Goal: Task Accomplishment & Management: Manage account settings

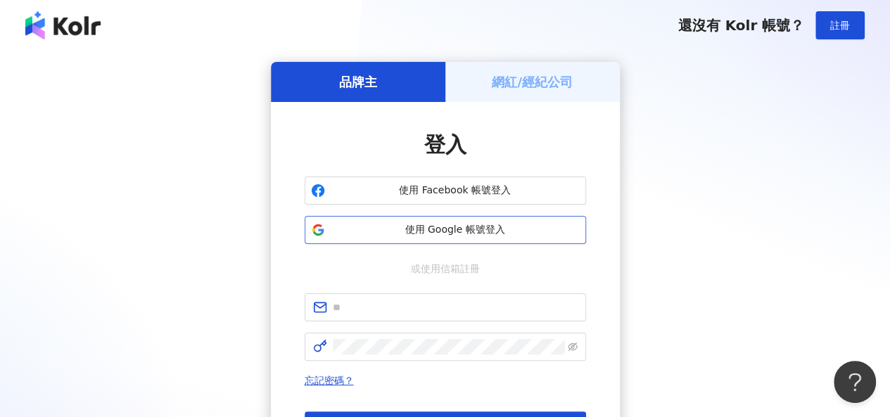
click at [470, 237] on button "使用 Google 帳號登入" at bounding box center [446, 230] width 282 height 28
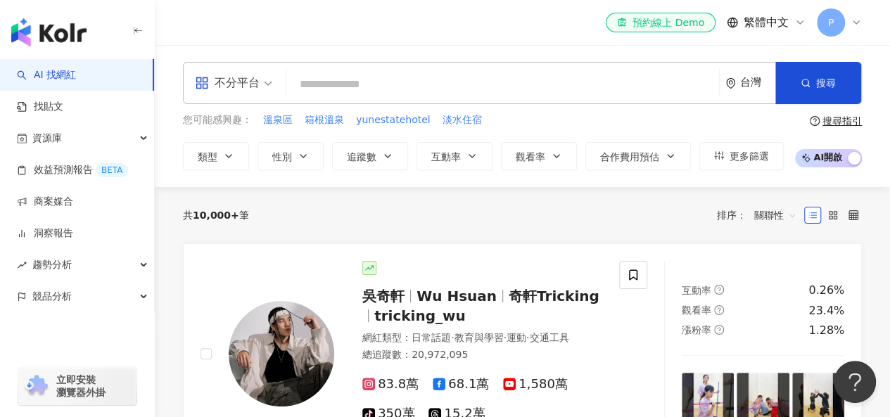
click at [381, 81] on input "search" at bounding box center [503, 84] width 422 height 27
paste input "**********"
type input "**********"
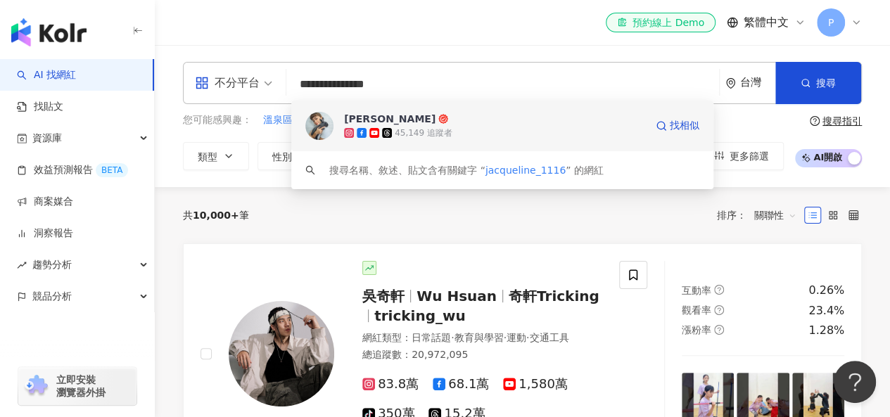
click at [381, 115] on div "[PERSON_NAME]" at bounding box center [389, 119] width 91 height 14
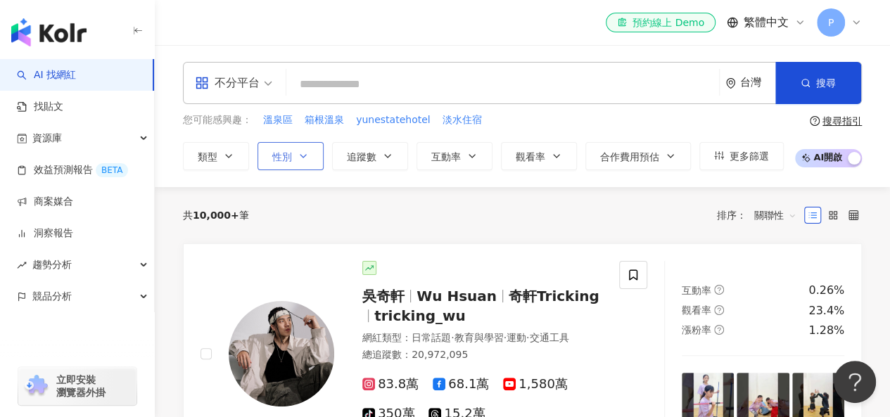
click at [306, 153] on icon "button" at bounding box center [303, 156] width 11 height 11
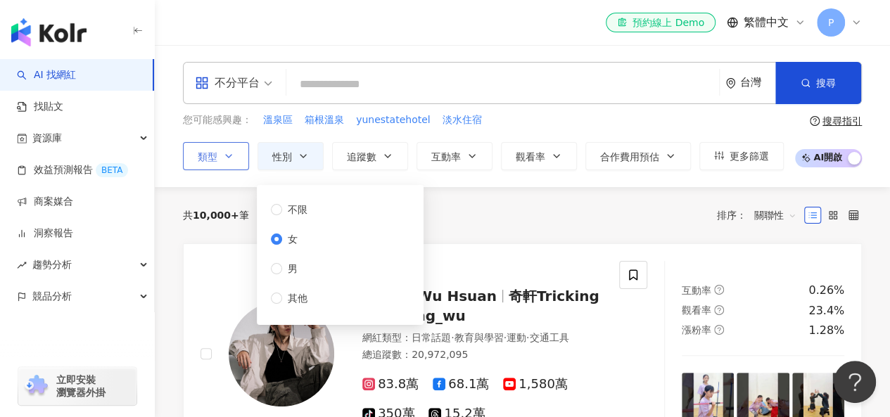
click at [220, 160] on button "類型" at bounding box center [216, 156] width 66 height 28
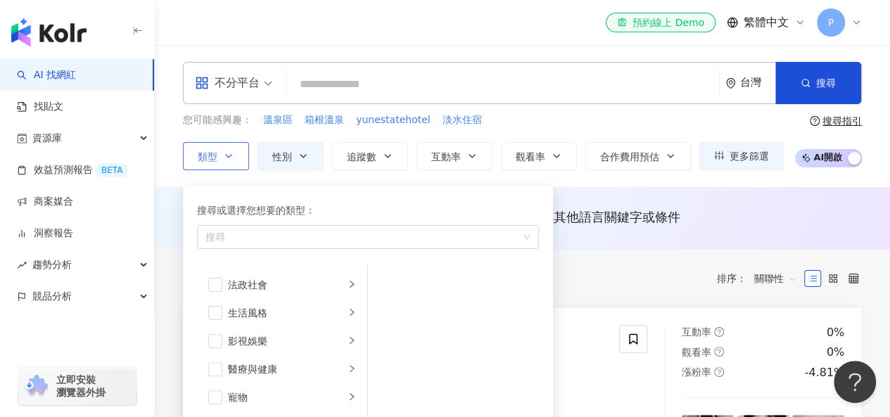
scroll to position [277, 0]
click at [214, 313] on span "button" at bounding box center [215, 314] width 14 height 14
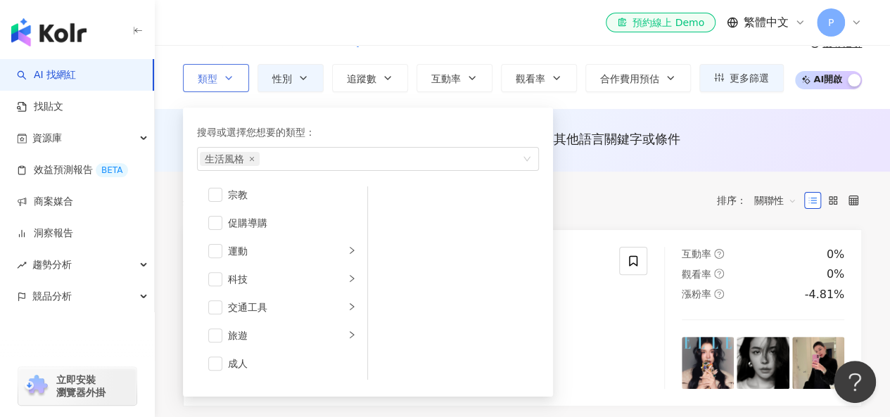
scroll to position [80, 0]
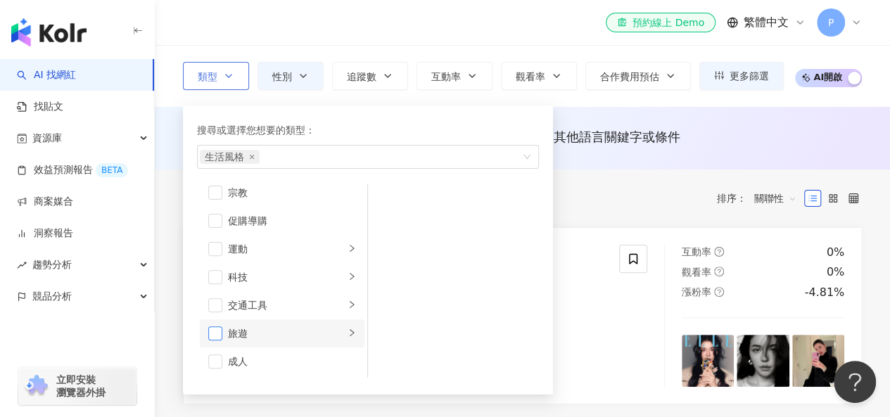
click at [217, 337] on span "button" at bounding box center [215, 334] width 14 height 14
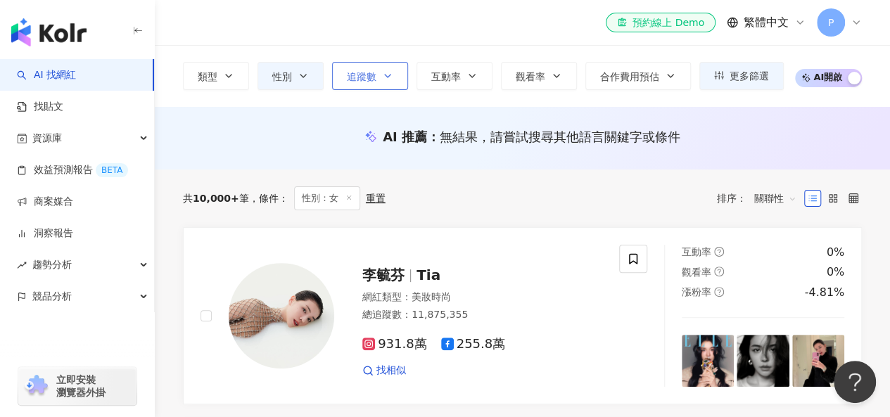
click at [394, 74] on button "追蹤數" at bounding box center [370, 76] width 76 height 28
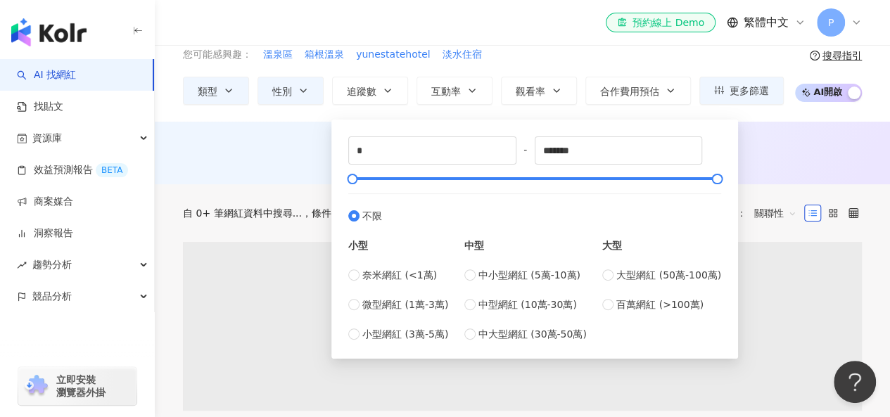
scroll to position [65, 0]
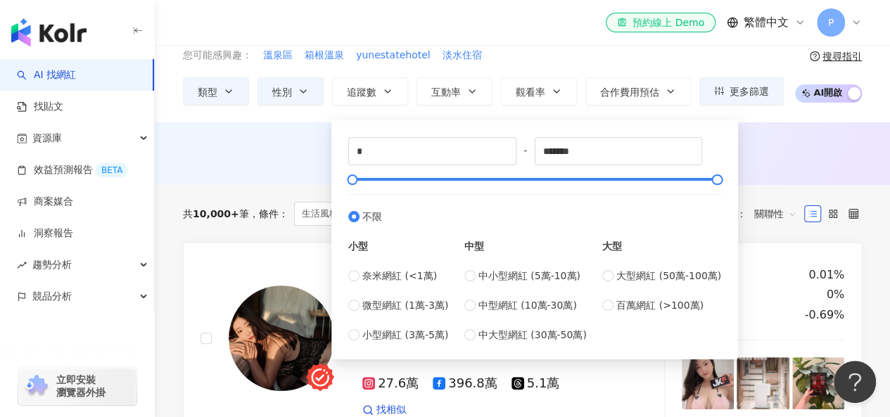
type input "*****"
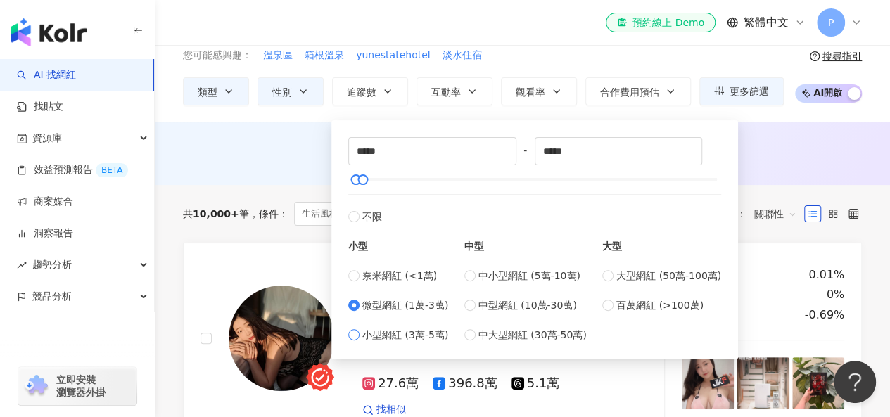
click at [360, 336] on label "小型網紅 (3萬-5萬)" at bounding box center [398, 334] width 100 height 15
type input "*****"
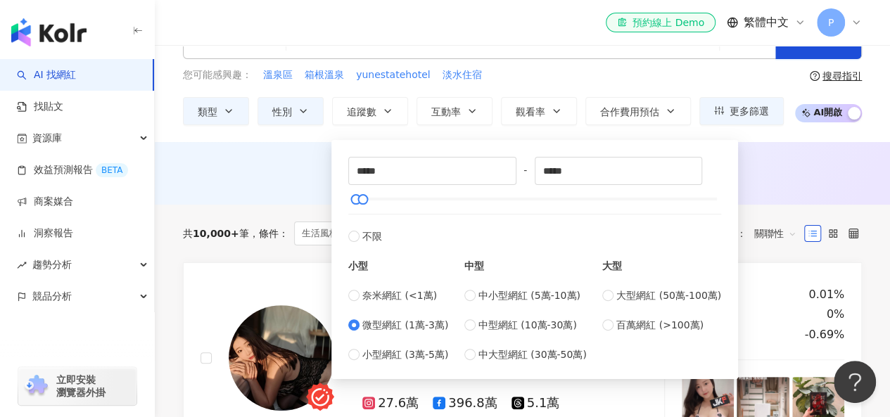
scroll to position [0, 0]
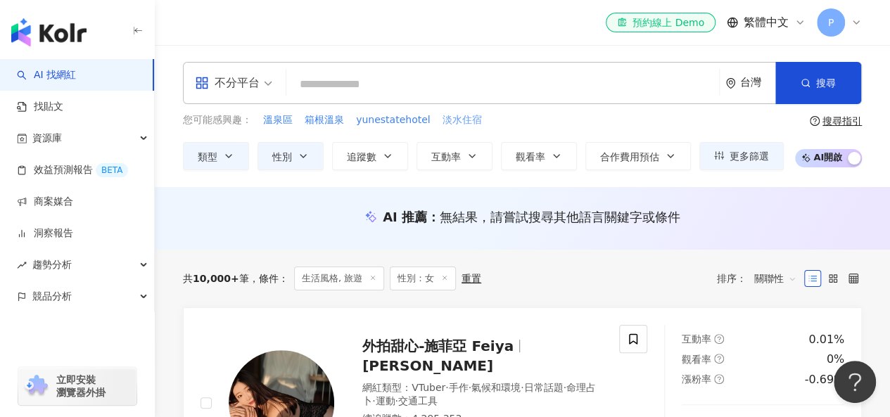
click at [456, 125] on span "淡水住宿" at bounding box center [462, 120] width 39 height 14
type input "****"
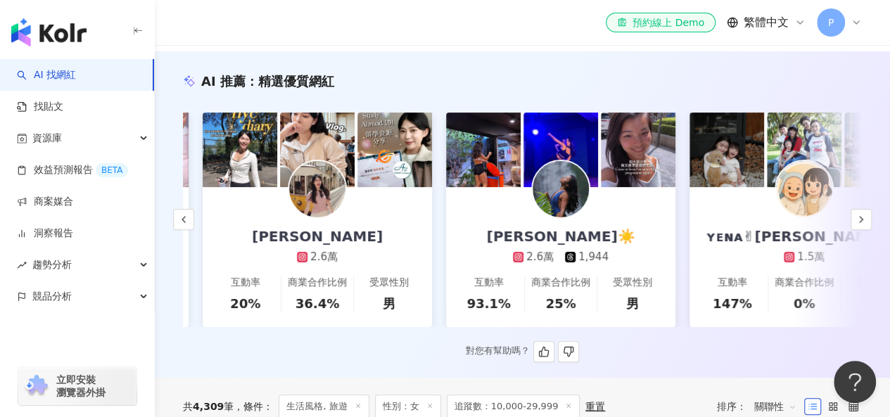
scroll to position [0, 235]
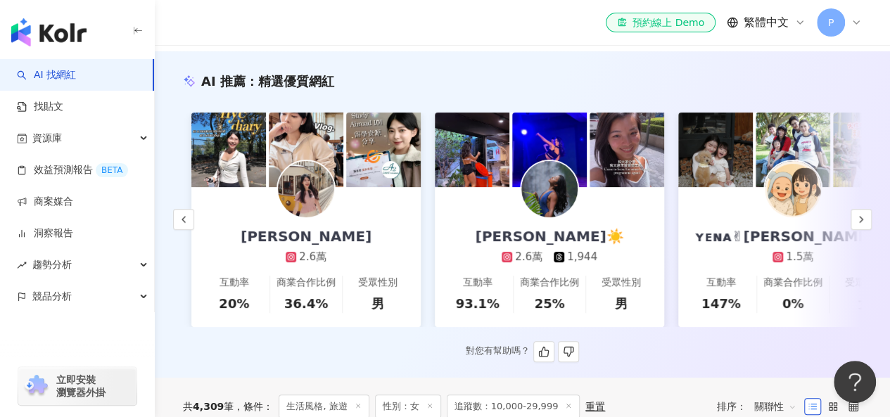
drag, startPoint x: 534, startPoint y: 255, endPoint x: 483, endPoint y: 296, distance: 65.1
click at [464, 295] on div "93.1%" at bounding box center [477, 304] width 44 height 18
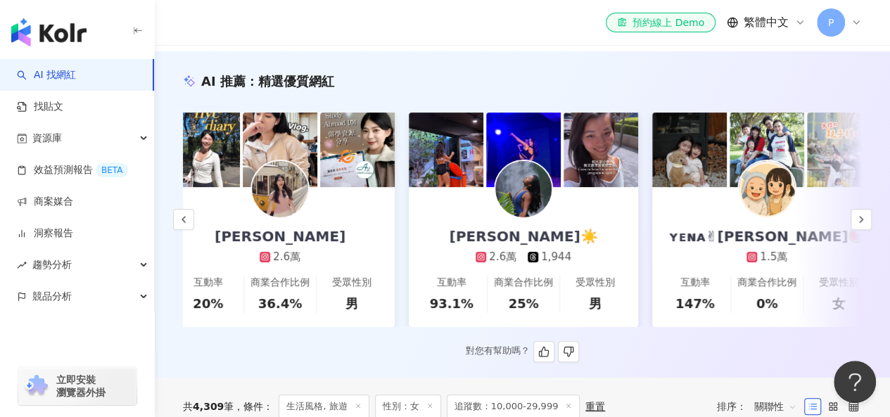
scroll to position [0, 260]
click at [329, 154] on img at bounding box center [358, 150] width 75 height 75
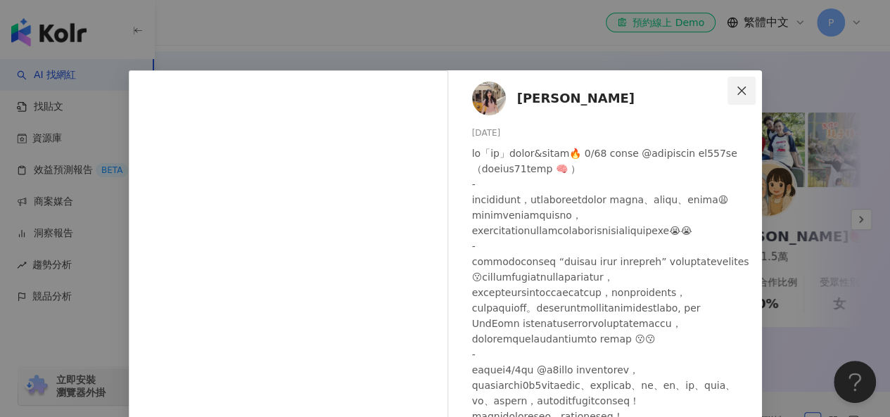
click at [741, 84] on button "Close" at bounding box center [742, 91] width 28 height 28
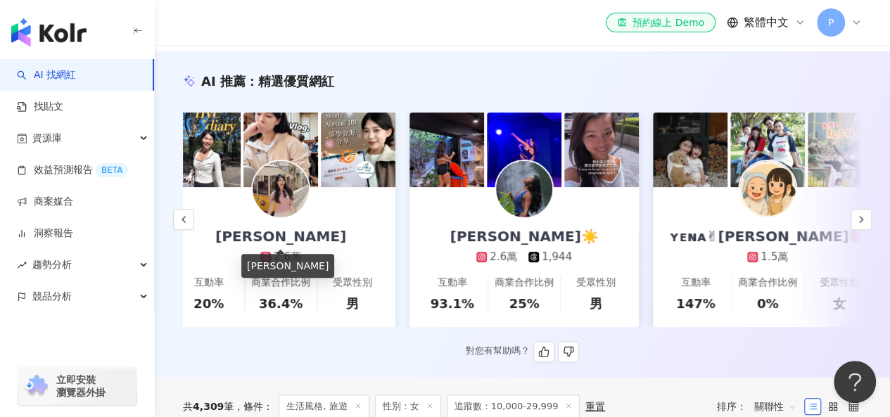
click at [308, 239] on div "Roxanne Chen" at bounding box center [280, 237] width 159 height 20
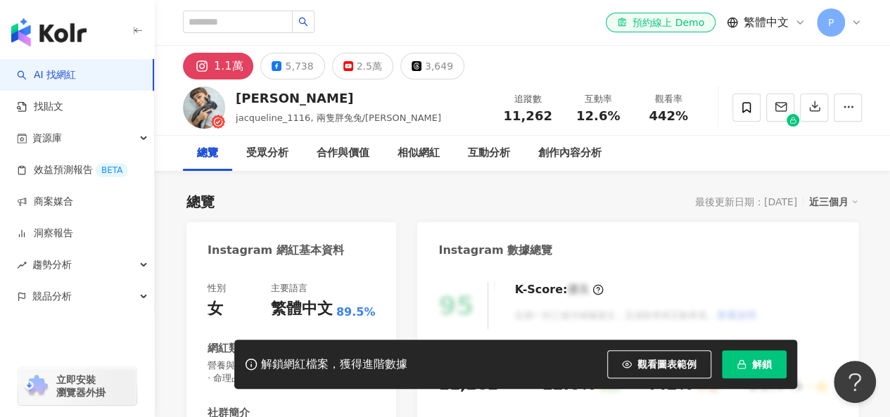
click at [752, 362] on button "解鎖" at bounding box center [754, 364] width 65 height 28
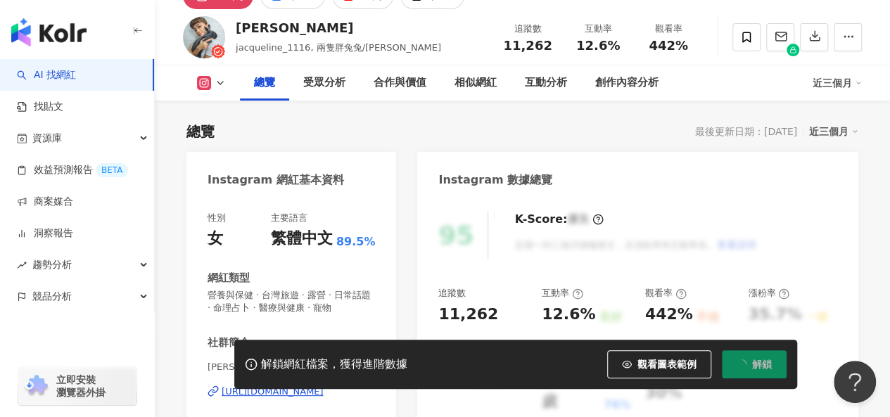
scroll to position [85, 0]
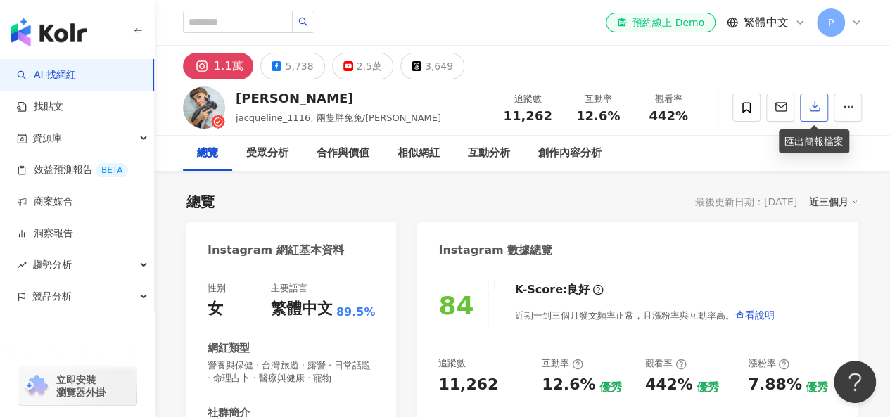
click at [815, 113] on icon "button" at bounding box center [815, 106] width 13 height 13
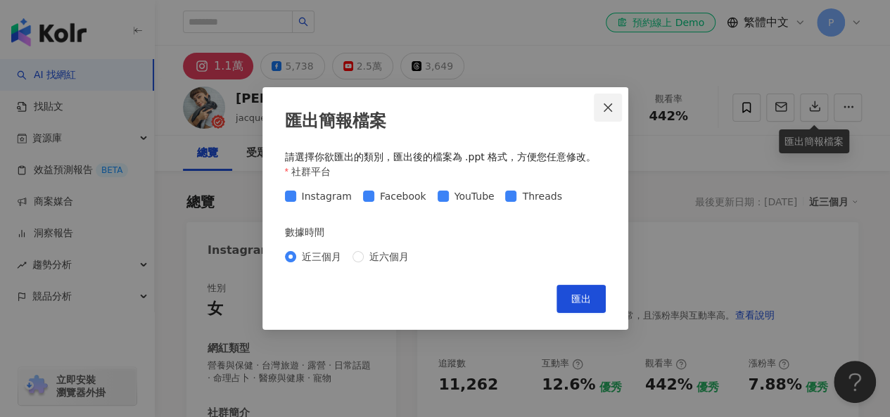
click at [604, 105] on icon "close" at bounding box center [607, 107] width 11 height 11
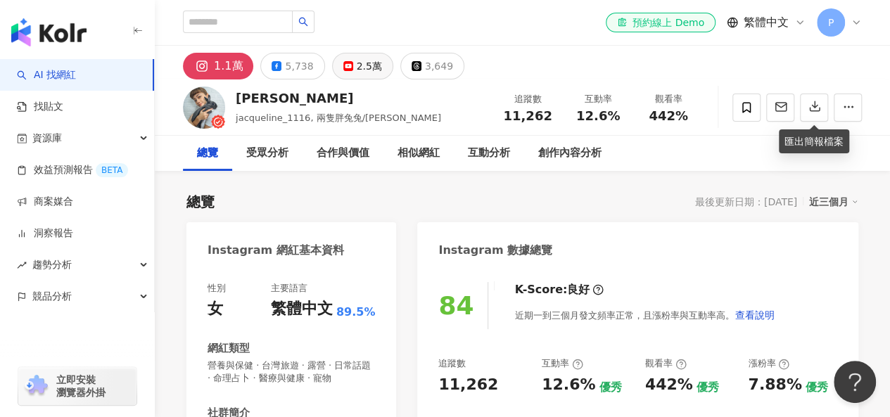
click at [357, 63] on div "2.5萬" at bounding box center [369, 66] width 25 height 20
click at [362, 64] on div "2.5萬" at bounding box center [369, 66] width 25 height 20
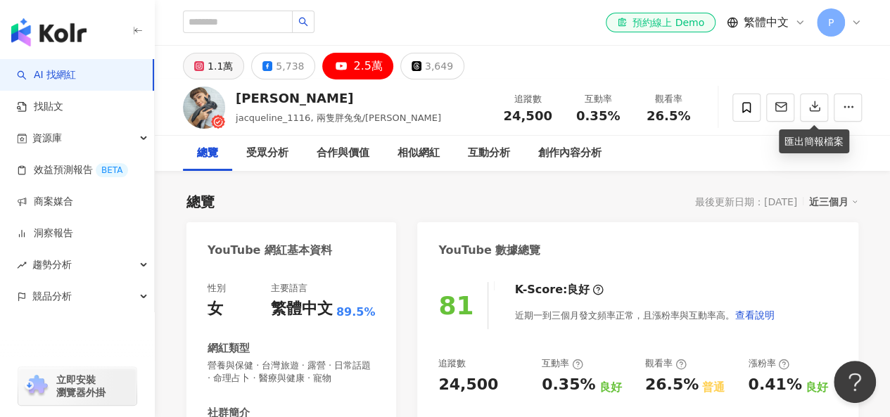
click at [212, 71] on div "1.1萬" at bounding box center [220, 66] width 25 height 20
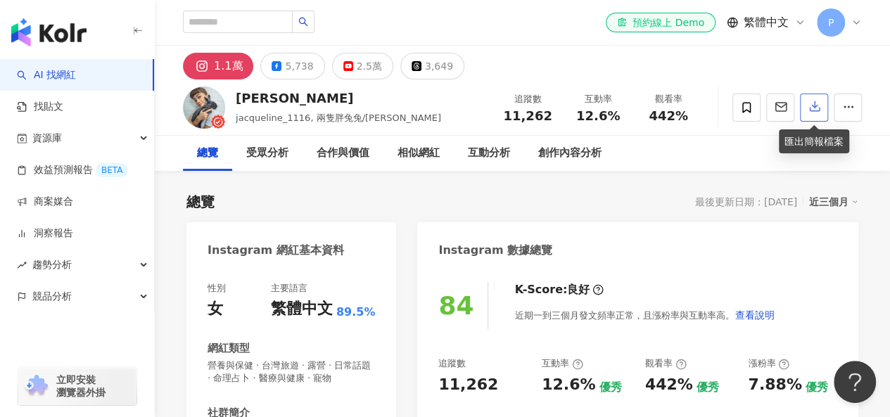
click at [812, 109] on icon "button" at bounding box center [815, 106] width 13 height 13
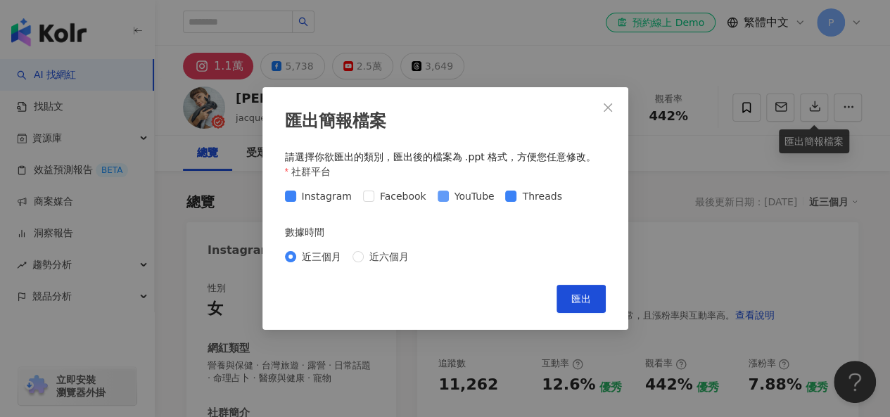
click at [443, 198] on span at bounding box center [443, 196] width 11 height 11
drag, startPoint x: 587, startPoint y: 302, endPoint x: 578, endPoint y: 296, distance: 10.7
click at [587, 302] on span "匯出" at bounding box center [581, 298] width 20 height 11
click at [609, 103] on icon "close" at bounding box center [607, 107] width 11 height 11
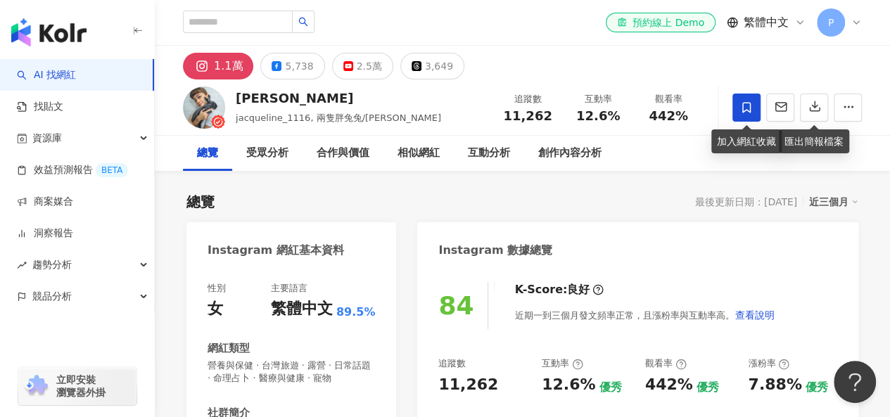
click at [750, 108] on icon at bounding box center [746, 107] width 8 height 11
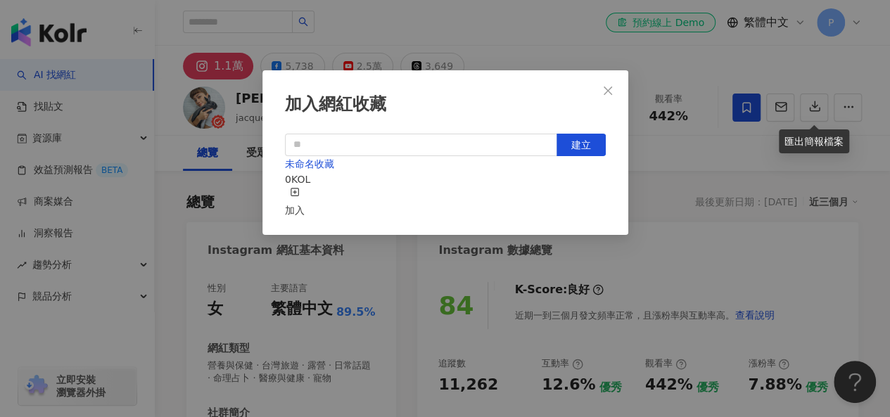
scroll to position [20, 0]
click at [305, 187] on div "加入" at bounding box center [295, 202] width 20 height 31
click at [602, 85] on icon "close" at bounding box center [607, 90] width 11 height 11
click at [679, 213] on div "加入網紅收藏 建立 未命名收藏 1 KOL 已加入" at bounding box center [445, 208] width 890 height 417
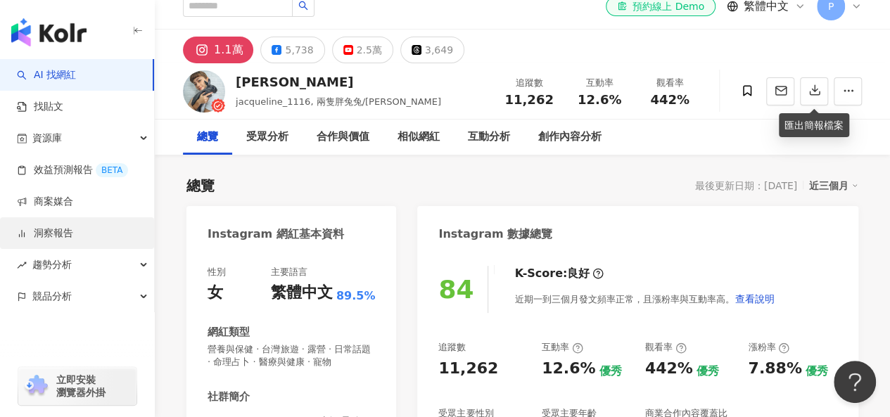
scroll to position [0, 0]
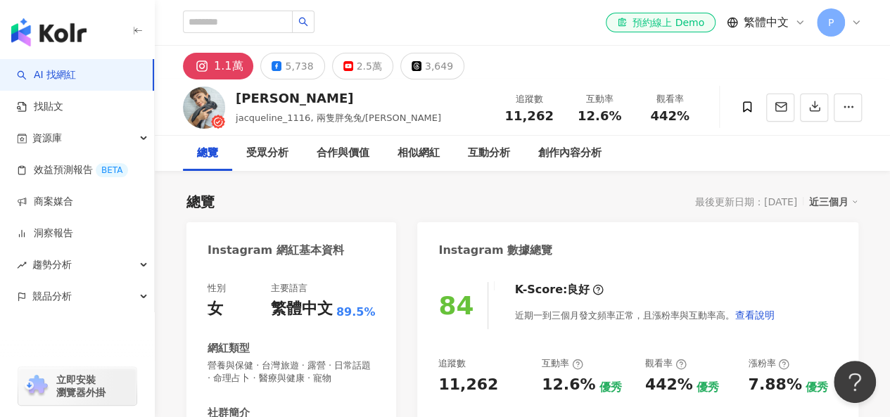
click at [521, 37] on div "el-icon-cs 預約線上 Demo 繁體中文 P" at bounding box center [522, 22] width 679 height 45
click at [53, 32] on img "button" at bounding box center [48, 32] width 75 height 28
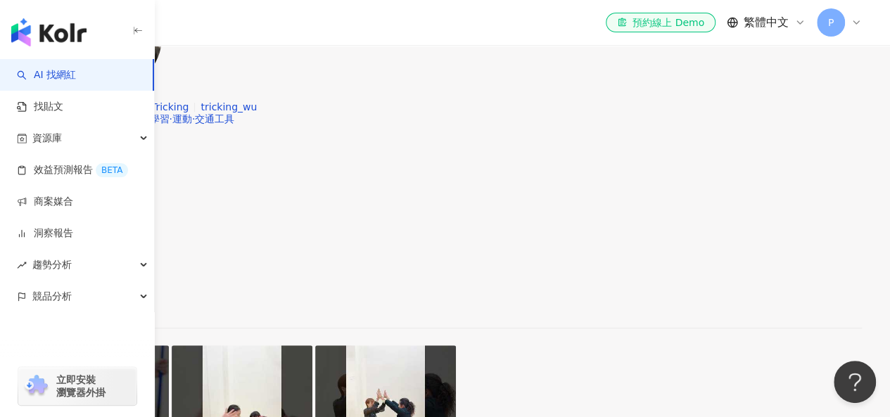
scroll to position [211, 0]
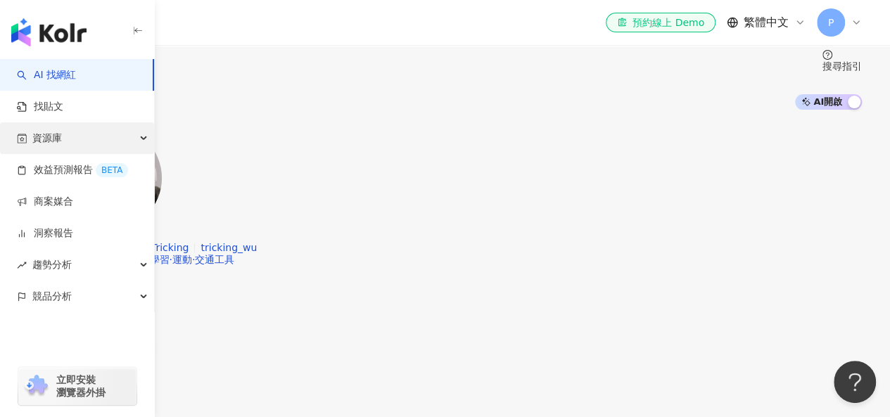
click at [140, 129] on div "資源庫" at bounding box center [77, 138] width 154 height 32
click at [133, 129] on div "資源庫" at bounding box center [77, 138] width 154 height 32
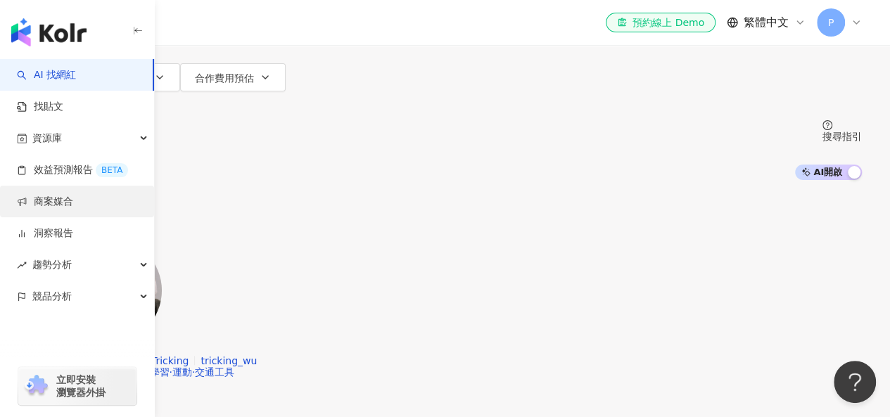
scroll to position [0, 0]
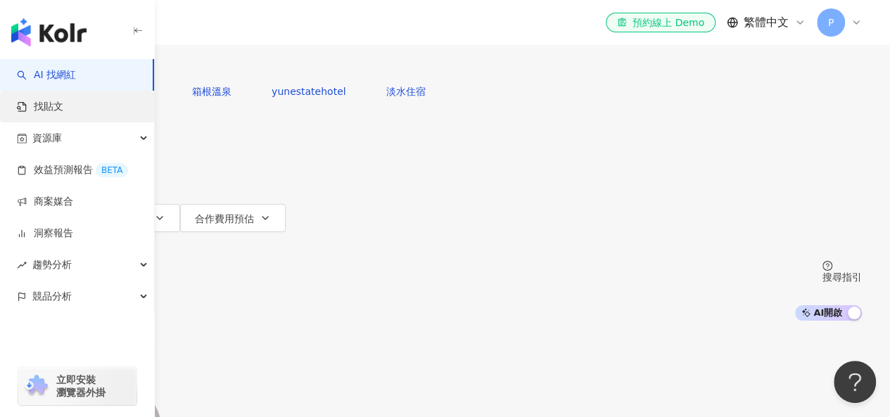
click at [63, 109] on link "找貼文" at bounding box center [40, 107] width 46 height 14
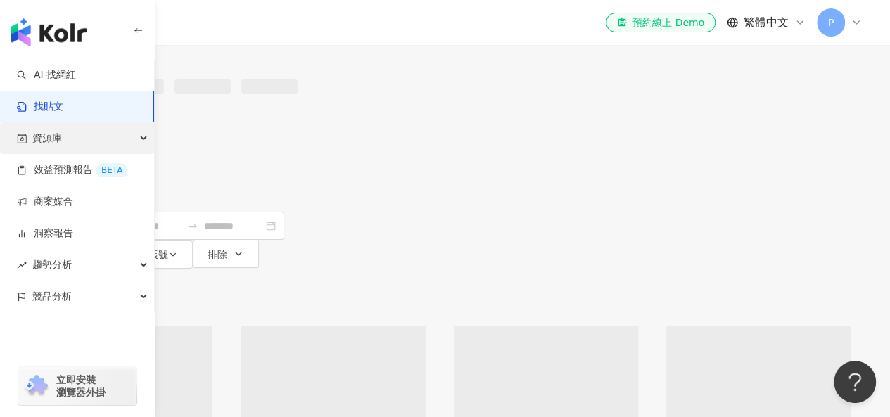
click at [96, 144] on div "資源庫" at bounding box center [77, 138] width 154 height 32
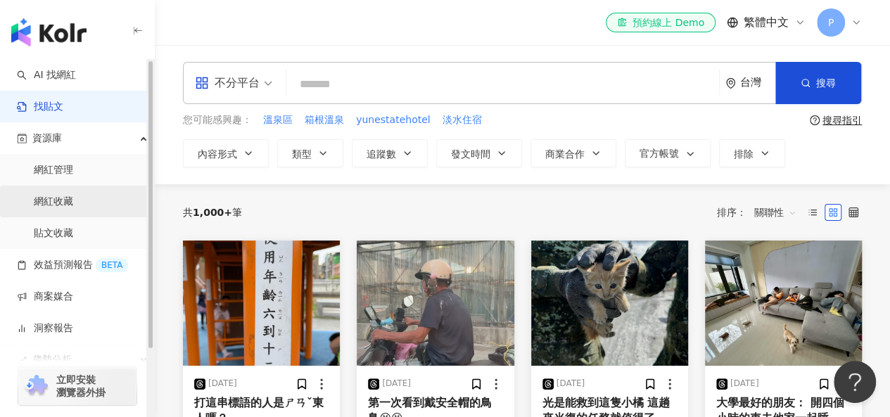
click at [73, 198] on link "網紅收藏" at bounding box center [53, 202] width 39 height 14
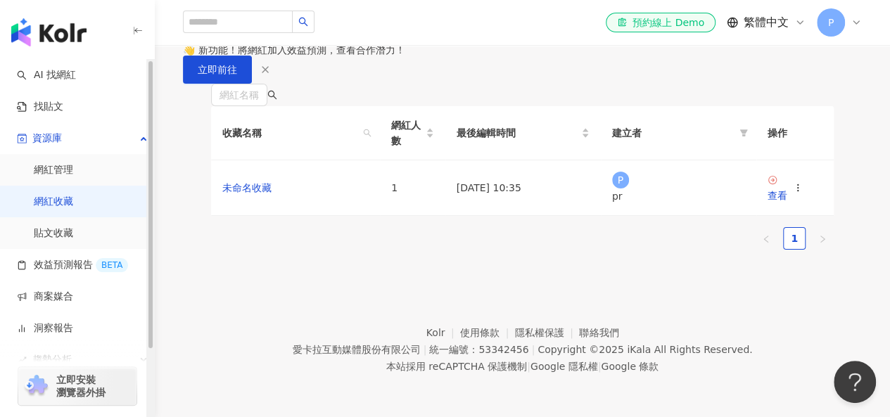
scroll to position [211, 0]
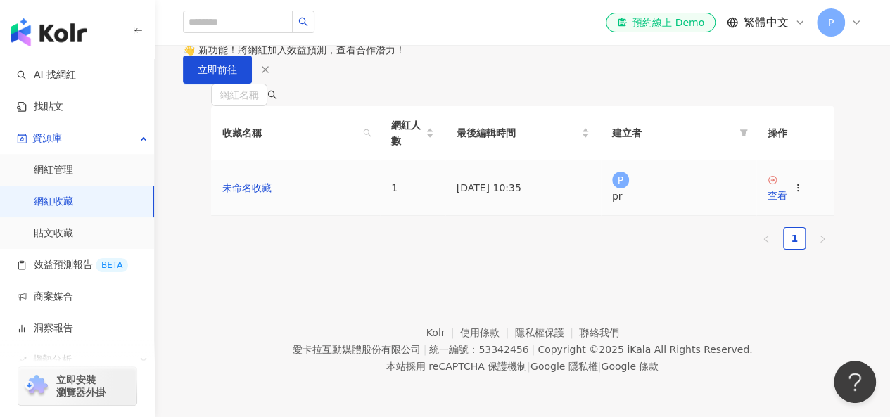
click at [803, 193] on icon at bounding box center [798, 188] width 10 height 10
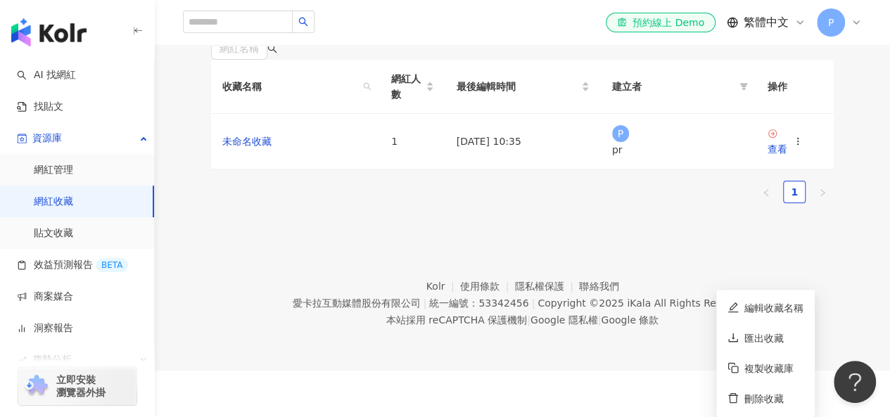
click at [458, 203] on ul "1" at bounding box center [522, 192] width 623 height 23
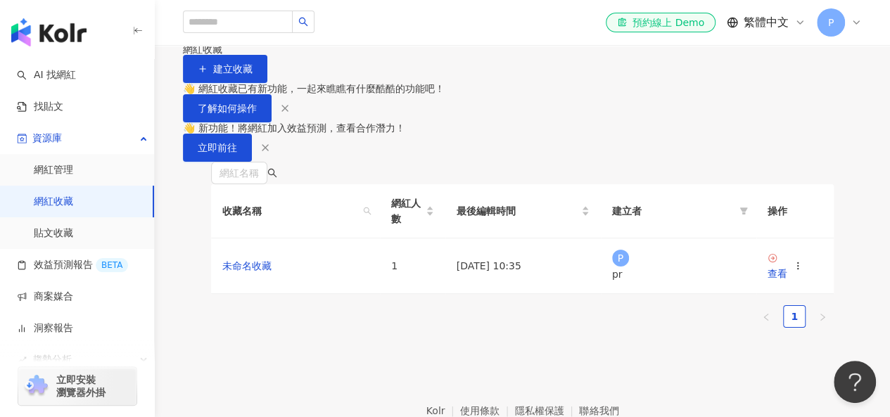
scroll to position [0, 0]
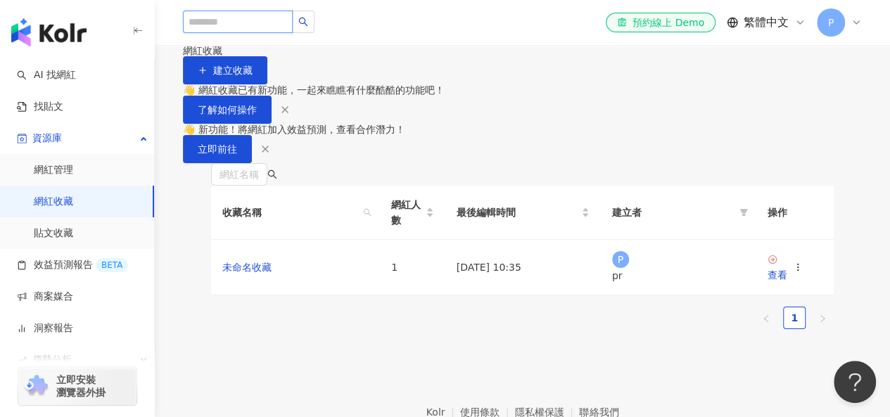
click at [224, 23] on input "search" at bounding box center [238, 22] width 110 height 23
type input "*"
type input "**"
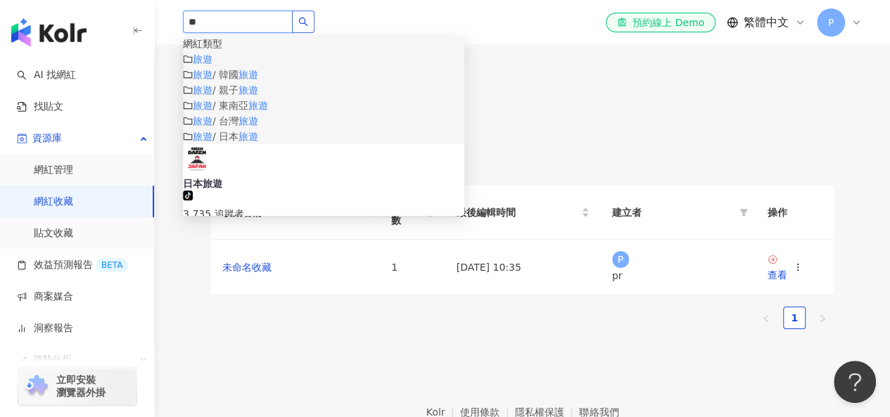
click at [308, 17] on icon "search" at bounding box center [303, 22] width 10 height 10
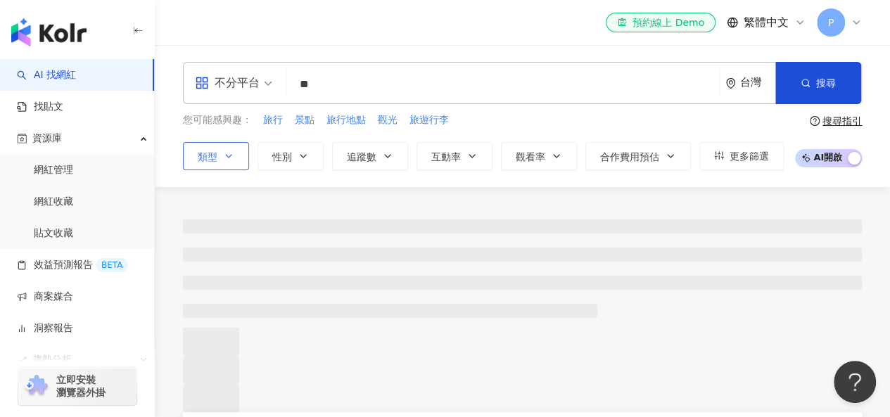
click at [220, 165] on button "類型" at bounding box center [216, 156] width 66 height 28
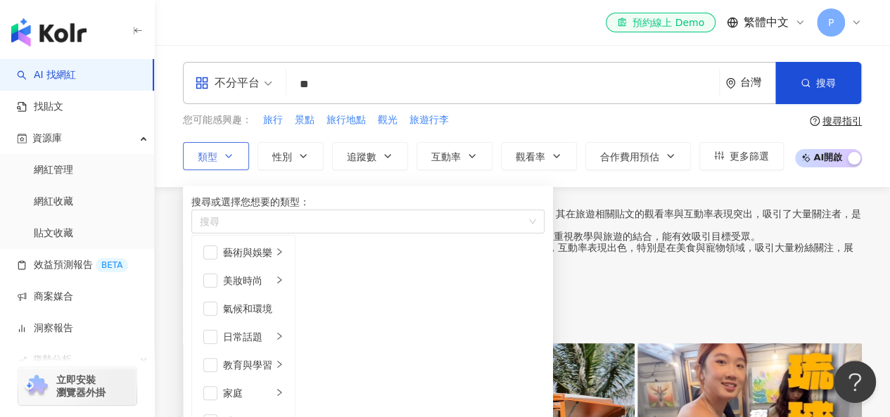
scroll to position [282, 0]
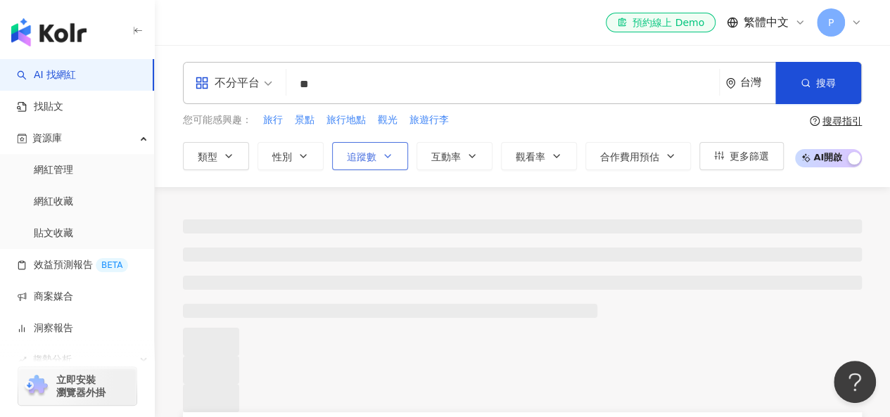
click at [362, 154] on span "追蹤數" at bounding box center [362, 156] width 30 height 11
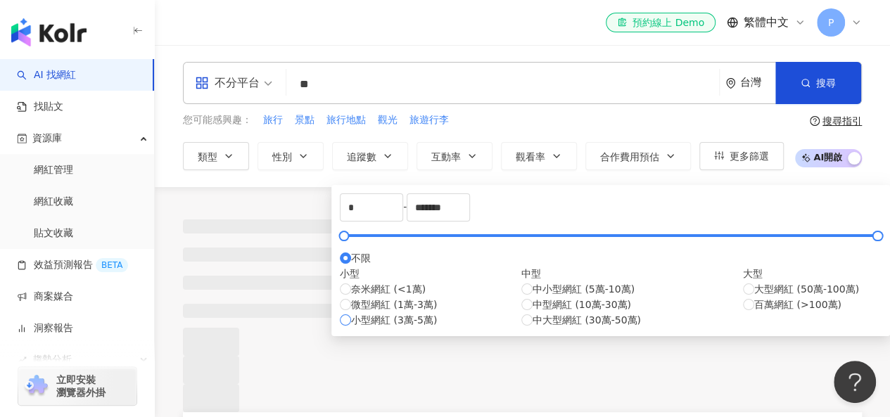
scroll to position [70, 0]
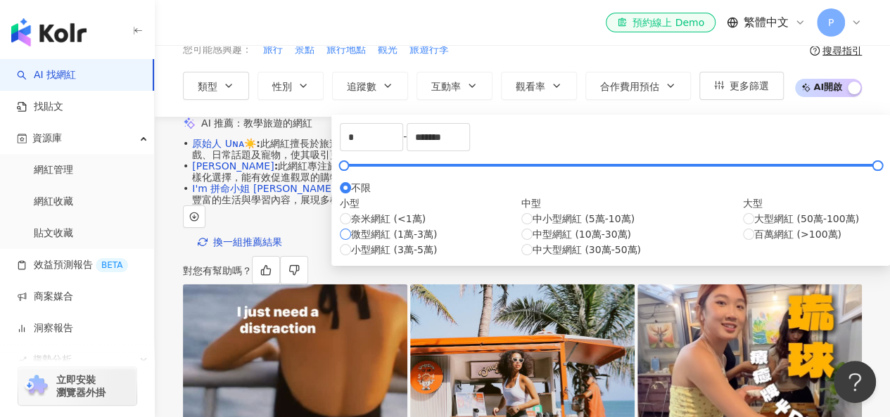
type input "*****"
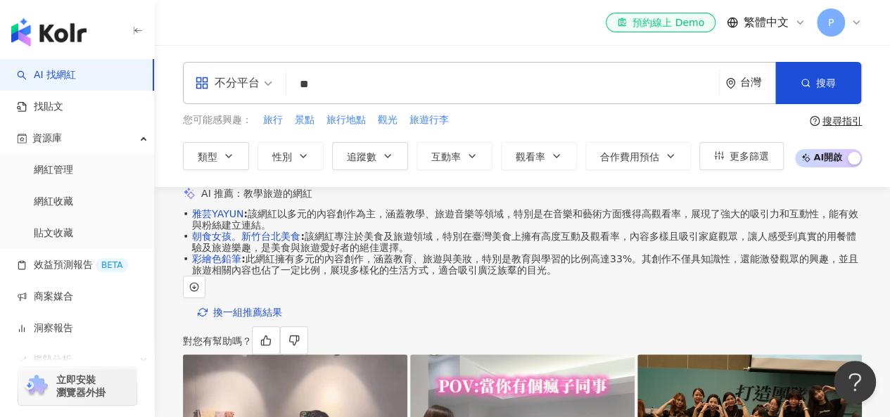
click at [383, 87] on input "**" at bounding box center [503, 84] width 422 height 27
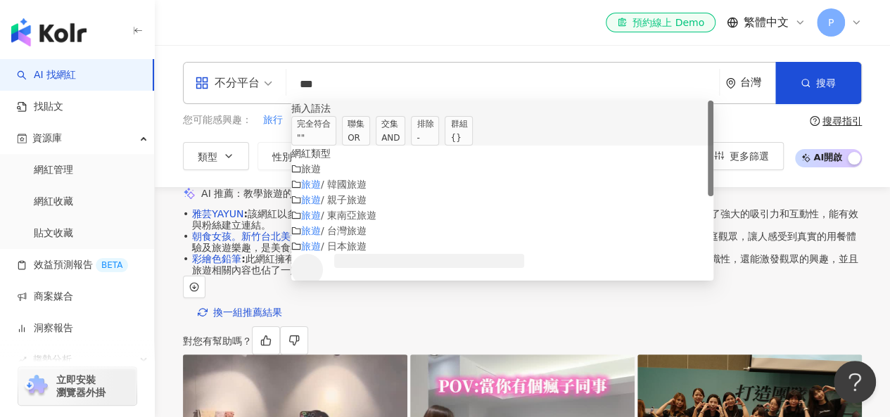
click at [370, 132] on span "聯集 OR" at bounding box center [356, 131] width 28 height 30
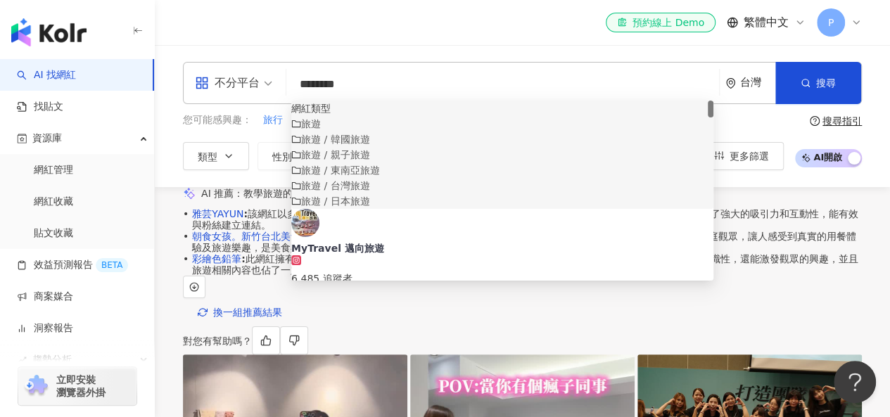
click at [400, 82] on input "********" at bounding box center [503, 84] width 422 height 27
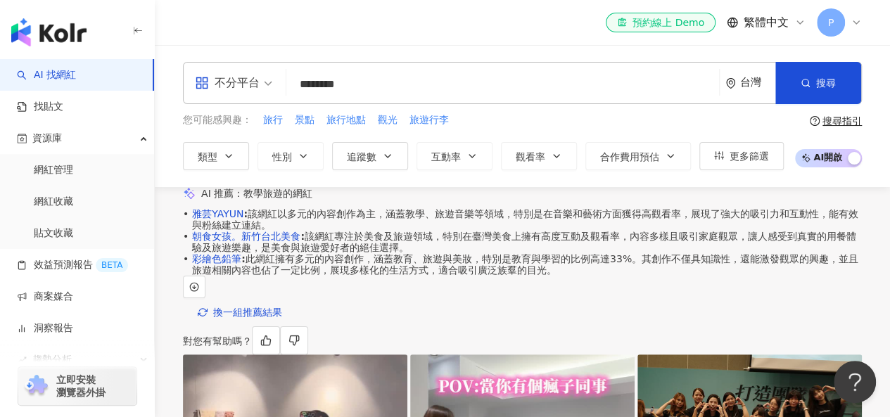
click at [745, 115] on div "您可能感興趣： 旅行 景點 旅行地點 觀光 旅遊行李" at bounding box center [483, 120] width 601 height 15
click at [426, 81] on input "********" at bounding box center [503, 84] width 422 height 27
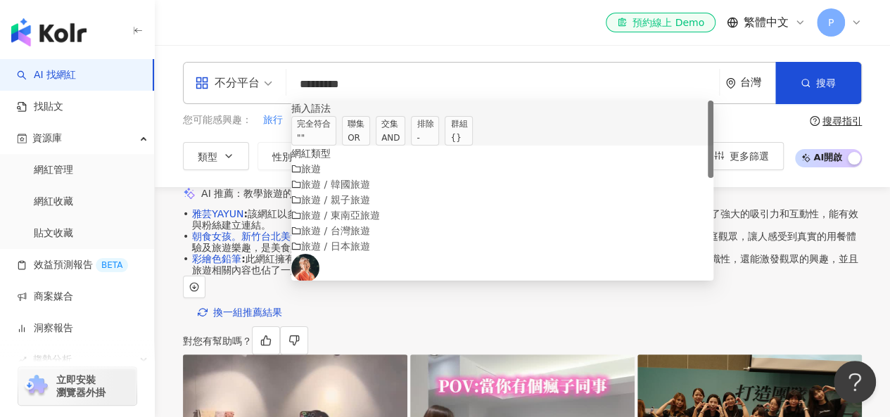
click at [370, 134] on span "聯集 OR" at bounding box center [356, 131] width 28 height 30
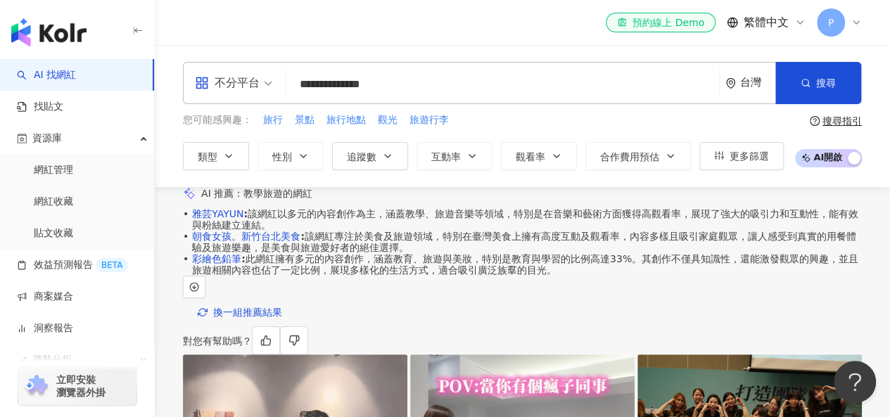
click at [753, 123] on div "您可能感興趣： 旅行 景點 旅行地點 觀光 旅遊行李" at bounding box center [483, 120] width 601 height 15
click at [825, 87] on span "搜尋" at bounding box center [826, 82] width 20 height 11
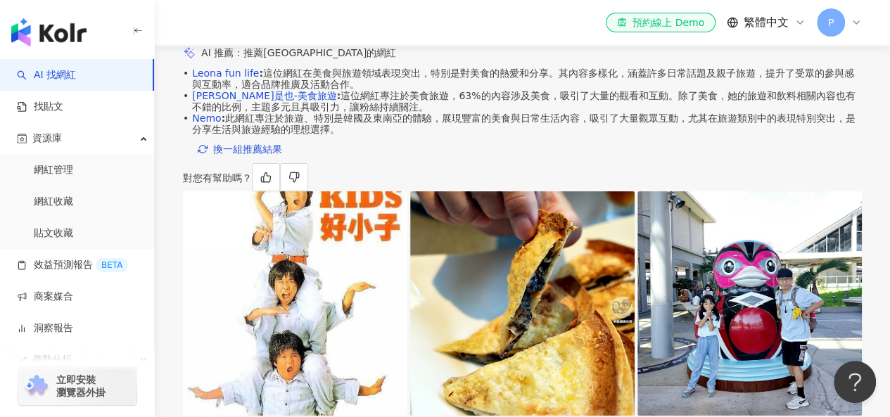
scroll to position [422, 0]
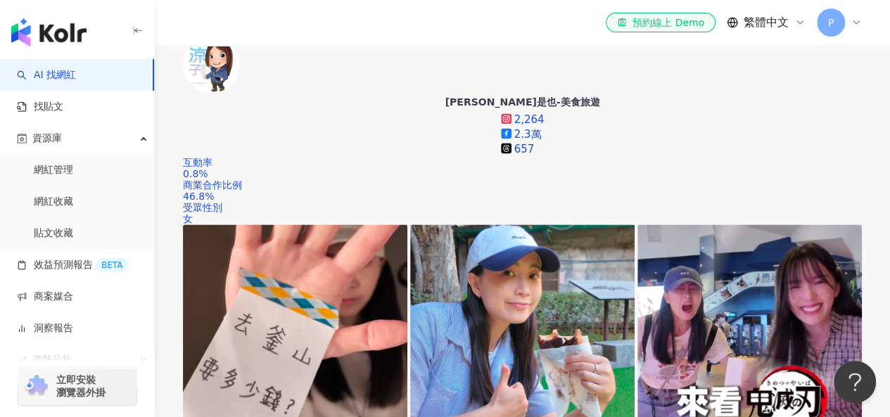
scroll to position [845, 0]
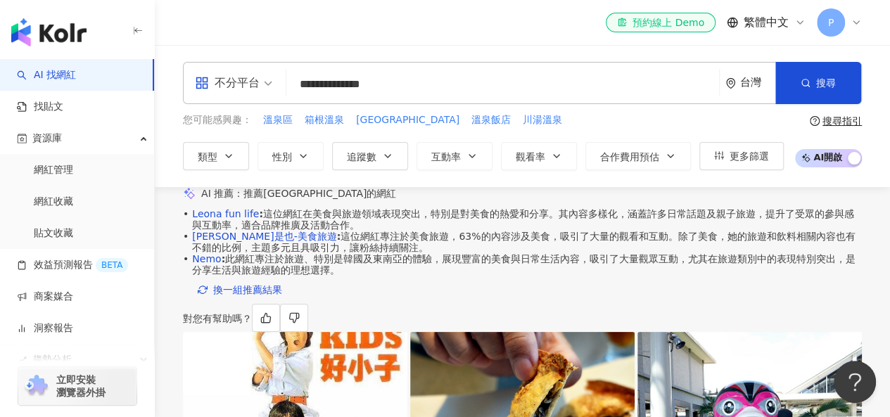
click at [419, 89] on input "**********" at bounding box center [503, 84] width 422 height 27
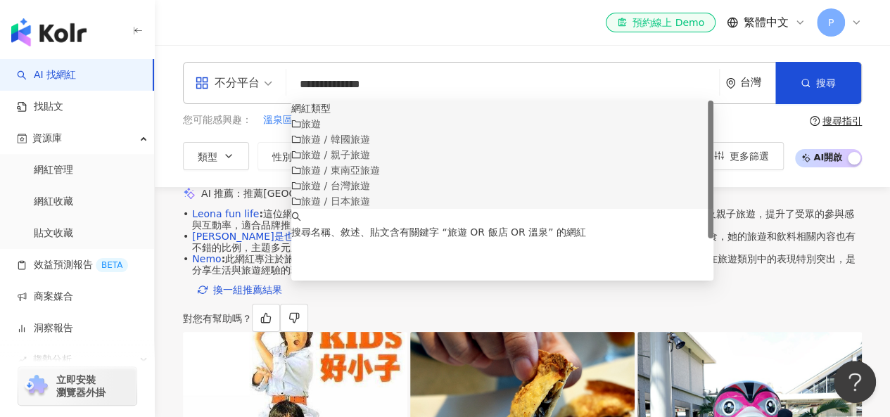
drag, startPoint x: 324, startPoint y: 83, endPoint x: 244, endPoint y: 83, distance: 79.5
click at [244, 83] on div "**********" at bounding box center [522, 83] width 679 height 42
paste input "search"
type input "**********"
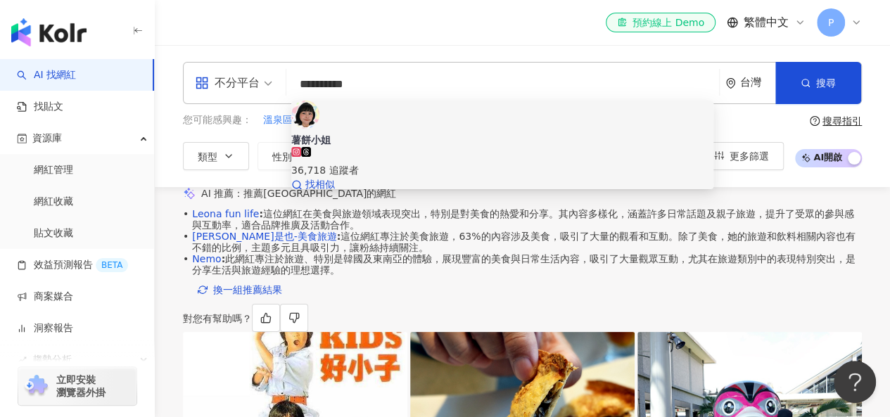
click at [384, 163] on div "36,718 追蹤者" at bounding box center [502, 170] width 422 height 15
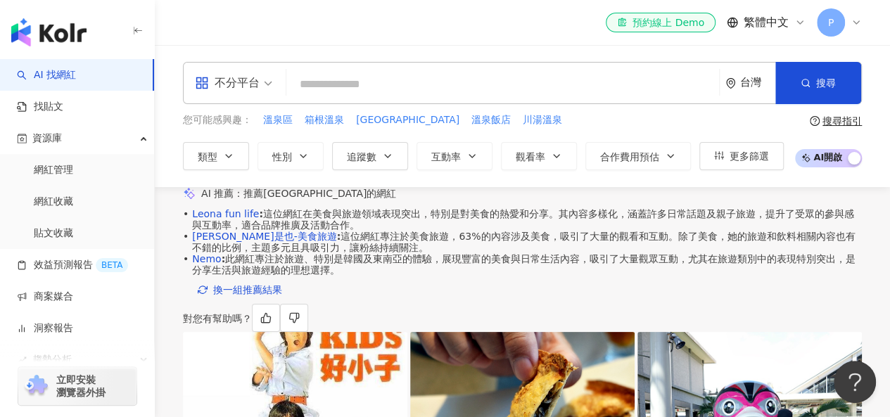
click at [369, 81] on input "search" at bounding box center [503, 84] width 422 height 27
paste input "**********"
type input "**********"
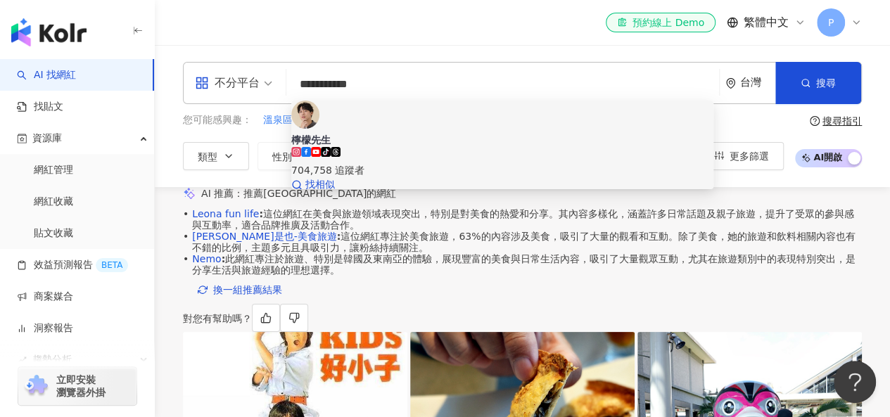
click at [311, 147] on icon at bounding box center [306, 152] width 10 height 10
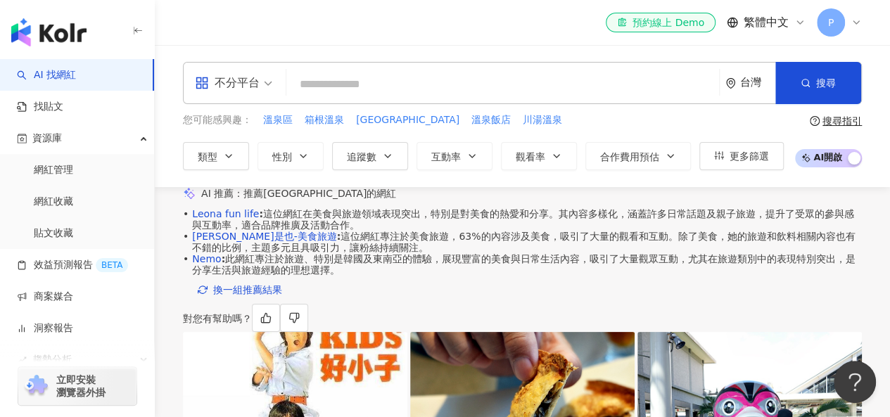
click at [379, 76] on input "search" at bounding box center [503, 84] width 422 height 27
paste input "*****"
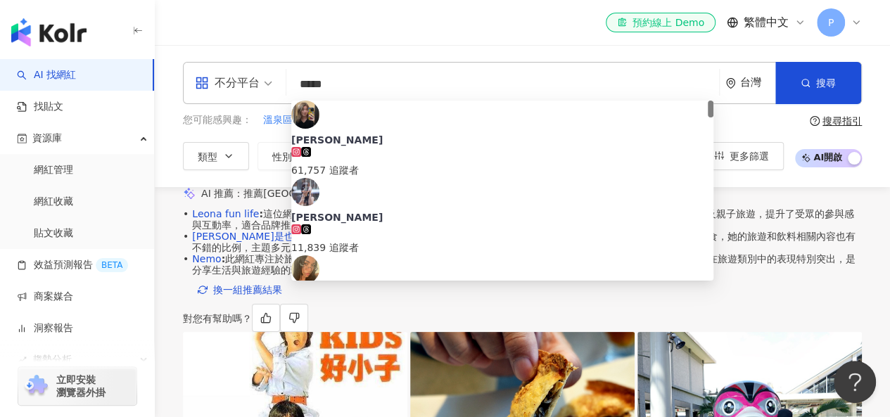
click at [394, 44] on div "el-icon-cs 預約線上 Demo 繁體中文 P" at bounding box center [522, 22] width 679 height 45
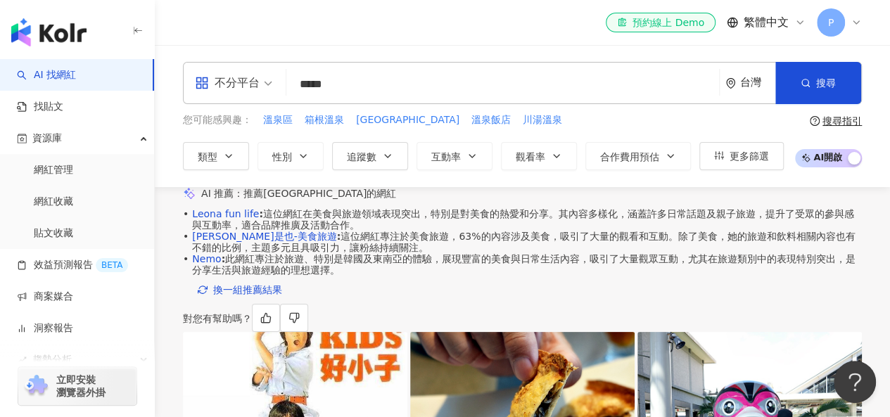
click at [366, 84] on input "*****" at bounding box center [503, 84] width 422 height 27
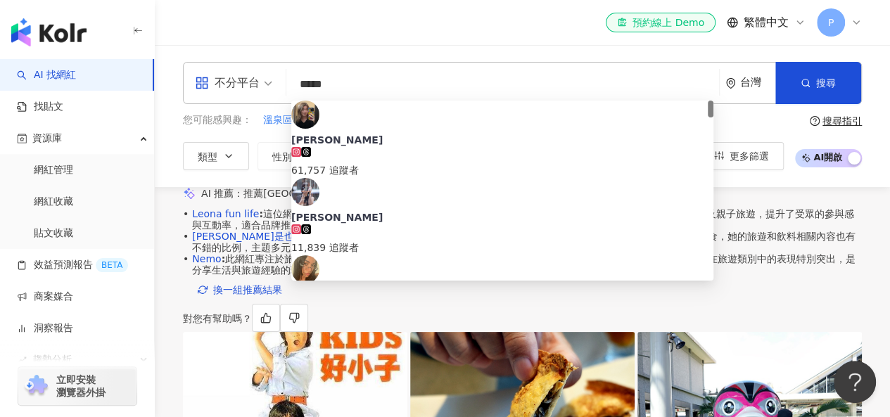
drag, startPoint x: 380, startPoint y: 82, endPoint x: 255, endPoint y: 73, distance: 124.9
click at [255, 73] on div "不分平台 ***** 台灣 搜尋 1d44dc72-b564-4aca-ac53-a18e0af5e834 Naomi 61,757 追蹤者 Naomi 11…" at bounding box center [522, 83] width 679 height 42
paste input "********"
type input "**********"
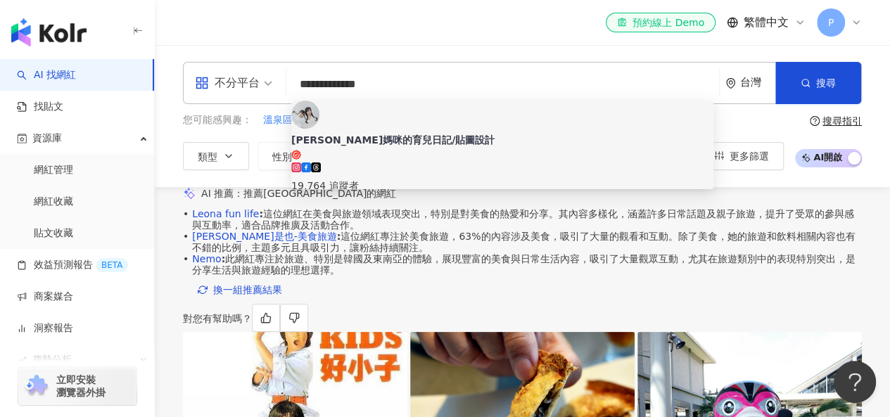
click at [445, 133] on div "喬喬媽咪的育兒日記/貼圖設計" at bounding box center [502, 140] width 422 height 14
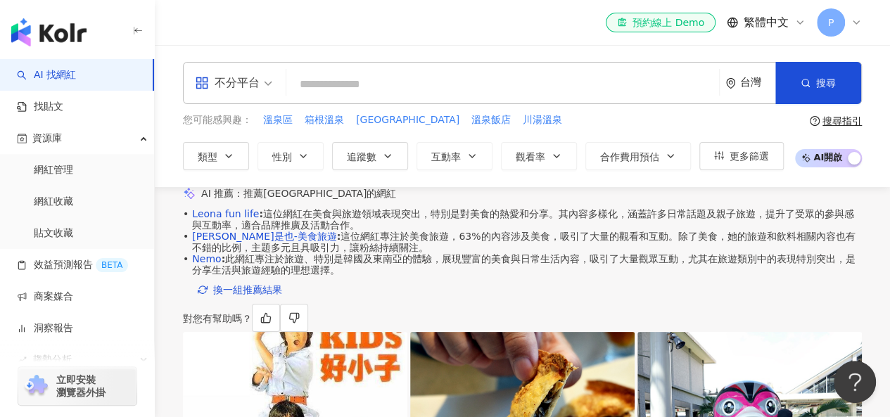
click at [352, 84] on input "search" at bounding box center [503, 84] width 422 height 27
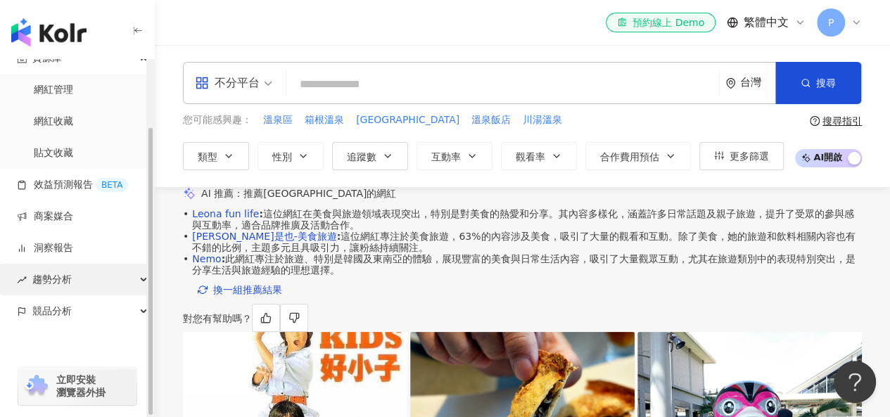
scroll to position [83, 0]
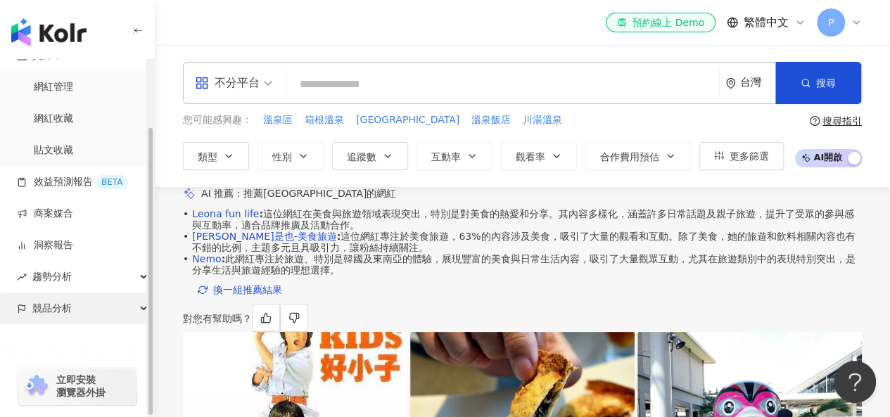
click at [99, 308] on div "競品分析" at bounding box center [77, 309] width 154 height 32
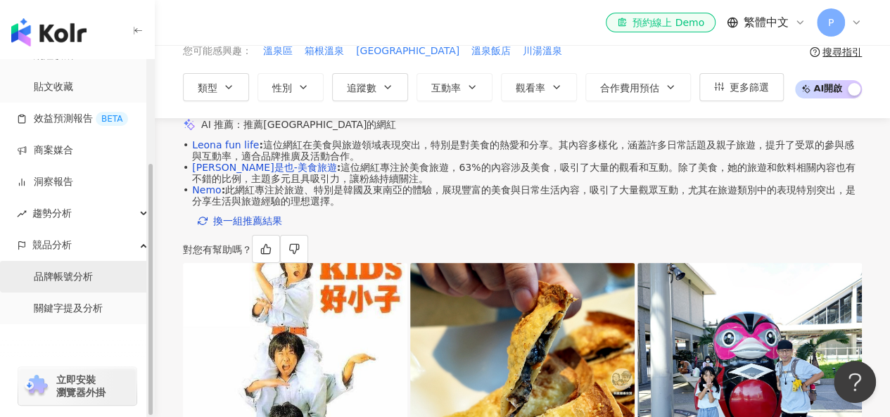
scroll to position [70, 0]
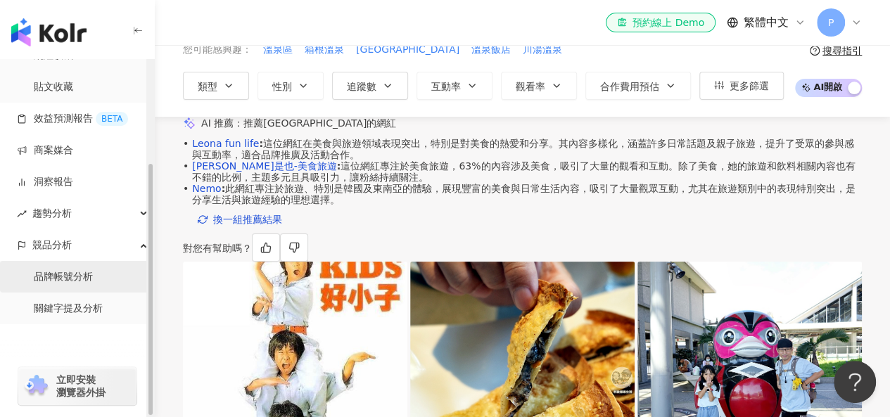
click at [93, 275] on link "品牌帳號分析" at bounding box center [63, 277] width 59 height 14
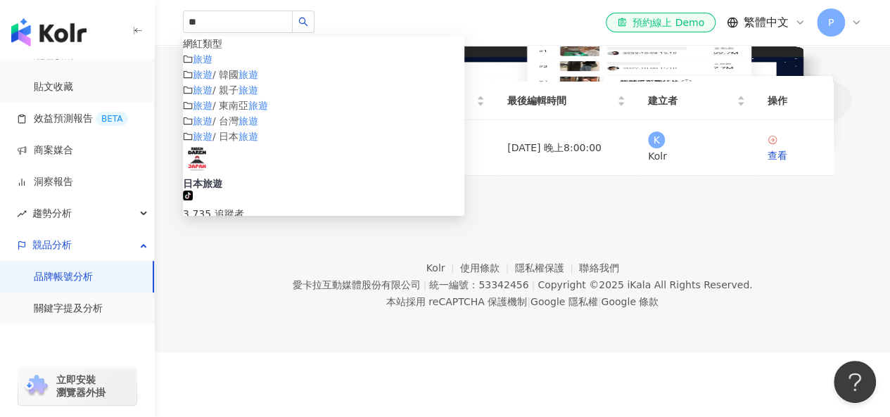
scroll to position [141, 0]
click at [301, 73] on span "建立分析報表" at bounding box center [270, 67] width 59 height 11
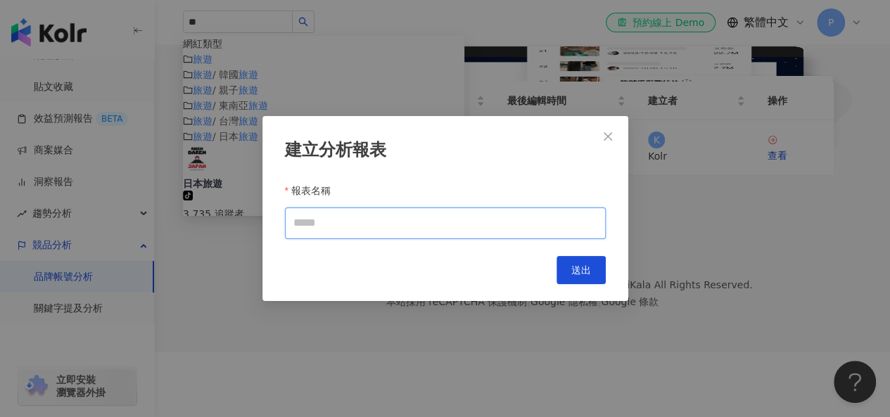
click at [449, 227] on input "報表名稱" at bounding box center [445, 224] width 321 height 32
type input "***"
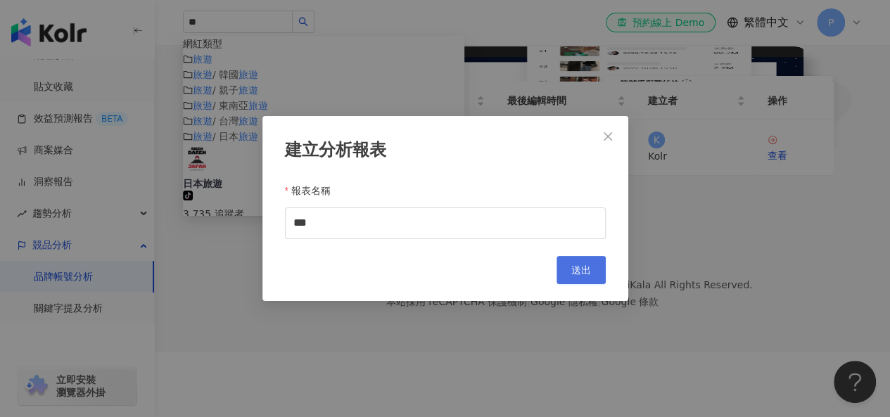
click at [575, 275] on span "送出" at bounding box center [581, 270] width 20 height 11
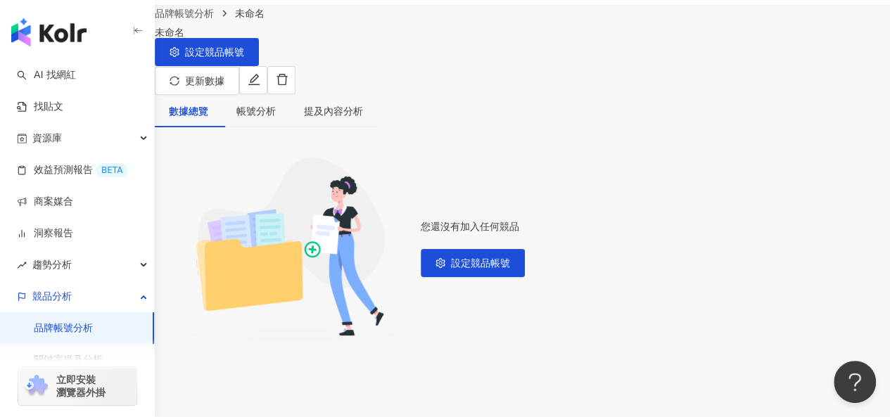
scroll to position [70, 0]
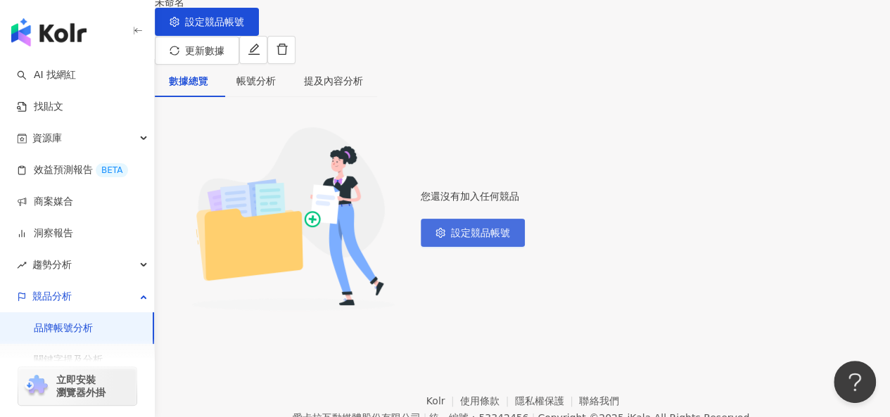
click at [510, 239] on span "設定競品帳號" at bounding box center [480, 232] width 59 height 11
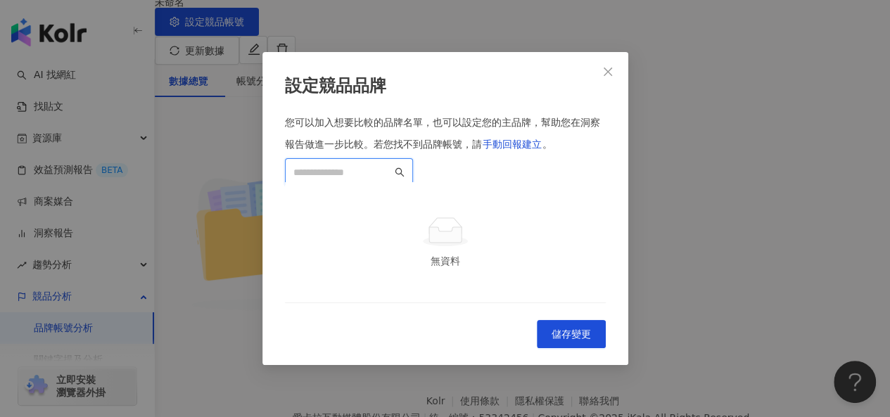
click at [392, 165] on input "search" at bounding box center [342, 172] width 99 height 15
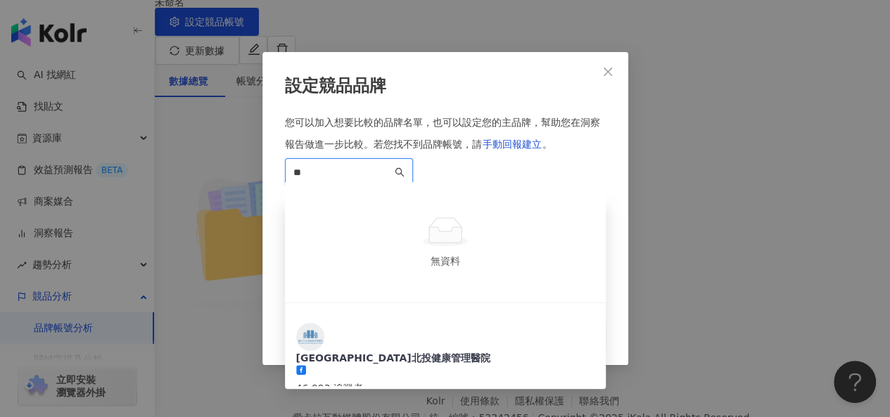
scroll to position [282, 0]
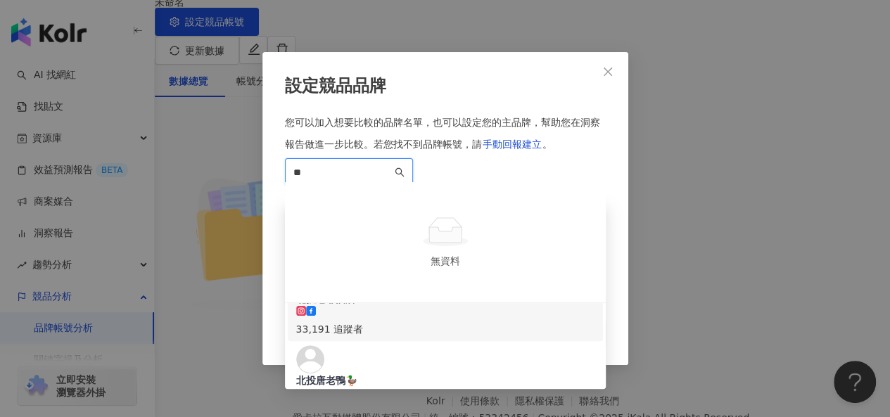
click at [445, 264] on div "北投老爺酒店 33,191 追蹤者" at bounding box center [445, 300] width 298 height 73
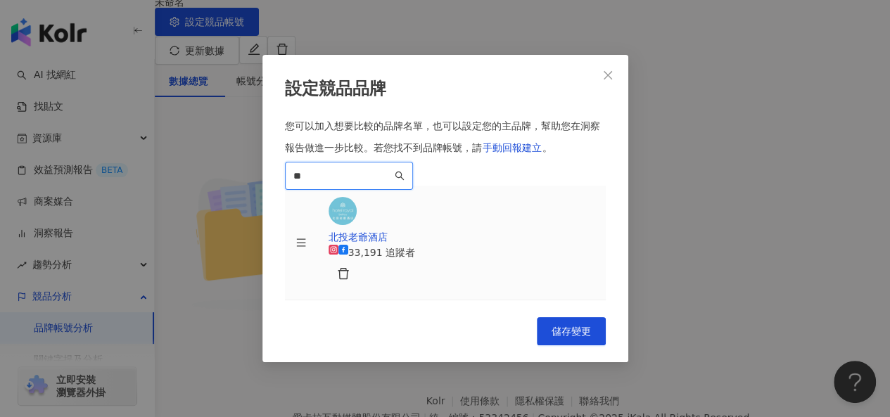
type input "**"
click at [415, 245] on div "33,191 追蹤者" at bounding box center [381, 252] width 67 height 15
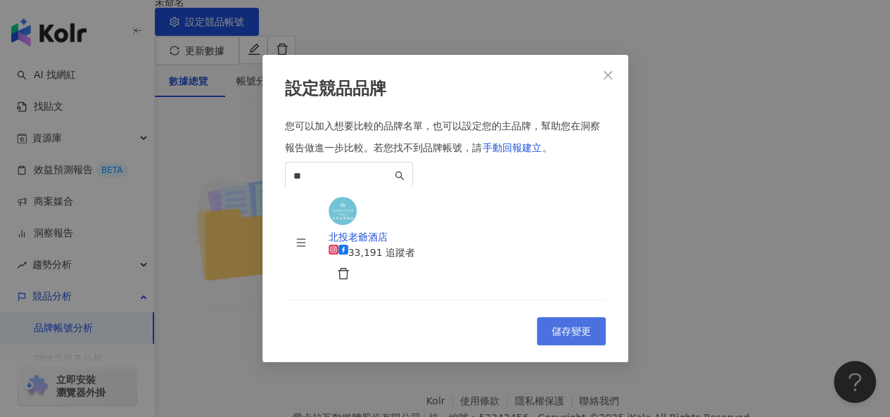
click at [571, 337] on span "儲存變更" at bounding box center [571, 331] width 39 height 11
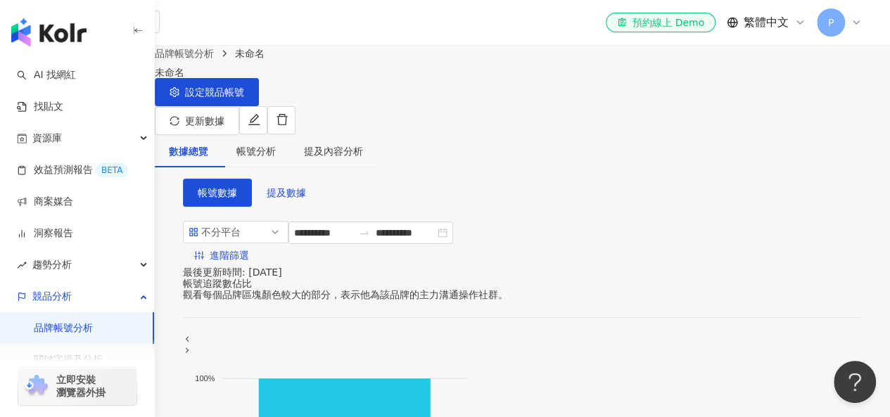
scroll to position [0, 0]
click at [363, 144] on div "提及內容分析" at bounding box center [333, 151] width 59 height 15
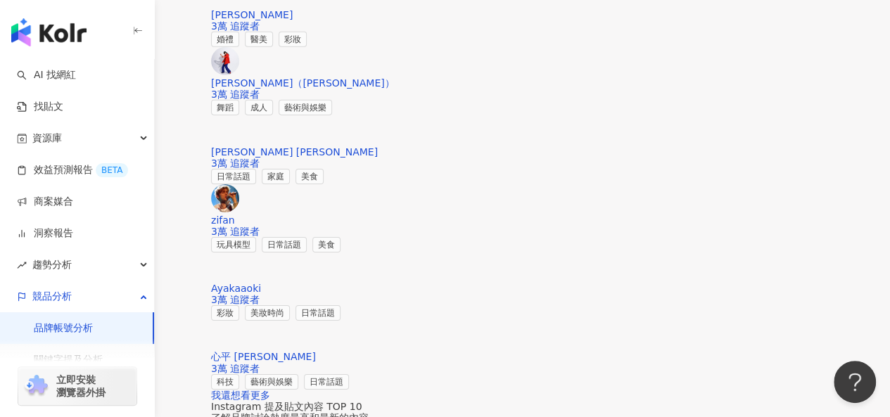
scroll to position [2182, 0]
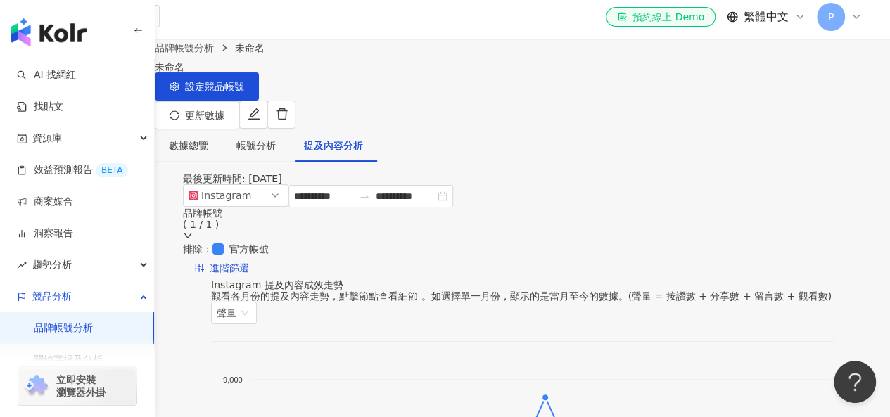
scroll to position [0, 0]
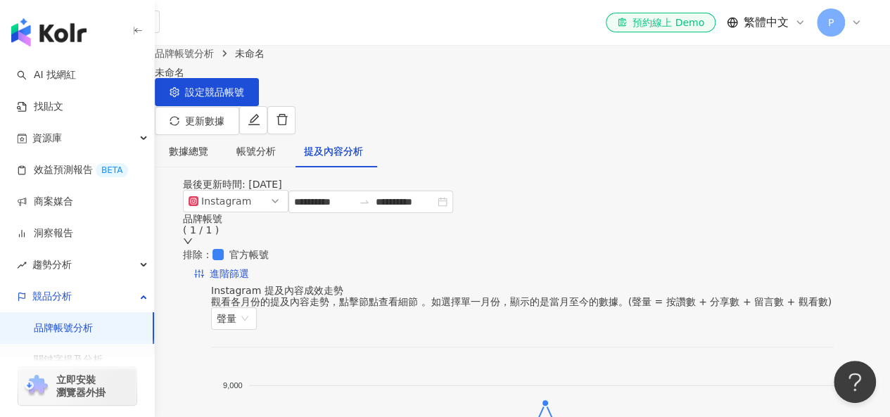
click at [138, 25] on input "search" at bounding box center [83, 22] width 110 height 23
click at [211, 61] on link "品牌帳號分析" at bounding box center [184, 53] width 65 height 15
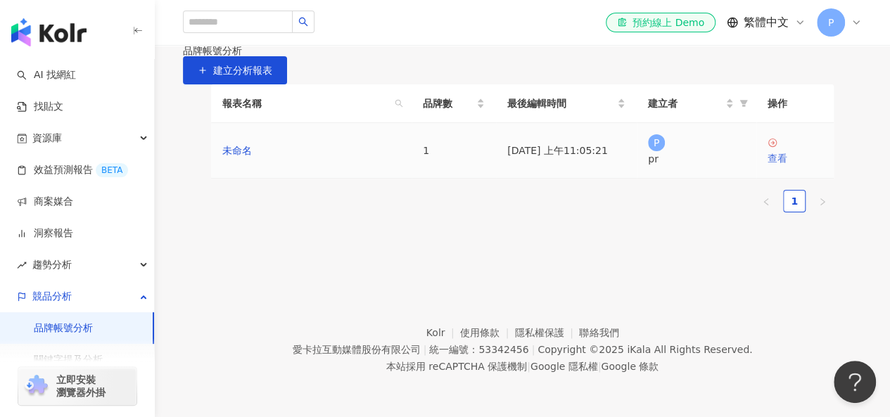
click at [790, 166] on div "查看" at bounding box center [795, 158] width 55 height 15
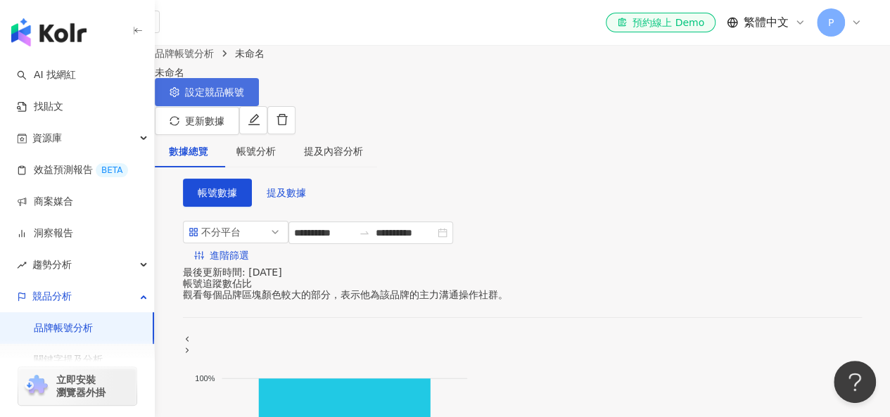
click at [244, 98] on span "設定競品帳號" at bounding box center [214, 92] width 59 height 11
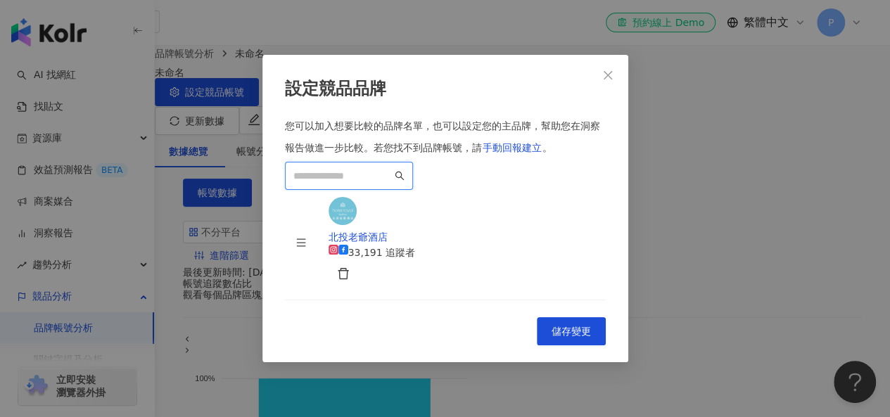
click at [392, 168] on input "search" at bounding box center [342, 175] width 99 height 15
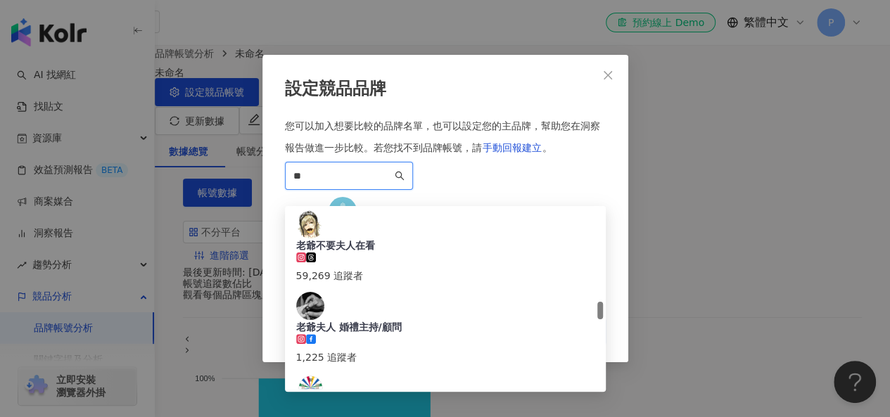
scroll to position [985, 0]
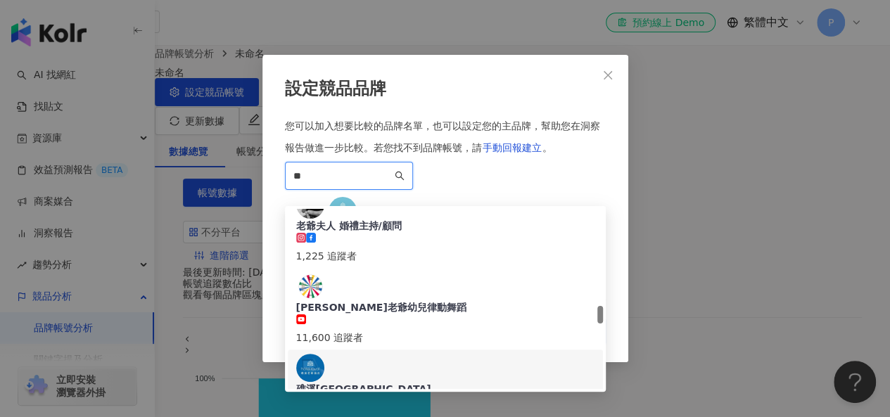
click at [460, 382] on div "礁溪[GEOGRAPHIC_DATA]" at bounding box center [445, 389] width 298 height 14
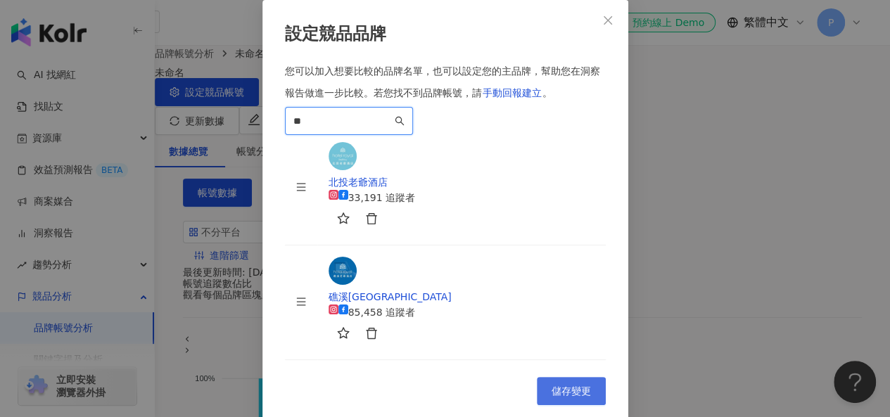
type input "**"
click at [571, 386] on span "儲存變更" at bounding box center [571, 391] width 39 height 11
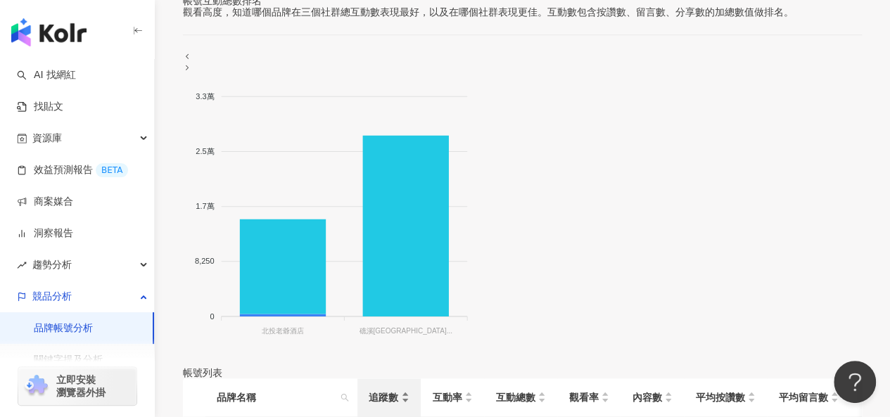
scroll to position [704, 0]
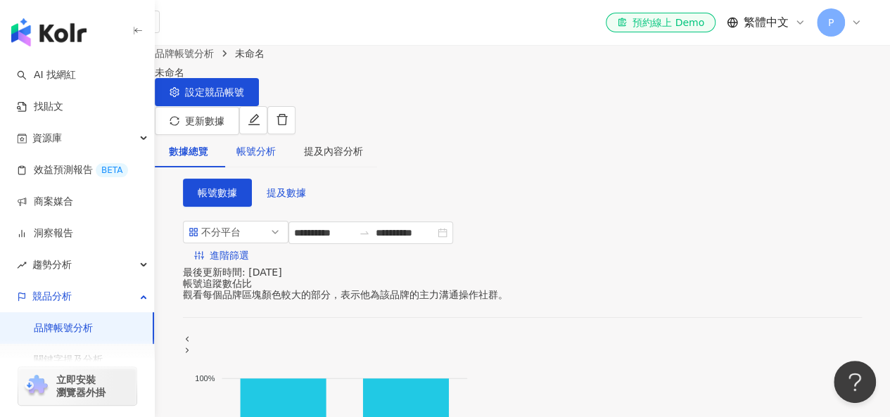
click at [276, 144] on div "帳號分析" at bounding box center [255, 151] width 39 height 15
click at [276, 146] on div "帳號分析" at bounding box center [255, 151] width 39 height 15
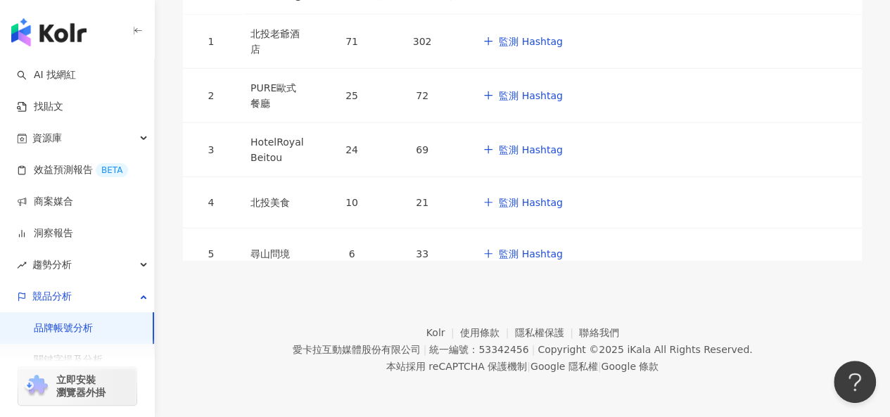
scroll to position [1930, 0]
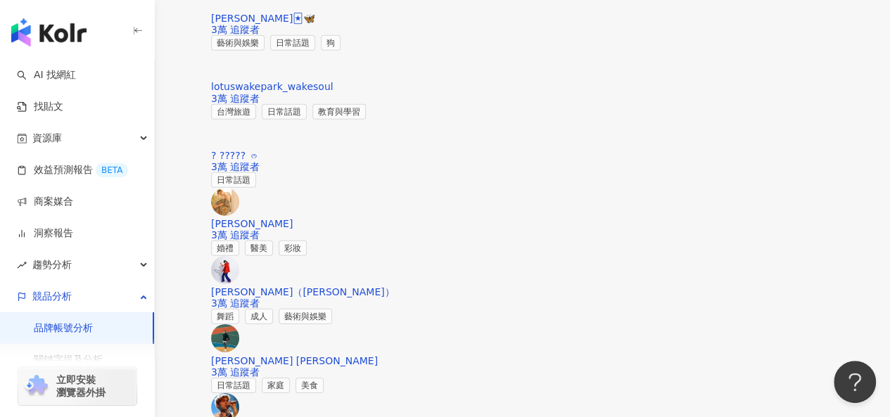
scroll to position [2111, 0]
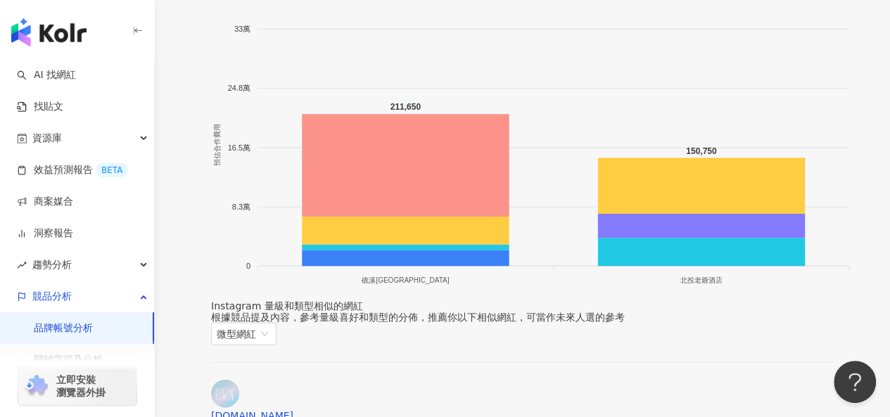
scroll to position [0, 0]
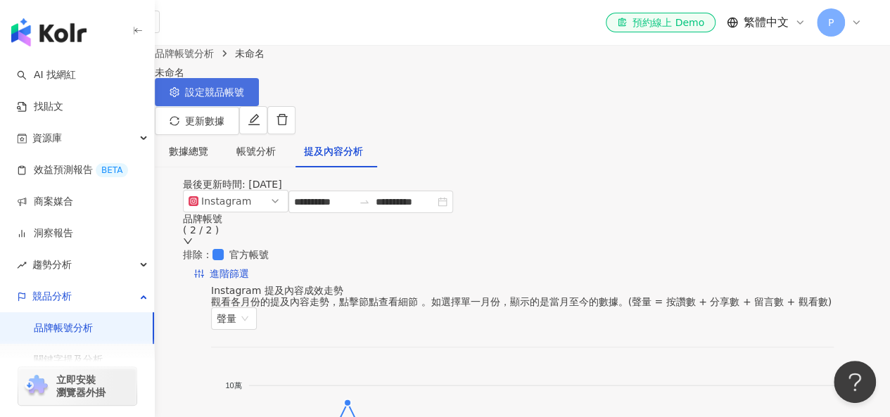
click at [259, 106] on button "設定競品帳號" at bounding box center [207, 92] width 104 height 28
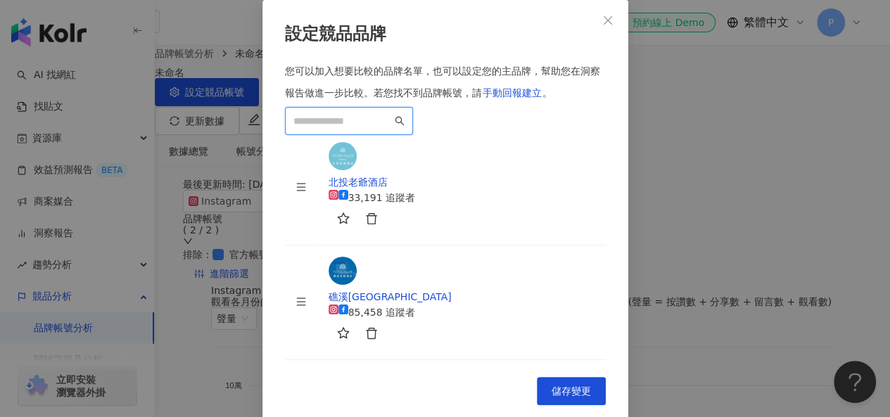
click at [392, 129] on input "search" at bounding box center [342, 120] width 99 height 15
paste input "*********"
type input "*"
click at [352, 129] on input "search" at bounding box center [342, 120] width 99 height 15
paste input "******"
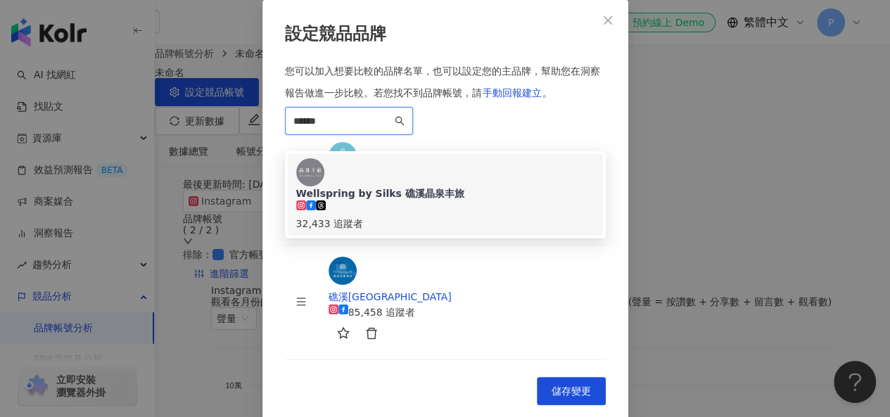
click at [406, 187] on div "Wellspring by Silks 礁溪晶泉丰旅" at bounding box center [445, 194] width 298 height 14
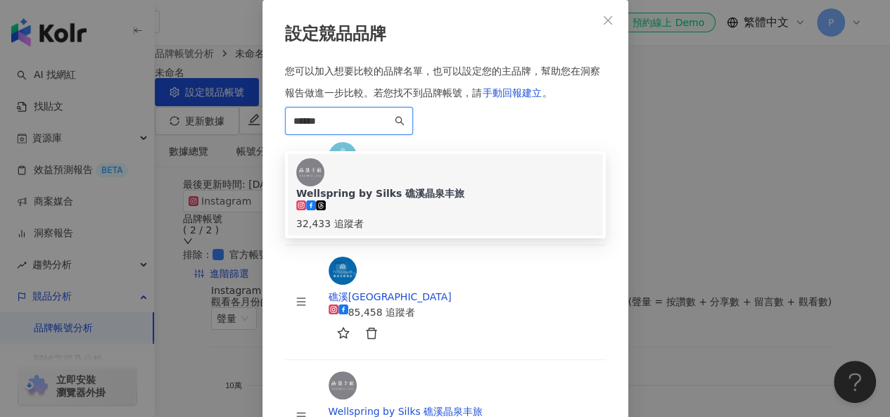
drag, startPoint x: 380, startPoint y: 139, endPoint x: 282, endPoint y: 137, distance: 98.6
click at [274, 139] on div "設定競品品牌 您可以加入想要比較的品牌名單，也可以設定您的主品牌，幫助您在洞察報告做進一步比較。 若您找不到品牌帳號，請 手動回報建立 。 ****** 63…" at bounding box center [446, 268] width 366 height 537
paste input "***"
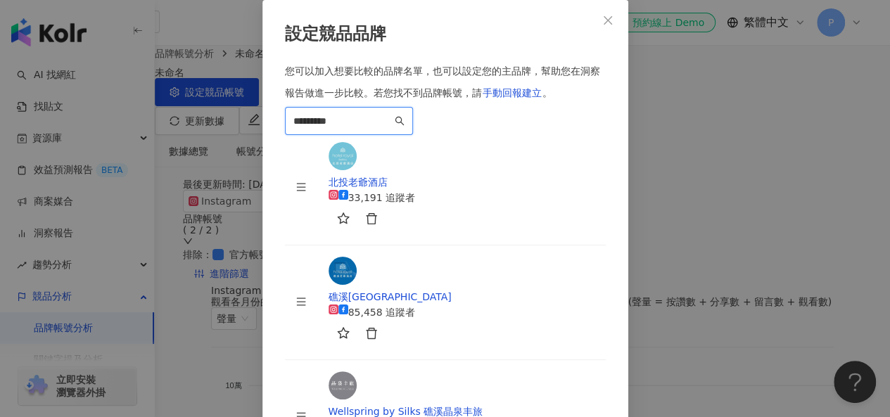
click at [392, 129] on input "*********" at bounding box center [342, 120] width 99 height 15
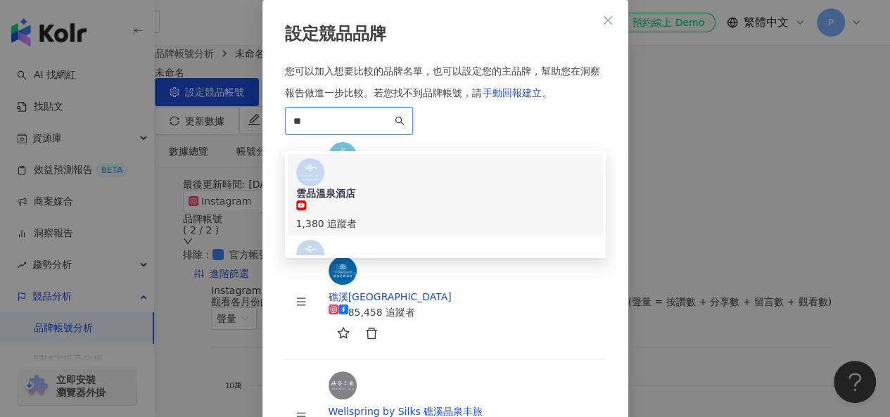
scroll to position [70, 0]
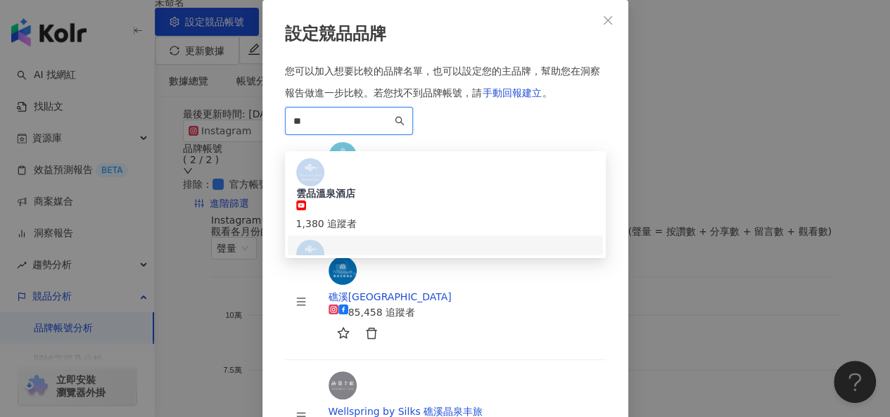
click at [474, 268] on div "雲品溫泉酒店Fleur De Chine Hotel" at bounding box center [445, 275] width 298 height 14
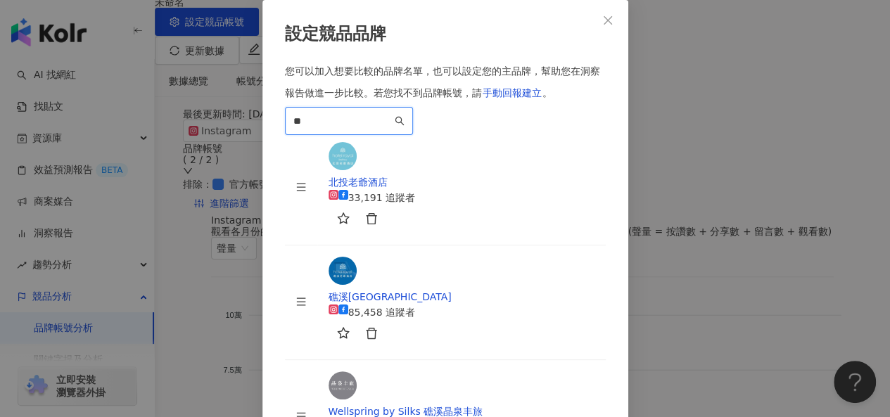
click at [392, 129] on input "**" at bounding box center [342, 120] width 99 height 15
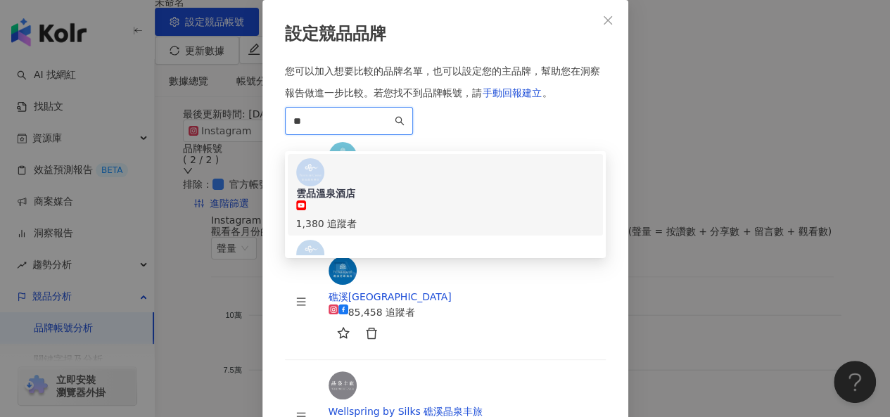
click at [417, 175] on div "雲品溫泉酒店 1,380 追蹤者" at bounding box center [445, 194] width 298 height 73
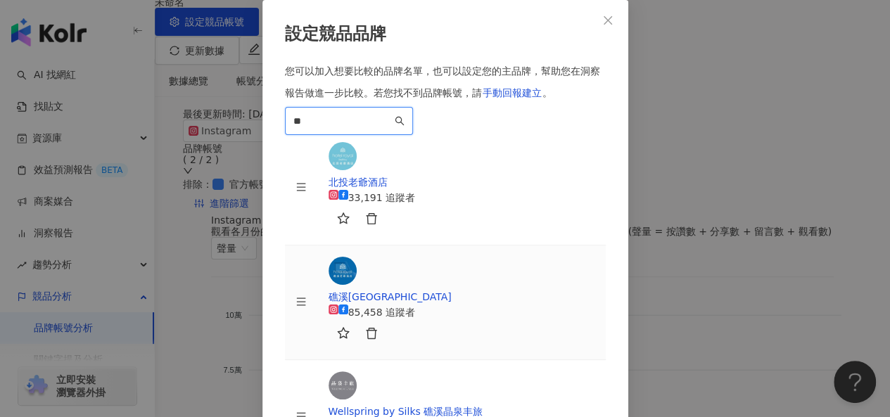
scroll to position [0, 0]
drag, startPoint x: 324, startPoint y: 139, endPoint x: 289, endPoint y: 134, distance: 34.7
click at [289, 134] on span "**" at bounding box center [349, 121] width 128 height 28
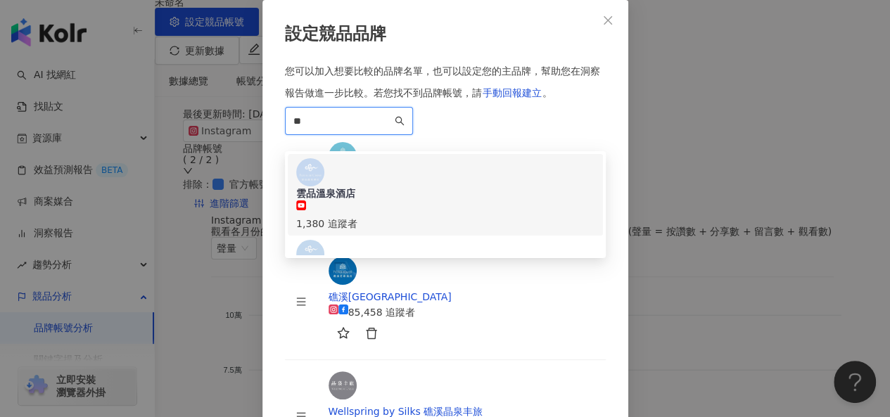
paste input "*"
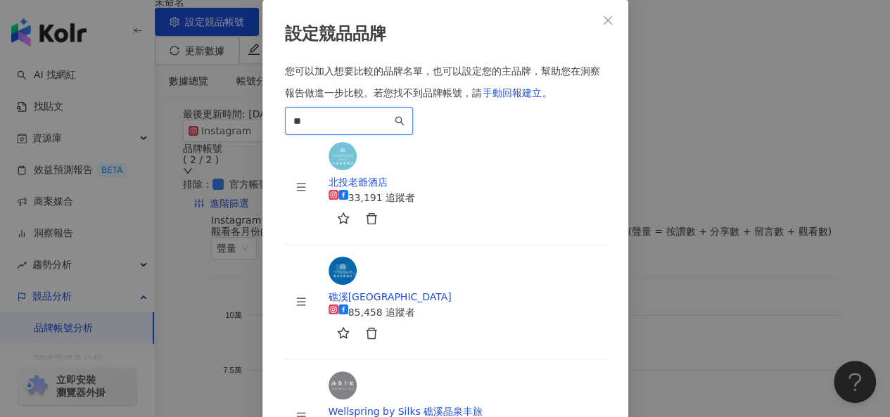
type input "**"
drag, startPoint x: 331, startPoint y: 137, endPoint x: 265, endPoint y: 127, distance: 66.8
click at [265, 127] on div "設定競品品牌 您可以加入想要比較的品牌名單，也可以設定您的主品牌，幫助您在洞察報告做進一步比較。 若您找不到品牌帳號，請 手動回報建立 。 麗之 ** loa…" at bounding box center [446, 383] width 366 height 766
paste input "****"
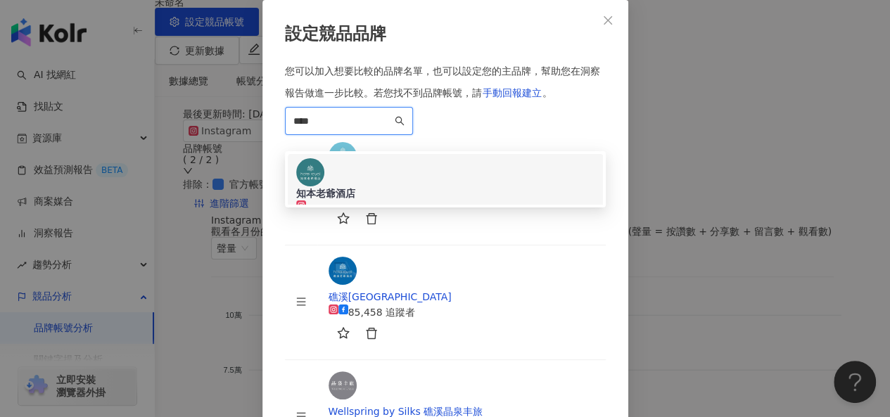
click at [386, 187] on div "知本老爺酒店" at bounding box center [445, 194] width 298 height 14
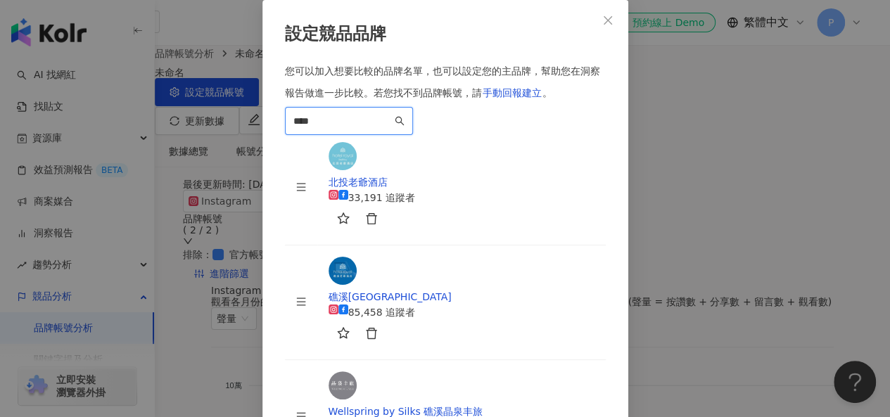
drag, startPoint x: 307, startPoint y: 133, endPoint x: 266, endPoint y: 130, distance: 40.9
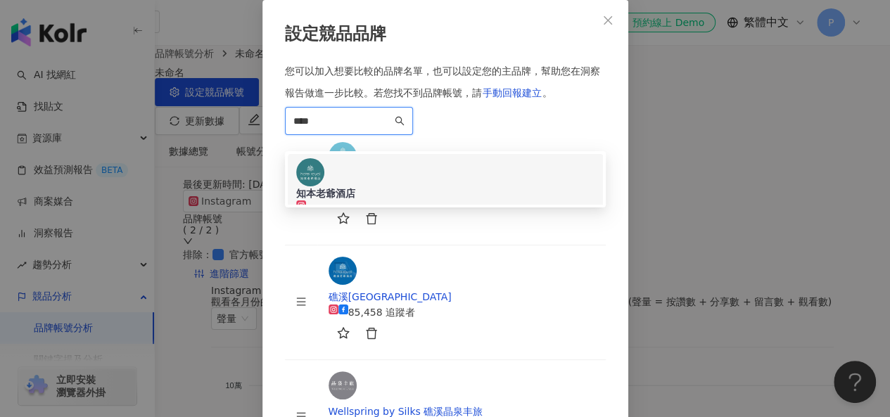
paste input "*"
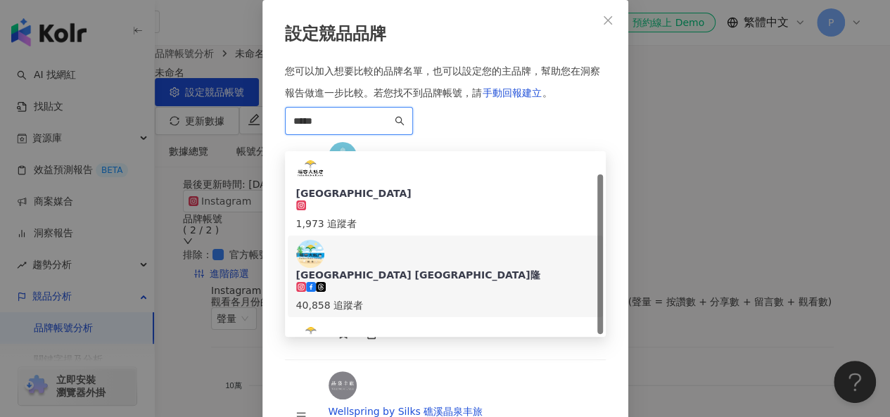
scroll to position [23, 0]
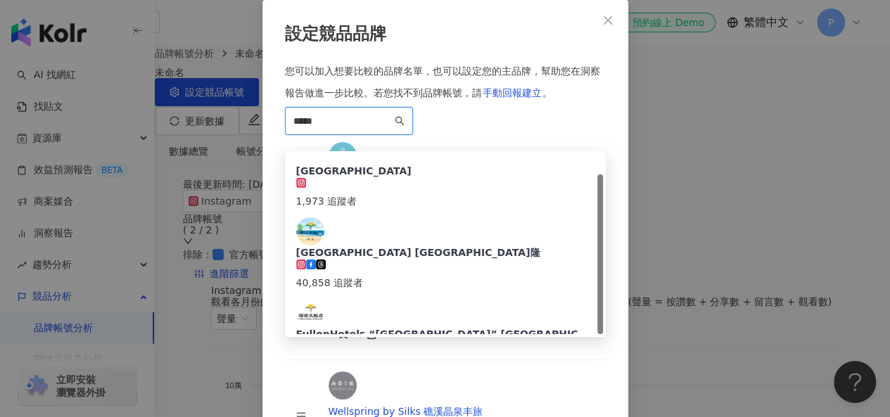
click at [470, 381] on div "福容大飯店 淡水漁人碼頭 4,878 追蹤者" at bounding box center [445, 417] width 298 height 73
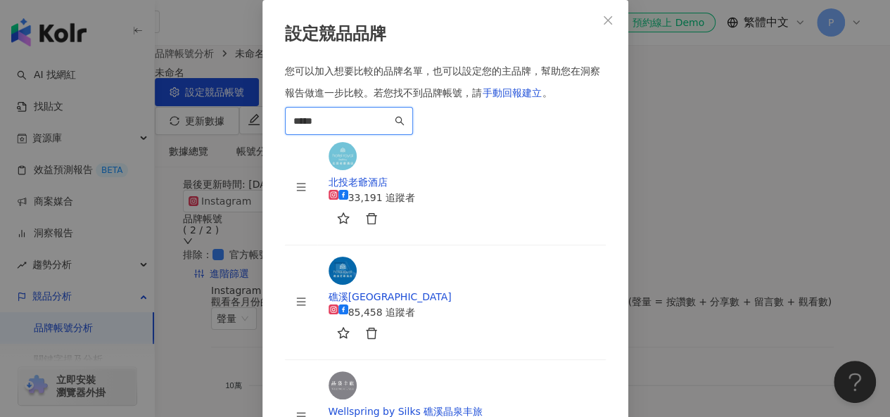
scroll to position [246, 0]
click at [392, 129] on input "*****" at bounding box center [342, 120] width 99 height 15
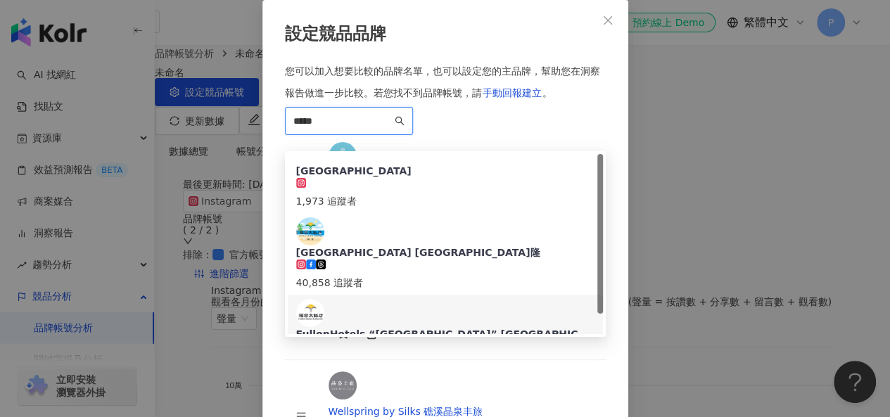
scroll to position [0, 0]
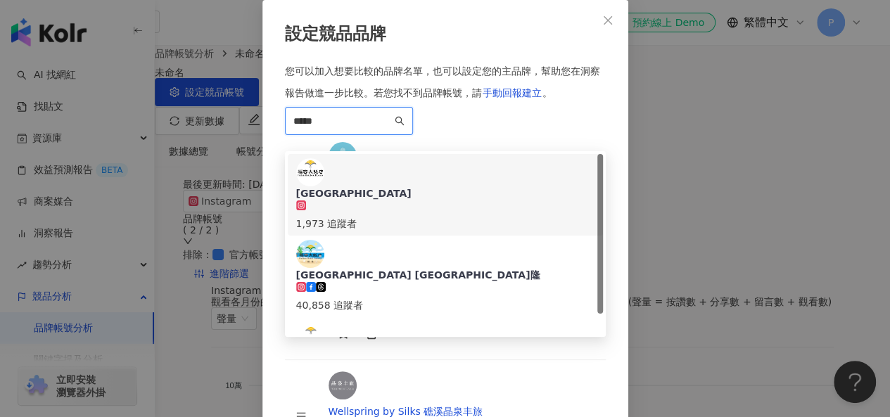
click at [457, 181] on div "福容大飯店 1,973 追蹤者" at bounding box center [445, 194] width 298 height 73
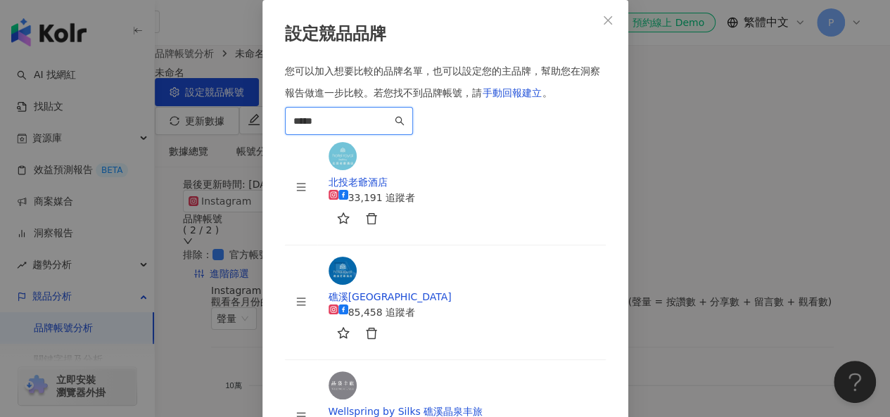
drag, startPoint x: 256, startPoint y: 129, endPoint x: 249, endPoint y: 128, distance: 7.1
click at [249, 128] on div "設定競品品牌 您可以加入想要比較的品牌名單，也可以設定您的主品牌，幫助您在洞察報告做進一步比較。 若您找不到品牌帳號，請 手動回報建立 。 ***** e03…" at bounding box center [445, 208] width 890 height 417
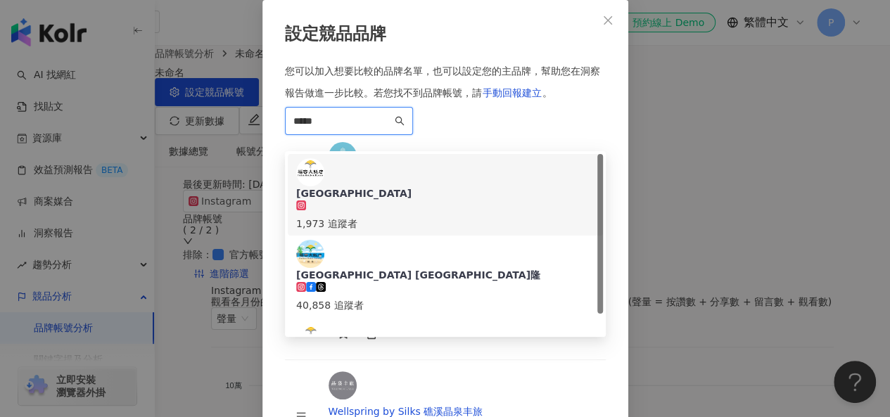
paste input "search"
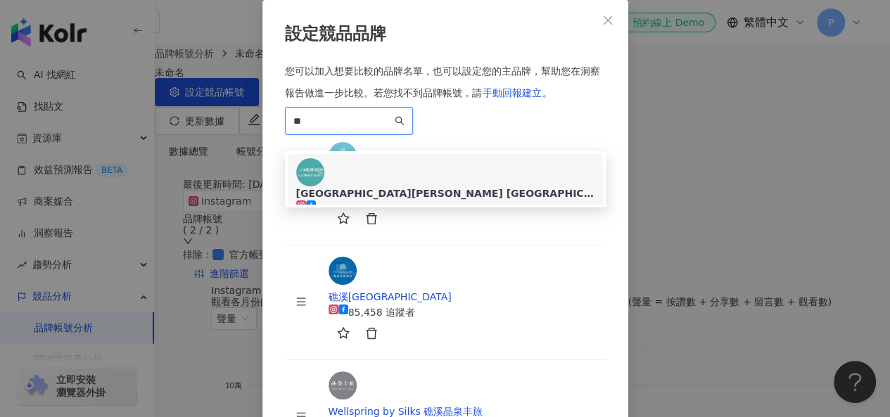
click at [429, 187] on div "台北寒舍艾美酒店 Le Méridien Taipei" at bounding box center [445, 194] width 298 height 14
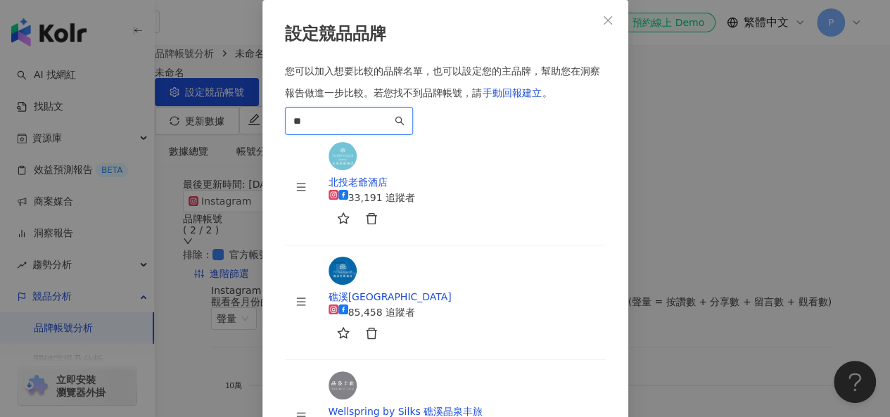
scroll to position [373, 0]
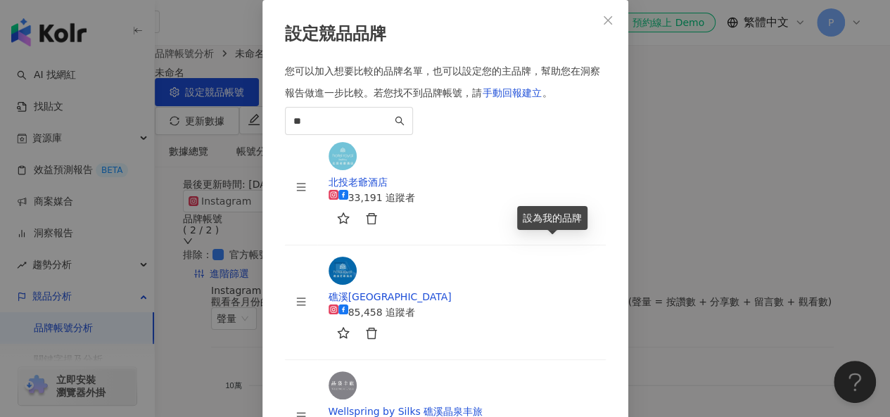
click at [413, 129] on span "**" at bounding box center [349, 121] width 128 height 28
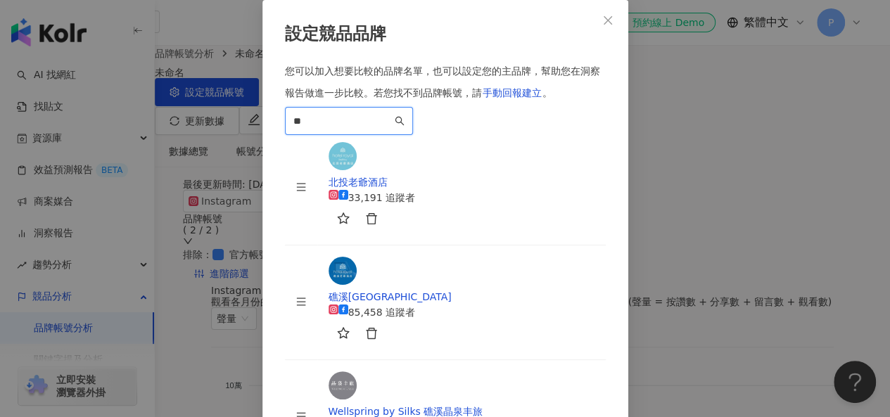
click at [324, 129] on input "**" at bounding box center [342, 120] width 99 height 15
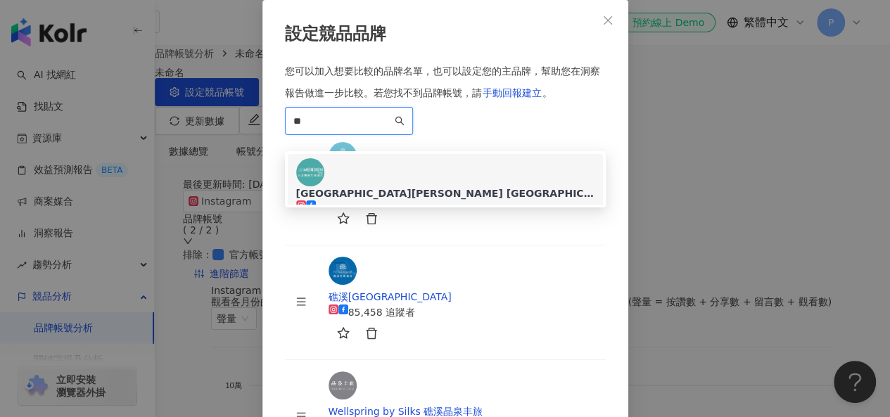
type input "*"
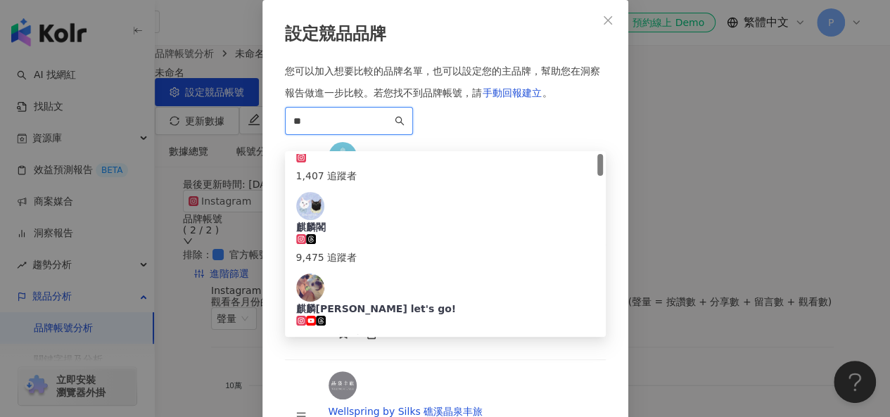
scroll to position [0, 0]
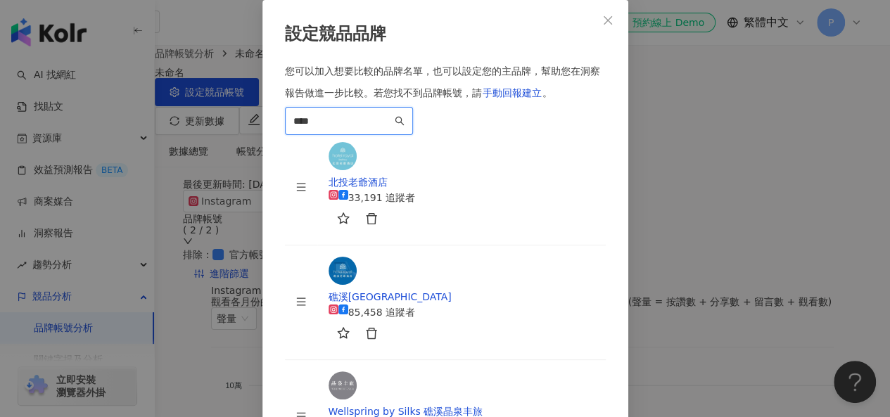
click at [371, 128] on span "****" at bounding box center [349, 121] width 128 height 28
click at [362, 129] on input "****" at bounding box center [342, 120] width 99 height 15
click at [366, 129] on input "****" at bounding box center [342, 120] width 99 height 15
type input "*"
paste input "**********"
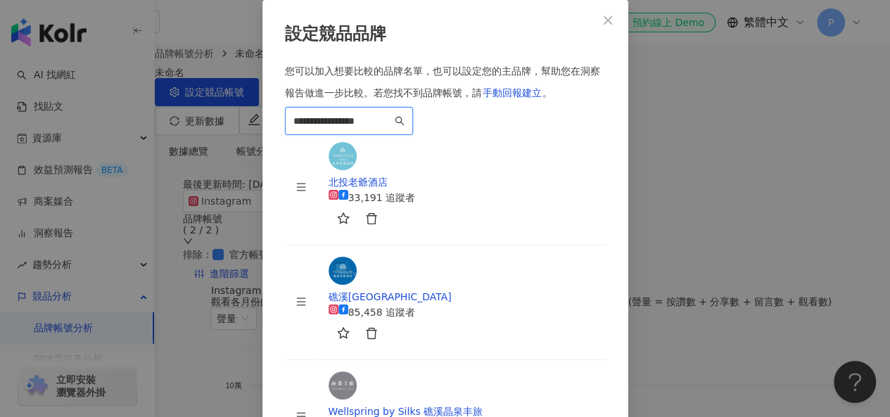
drag, startPoint x: 400, startPoint y: 140, endPoint x: 279, endPoint y: 133, distance: 121.3
type input "*"
click at [392, 129] on input "****" at bounding box center [342, 120] width 99 height 15
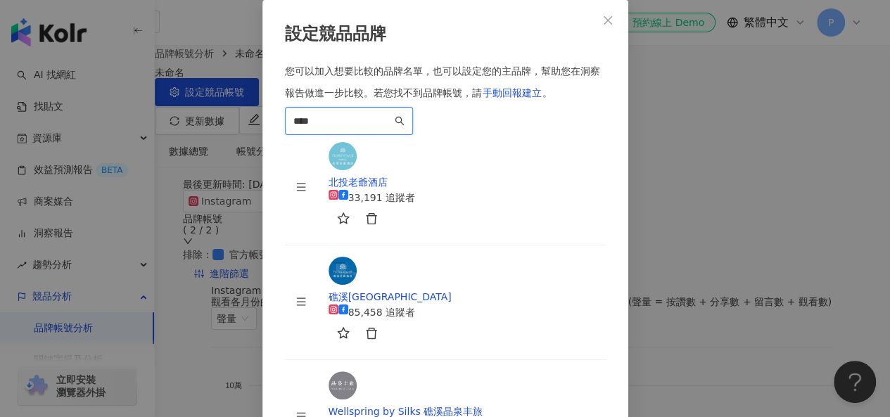
click at [353, 129] on input "****" at bounding box center [342, 120] width 99 height 15
drag, startPoint x: 329, startPoint y: 142, endPoint x: 278, endPoint y: 136, distance: 51.8
paste input "**********"
drag, startPoint x: 355, startPoint y: 137, endPoint x: 512, endPoint y: 134, distance: 157.0
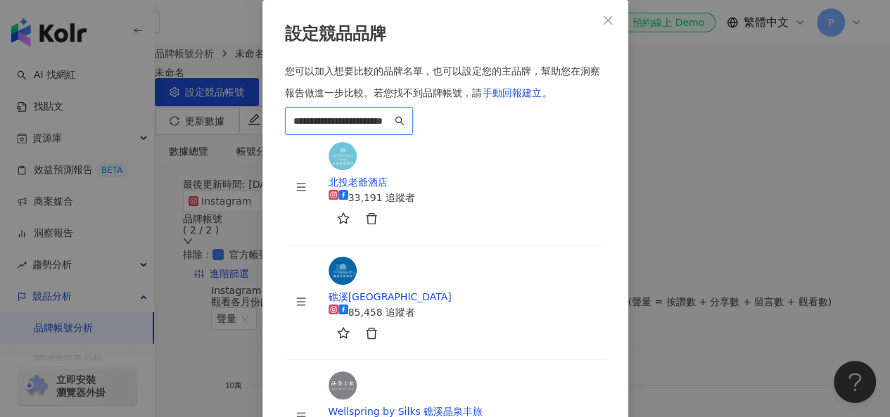
click at [392, 129] on input "**********" at bounding box center [342, 120] width 99 height 15
click at [529, 96] on span "手動回報建立" at bounding box center [512, 92] width 59 height 11
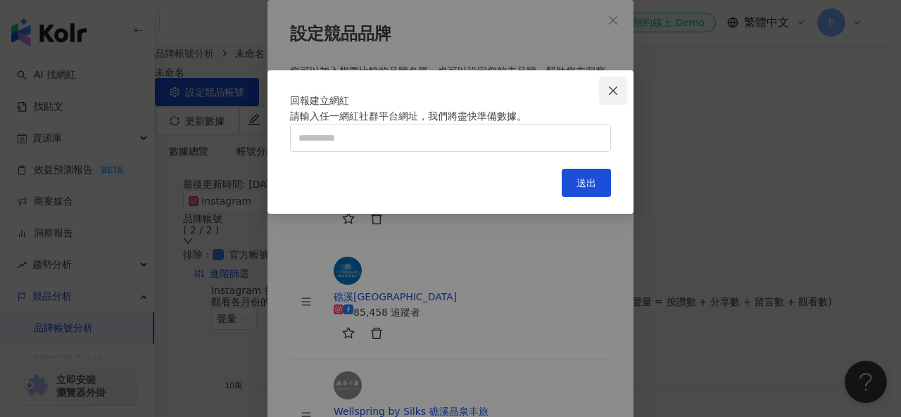
click at [614, 86] on icon "close" at bounding box center [612, 90] width 11 height 11
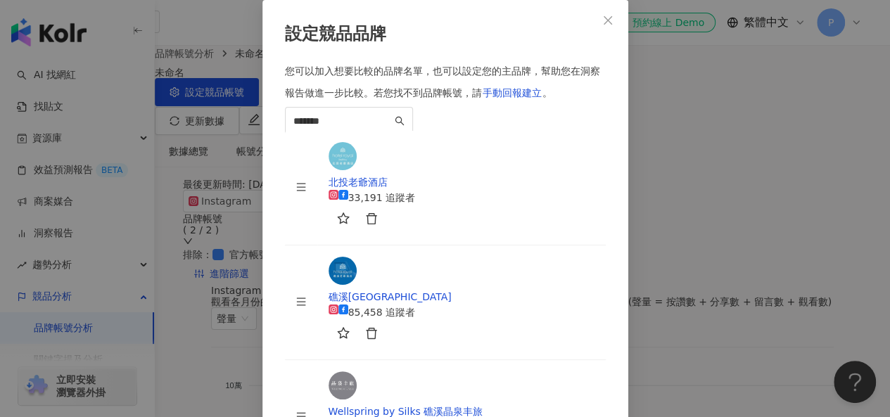
scroll to position [262, 0]
click at [392, 129] on input "******" at bounding box center [342, 120] width 99 height 15
drag, startPoint x: 387, startPoint y: 134, endPoint x: 243, endPoint y: 122, distance: 144.8
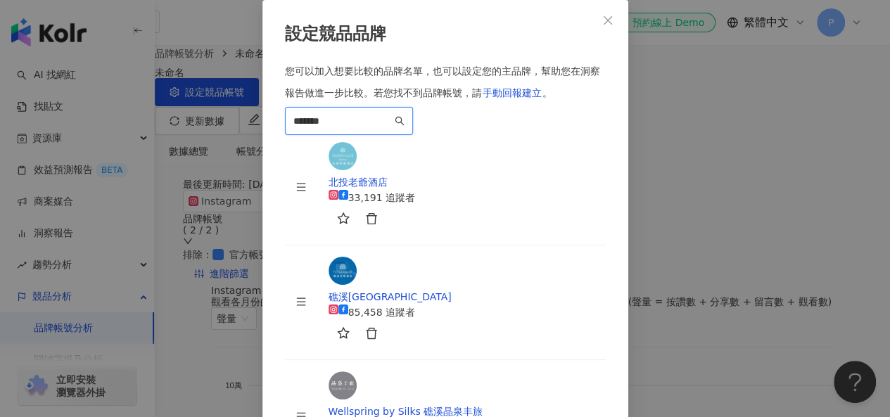
click at [244, 122] on div "設定競品品牌 您可以加入想要比較的品牌名單，也可以設定您的主品牌，幫助您在洞察報告做進一步比較。 若您找不到品牌帳號，請 手動回報建立 。 礁溪麒麟酒店 **…" at bounding box center [445, 208] width 890 height 417
type input "*"
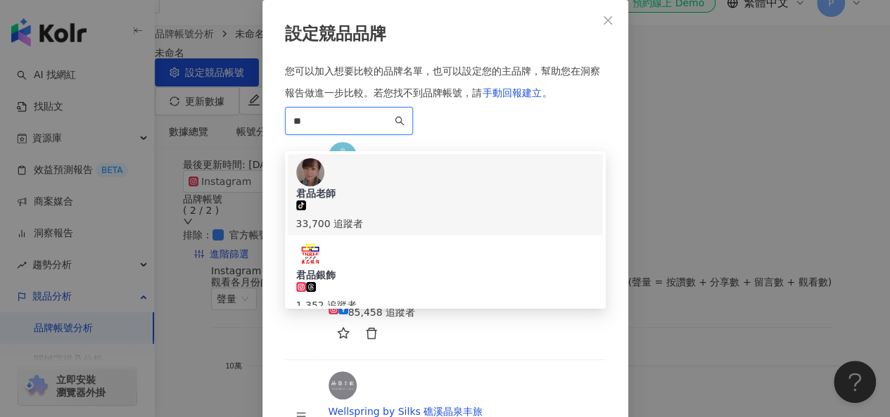
scroll to position [70, 0]
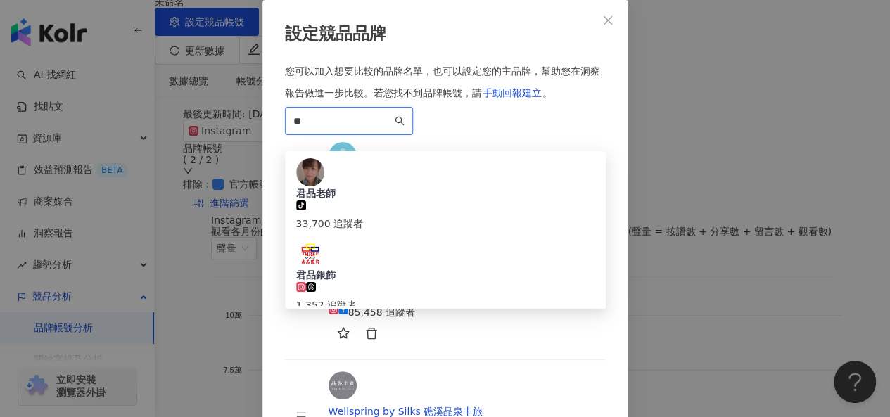
click at [437, 350] on div "君品酒店 𝑷𝒂𝒍𝒂𝒊𝒔 𝒅𝒆 𝑪𝒉𝒊𝒏𝒆 𝑯𝒐𝒕𝒆𝒍 🐴" at bounding box center [445, 357] width 298 height 14
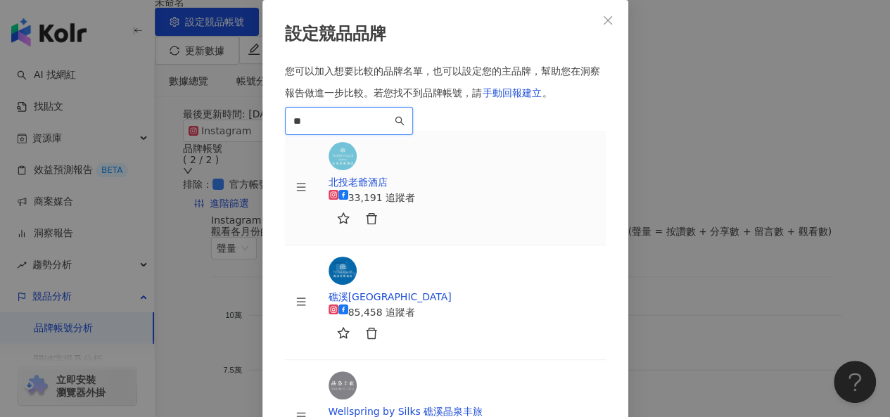
click at [375, 129] on input "**" at bounding box center [342, 120] width 99 height 15
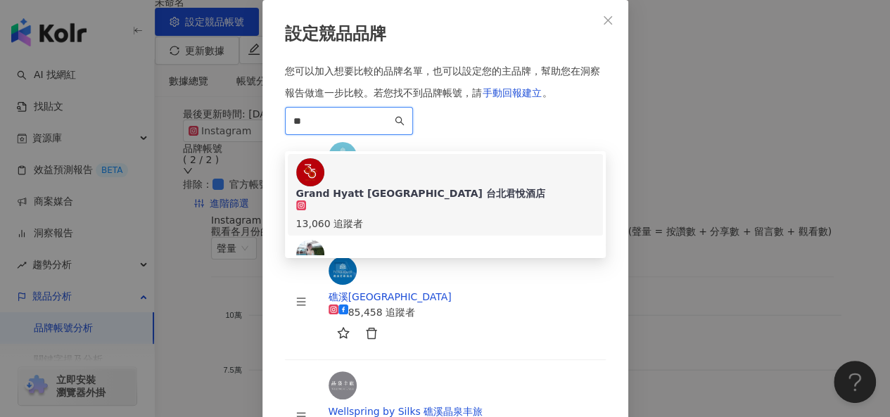
click at [415, 201] on div "13,060 追蹤者" at bounding box center [445, 216] width 298 height 31
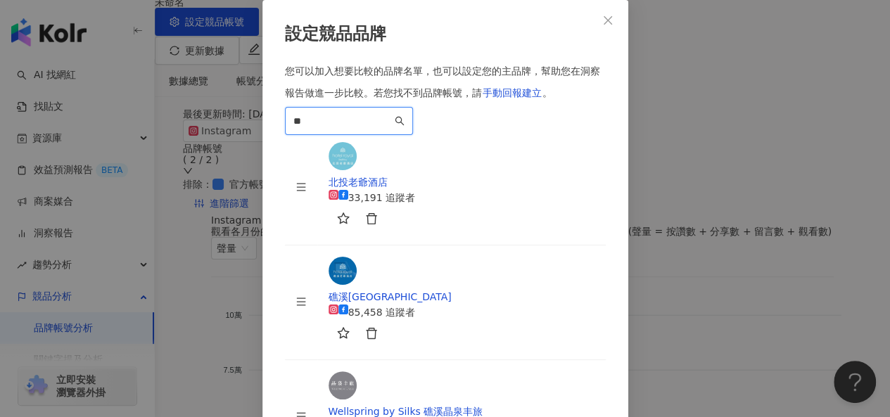
type input "**"
click at [606, 22] on icon "close" at bounding box center [608, 19] width 8 height 8
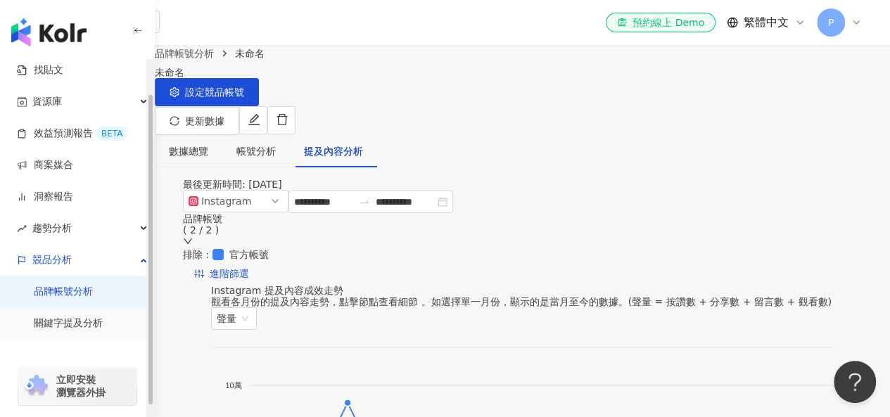
scroll to position [40, 0]
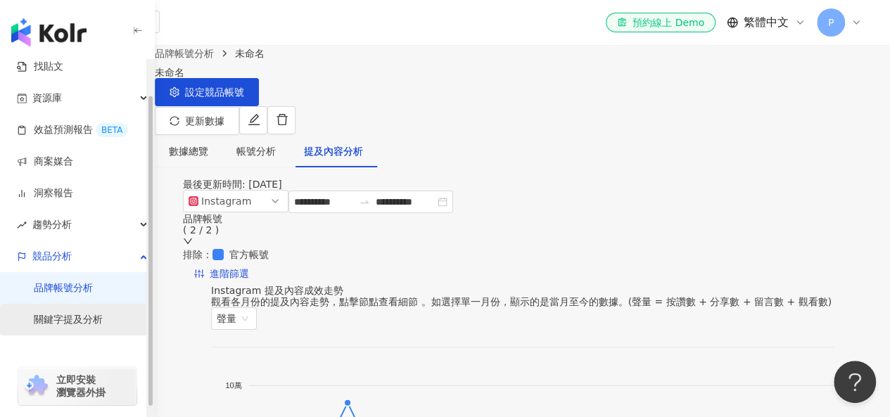
click at [77, 314] on link "關鍵字提及分析" at bounding box center [68, 320] width 69 height 14
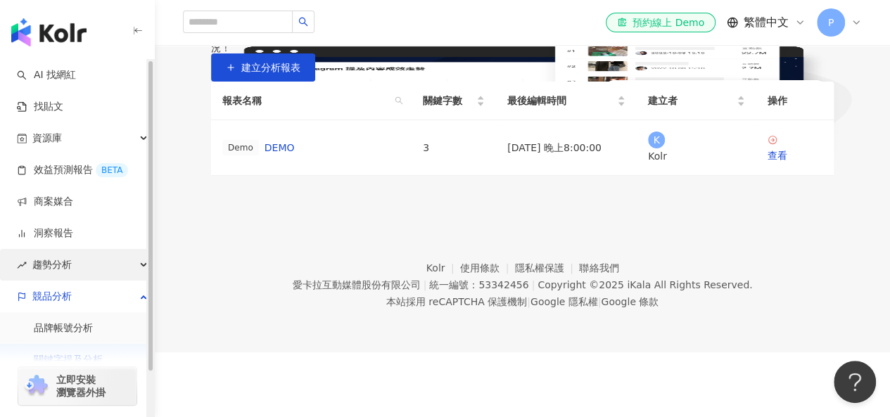
scroll to position [25, 0]
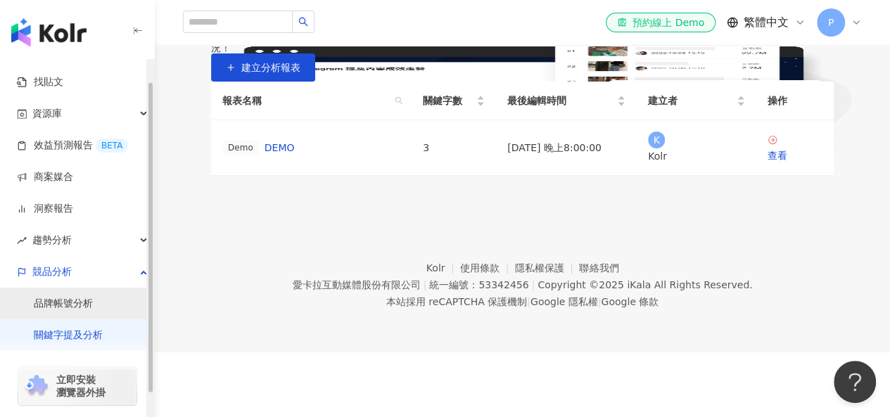
click at [65, 300] on link "品牌帳號分析" at bounding box center [63, 304] width 59 height 14
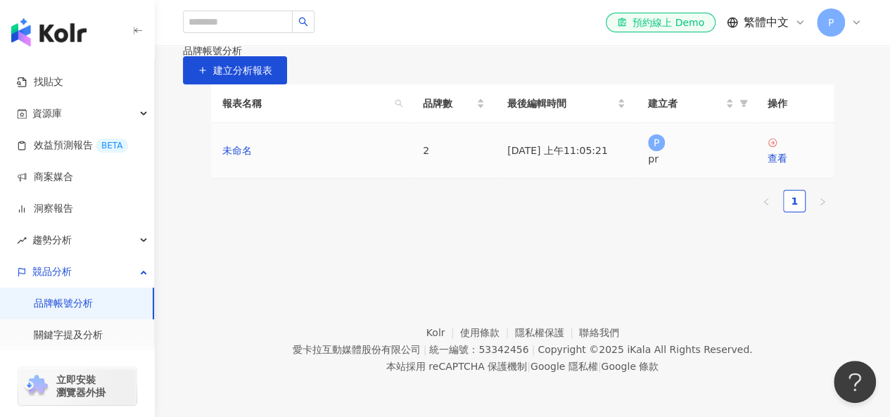
click at [769, 179] on td "查看" at bounding box center [795, 151] width 77 height 56
click at [781, 166] on div "查看" at bounding box center [795, 158] width 55 height 15
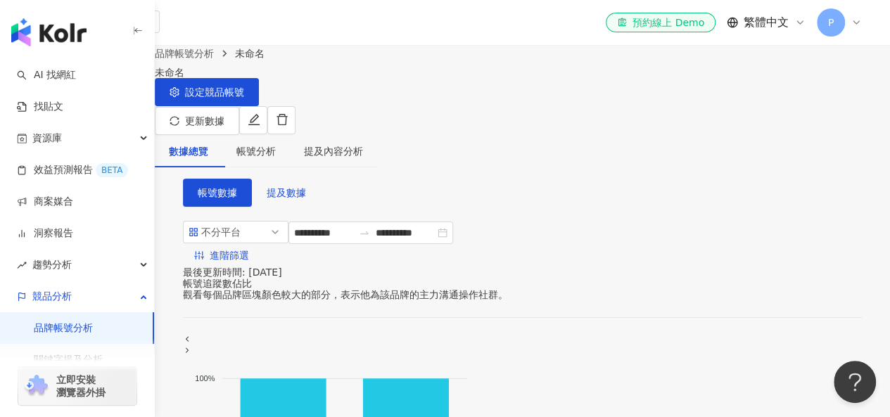
scroll to position [2, 0]
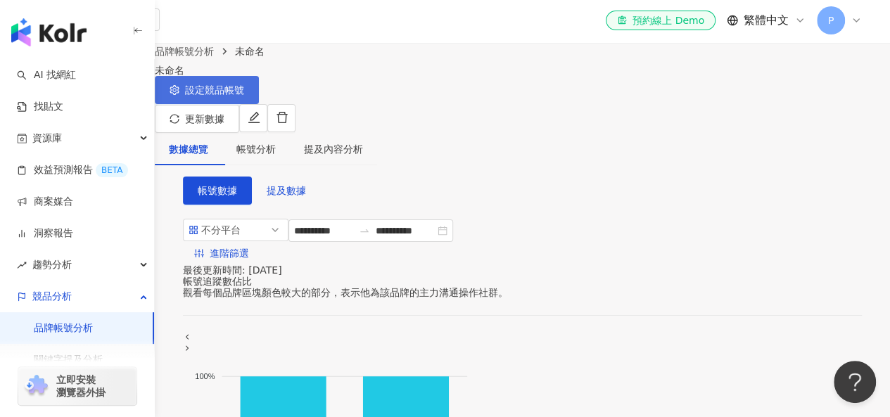
click at [244, 96] on span "設定競品帳號" at bounding box center [214, 89] width 59 height 11
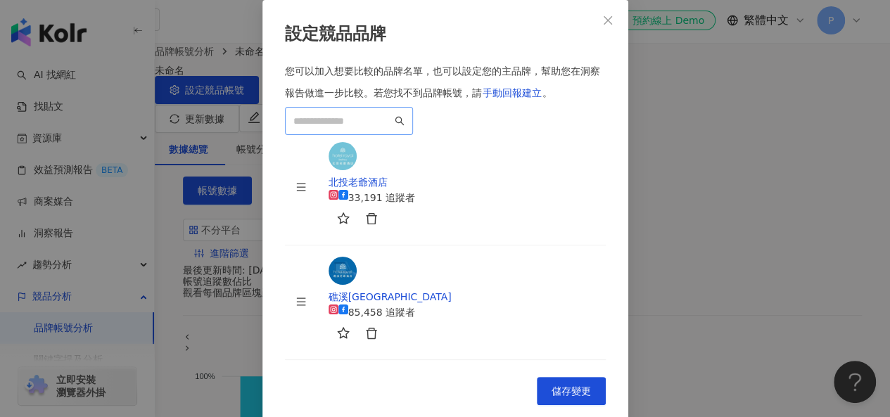
click at [413, 135] on span at bounding box center [349, 121] width 128 height 28
click at [392, 129] on input "search" at bounding box center [342, 120] width 99 height 15
click at [392, 129] on input "*" at bounding box center [342, 120] width 99 height 15
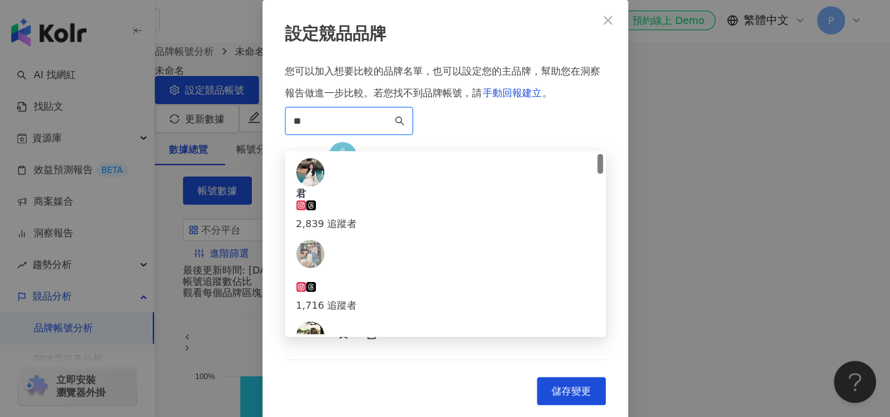
type input "*"
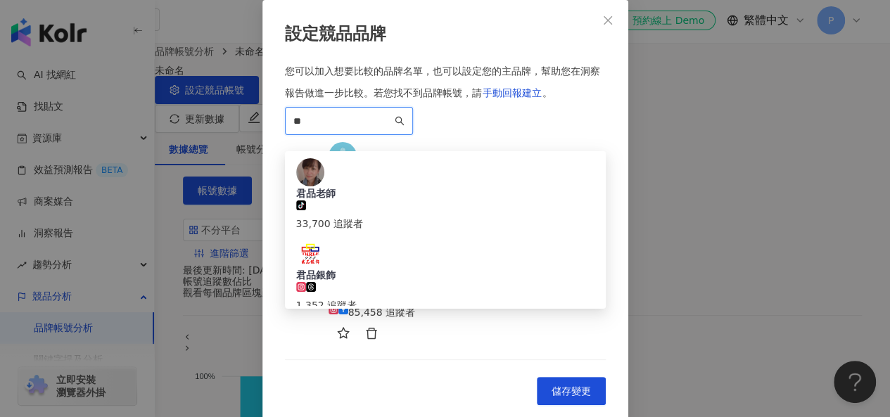
click at [383, 379] on div "5,124 追蹤者" at bounding box center [445, 386] width 298 height 15
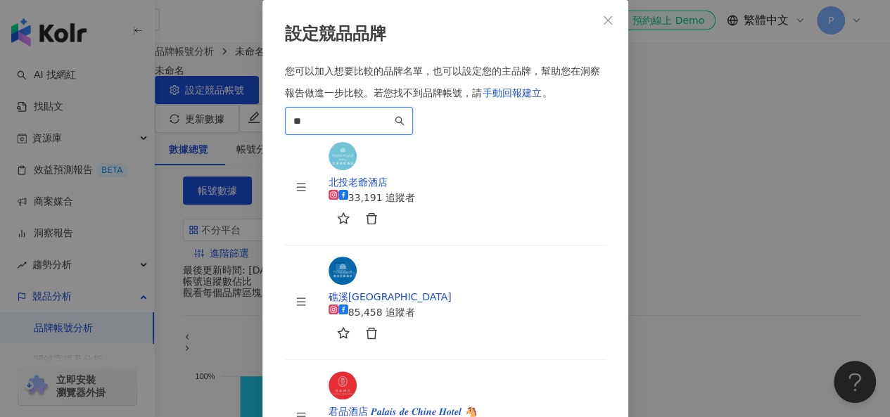
click at [392, 129] on input "**" at bounding box center [342, 120] width 99 height 15
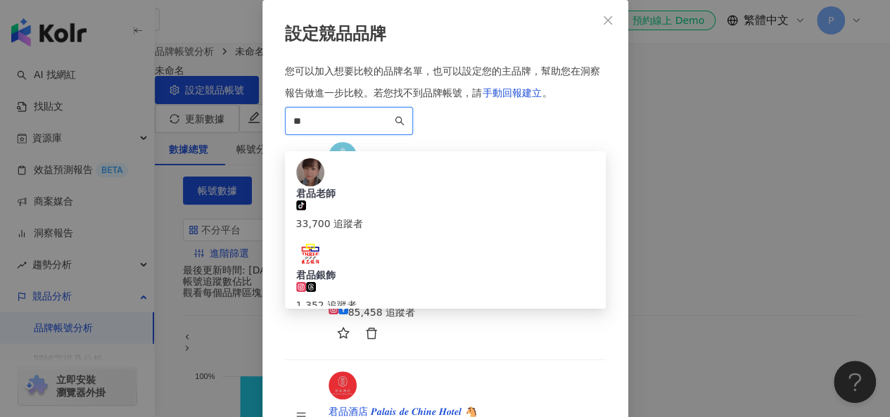
type input "*"
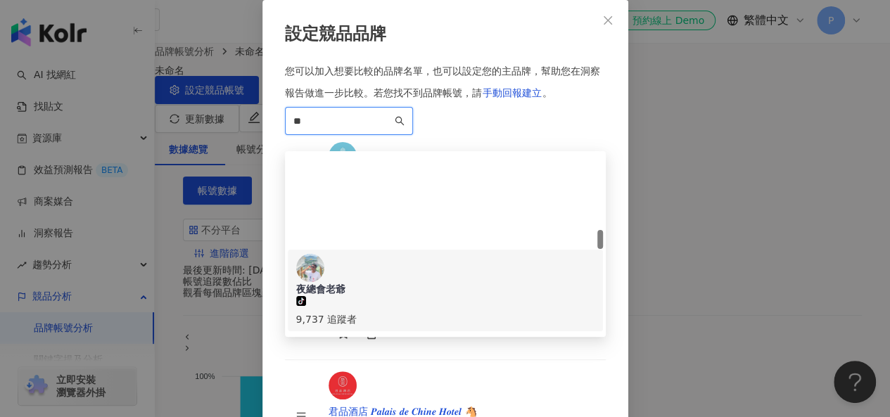
scroll to position [704, 0]
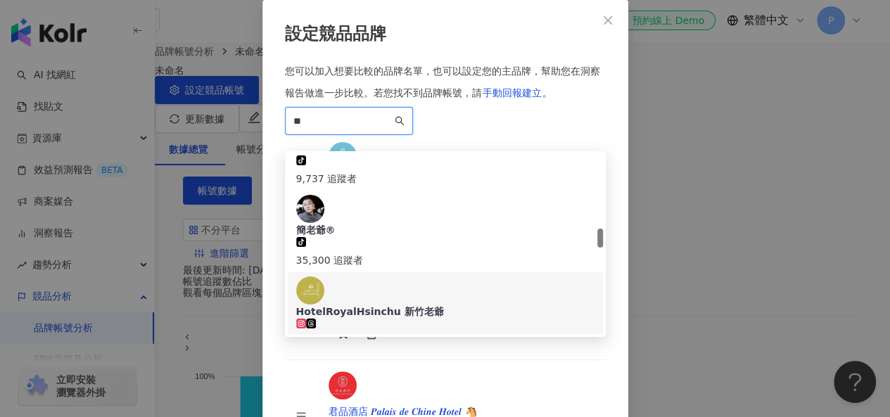
click at [459, 305] on div "HotelRoyalHsinchu 新竹老爺" at bounding box center [445, 312] width 298 height 14
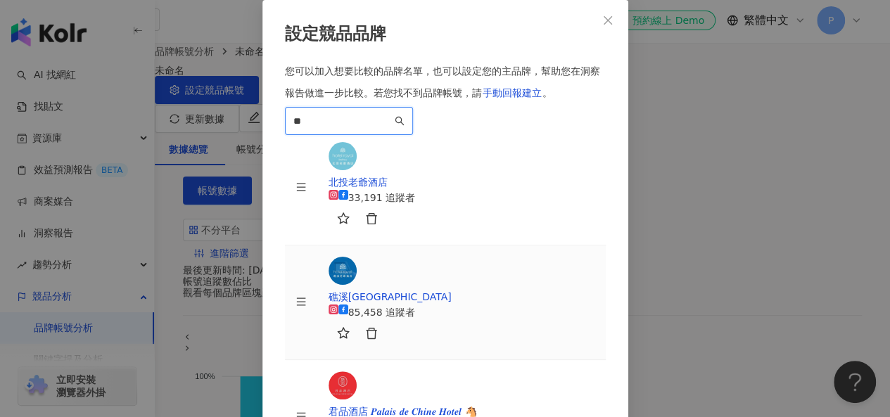
scroll to position [65, 0]
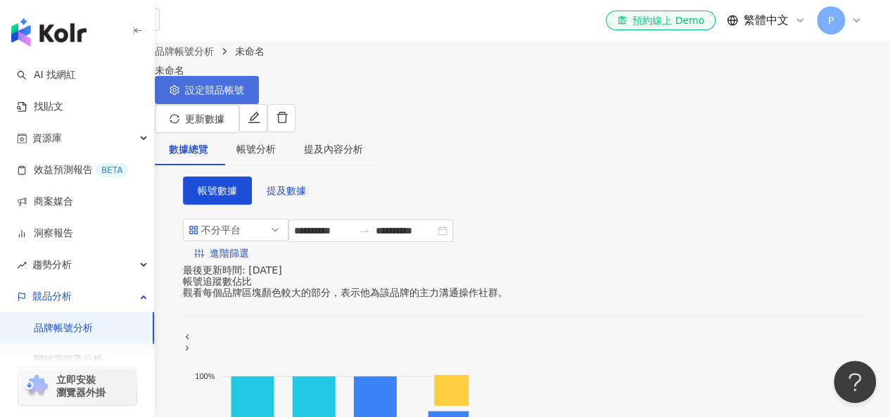
click at [244, 96] on span "設定競品帳號" at bounding box center [214, 89] width 59 height 11
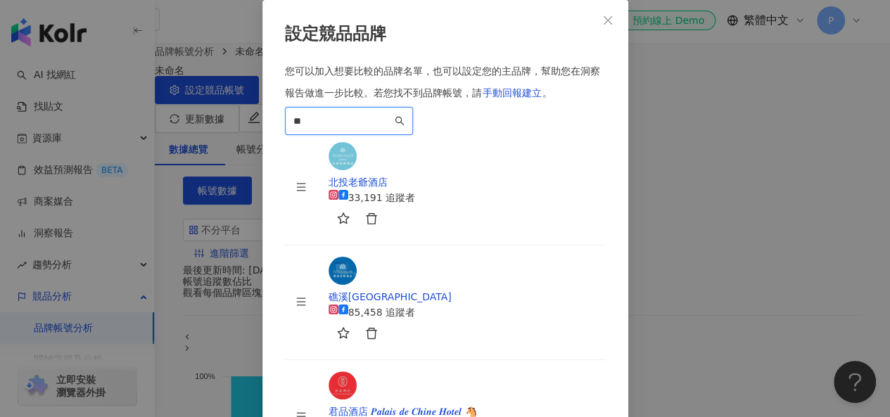
click at [392, 129] on input "**" at bounding box center [342, 120] width 99 height 15
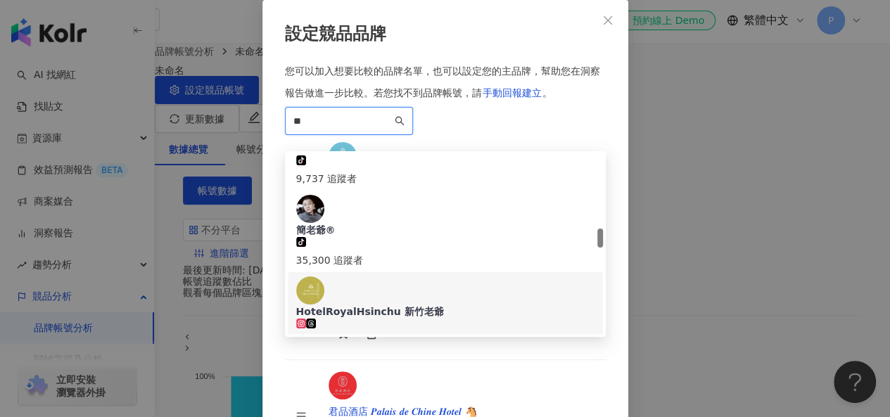
type input "*"
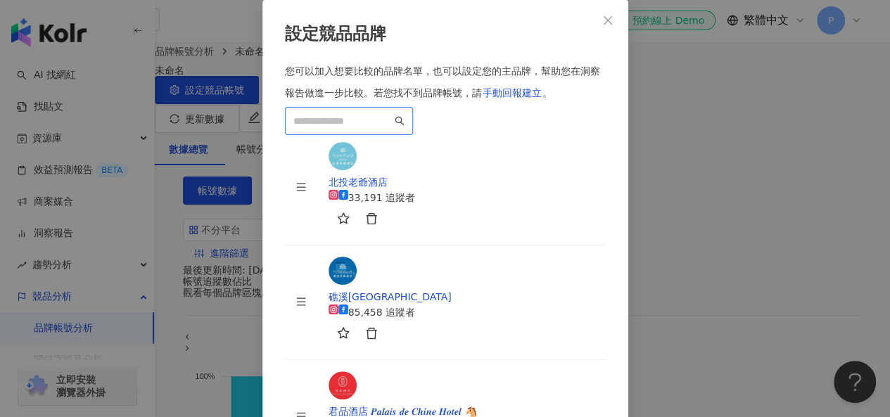
type input "*"
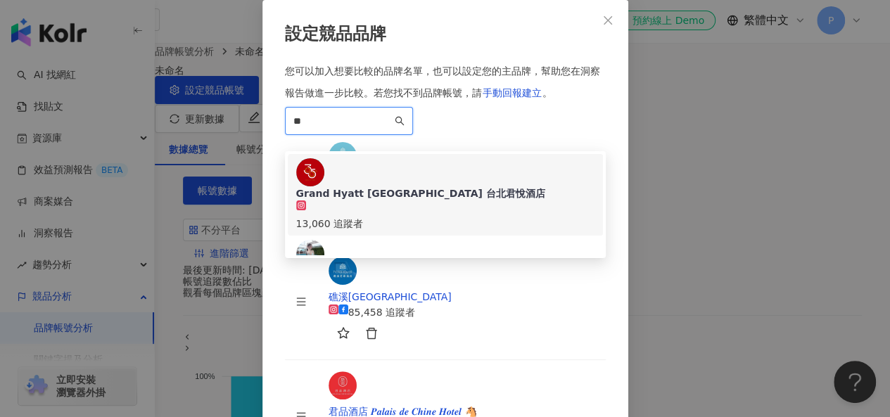
click at [431, 187] on div "Grand Hyatt Taipei 台北君悅酒店" at bounding box center [445, 194] width 298 height 14
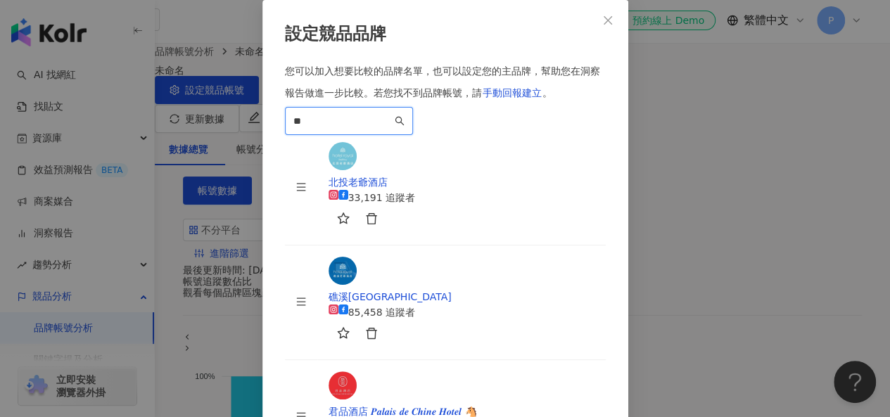
click at [379, 129] on input "**" at bounding box center [342, 120] width 99 height 15
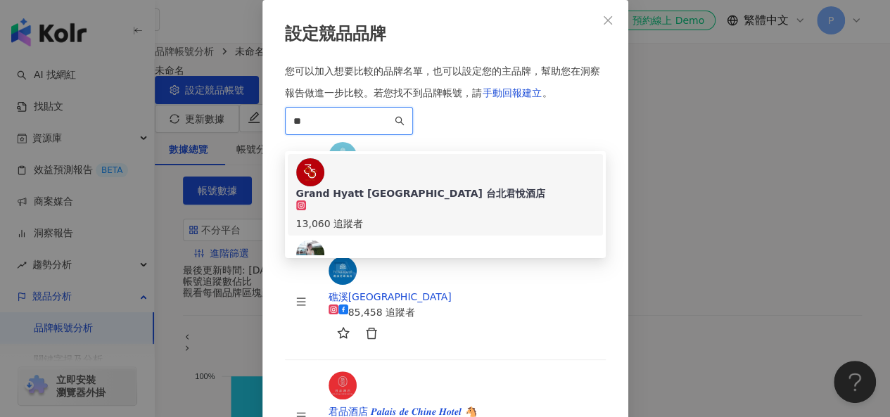
type input "*"
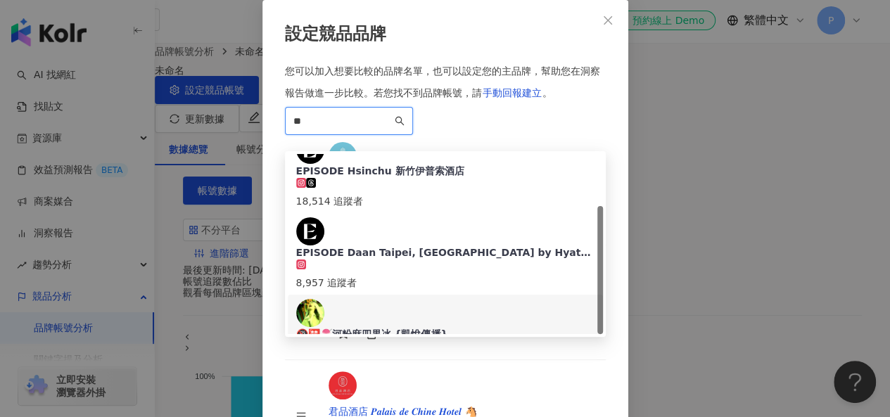
scroll to position [3, 0]
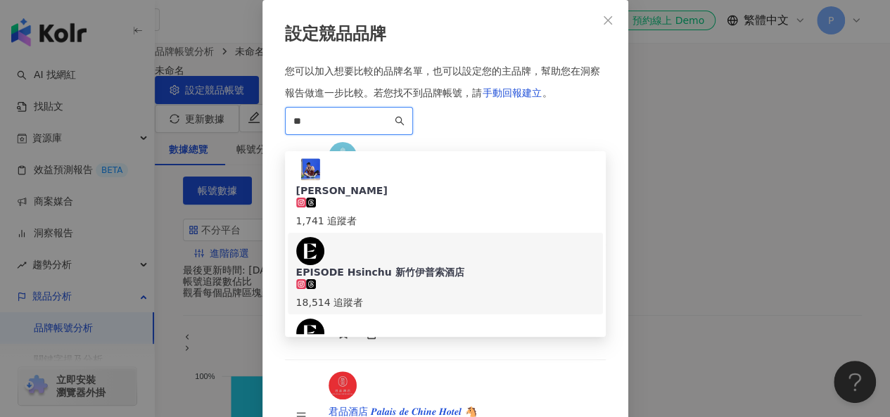
click at [505, 237] on div "EPISODE Hsinchu 新竹伊普索酒店 18,514 追蹤者" at bounding box center [445, 273] width 298 height 73
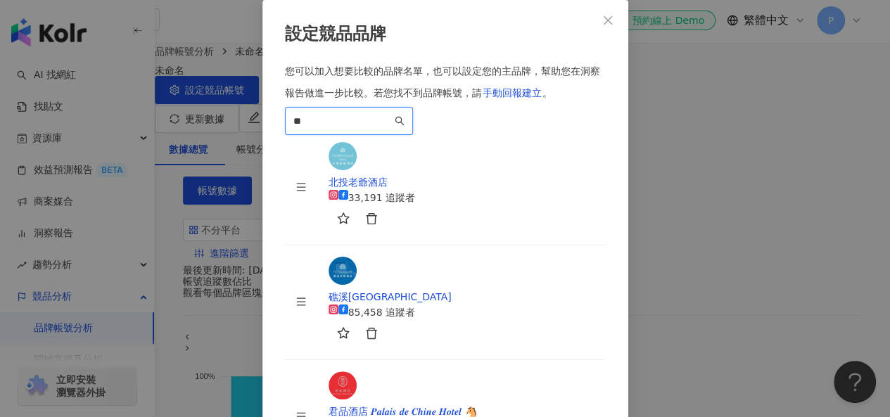
scroll to position [207, 0]
click at [413, 126] on span "**" at bounding box center [349, 121] width 128 height 28
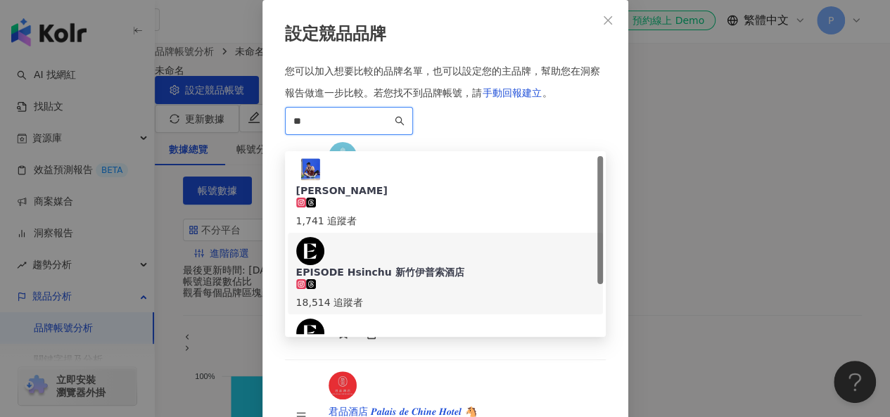
click at [392, 129] on input "**" at bounding box center [342, 120] width 99 height 15
type input "*"
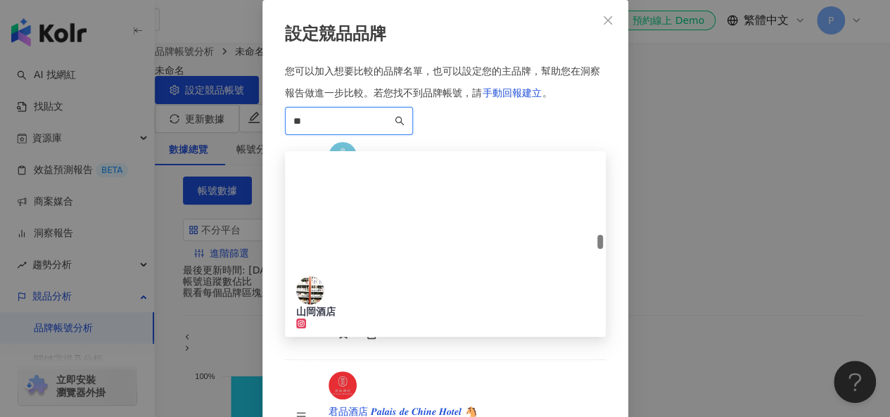
scroll to position [1056, 0]
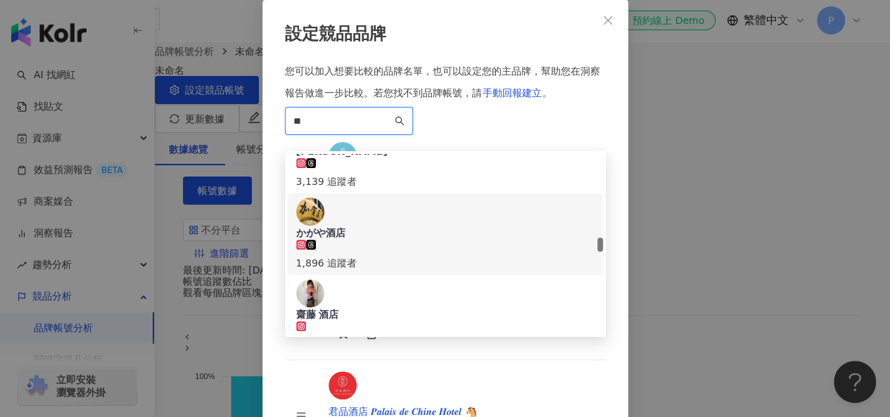
click at [392, 129] on input "**" at bounding box center [342, 120] width 99 height 15
type input "*"
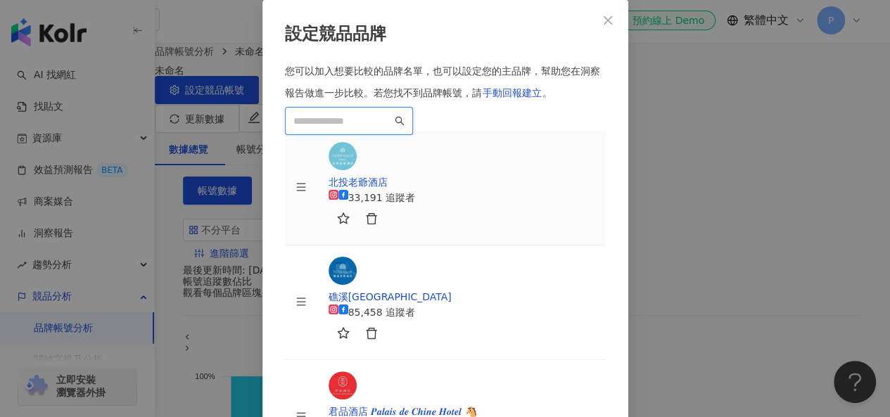
scroll to position [0, 0]
click at [358, 129] on input "search" at bounding box center [342, 120] width 99 height 15
type input "*"
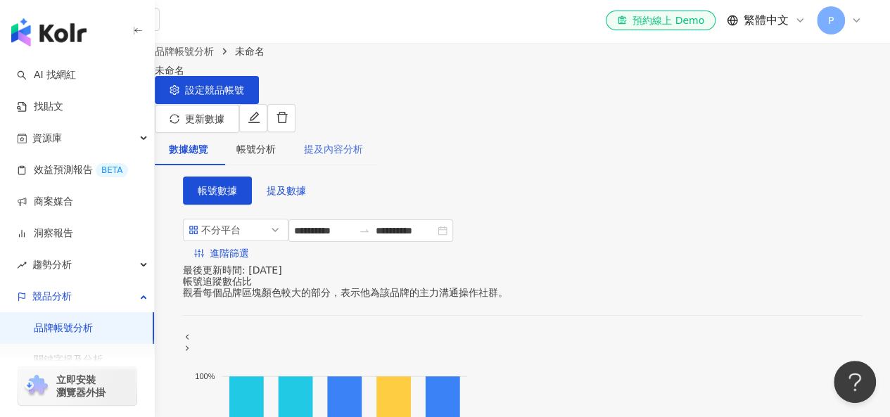
click at [331, 133] on div "提及內容分析" at bounding box center [333, 149] width 87 height 32
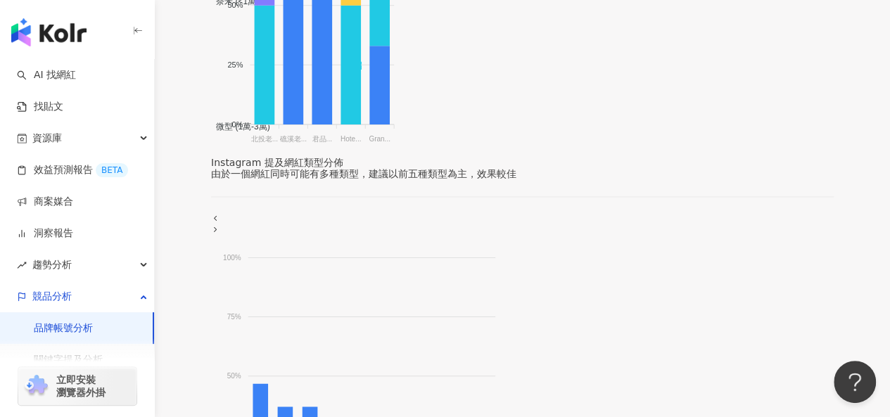
scroll to position [915, 0]
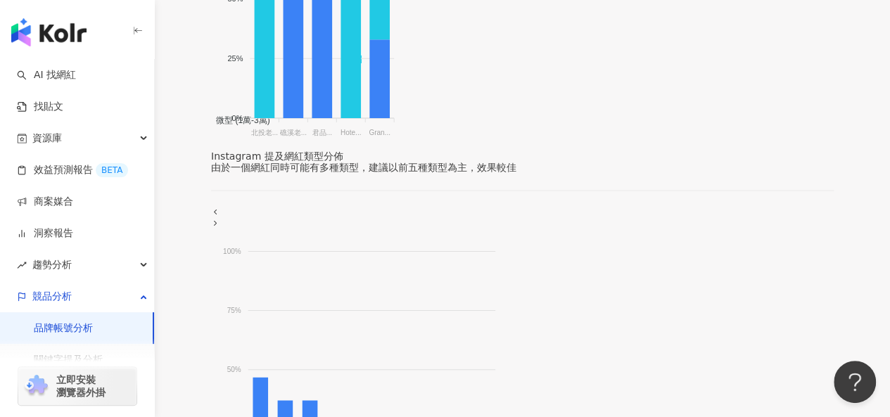
click at [258, 136] on tspan "北投老..." at bounding box center [264, 132] width 27 height 8
click at [253, 136] on tspan "北投老..." at bounding box center [264, 132] width 27 height 8
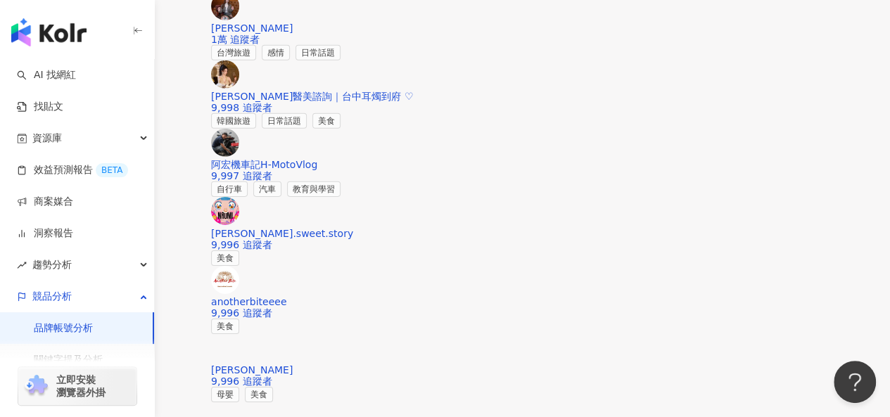
scroll to position [2111, 0]
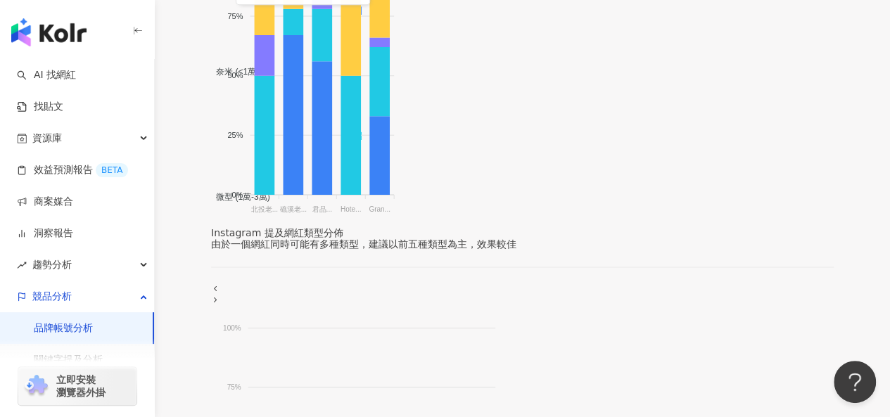
scroll to position [845, 0]
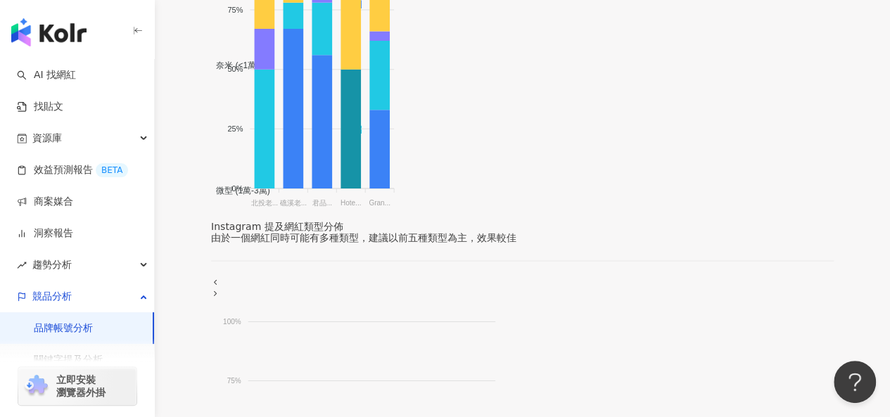
click at [341, 188] on icon at bounding box center [351, 128] width 20 height 119
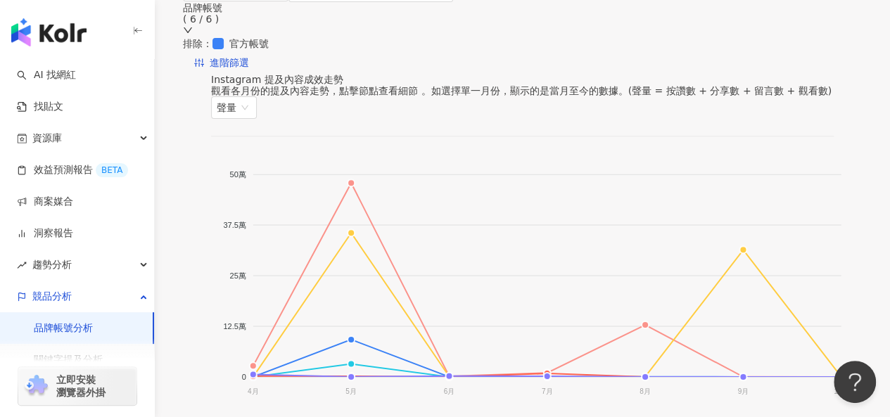
scroll to position [0, 0]
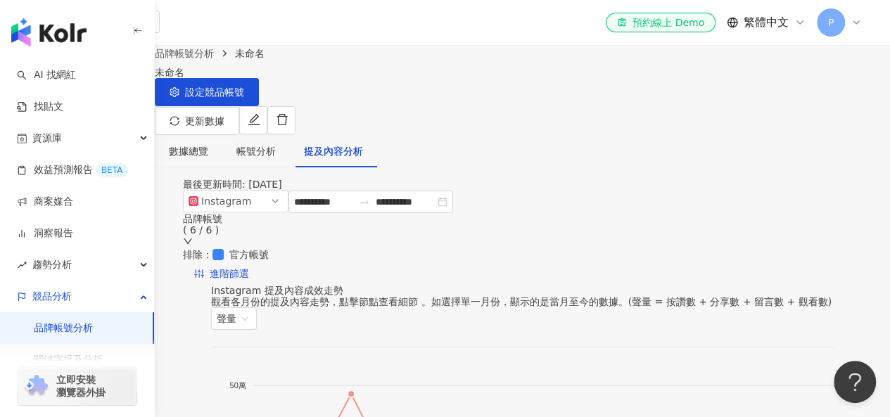
click at [138, 25] on input "search" at bounding box center [83, 22] width 110 height 23
click at [259, 101] on button "設定競品帳號" at bounding box center [207, 92] width 104 height 28
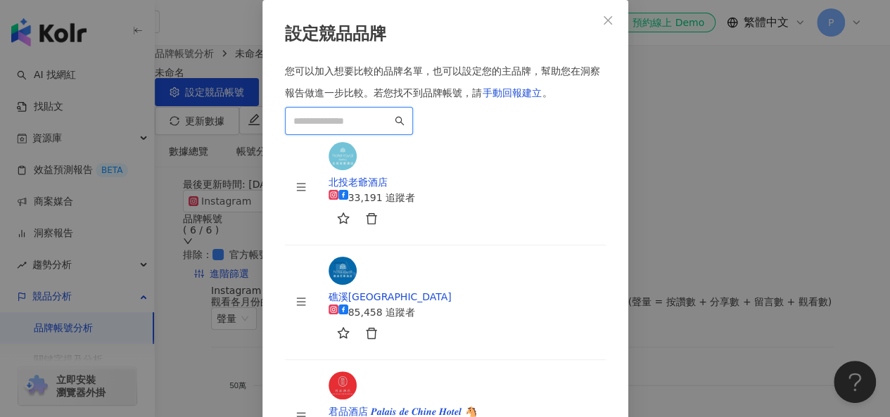
click at [392, 129] on input "search" at bounding box center [342, 120] width 99 height 15
paste input "**"
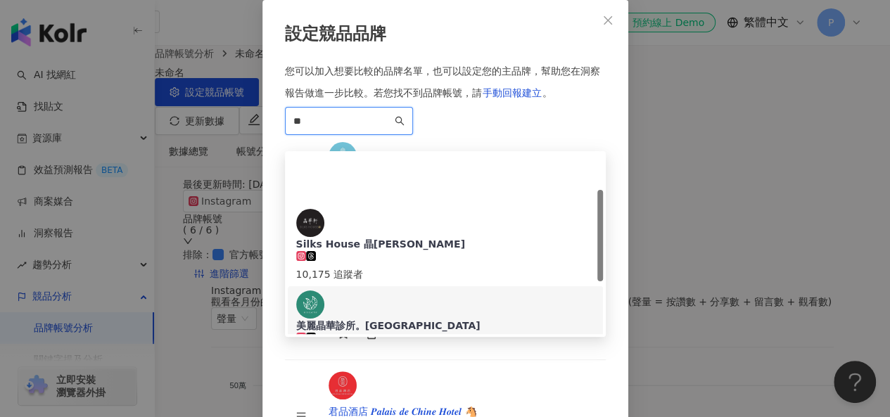
scroll to position [70, 0]
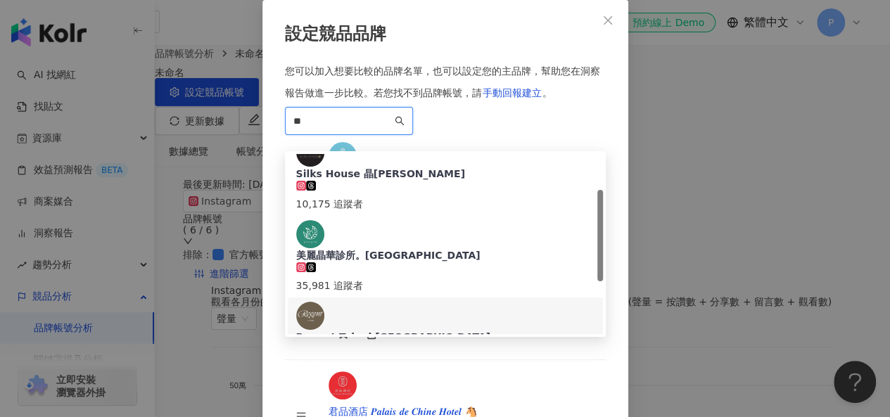
click at [410, 330] on div "Regent Taipei 台北晶華酒店" at bounding box center [445, 337] width 298 height 14
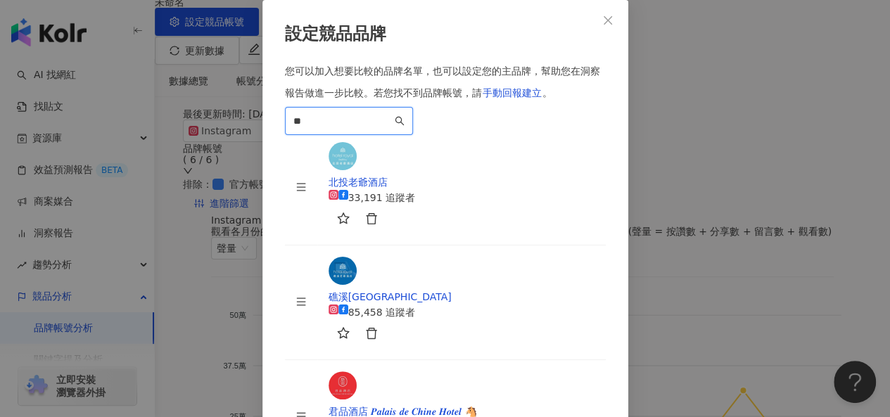
type input "**"
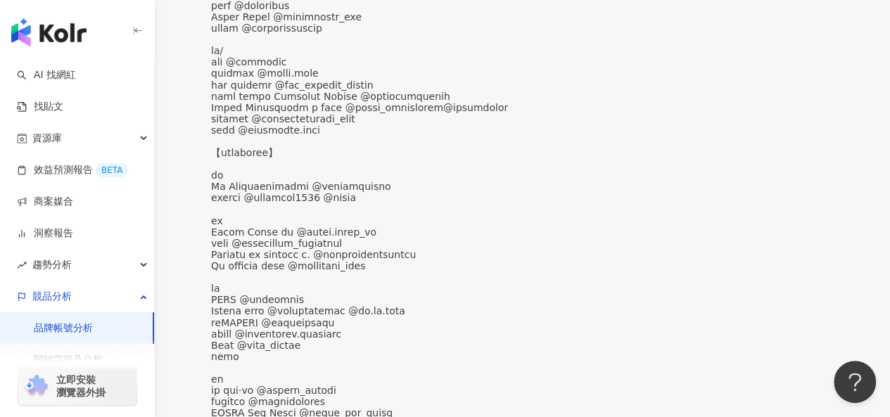
scroll to position [4012, 0]
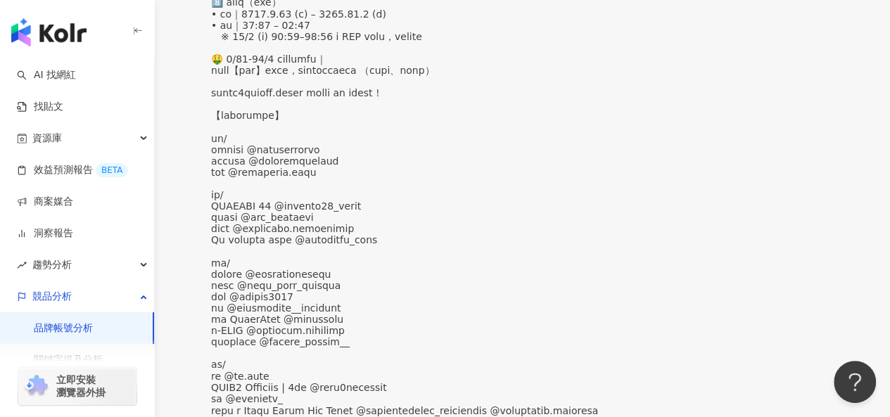
scroll to position [3519, 0]
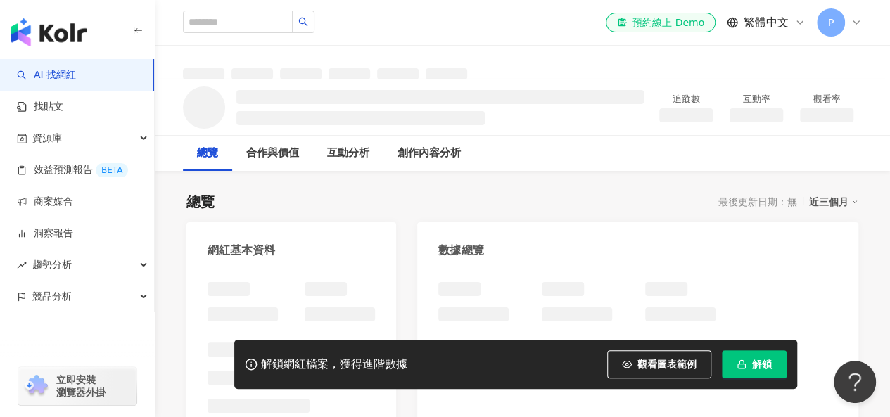
click at [743, 361] on icon "button" at bounding box center [742, 365] width 10 height 10
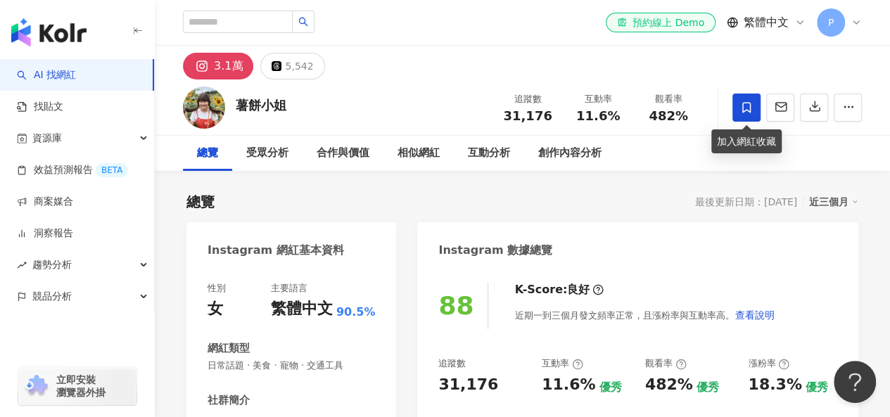
click at [744, 105] on icon at bounding box center [746, 107] width 13 height 13
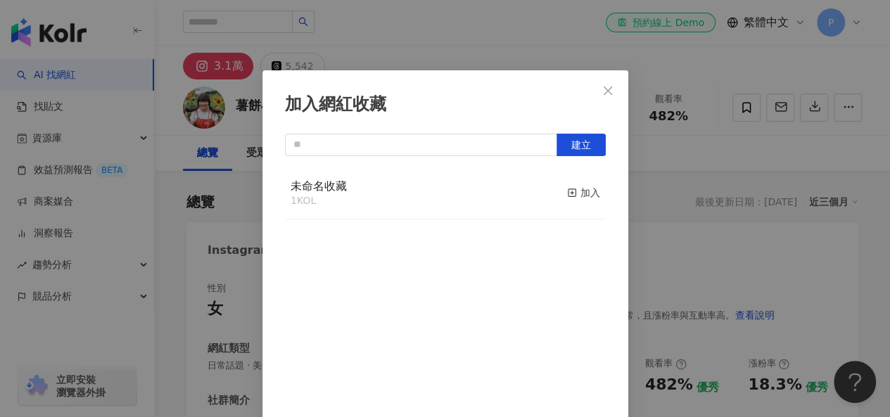
scroll to position [20, 0]
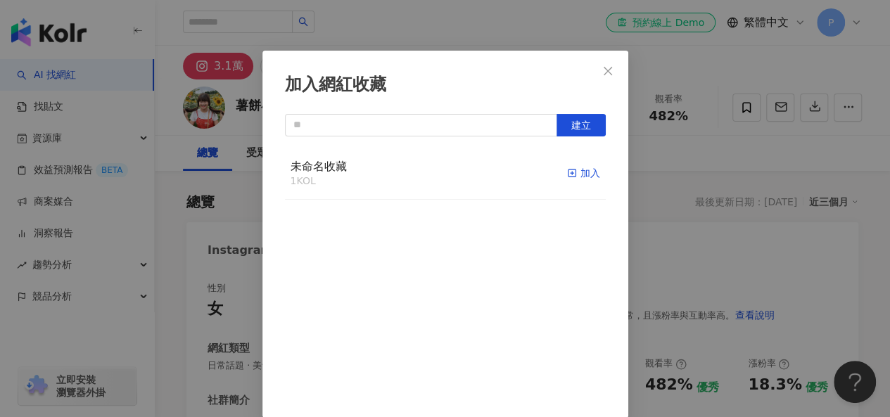
click at [567, 175] on div "加入" at bounding box center [583, 172] width 33 height 15
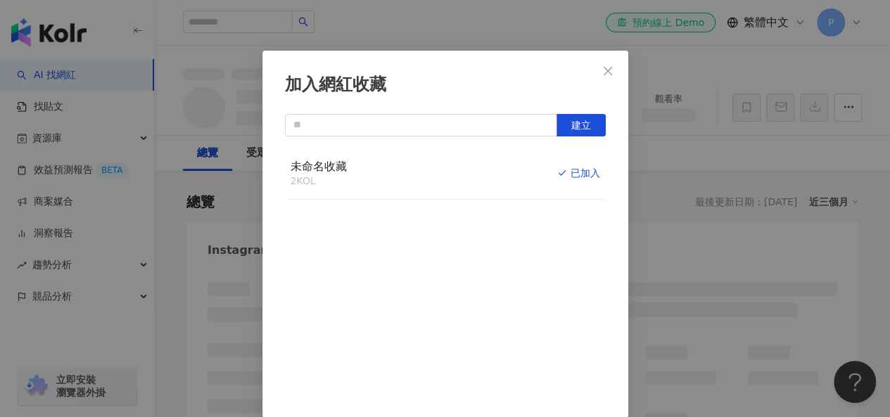
click at [667, 227] on div "加入網紅收藏 建立 未命名收藏 2 KOL 已加入" at bounding box center [445, 208] width 890 height 417
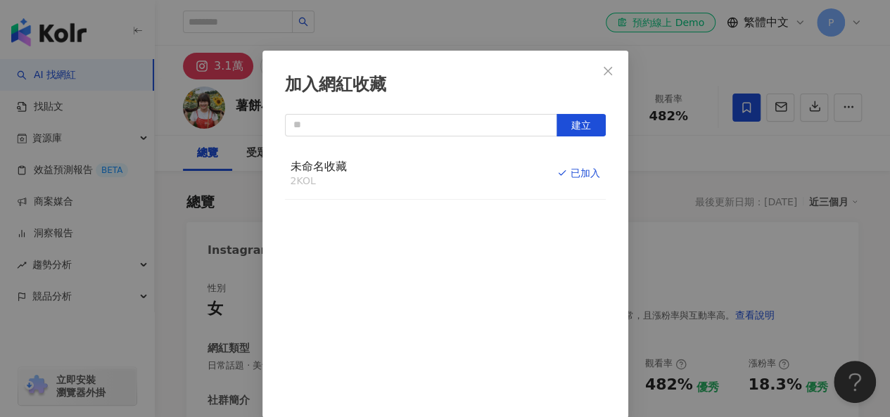
click at [603, 72] on div "加入網紅收藏 建立 未命名收藏 2 KOL 已加入" at bounding box center [445, 208] width 890 height 417
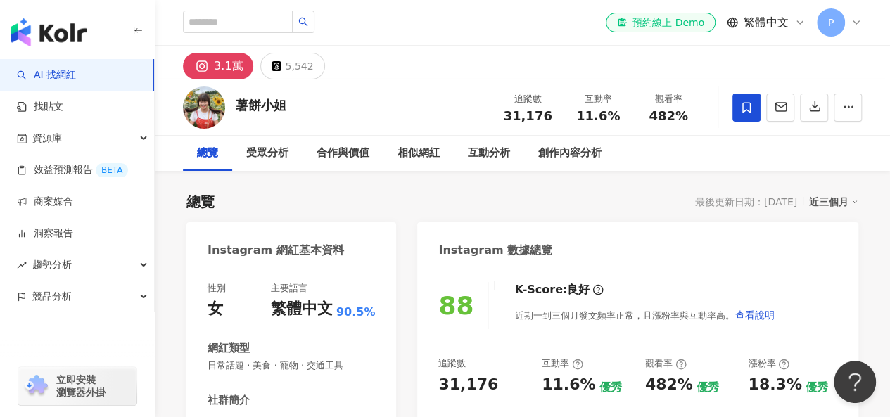
scroll to position [0, 0]
click at [279, 21] on div "加入網紅收藏 建立 未命名收藏 2 KOL 已加入" at bounding box center [445, 208] width 890 height 417
click at [283, 18] on input "search" at bounding box center [238, 22] width 110 height 23
type input "**"
click at [246, 106] on div "薯餅小姐" at bounding box center [261, 105] width 51 height 18
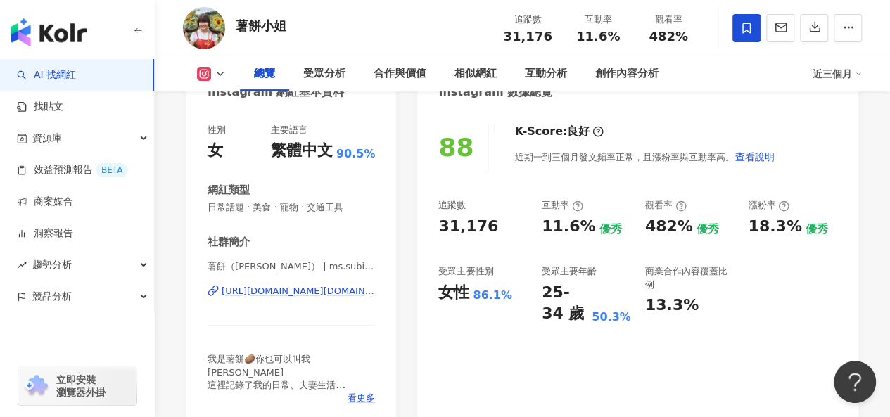
scroll to position [211, 0]
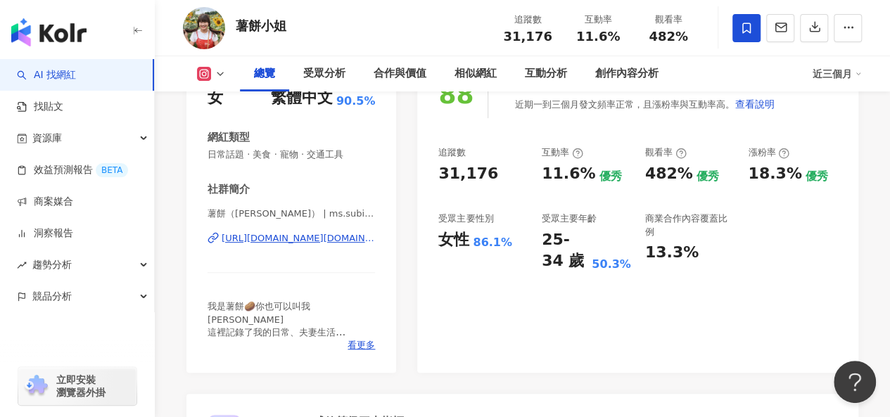
click at [338, 239] on div "https://www.instagram.com/ms.subin13/" at bounding box center [298, 238] width 153 height 13
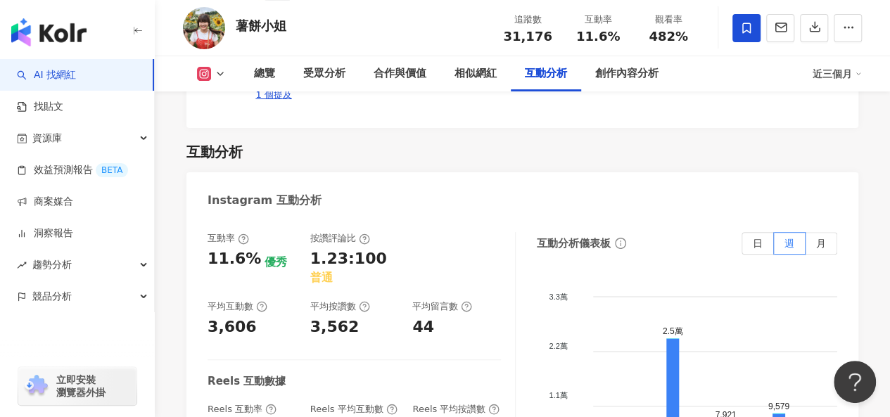
scroll to position [2809, 0]
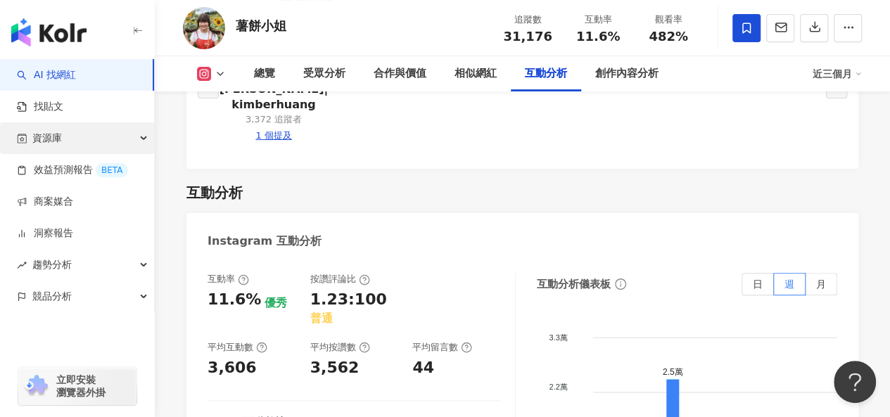
click at [104, 137] on div "資源庫" at bounding box center [77, 138] width 154 height 32
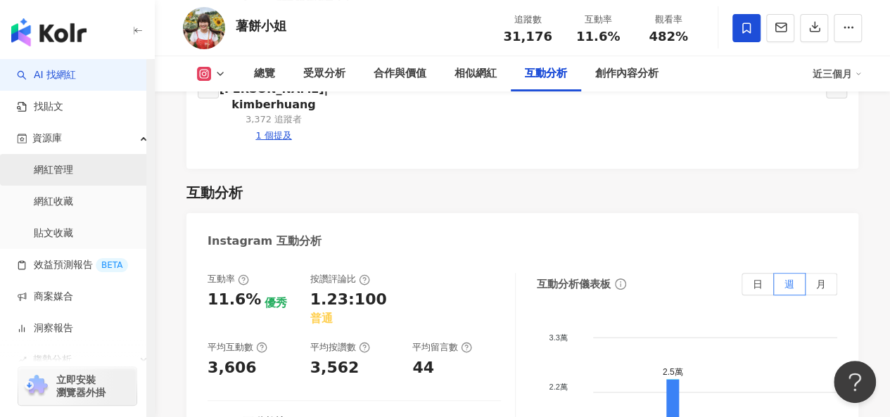
click at [73, 176] on link "網紅管理" at bounding box center [53, 170] width 39 height 14
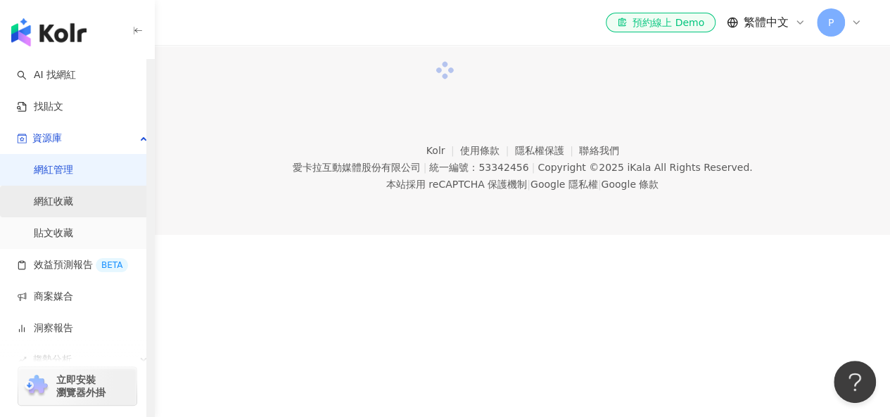
click at [56, 201] on link "網紅收藏" at bounding box center [53, 202] width 39 height 14
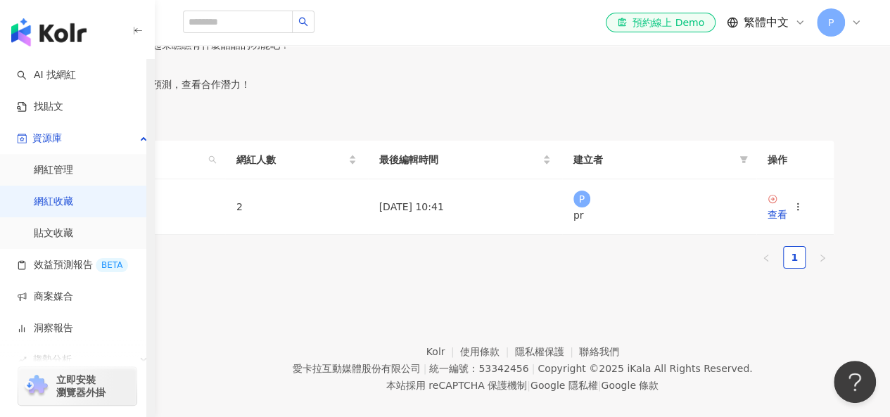
click at [73, 195] on link "網紅收藏" at bounding box center [53, 202] width 39 height 14
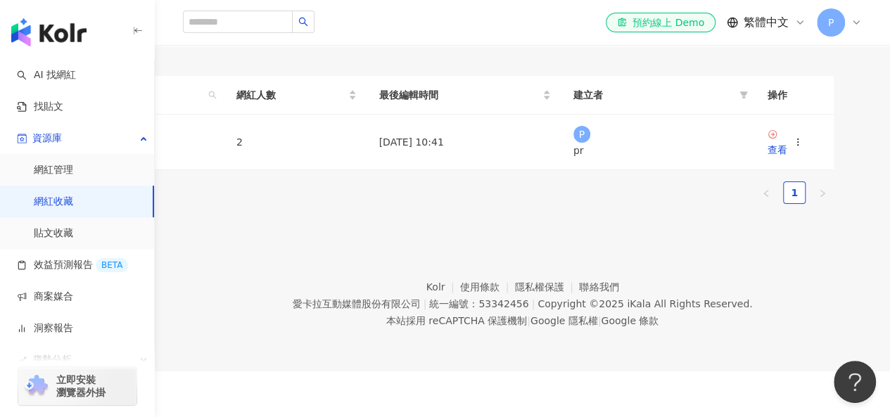
scroll to position [103, 0]
click at [73, 201] on link "網紅收藏" at bounding box center [53, 202] width 39 height 14
click at [788, 158] on div "查看" at bounding box center [778, 149] width 20 height 15
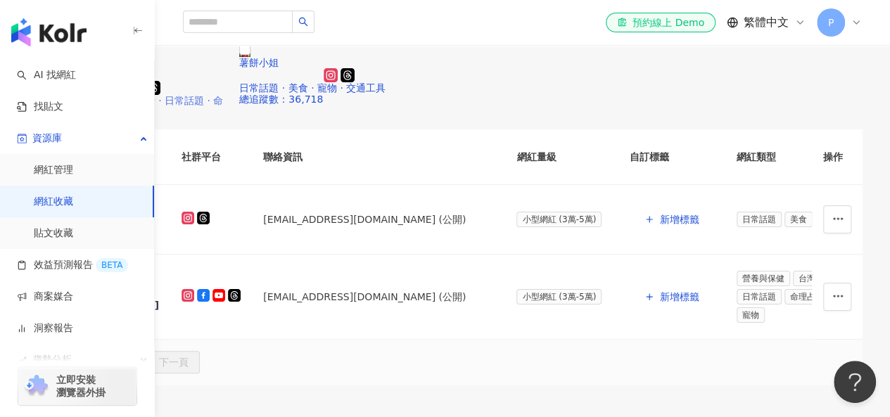
scroll to position [117, 0]
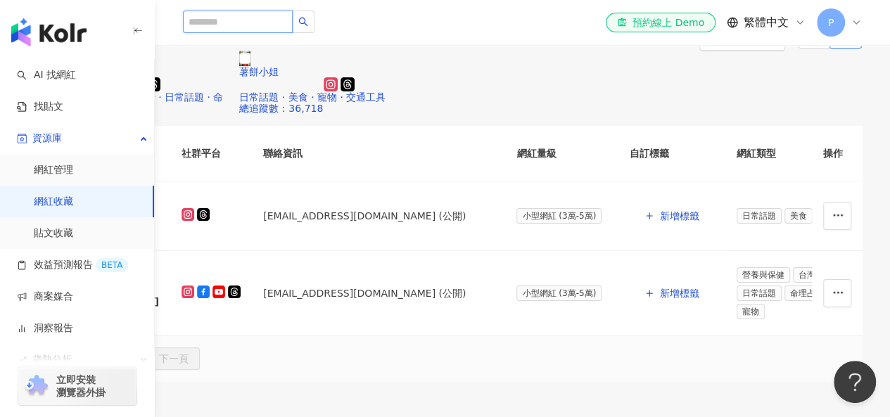
click at [256, 19] on input "search" at bounding box center [238, 22] width 110 height 23
paste input "**********"
type input "**********"
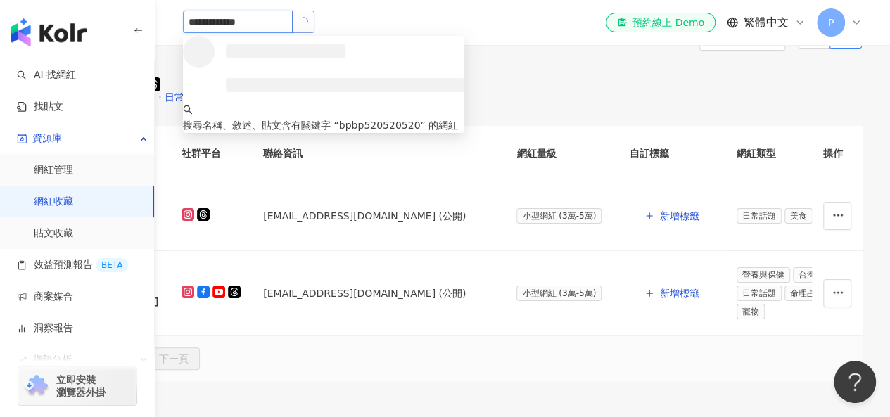
click at [308, 21] on icon "loading" at bounding box center [303, 21] width 11 height 11
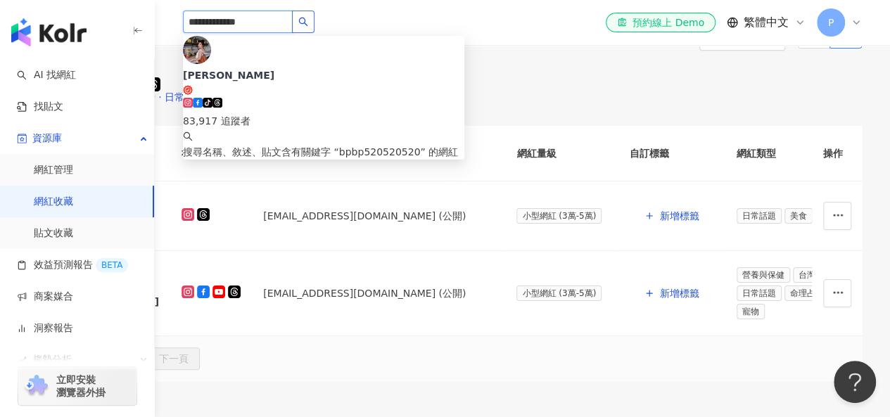
click at [308, 20] on icon "search" at bounding box center [303, 22] width 10 height 10
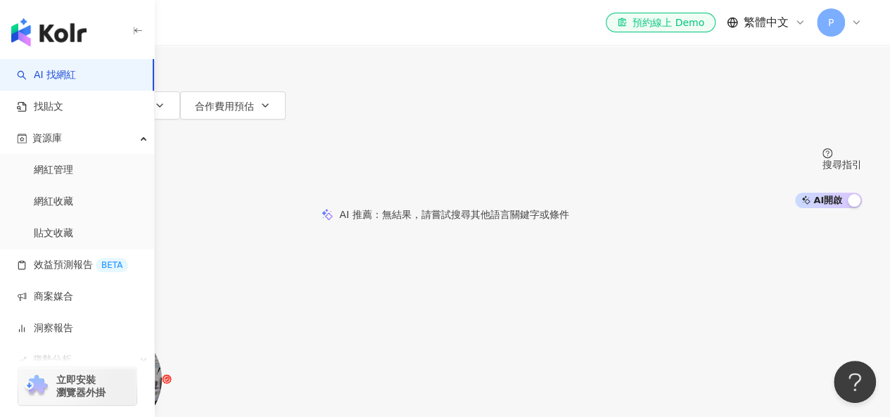
scroll to position [141, 0]
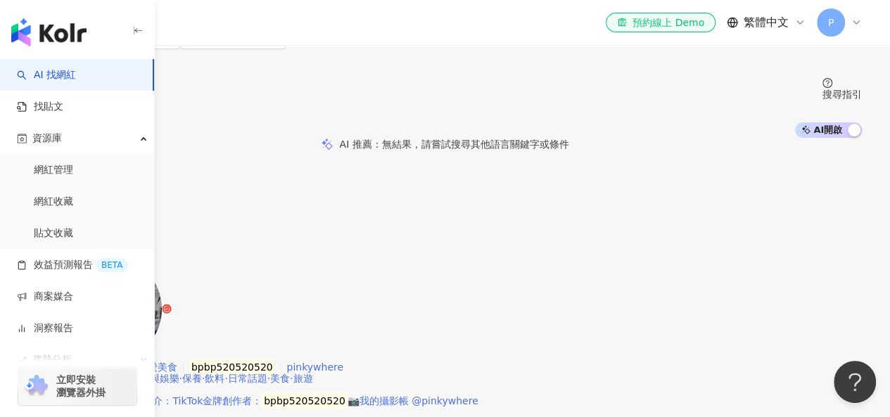
click at [177, 362] on span "Pinky愛美食" at bounding box center [150, 367] width 56 height 11
click at [146, 183] on icon at bounding box center [142, 186] width 7 height 7
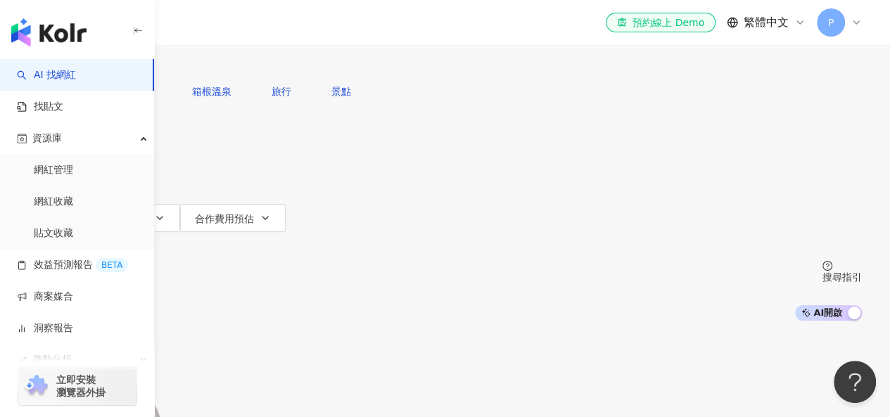
click at [233, 27] on input "search" at bounding box center [176, 13] width 114 height 27
paste input "******"
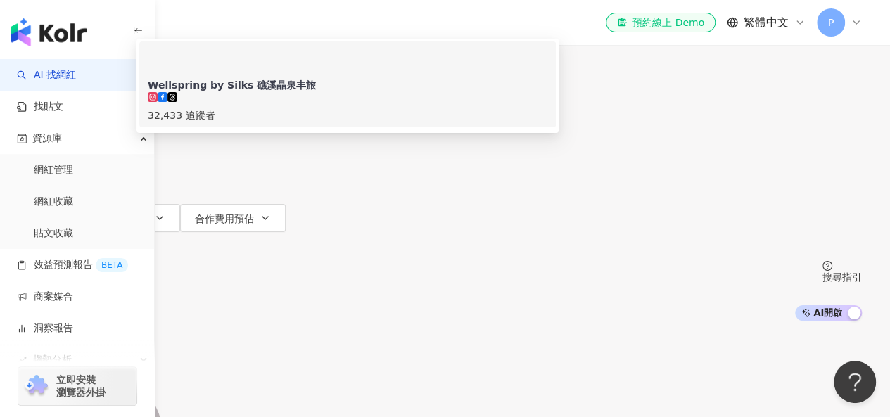
type input "******"
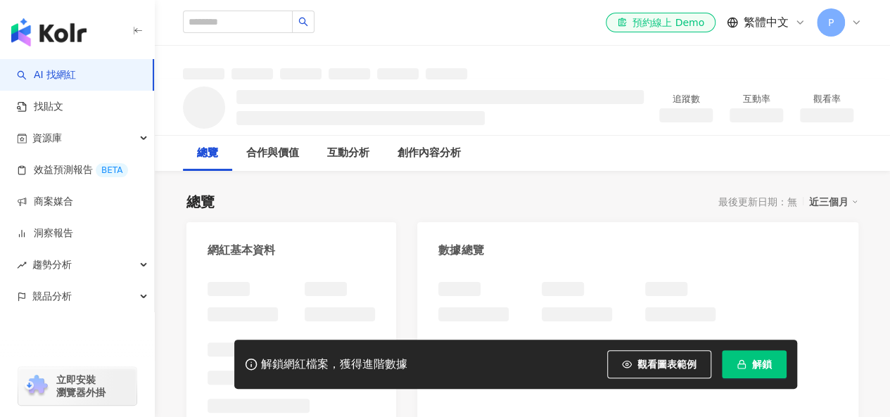
click at [759, 367] on span "解鎖" at bounding box center [762, 364] width 20 height 11
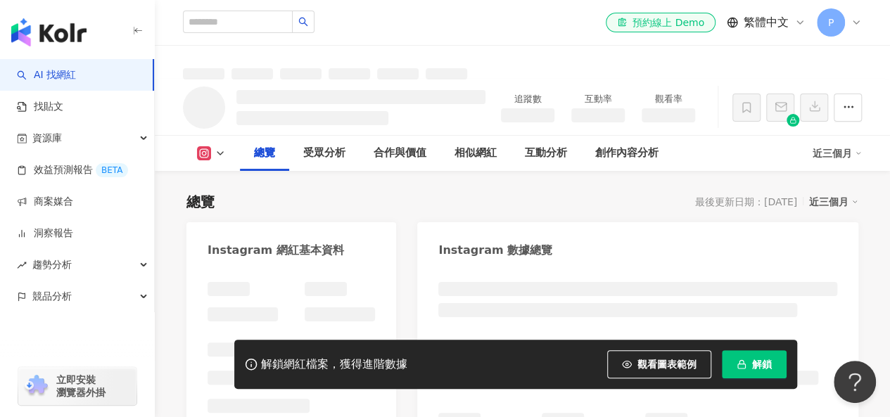
scroll to position [85, 0]
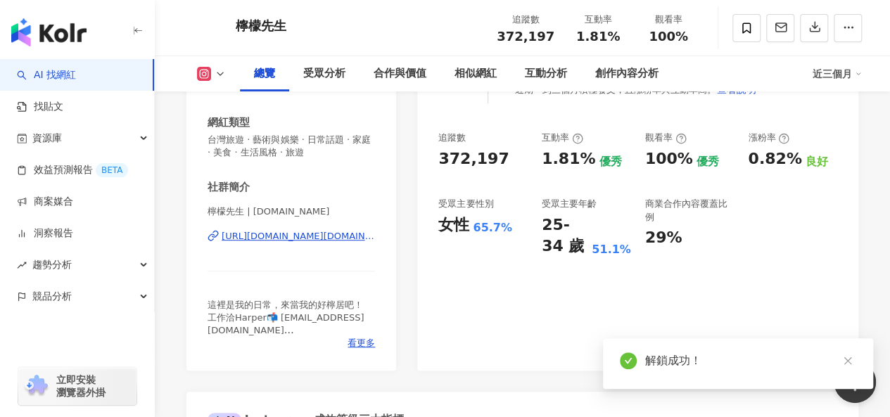
scroll to position [15, 0]
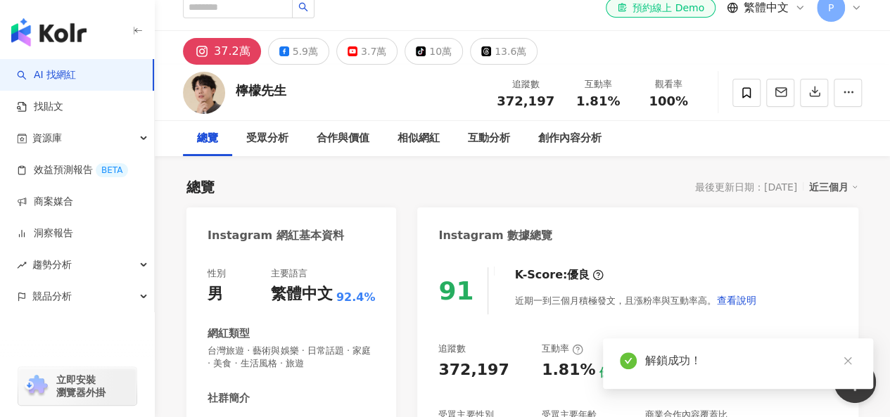
click at [851, 364] on icon "close" at bounding box center [848, 361] width 10 height 10
click at [361, 53] on div "3.7萬" at bounding box center [373, 52] width 25 height 20
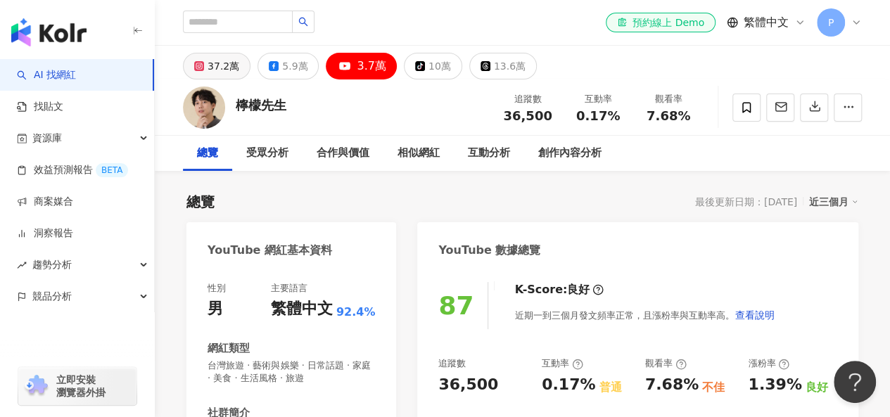
click at [221, 67] on div "37.2萬" at bounding box center [224, 66] width 32 height 20
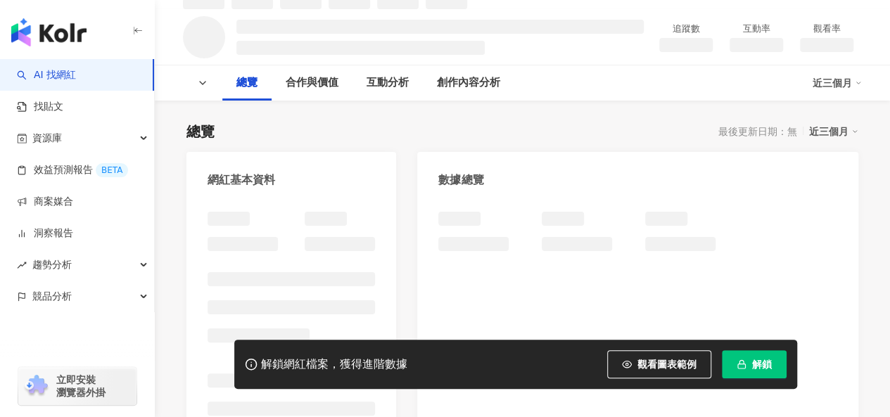
scroll to position [56, 0]
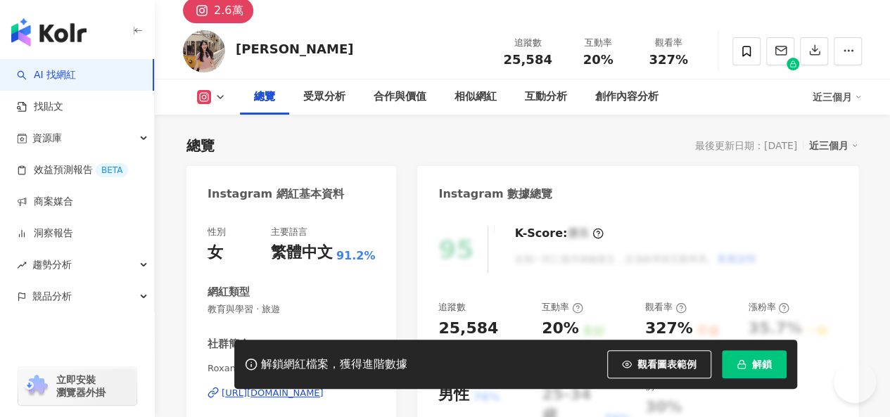
click at [757, 369] on span "解鎖" at bounding box center [762, 364] width 20 height 11
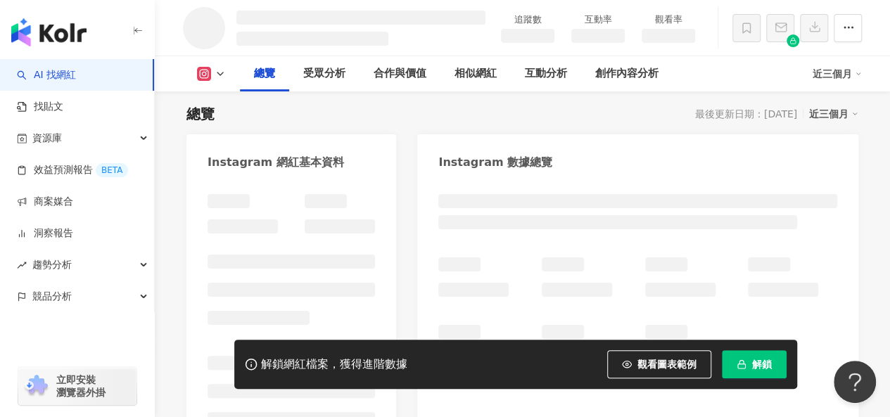
scroll to position [282, 0]
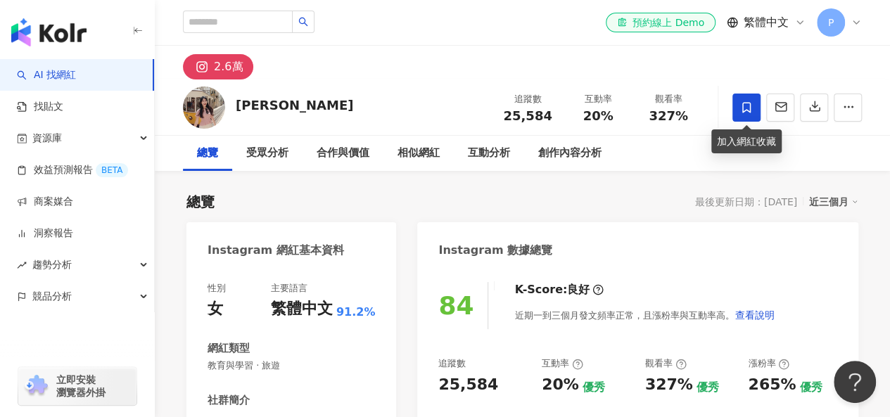
click at [746, 105] on icon at bounding box center [746, 107] width 13 height 13
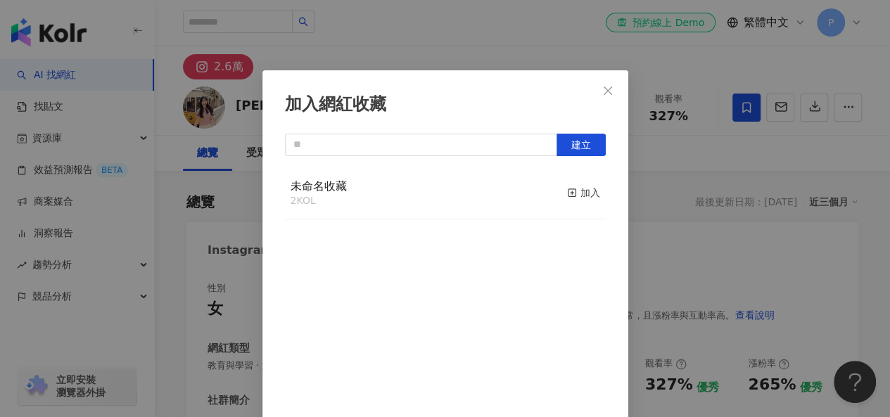
scroll to position [20, 0]
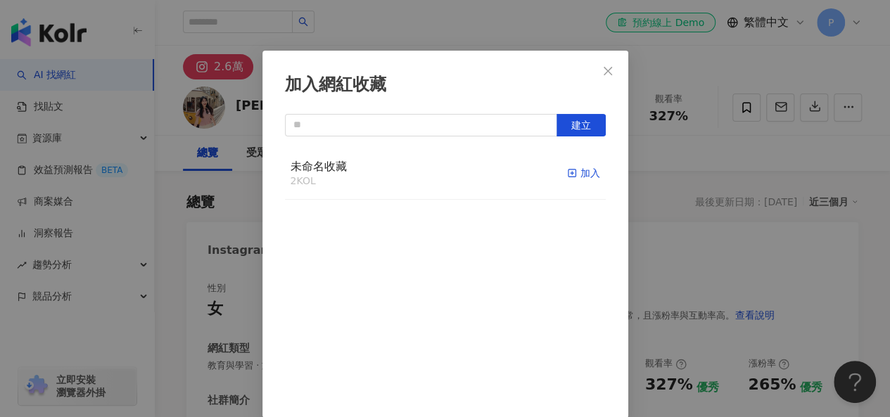
click at [569, 170] on div "加入" at bounding box center [583, 172] width 33 height 15
click at [602, 72] on icon "close" at bounding box center [607, 70] width 11 height 11
click at [604, 74] on div "加入網紅收藏 建立 未命名收藏 3 KOL 已加入" at bounding box center [445, 208] width 890 height 417
click at [651, 167] on div "加入網紅收藏 建立 未命名收藏 3 KOL 已加入" at bounding box center [445, 208] width 890 height 417
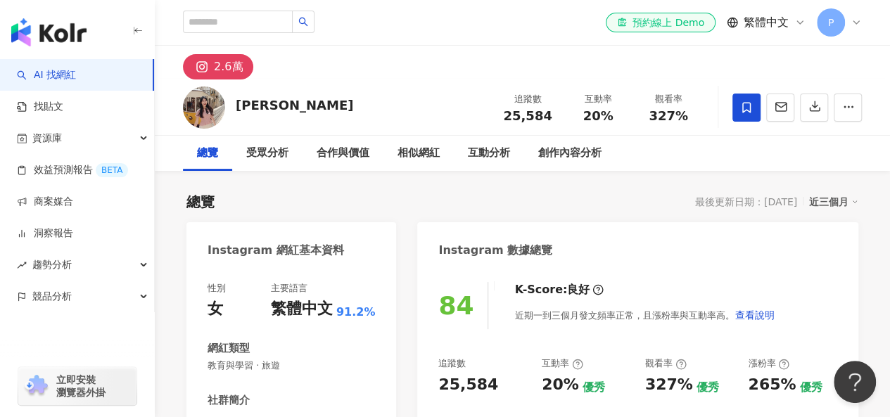
scroll to position [0, 0]
click at [335, 152] on div "合作與價值" at bounding box center [343, 153] width 53 height 17
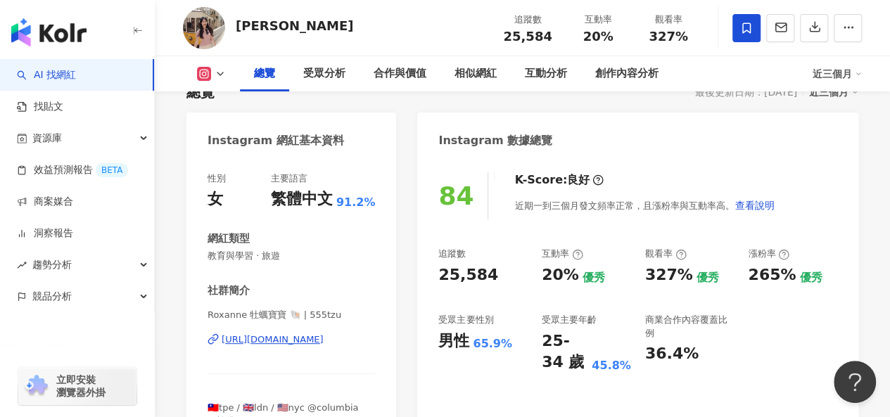
scroll to position [141, 0]
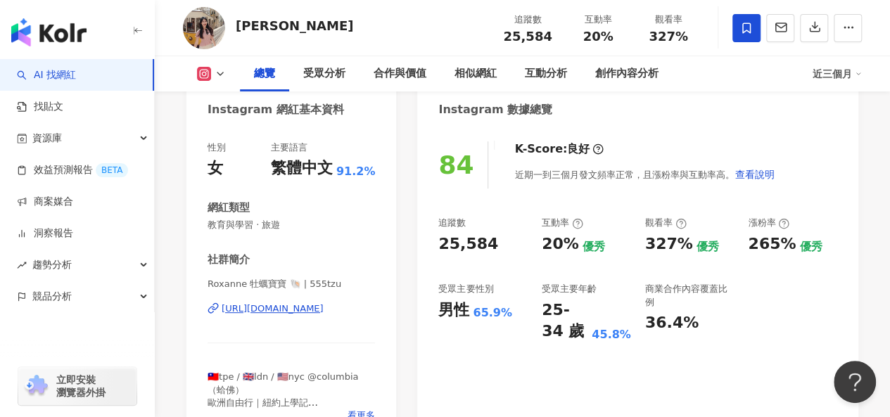
click at [324, 313] on div "https://www.instagram.com/555tzu/" at bounding box center [273, 309] width 102 height 13
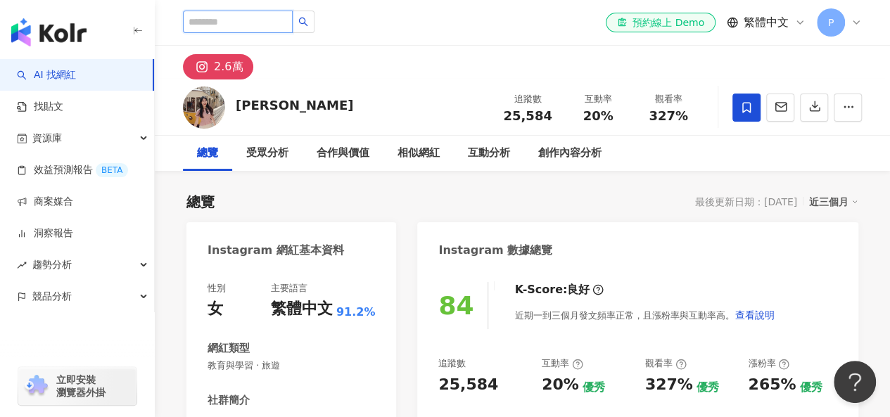
click at [270, 18] on input "search" at bounding box center [238, 22] width 110 height 23
paste input "**********"
type input "**********"
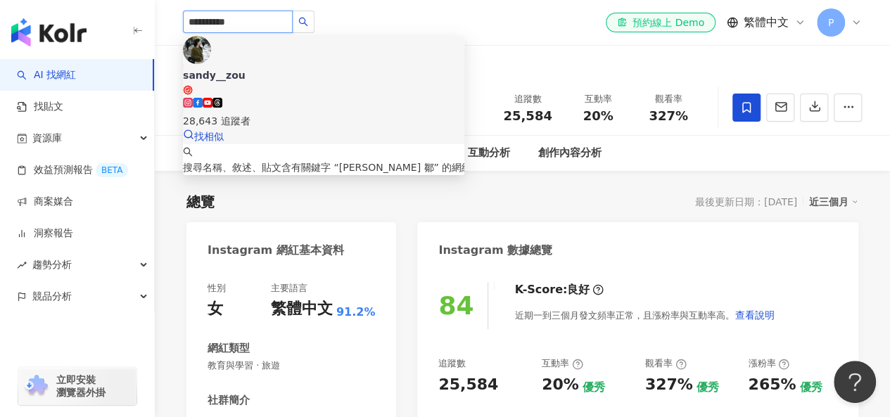
click at [288, 98] on div "28,643 追蹤者" at bounding box center [324, 113] width 282 height 31
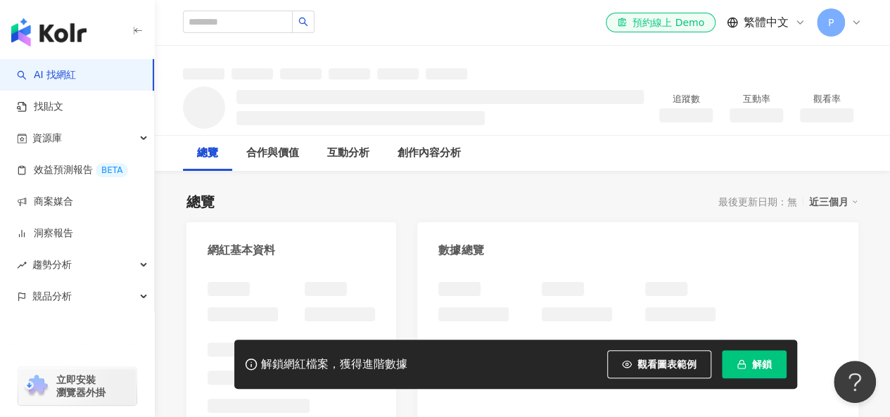
click at [766, 364] on span "解鎖" at bounding box center [762, 364] width 20 height 11
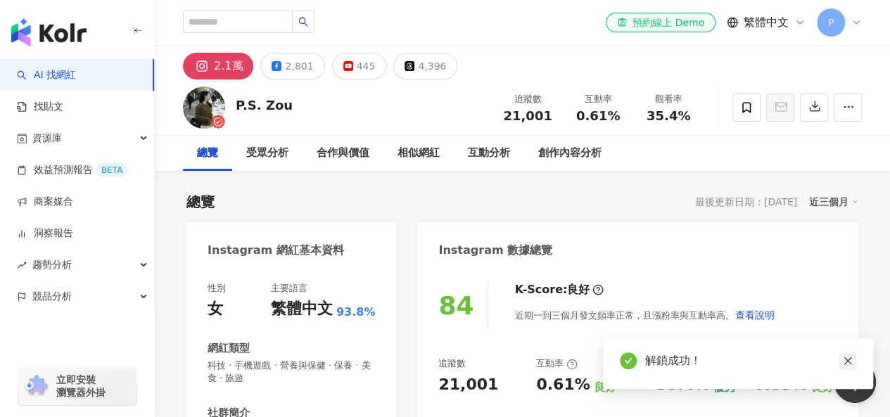
click at [844, 360] on icon "close" at bounding box center [848, 361] width 10 height 10
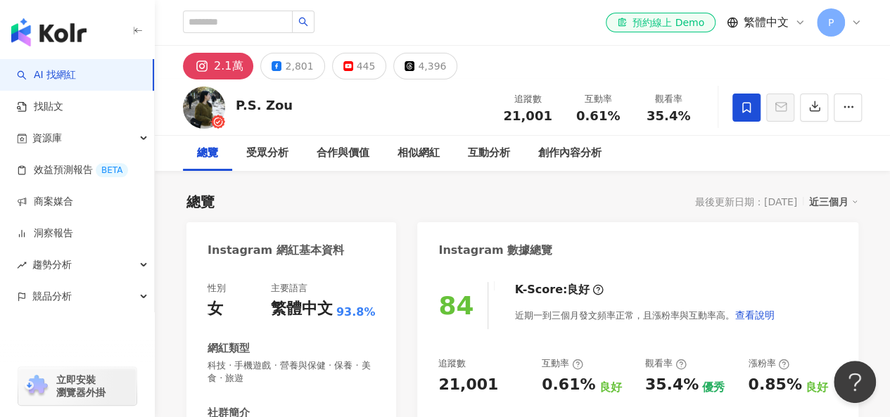
click at [745, 105] on icon at bounding box center [746, 107] width 13 height 13
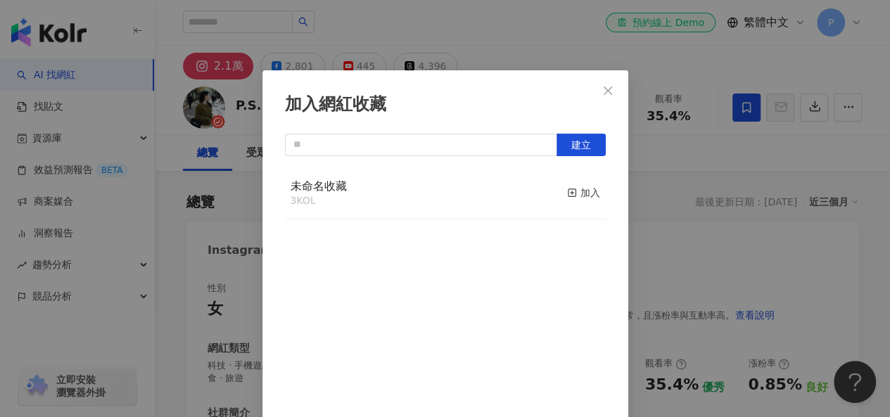
scroll to position [20, 0]
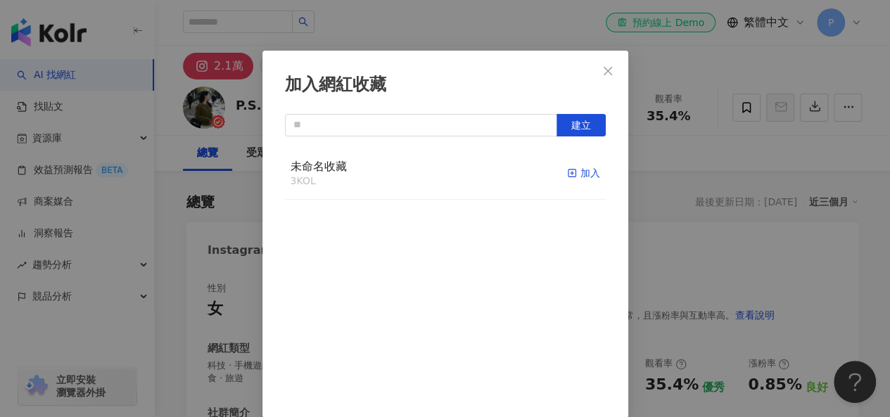
click at [571, 177] on div "加入" at bounding box center [583, 172] width 33 height 15
click at [605, 72] on icon "close" at bounding box center [607, 70] width 11 height 11
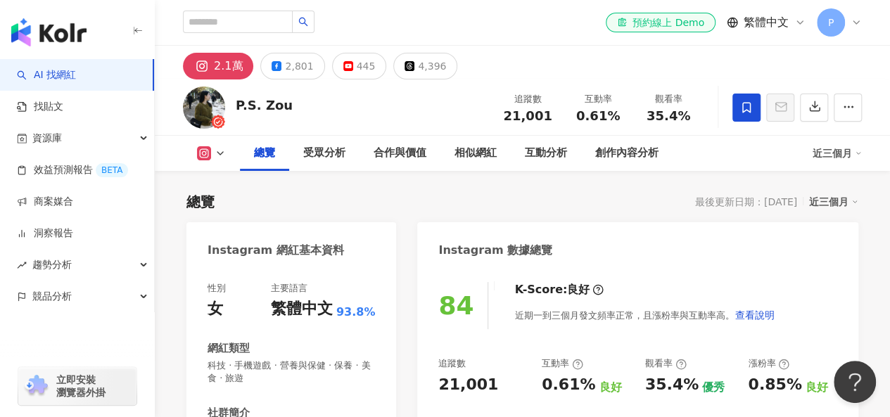
scroll to position [704, 0]
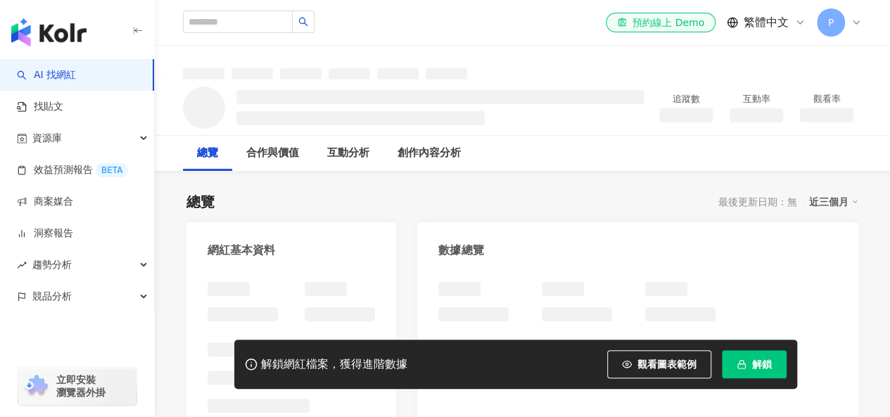
click at [761, 367] on span "解鎖" at bounding box center [762, 364] width 20 height 11
click at [762, 367] on span "解鎖" at bounding box center [762, 364] width 20 height 11
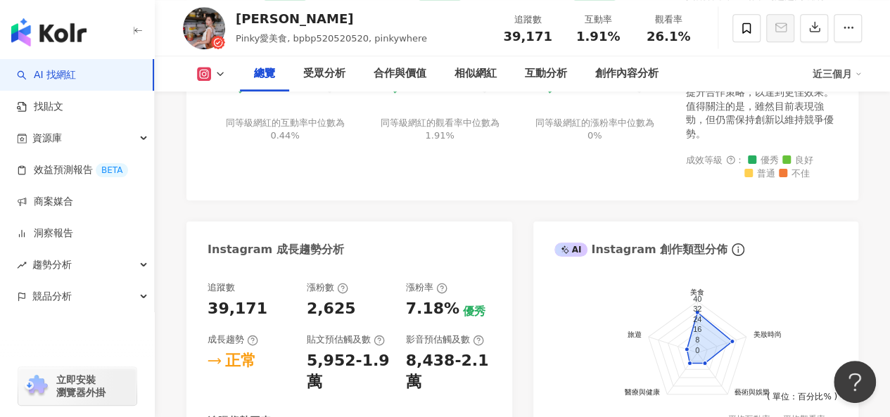
scroll to position [493, 0]
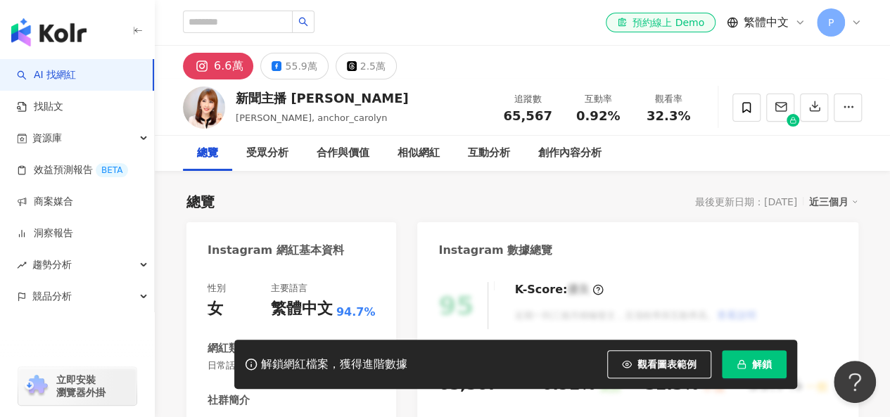
click at [766, 368] on span "解鎖" at bounding box center [762, 364] width 20 height 11
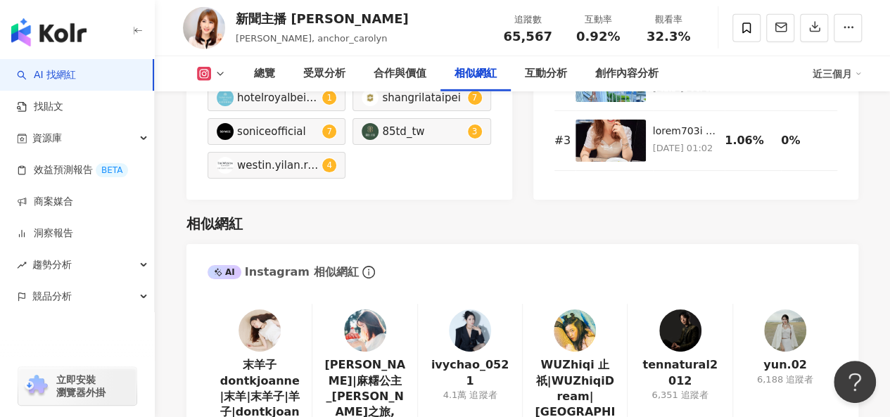
scroll to position [2252, 0]
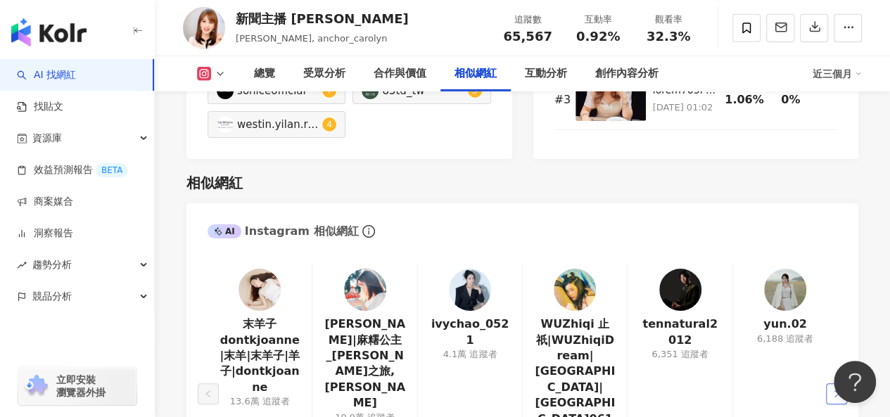
click at [836, 390] on icon "right" at bounding box center [837, 394] width 8 height 8
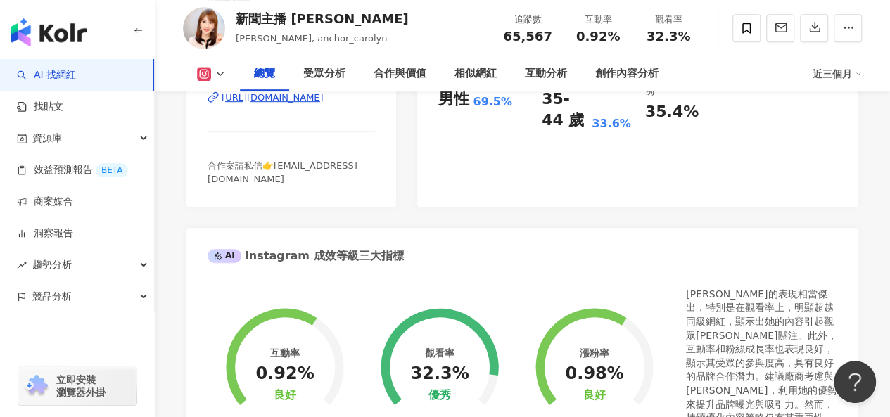
scroll to position [563, 0]
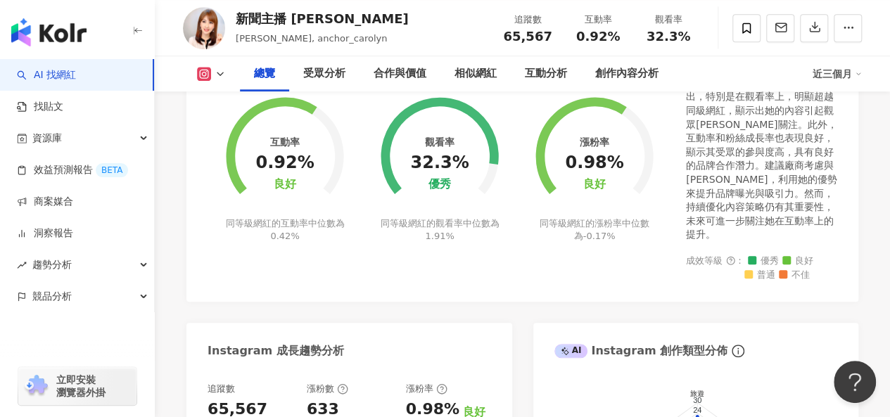
drag, startPoint x: 183, startPoint y: 291, endPoint x: 274, endPoint y: 337, distance: 102.3
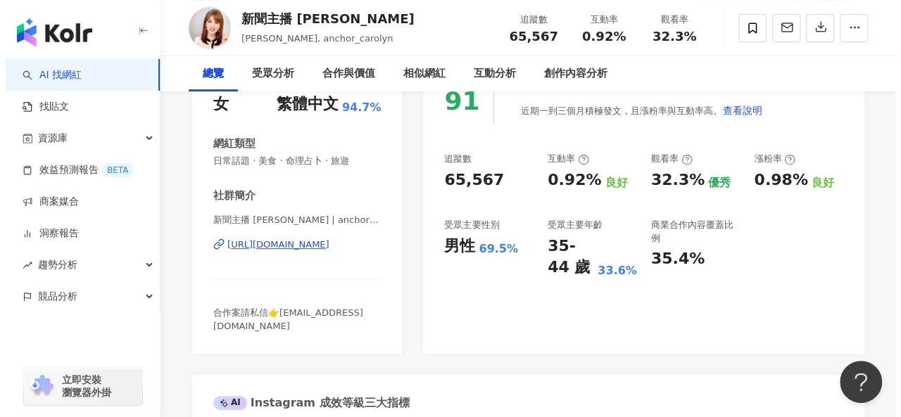
scroll to position [0, 0]
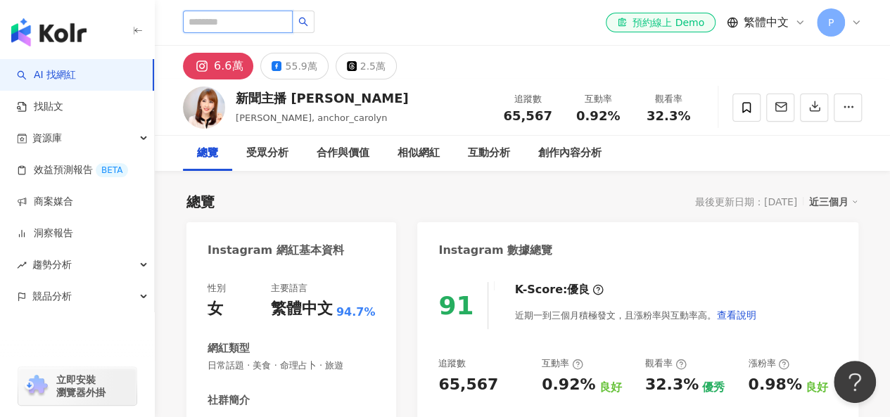
click at [232, 22] on input "search" at bounding box center [238, 22] width 110 height 23
click at [826, 248] on div "Instagram 數據總覽" at bounding box center [637, 245] width 441 height 46
click at [76, 72] on link "AI 找網紅" at bounding box center [46, 75] width 59 height 14
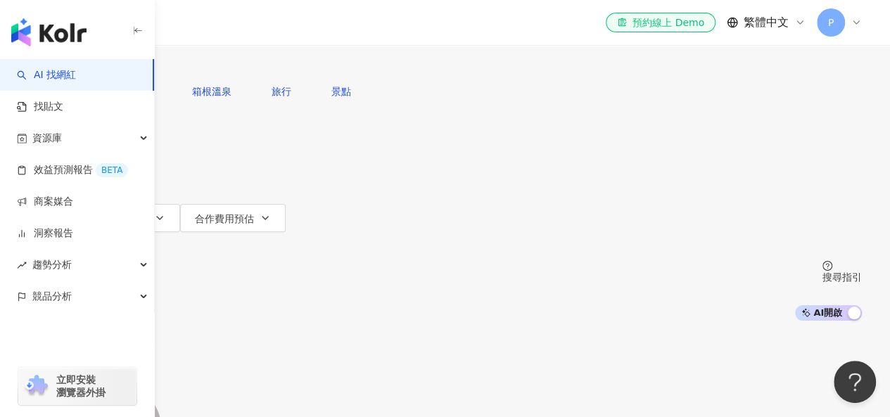
click at [98, 241] on span "更多篩選" at bounding box center [77, 246] width 39 height 11
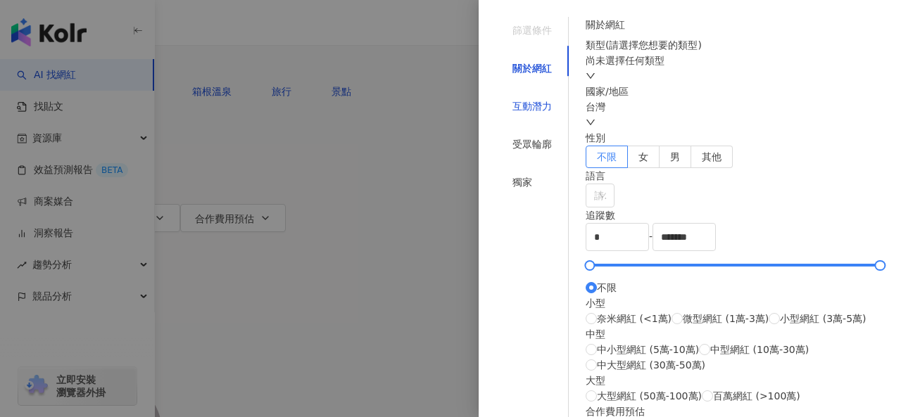
click at [532, 99] on div "互動潛力" at bounding box center [531, 106] width 39 height 15
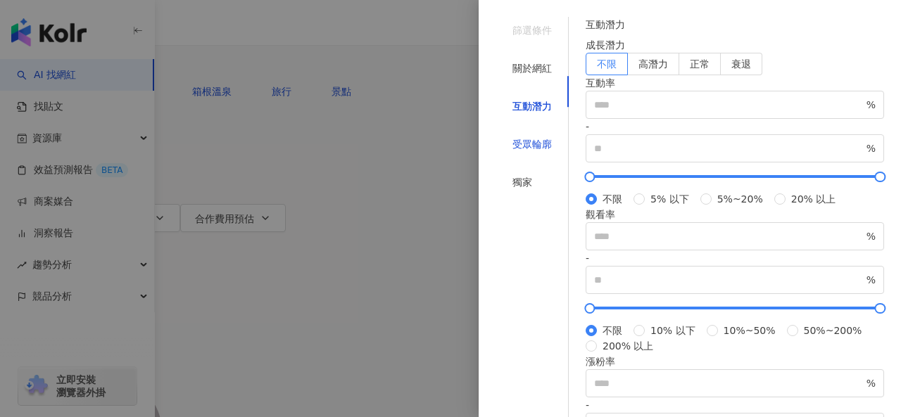
click at [517, 137] on div "受眾輪廓" at bounding box center [531, 144] width 39 height 15
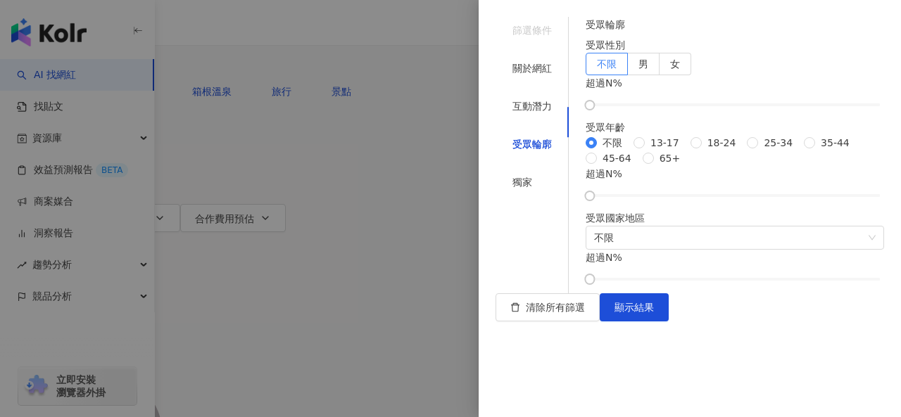
scroll to position [70, 0]
click at [815, 151] on span "35-44" at bounding box center [835, 142] width 40 height 15
click at [680, 70] on span "女" at bounding box center [675, 63] width 10 height 11
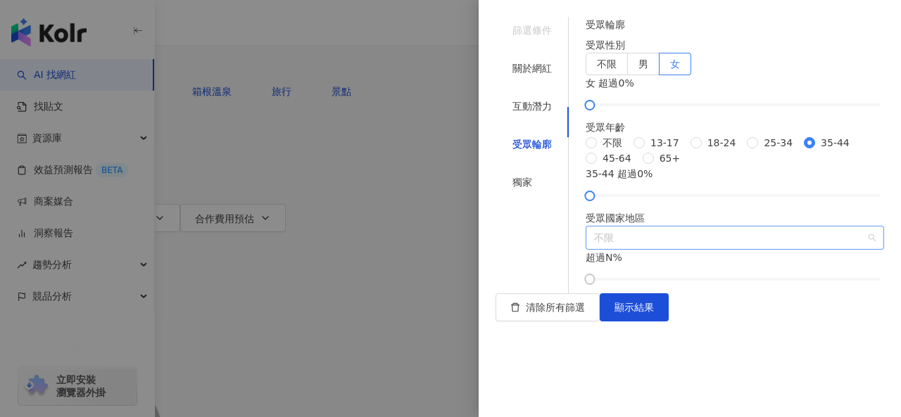
click at [693, 249] on span "不限" at bounding box center [735, 238] width 282 height 23
type input "*"
type input "**"
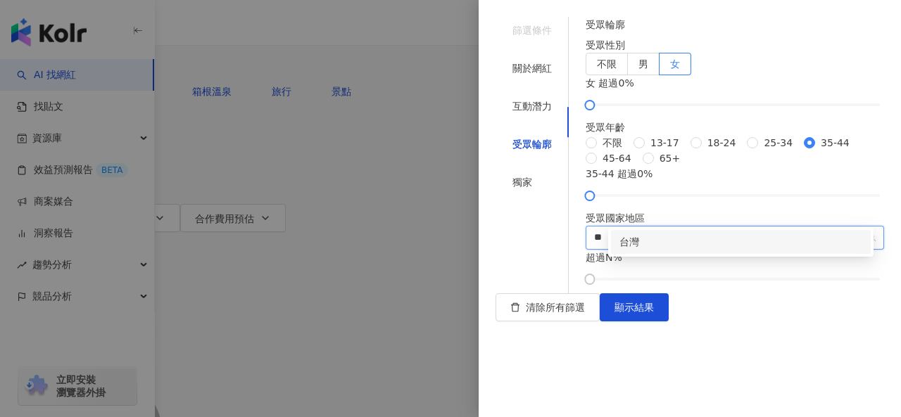
click at [662, 249] on input "**" at bounding box center [735, 238] width 282 height 23
click at [628, 236] on div "台灣" at bounding box center [740, 241] width 243 height 15
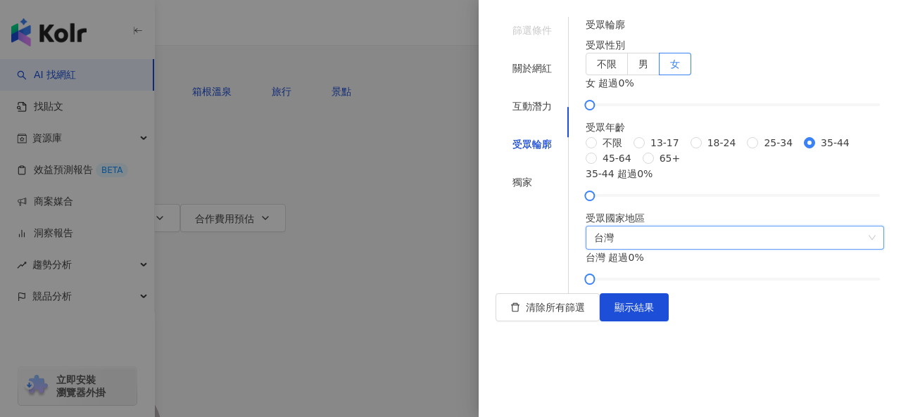
scroll to position [48, 0]
click at [533, 99] on div "互動潛力" at bounding box center [531, 106] width 39 height 15
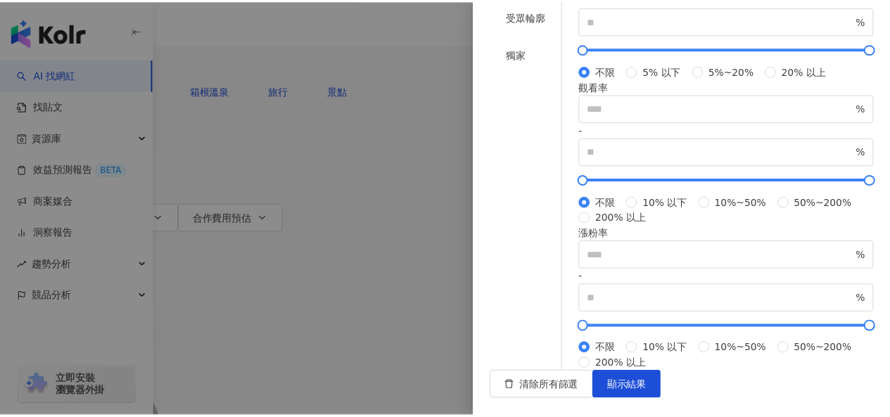
scroll to position [329, 0]
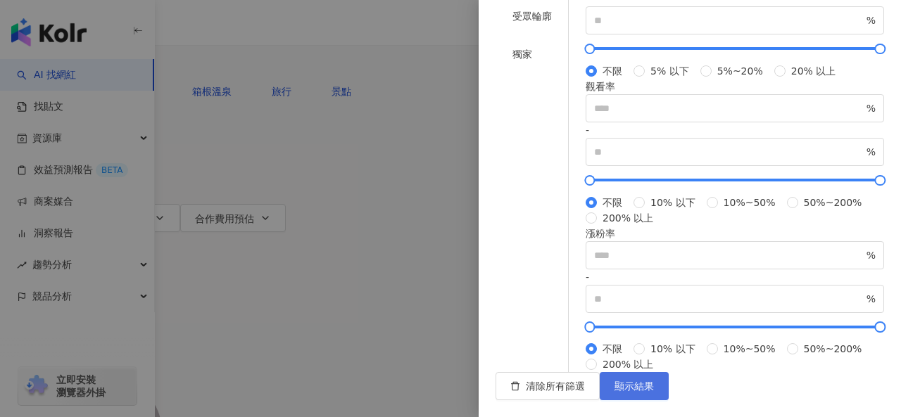
click at [654, 382] on span "顯示結果" at bounding box center [633, 386] width 39 height 11
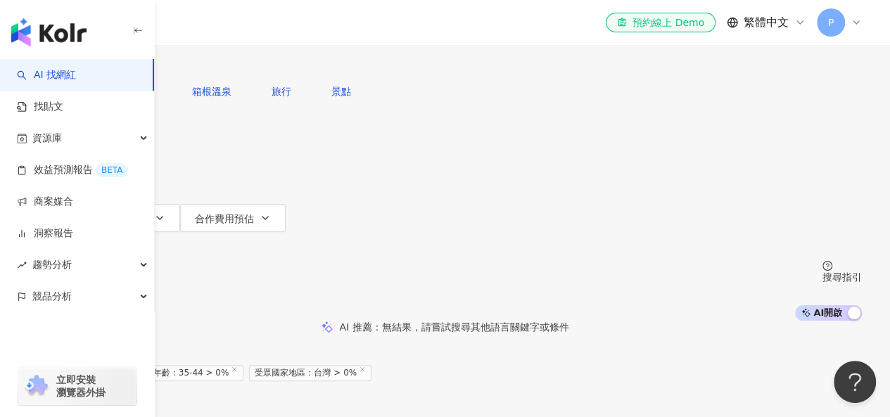
click at [72, 185] on span "追蹤數" at bounding box center [58, 190] width 30 height 11
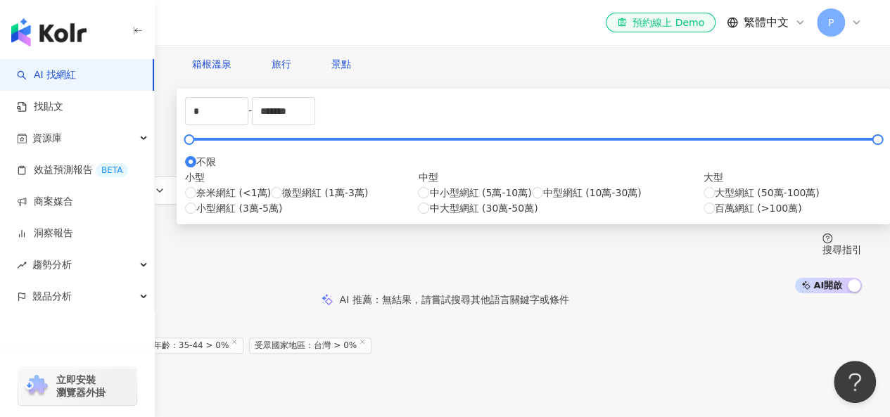
scroll to position [70, 0]
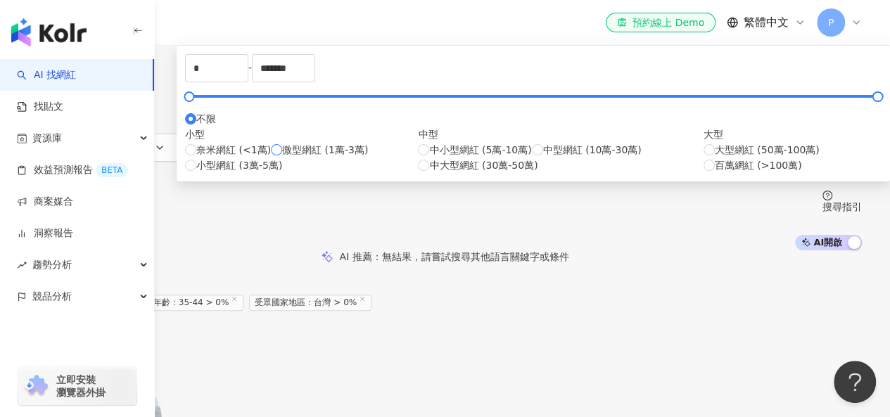
type input "*****"
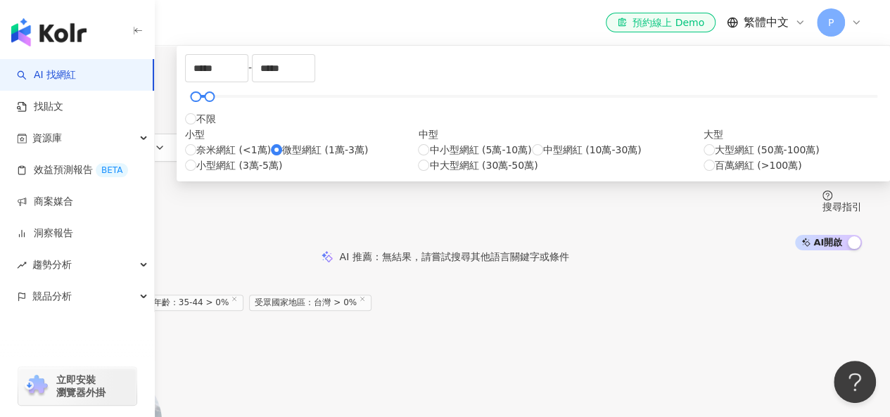
click at [94, 77] on button "類型" at bounding box center [61, 63] width 66 height 28
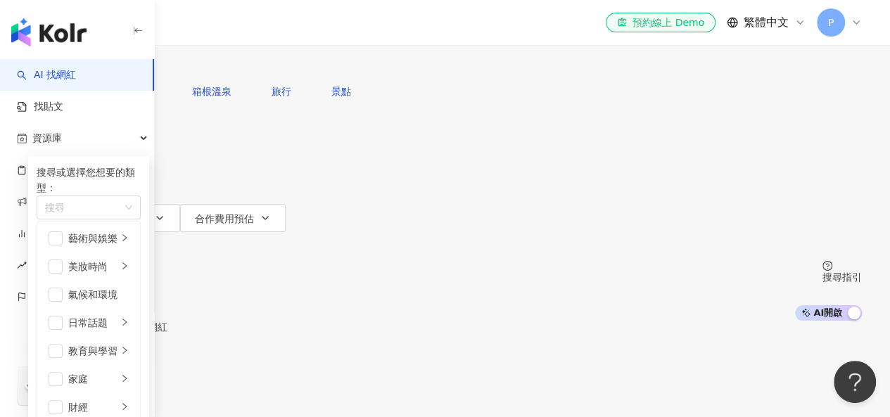
scroll to position [282, 0]
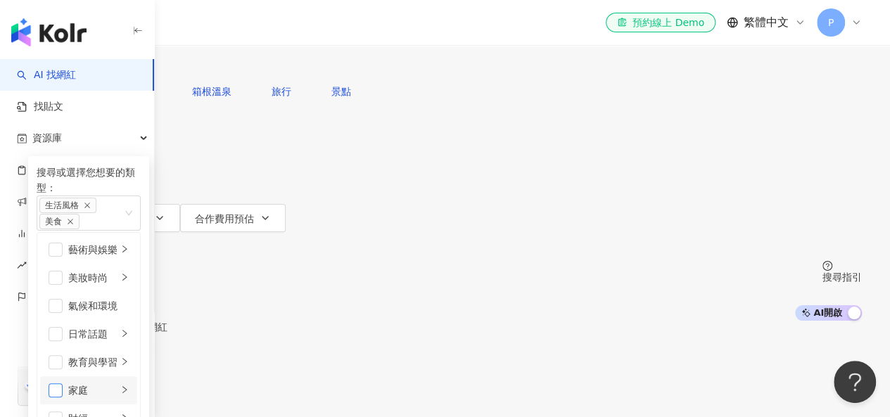
click at [63, 384] on span "button" at bounding box center [56, 391] width 14 height 14
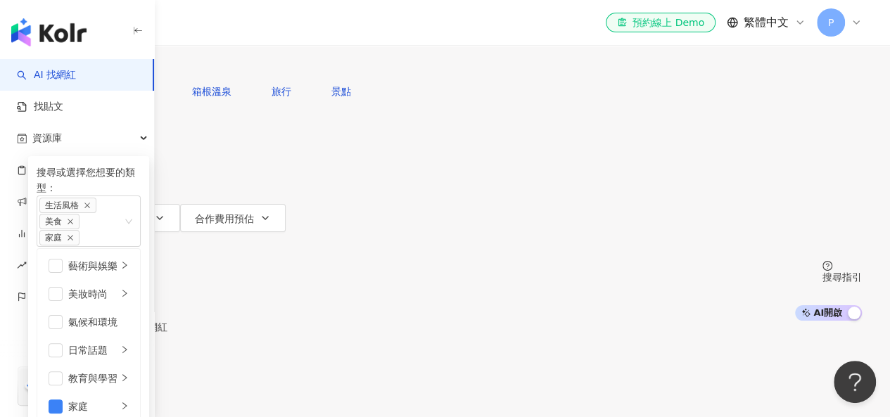
scroll to position [70, 0]
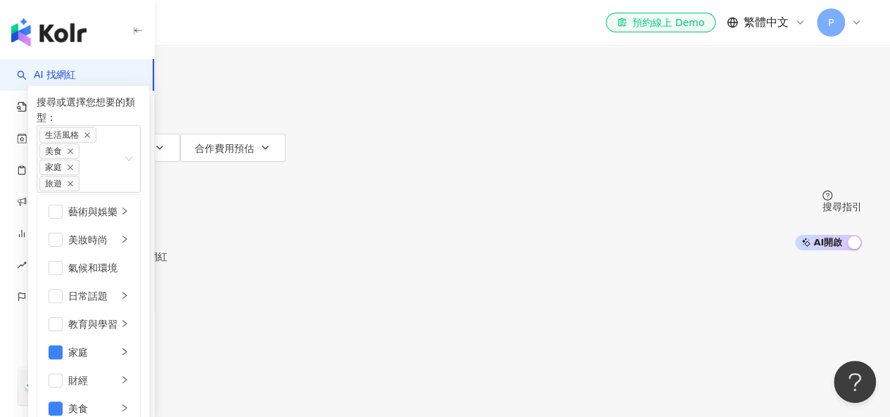
click at [608, 251] on div "AI 推薦 ： 最近有合作的網紅" at bounding box center [445, 257] width 834 height 13
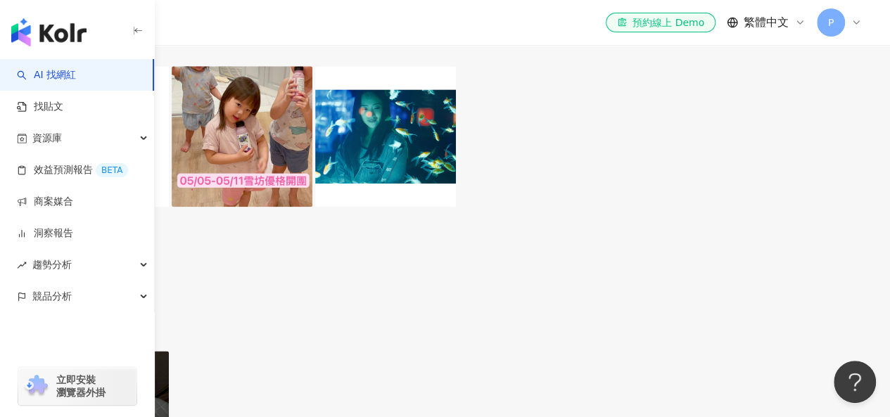
scroll to position [633, 0]
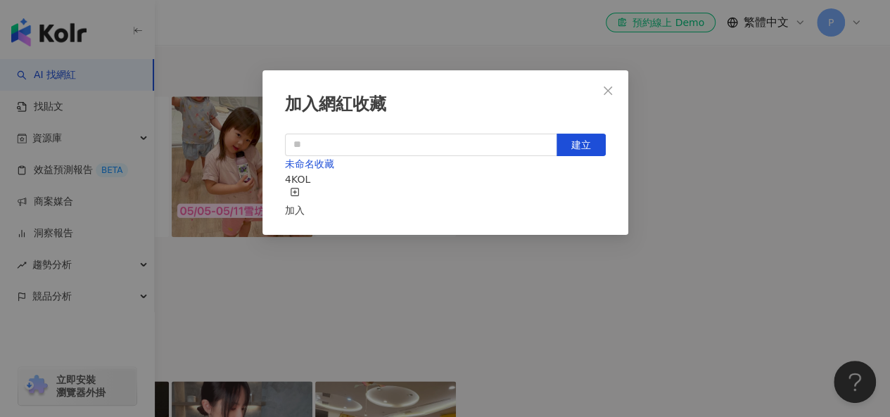
scroll to position [20, 0]
click at [588, 134] on button "建立" at bounding box center [581, 145] width 49 height 23
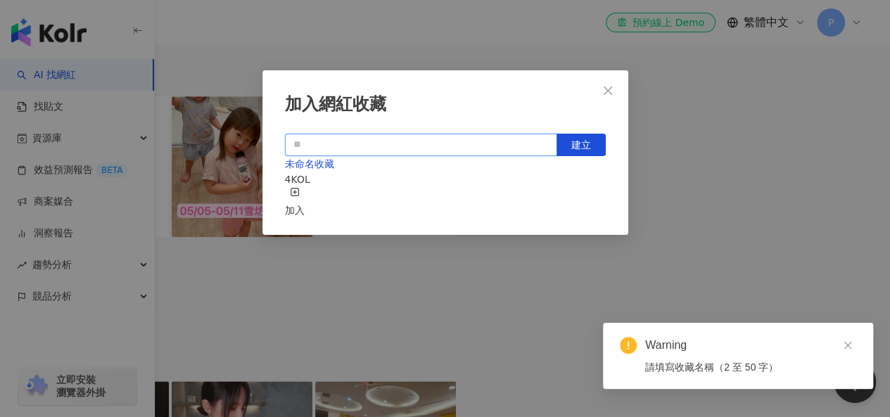
click at [482, 134] on input "text" at bounding box center [421, 145] width 272 height 23
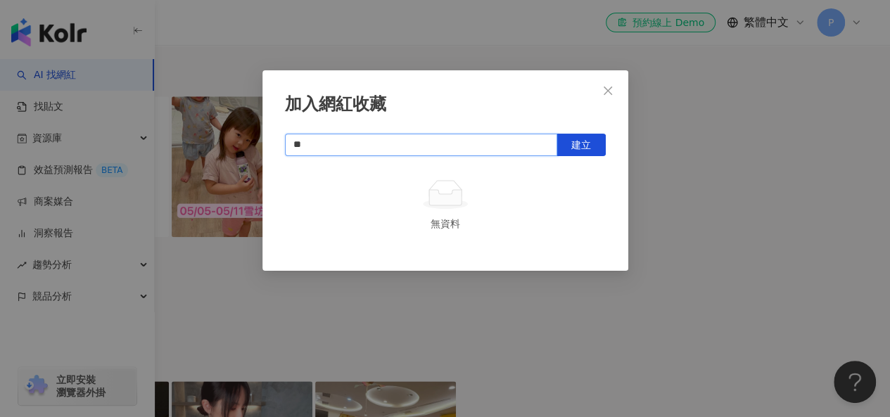
type input "*"
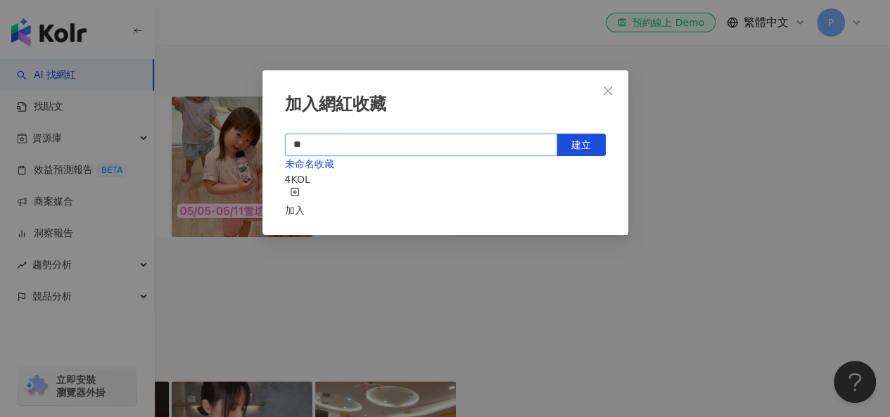
type input "*"
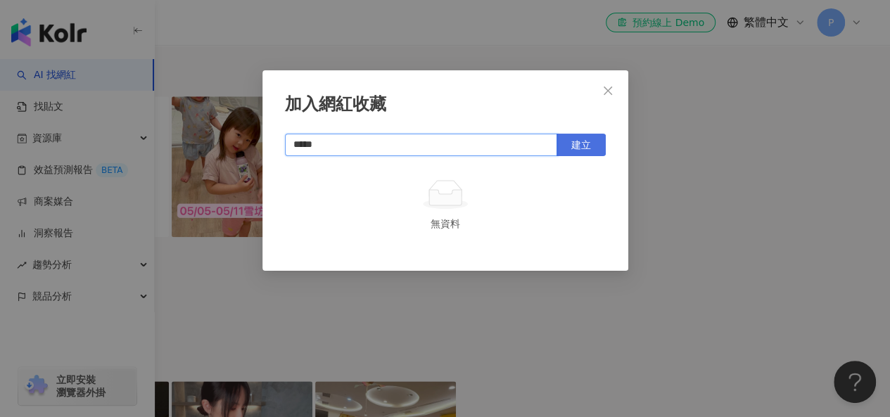
click at [577, 139] on span "建立" at bounding box center [581, 144] width 20 height 11
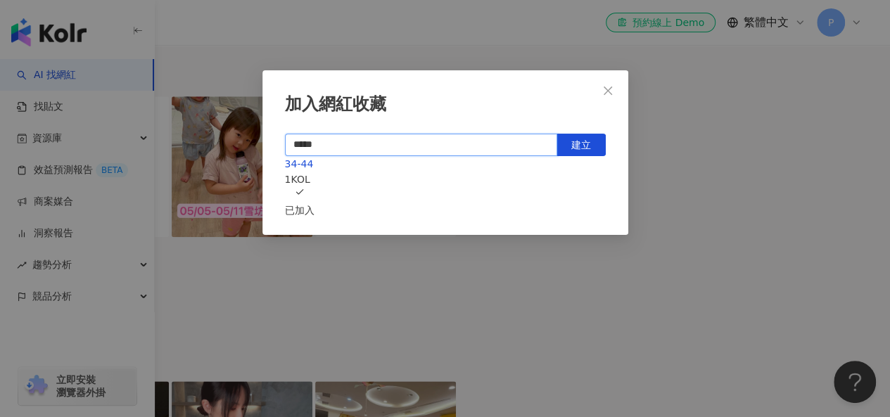
type input "*****"
click at [856, 164] on div "加入網紅收藏 ***** 建立 34-44 1 KOL 已加入" at bounding box center [445, 208] width 890 height 417
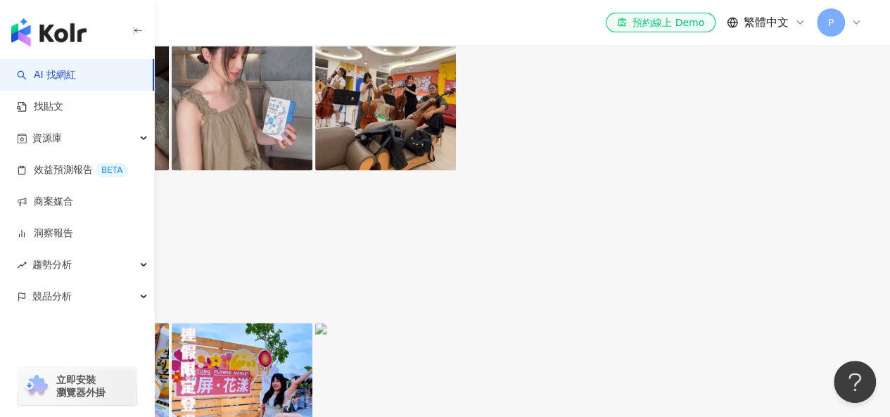
scroll to position [1056, 0]
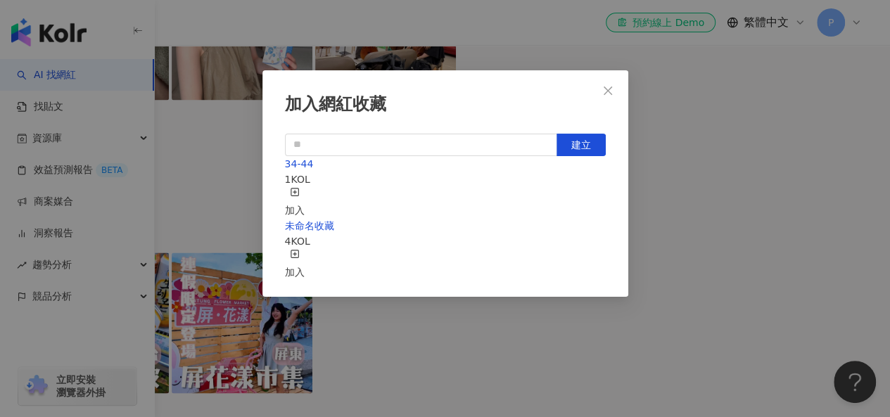
scroll to position [20, 0]
click at [305, 187] on div "加入" at bounding box center [295, 202] width 20 height 31
click at [607, 85] on icon "close" at bounding box center [607, 90] width 11 height 11
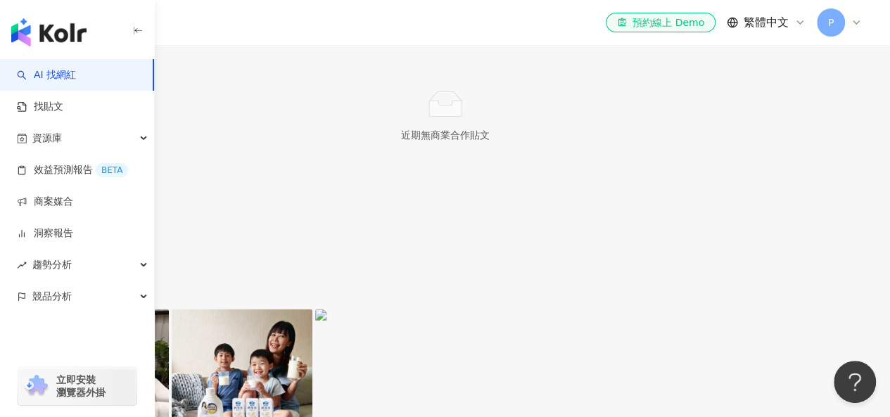
scroll to position [1548, 0]
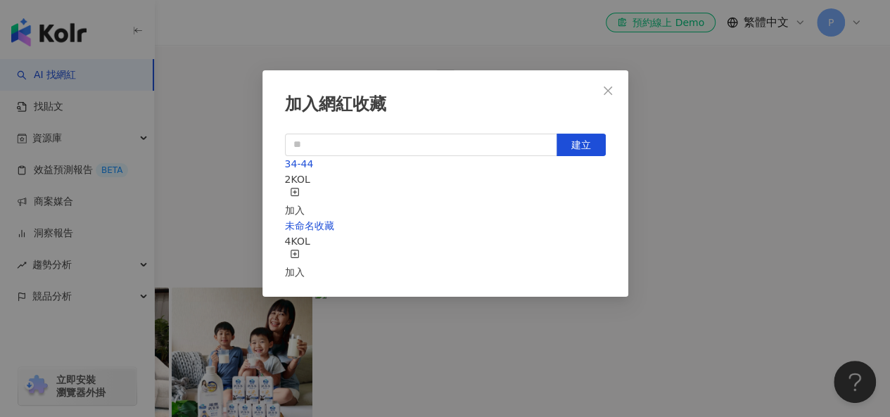
scroll to position [20, 0]
click at [305, 187] on div "加入" at bounding box center [295, 202] width 20 height 31
click at [602, 85] on icon "close" at bounding box center [607, 90] width 11 height 11
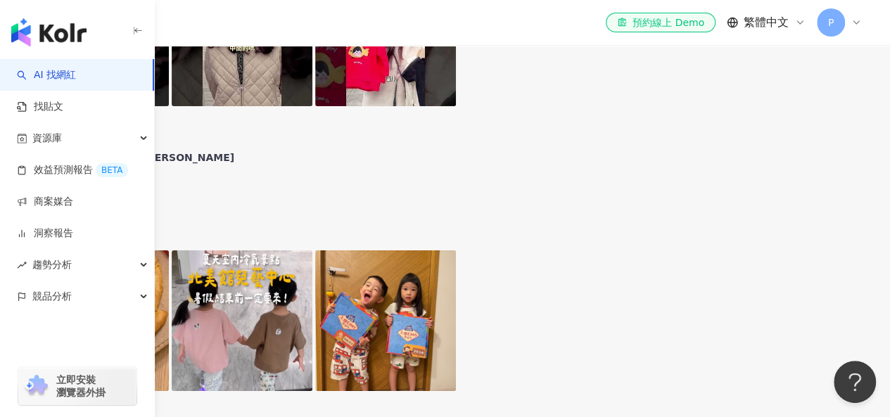
scroll to position [2463, 0]
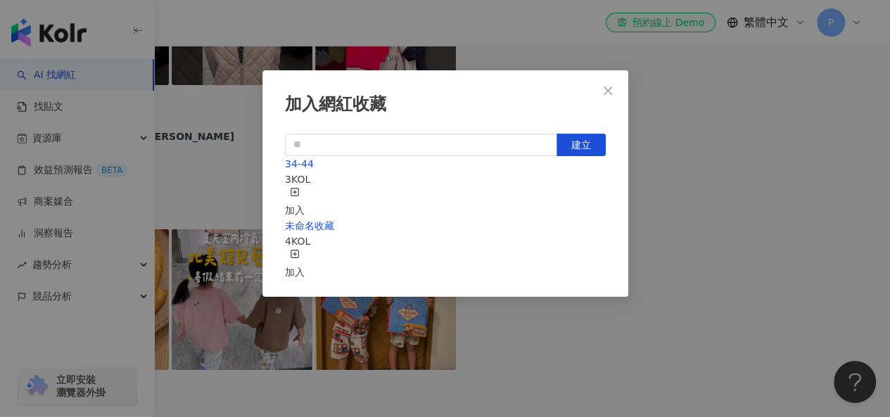
scroll to position [20, 0]
click at [305, 187] on div "加入" at bounding box center [295, 202] width 20 height 31
click at [377, 280] on div "34-44 4 KOL 已加入 未命名收藏 4 KOL 加入" at bounding box center [445, 218] width 321 height 124
click at [607, 85] on icon "close" at bounding box center [607, 90] width 11 height 11
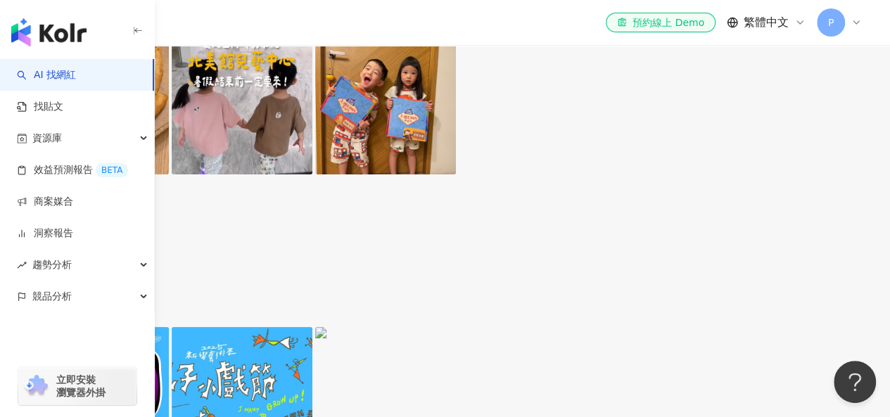
scroll to position [2745, 0]
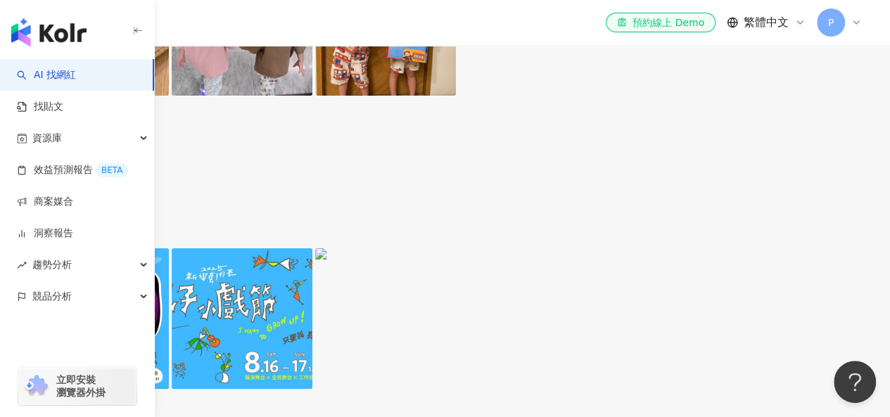
scroll to position [2661, 0]
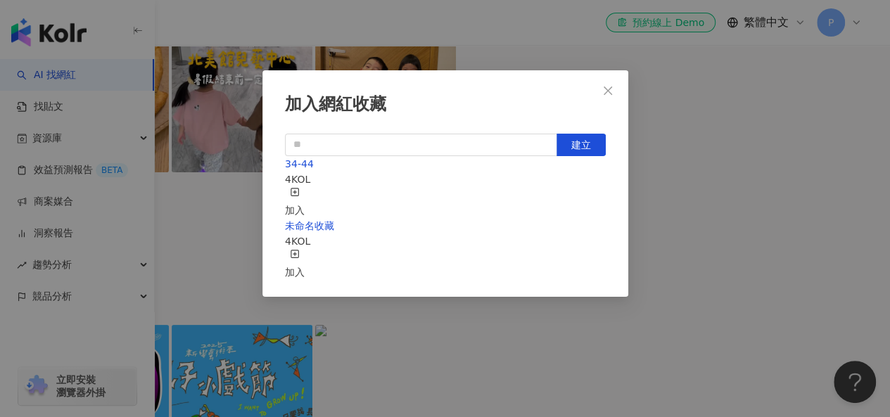
scroll to position [20, 0]
click at [305, 187] on div "加入" at bounding box center [295, 202] width 20 height 31
click at [604, 86] on icon "close" at bounding box center [608, 90] width 8 height 8
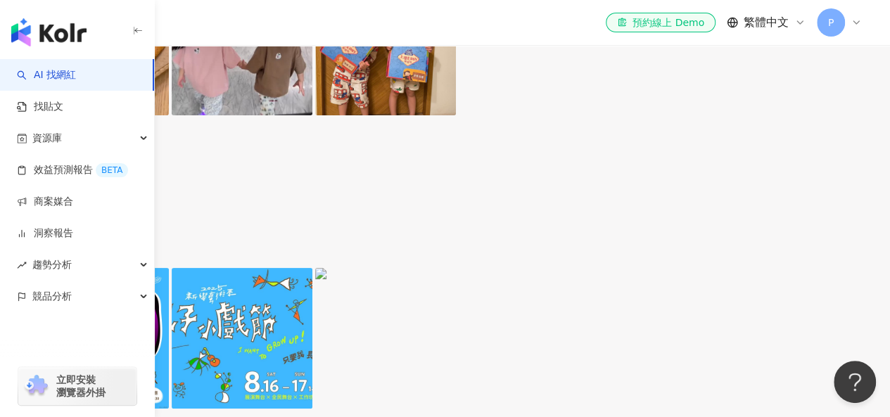
scroll to position [2731, 0]
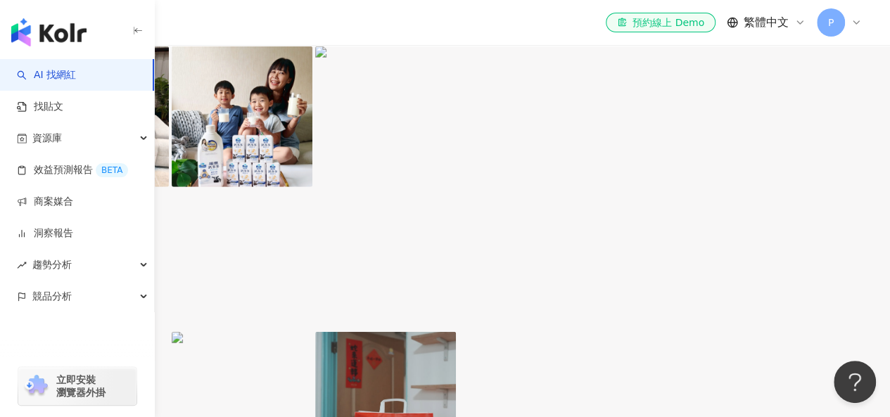
scroll to position [1930, 0]
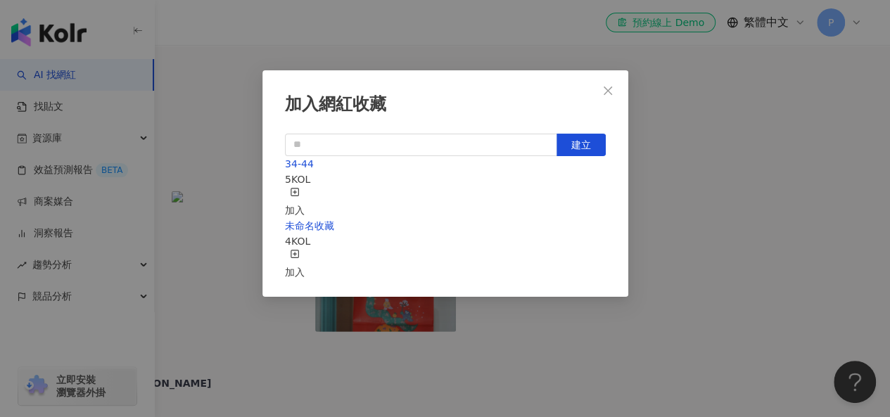
scroll to position [20, 0]
click at [305, 187] on div "加入" at bounding box center [295, 202] width 20 height 31
click at [538, 20] on div "加入網紅收藏 建立 34-44 6 KOL 已加入 未命名收藏 4 KOL 加入" at bounding box center [445, 208] width 890 height 417
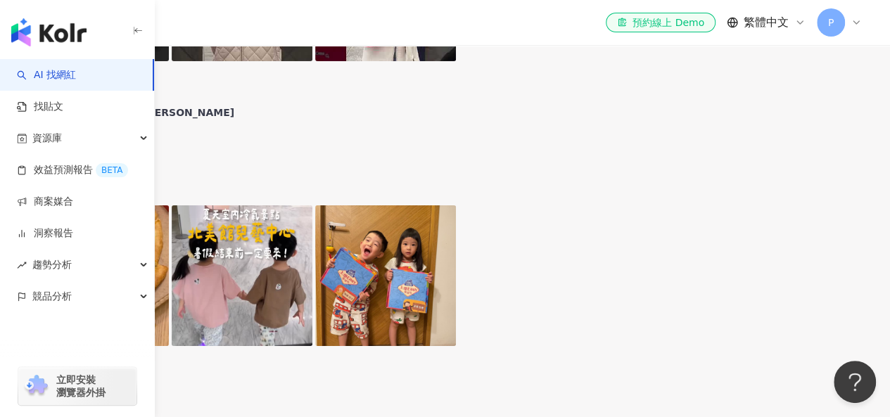
scroll to position [2564, 0]
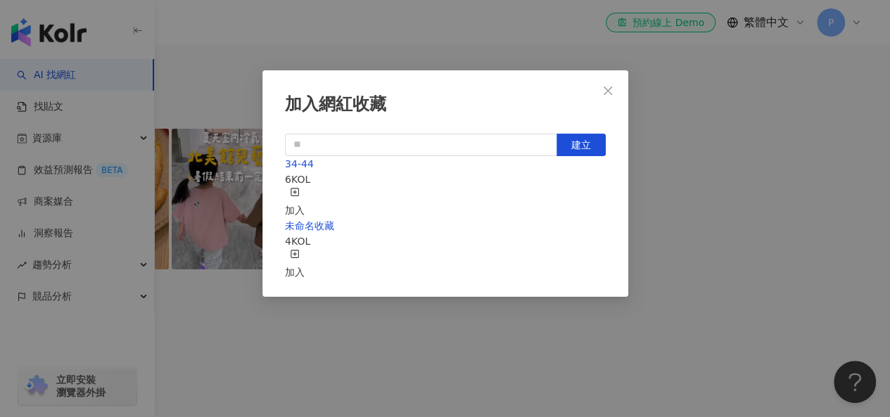
scroll to position [20, 0]
click at [305, 187] on div "加入" at bounding box center [295, 202] width 20 height 31
drag, startPoint x: 301, startPoint y: 20, endPoint x: 545, endPoint y: 73, distance: 249.3
click at [301, 20] on div "加入網紅收藏 建立 34-44 7 KOL 已加入 未命名收藏 4 KOL 加入" at bounding box center [445, 208] width 890 height 417
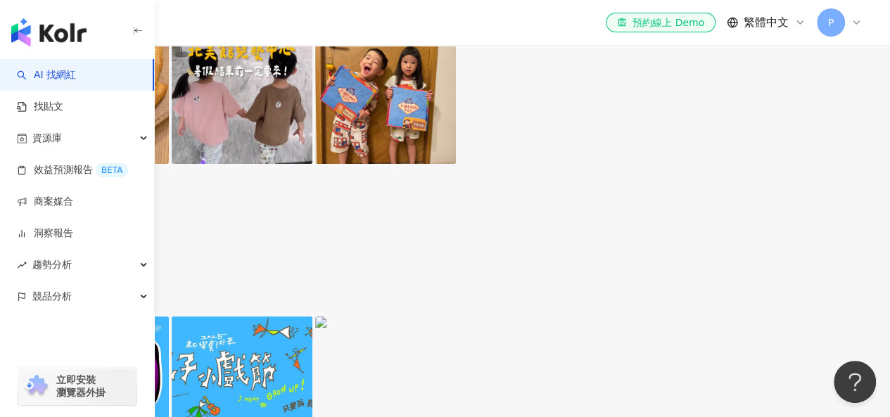
scroll to position [2668, 0]
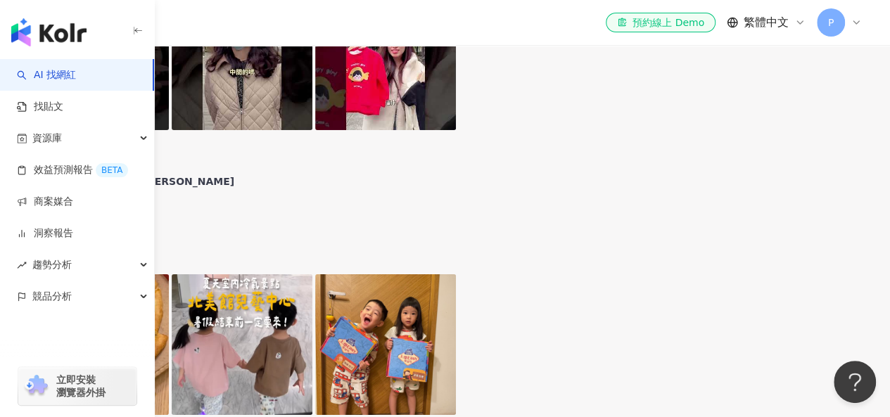
scroll to position [2419, 0]
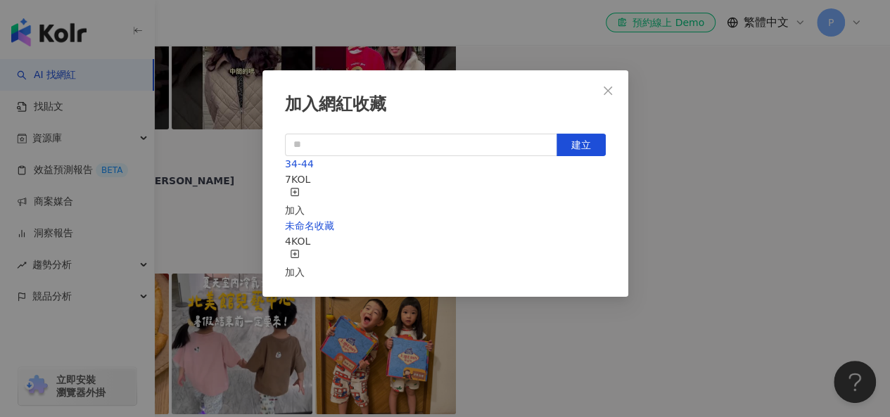
scroll to position [20, 0]
click at [305, 187] on div "加入" at bounding box center [295, 202] width 20 height 31
click at [608, 85] on span "Close" at bounding box center [608, 90] width 28 height 11
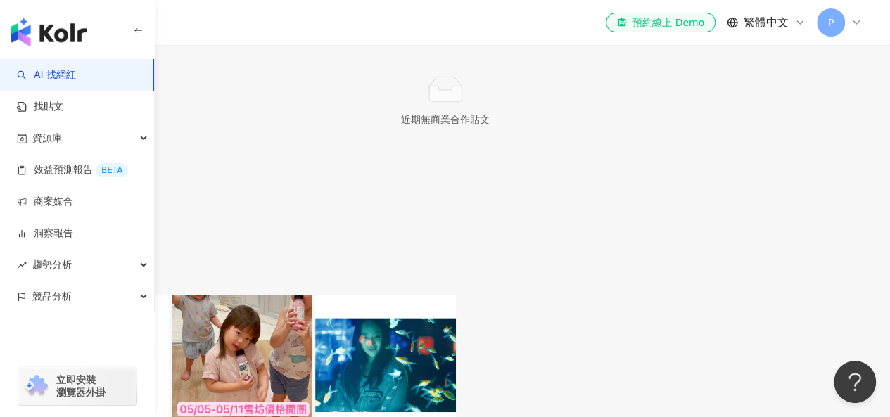
scroll to position [383, 0]
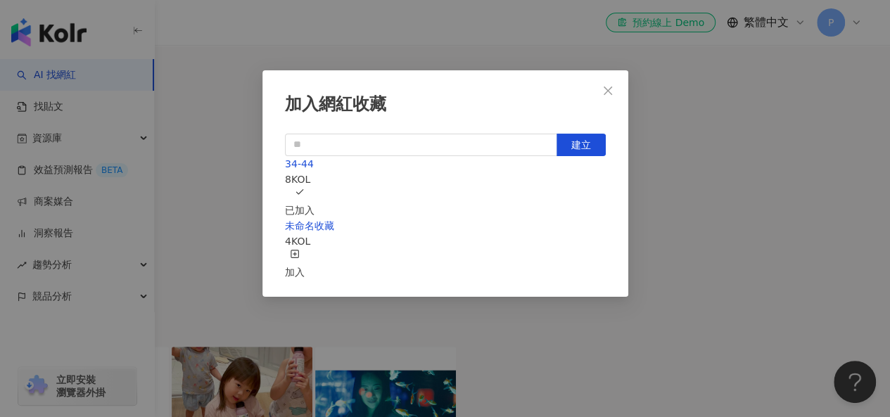
scroll to position [20, 0]
click at [705, 163] on div "加入網紅收藏 建立 34-44 8 KOL 已加入 未命名收藏 4 KOL 加入" at bounding box center [445, 208] width 890 height 417
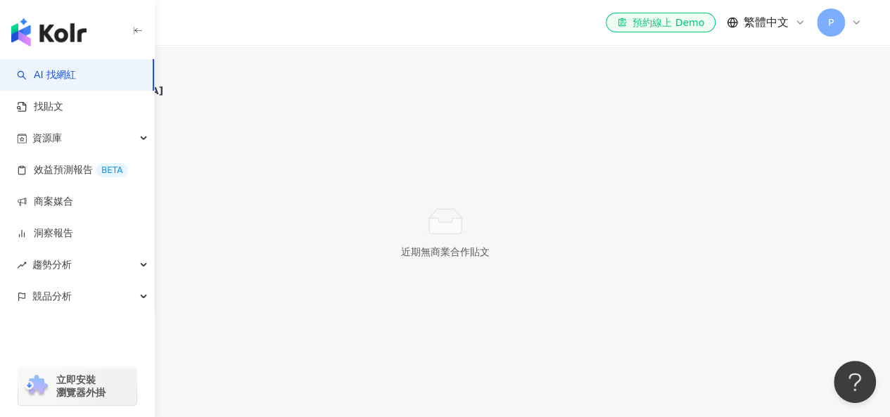
scroll to position [296, 0]
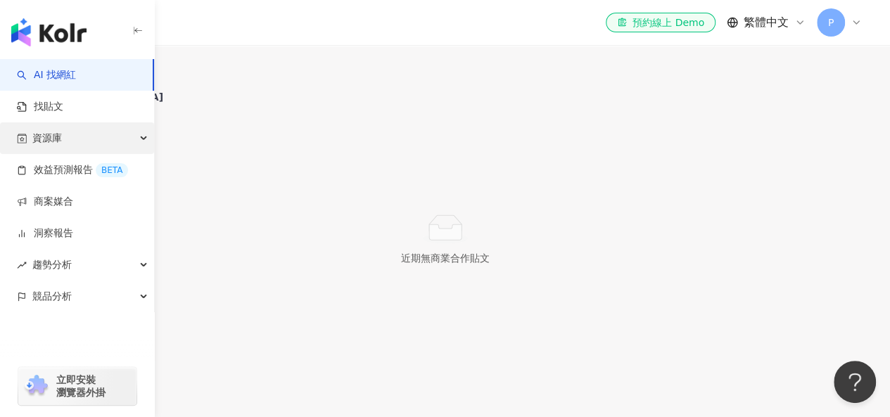
click at [125, 132] on div "資源庫" at bounding box center [77, 138] width 154 height 32
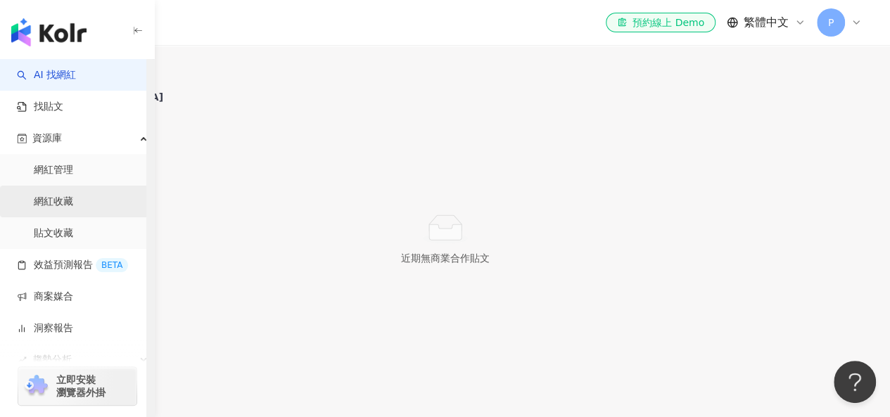
click at [59, 199] on link "網紅收藏" at bounding box center [53, 202] width 39 height 14
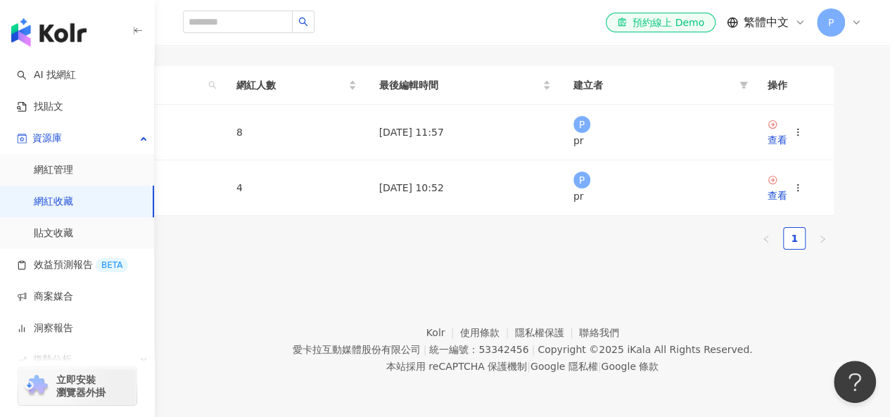
scroll to position [169, 0]
click at [788, 148] on div "查看" at bounding box center [778, 139] width 20 height 15
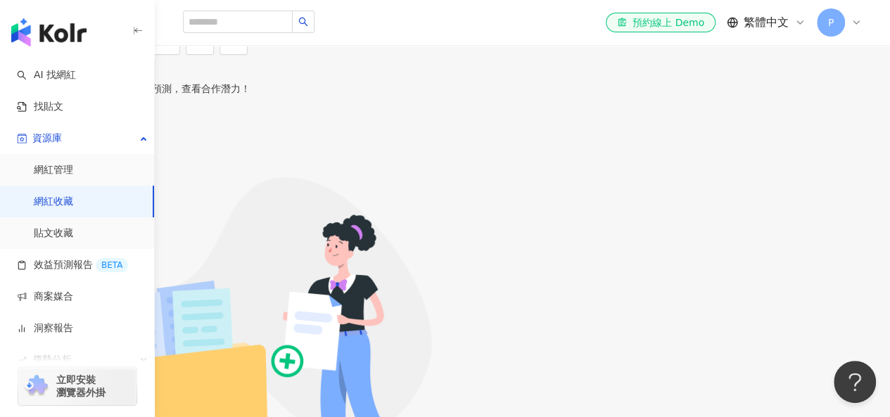
scroll to position [1, 0]
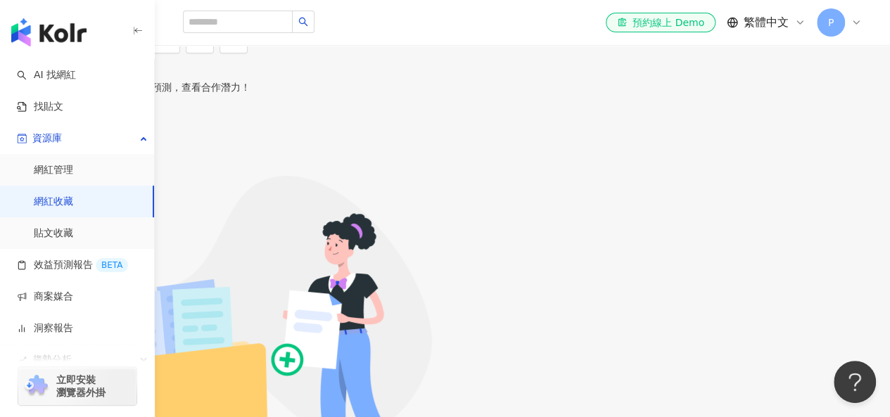
click at [74, 25] on span "34-44 (8)" at bounding box center [51, 19] width 46 height 11
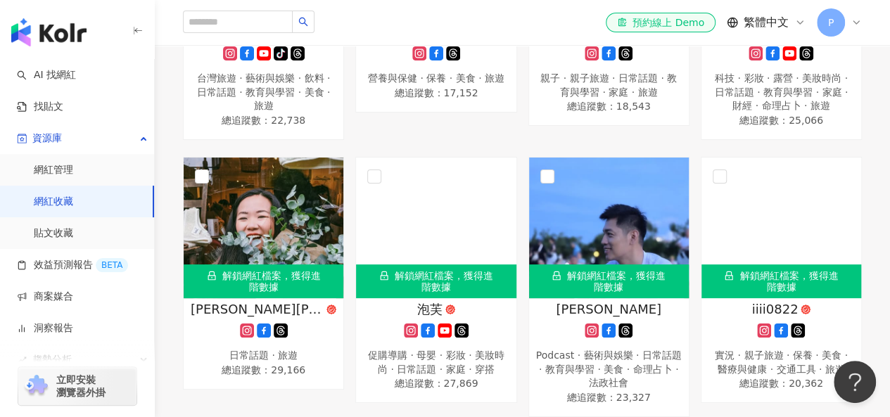
scroll to position [418, 0]
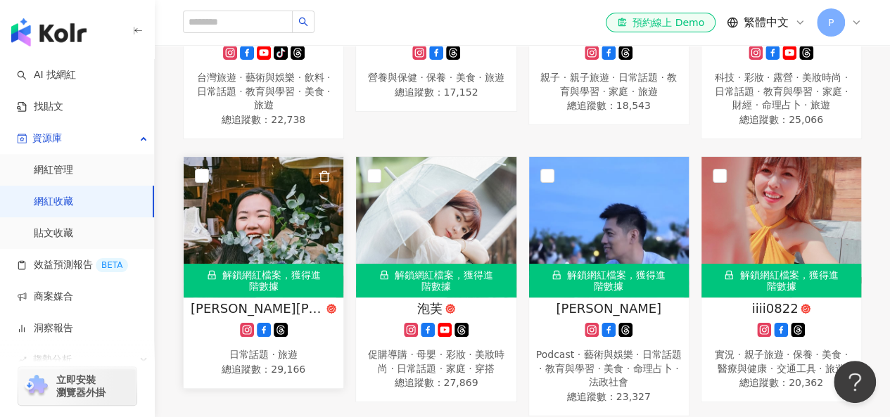
click at [284, 274] on div "解鎖網紅檔案，獲得進階數據" at bounding box center [264, 281] width 160 height 34
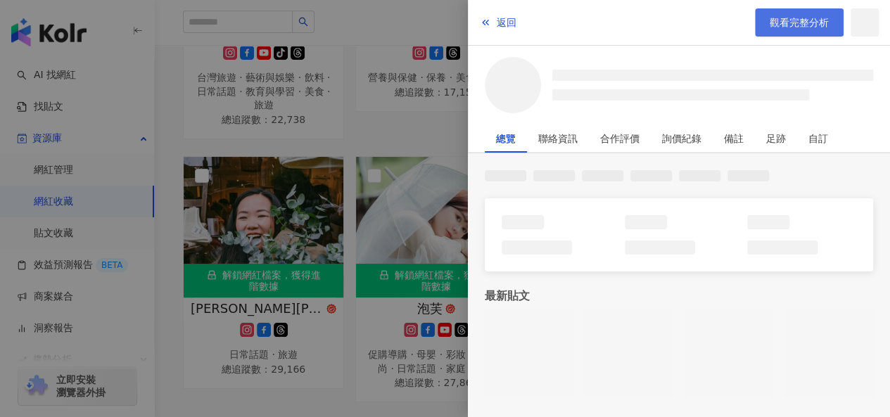
click at [801, 26] on span "觀看完整分析" at bounding box center [799, 22] width 59 height 11
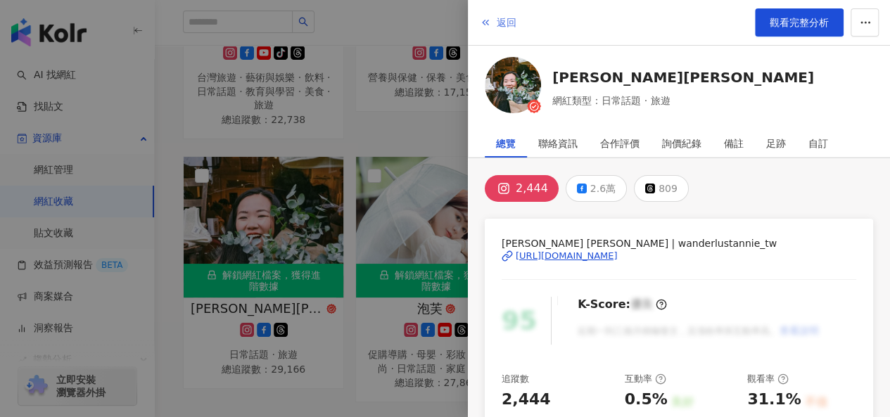
click at [488, 19] on icon "button" at bounding box center [485, 22] width 11 height 11
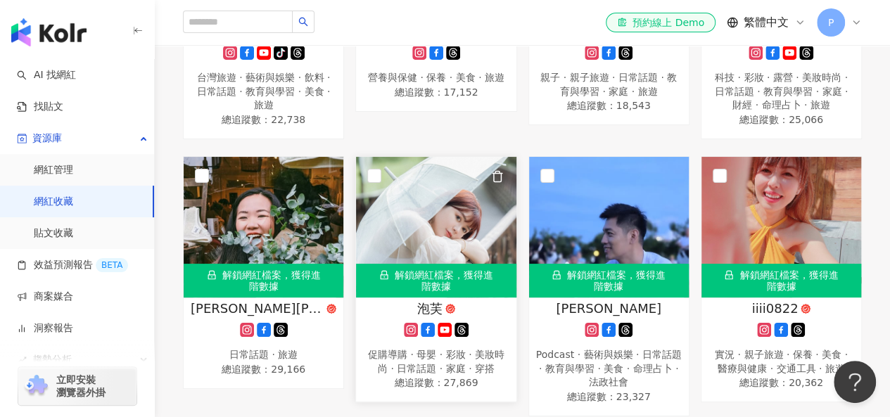
click at [445, 272] on div "解鎖網紅檔案，獲得進階數據" at bounding box center [436, 281] width 160 height 34
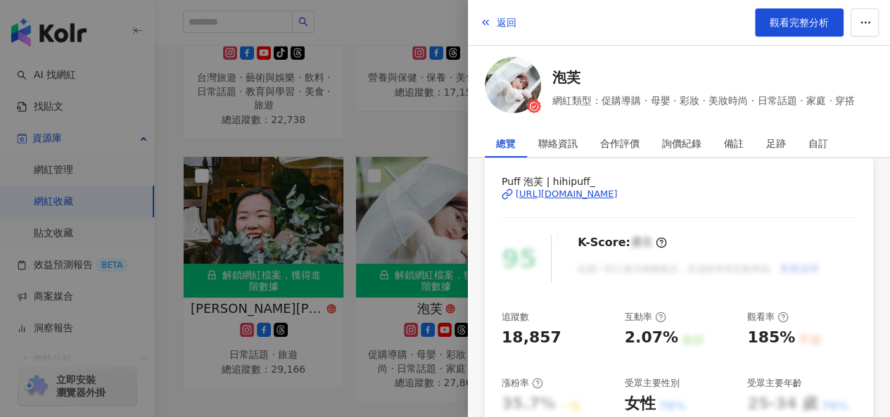
scroll to position [141, 0]
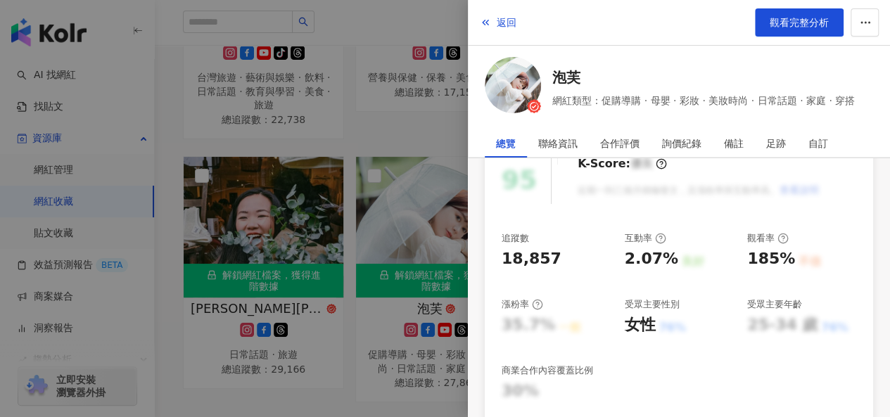
click at [411, 129] on div at bounding box center [445, 208] width 890 height 417
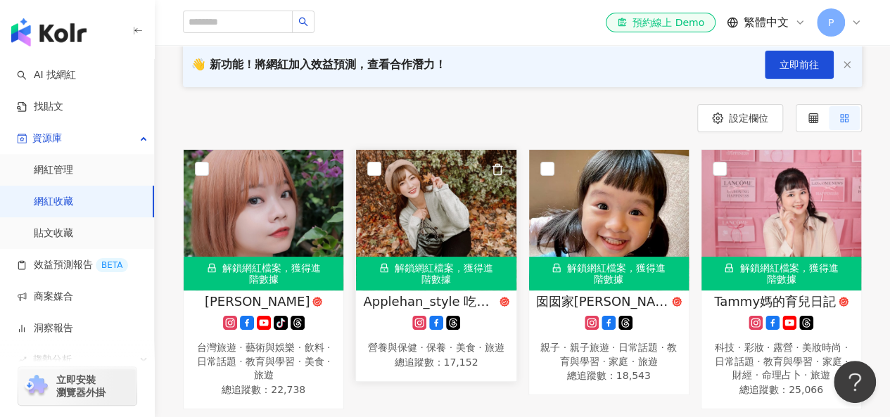
scroll to position [207, 0]
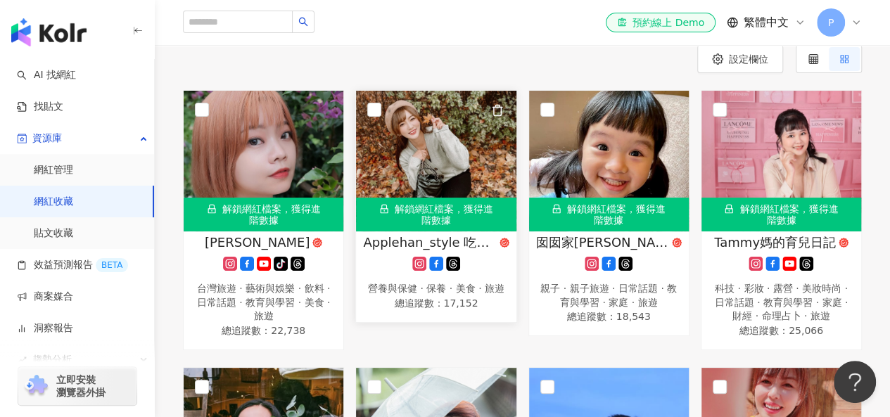
click at [384, 274] on div "Applehan_style 吃喝玩樂趣 營養與保健 · 保養 · 美食 · 旅遊 總追蹤數 ： 17,152" at bounding box center [436, 273] width 160 height 79
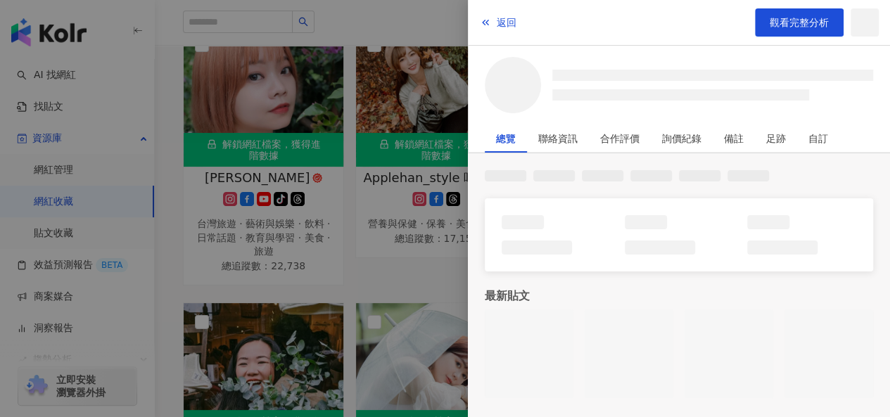
scroll to position [348, 0]
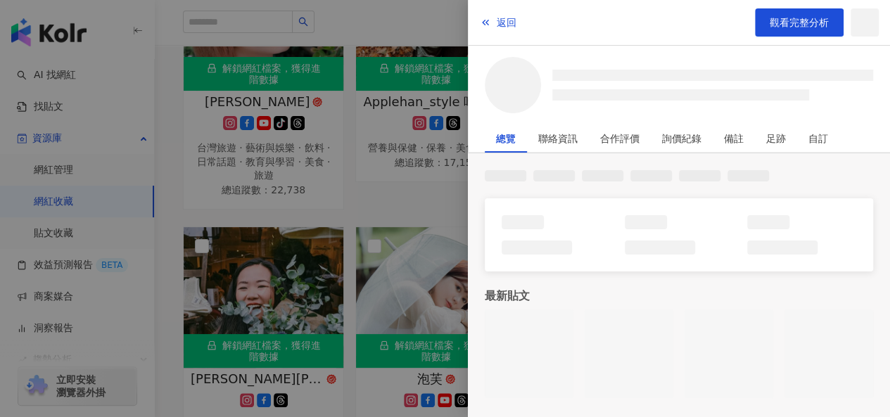
click at [383, 203] on div at bounding box center [445, 208] width 890 height 417
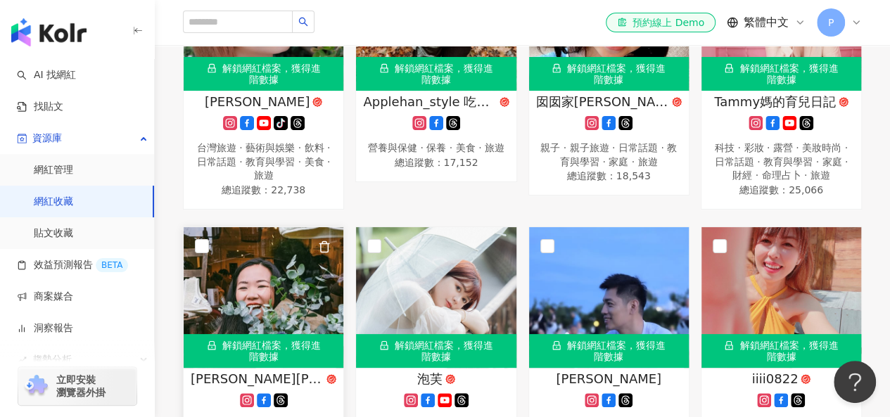
click at [324, 245] on icon "button" at bounding box center [324, 247] width 13 height 13
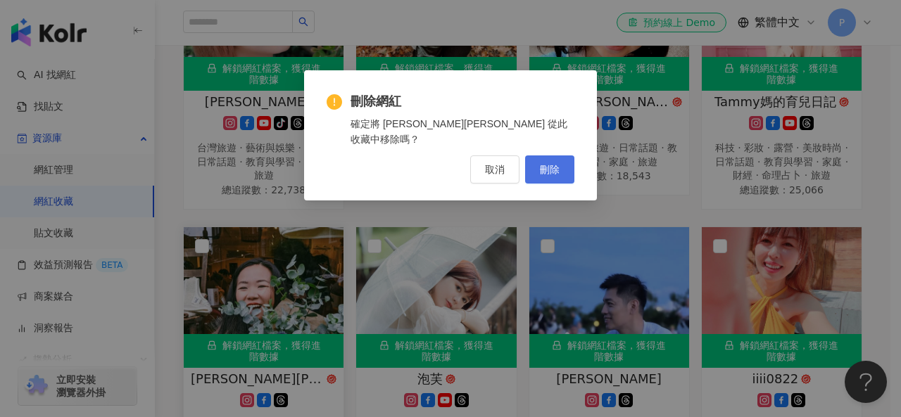
click at [560, 156] on button "刪除" at bounding box center [549, 170] width 49 height 28
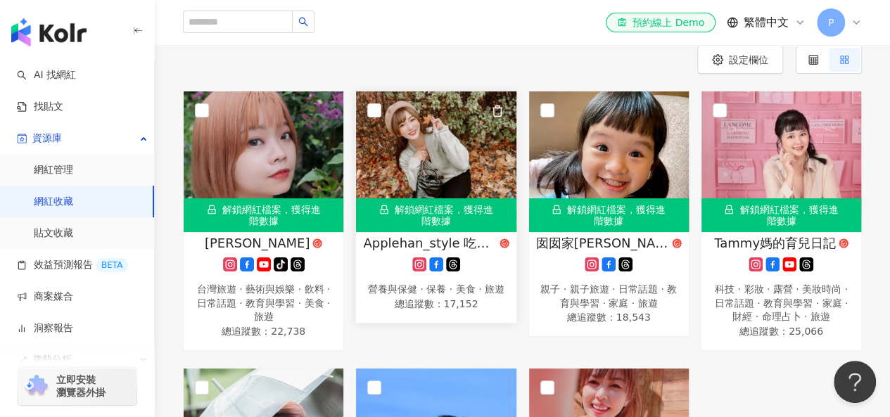
scroll to position [137, 0]
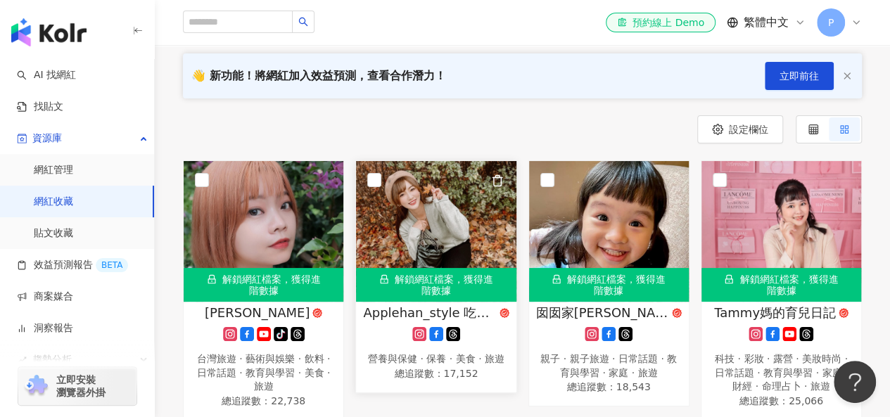
click at [445, 213] on img at bounding box center [436, 231] width 160 height 141
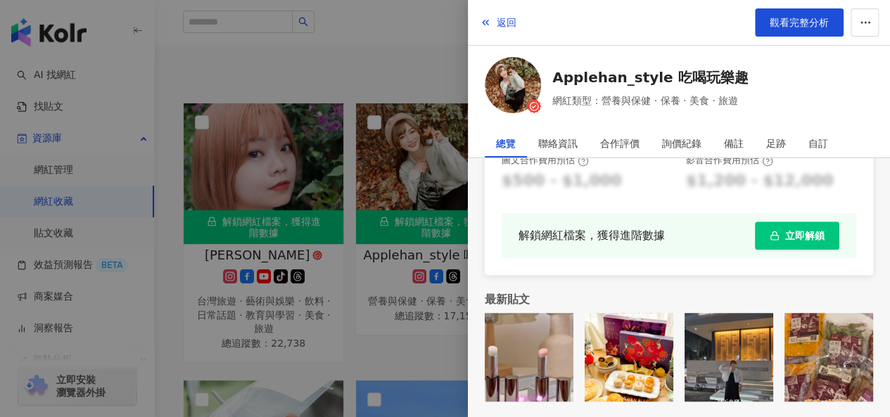
scroll to position [277, 0]
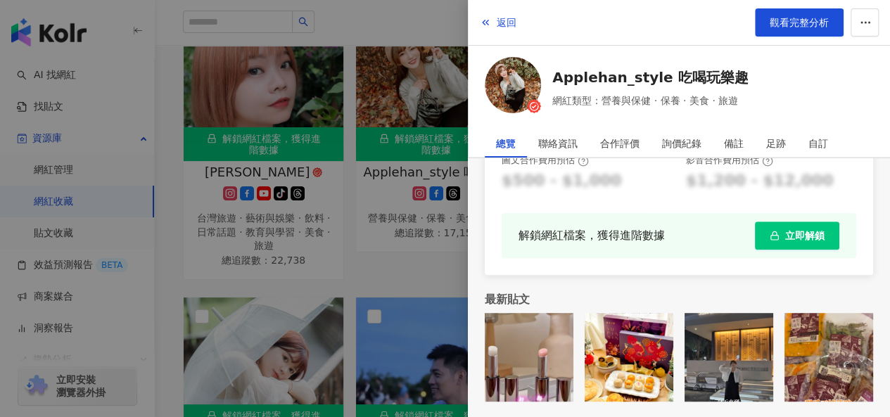
click at [415, 271] on div at bounding box center [445, 208] width 890 height 417
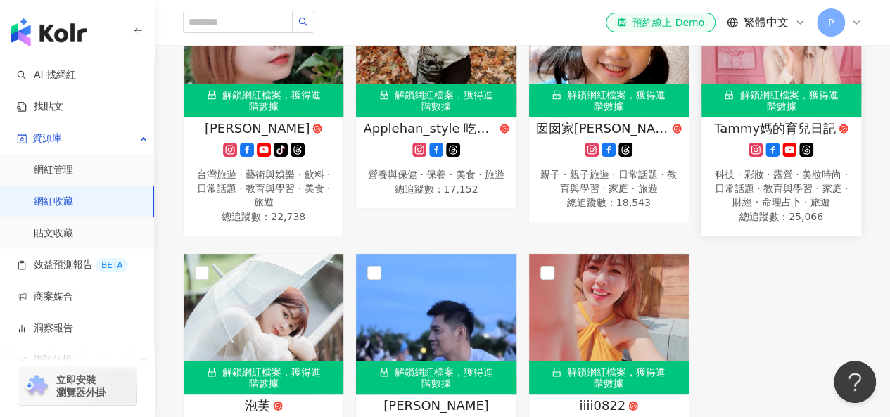
scroll to position [207, 0]
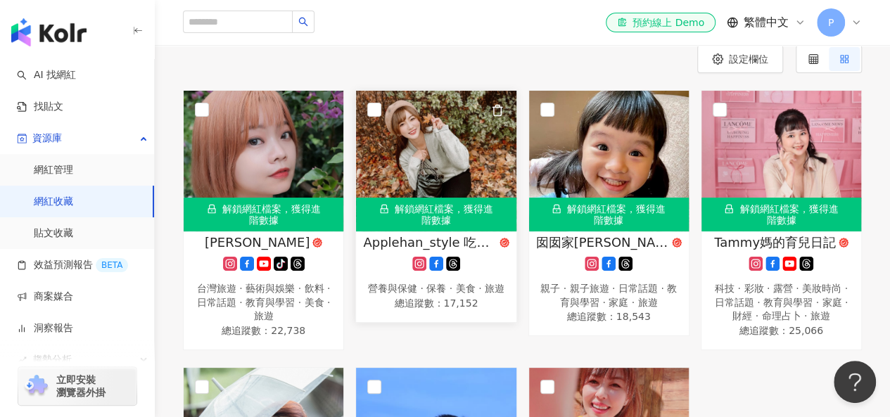
click at [463, 157] on img at bounding box center [436, 161] width 160 height 141
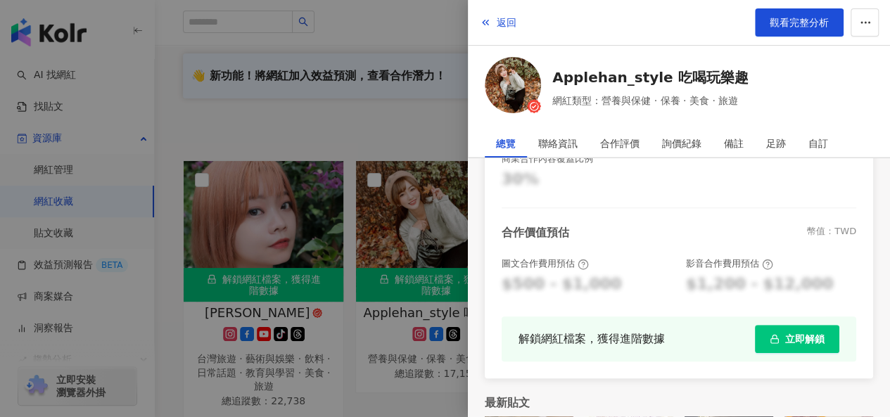
scroll to position [352, 0]
click at [796, 340] on span "立即解鎖" at bounding box center [804, 339] width 39 height 11
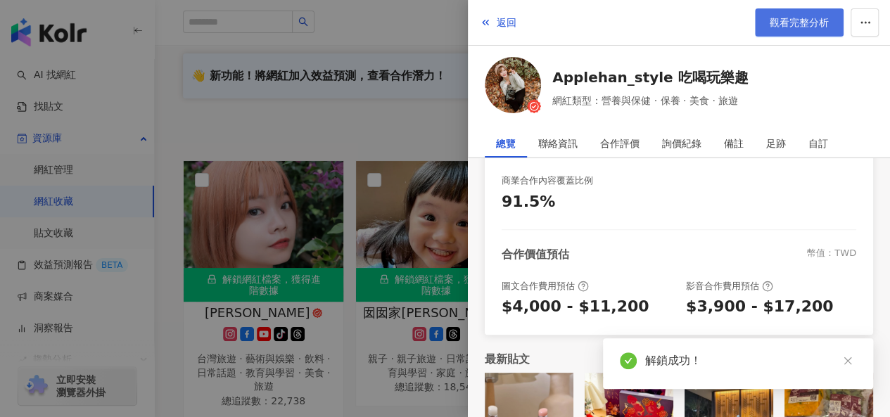
click at [809, 19] on span "觀看完整分析" at bounding box center [799, 22] width 59 height 11
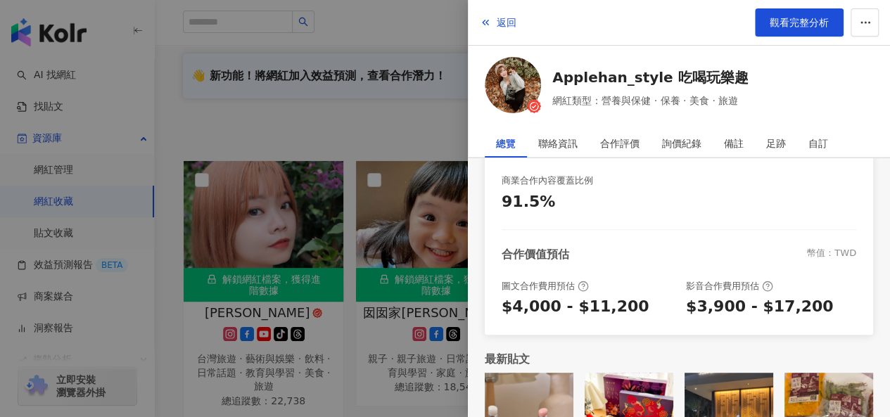
click at [424, 124] on div at bounding box center [445, 208] width 890 height 417
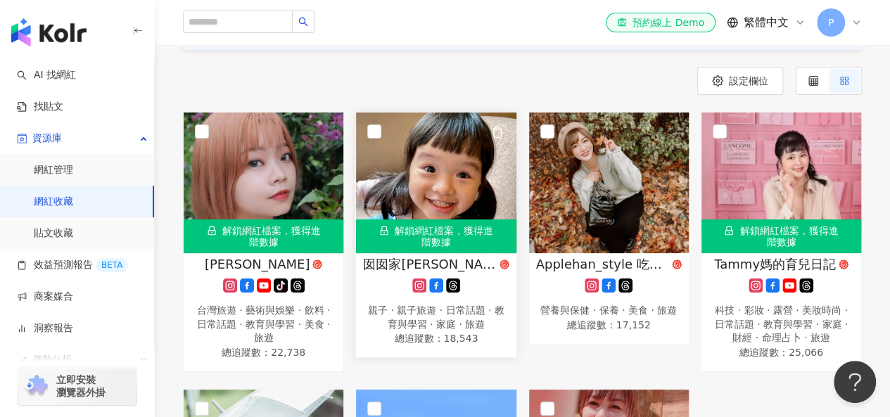
scroll to position [207, 0]
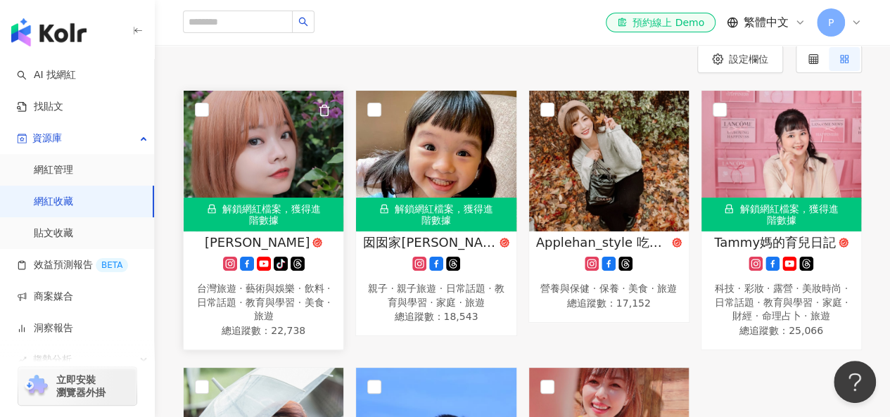
click at [258, 162] on img at bounding box center [264, 161] width 160 height 141
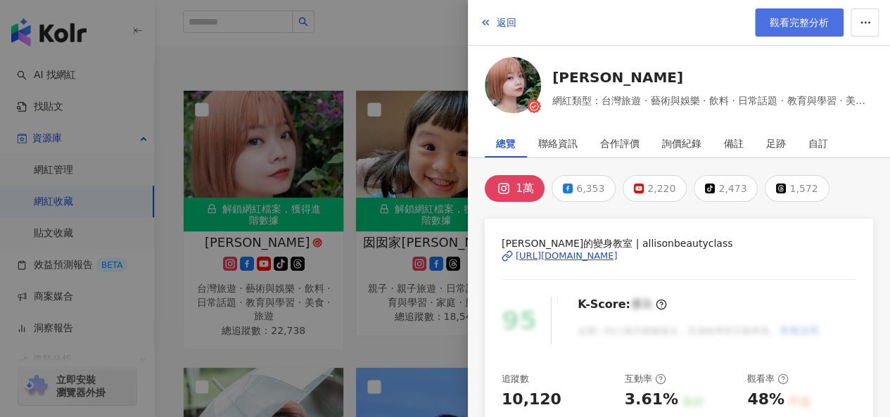
click at [797, 18] on span "觀看完整分析" at bounding box center [799, 22] width 59 height 11
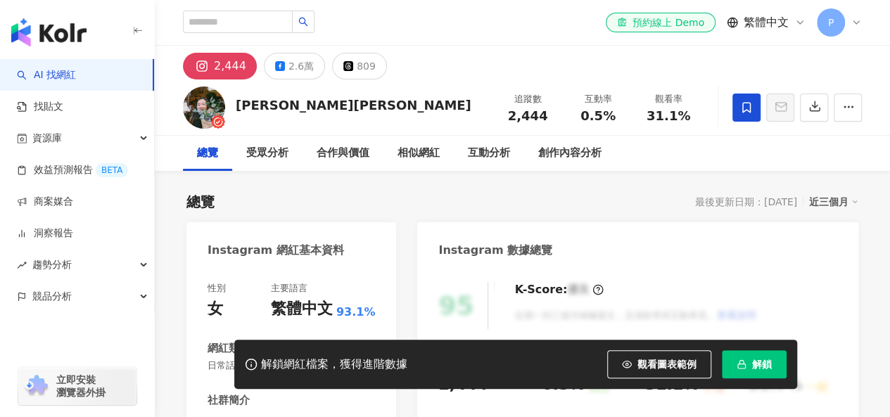
click at [753, 369] on span "解鎖" at bounding box center [762, 364] width 20 height 11
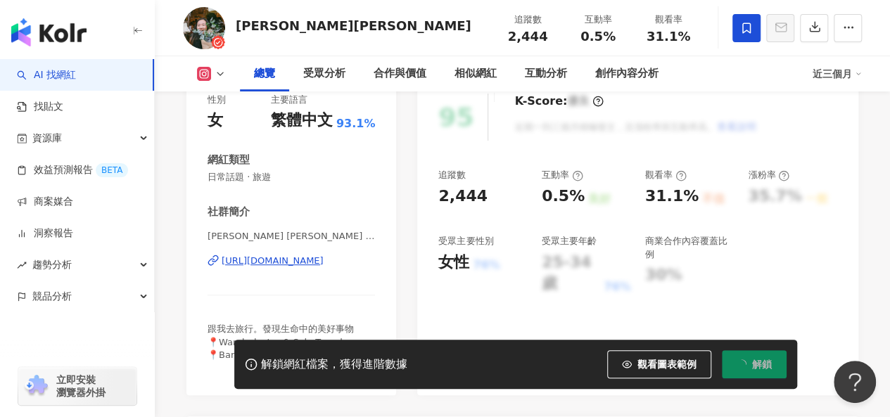
scroll to position [211, 0]
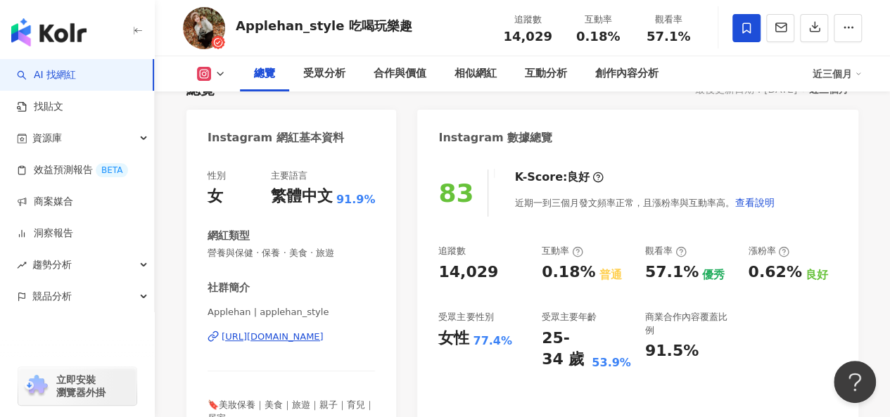
scroll to position [211, 0]
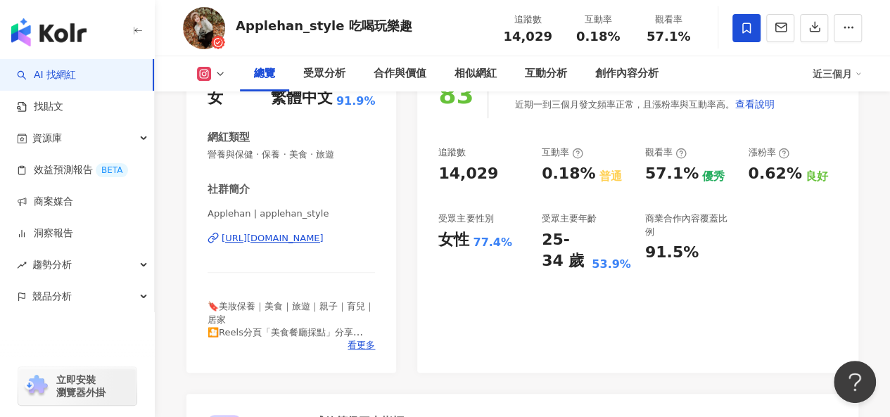
click at [324, 239] on div "https://www.instagram.com/applehan_style/" at bounding box center [273, 238] width 102 height 13
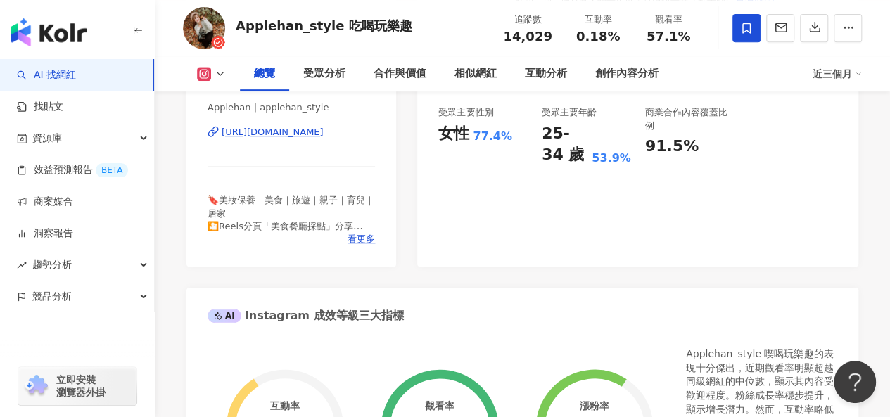
scroll to position [312, 0]
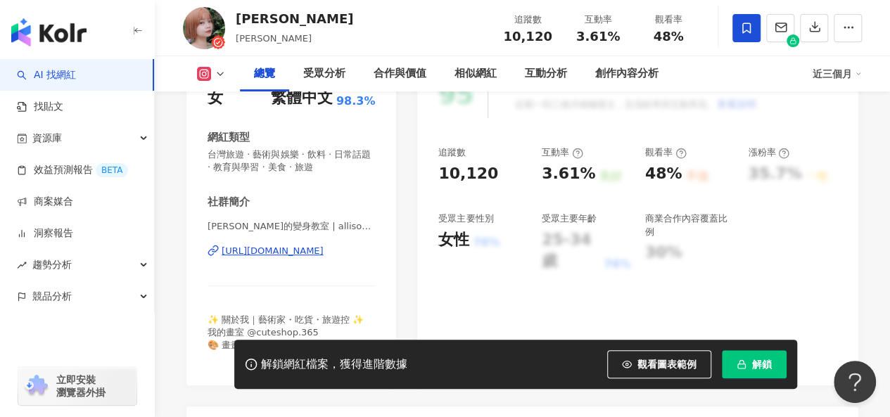
scroll to position [141, 0]
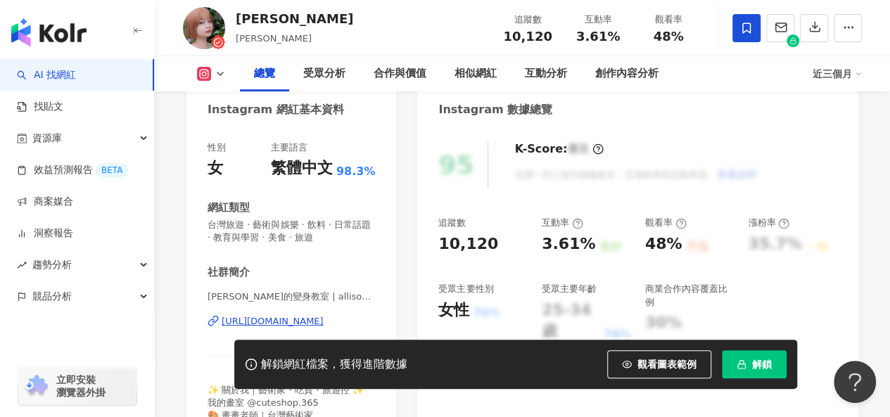
click at [765, 369] on span "解鎖" at bounding box center [762, 364] width 20 height 11
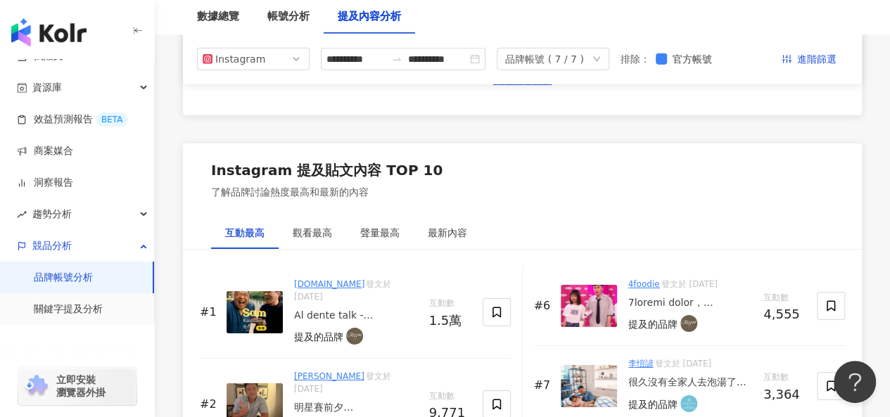
scroll to position [2177, 0]
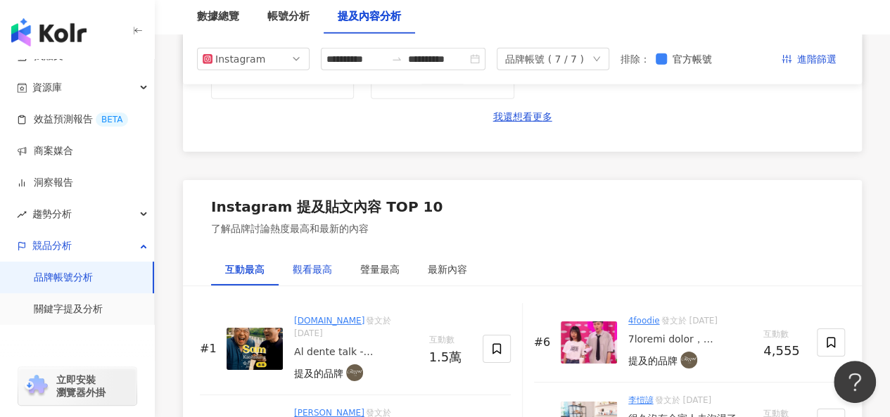
click at [311, 262] on div "觀看最高" at bounding box center [312, 269] width 39 height 15
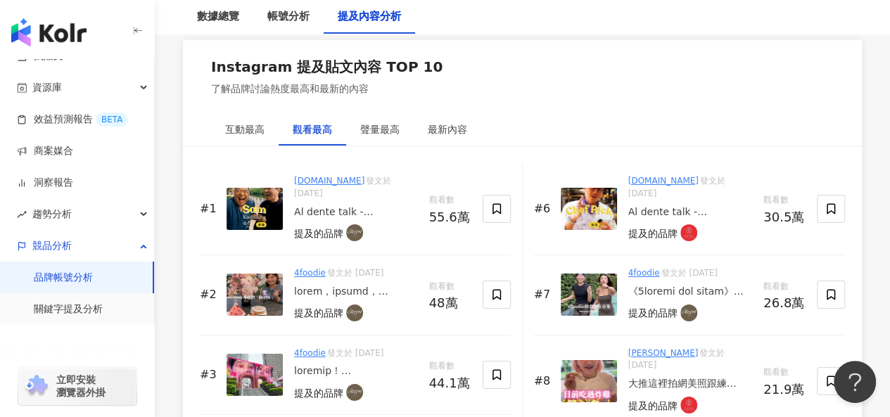
scroll to position [2318, 0]
click at [322, 175] on link "[DOMAIN_NAME]" at bounding box center [329, 180] width 70 height 10
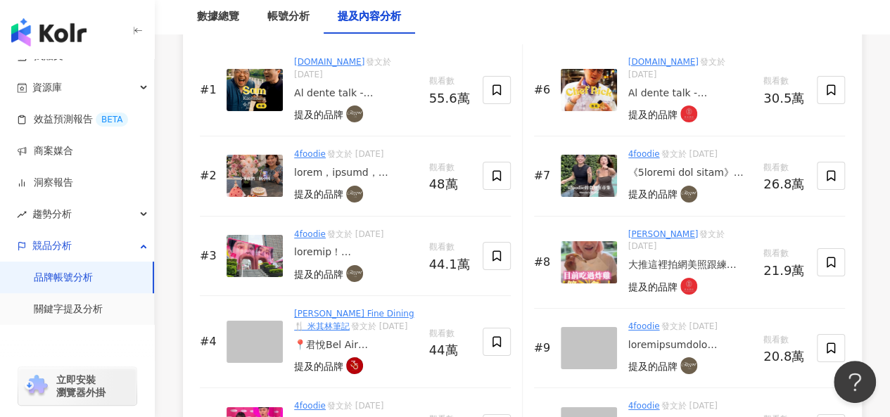
scroll to position [2529, 0]
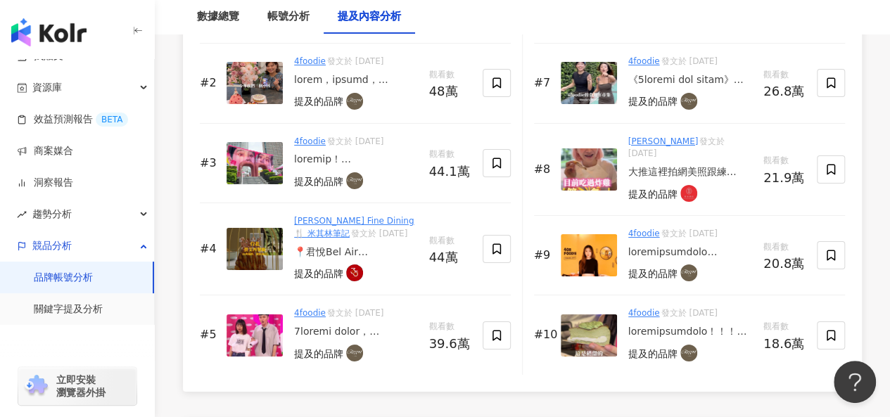
click at [642, 229] on link "4foodie" at bounding box center [644, 234] width 32 height 10
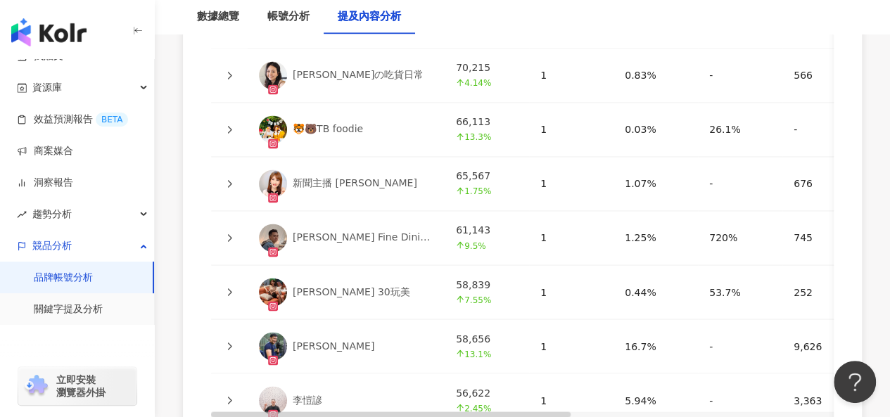
scroll to position [3867, 0]
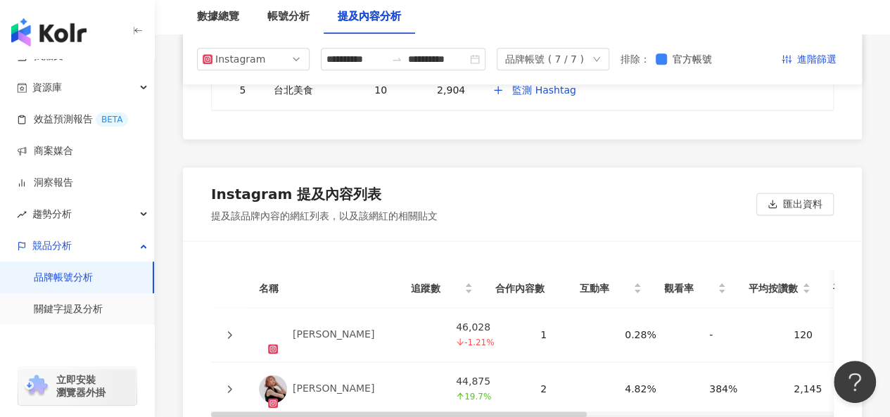
scroll to position [3444, 0]
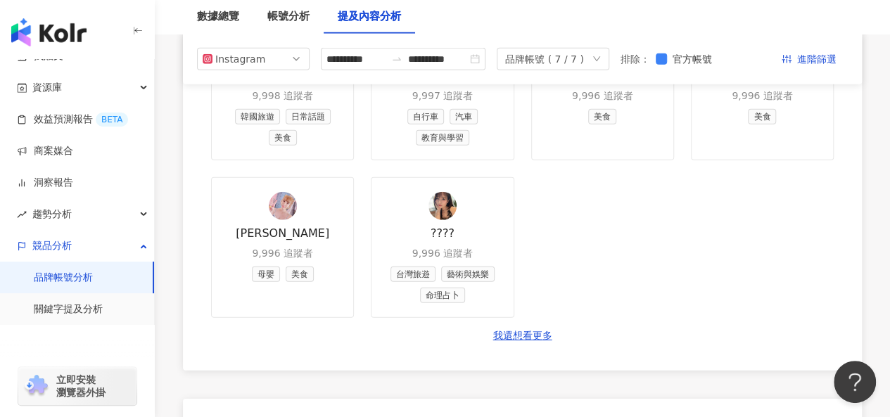
scroll to position [1896, 0]
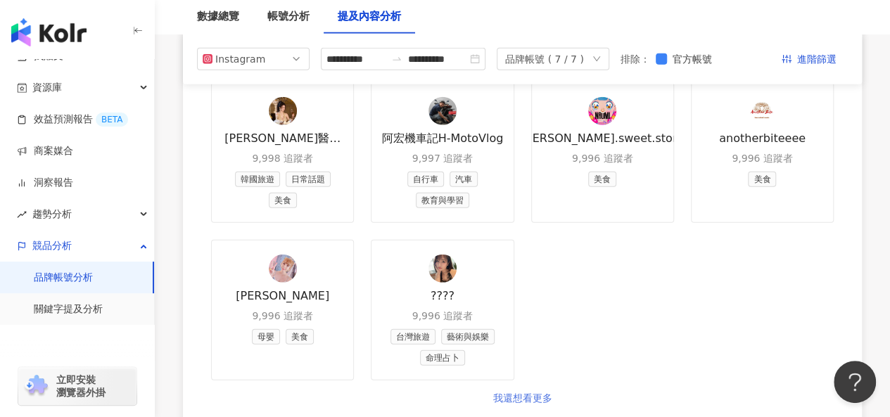
click at [520, 392] on link "我還想看更多" at bounding box center [522, 399] width 59 height 14
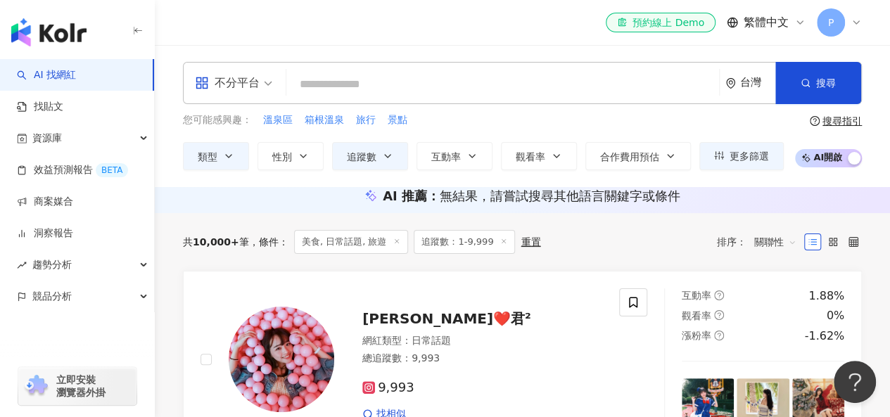
click at [502, 243] on line at bounding box center [504, 241] width 4 height 4
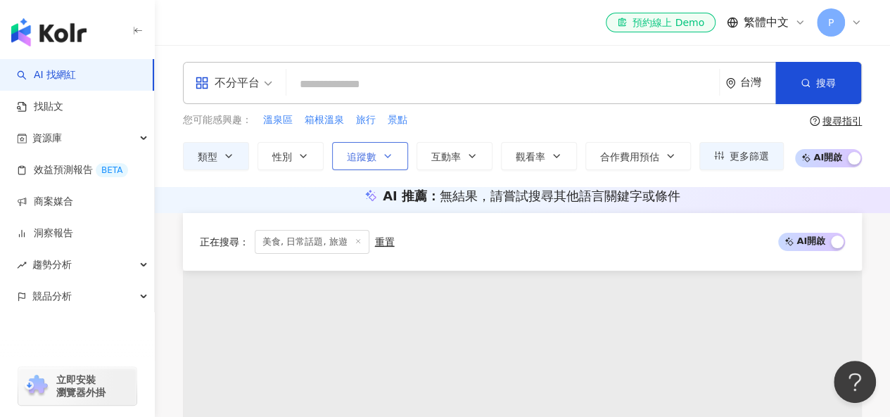
click at [379, 145] on button "追蹤數" at bounding box center [370, 156] width 76 height 28
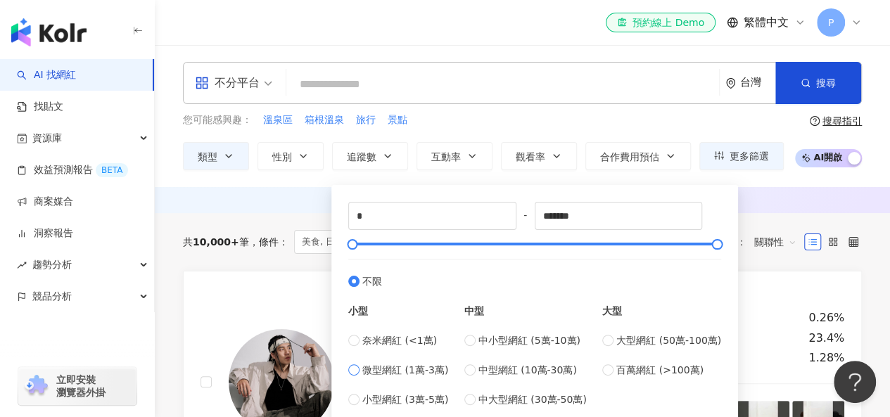
click at [374, 365] on span "微型網紅 (1萬-3萬)" at bounding box center [405, 369] width 86 height 15
type input "*****"
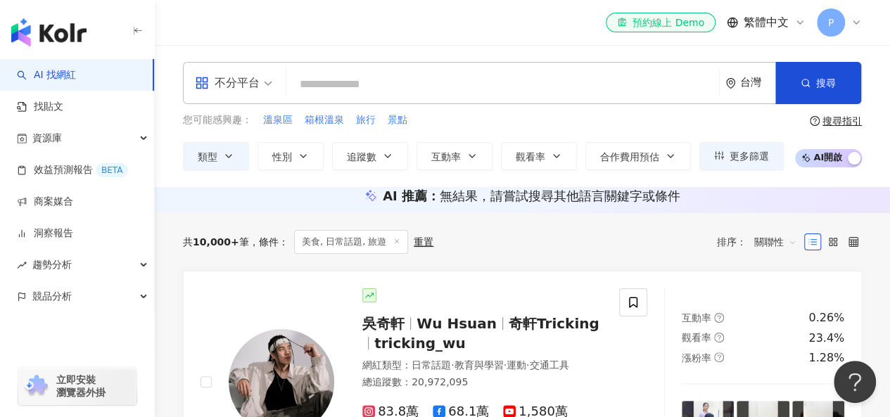
click at [767, 205] on div "AI 推薦 ： 無結果，請嘗試搜尋其他語言關鍵字或條件" at bounding box center [522, 196] width 679 height 18
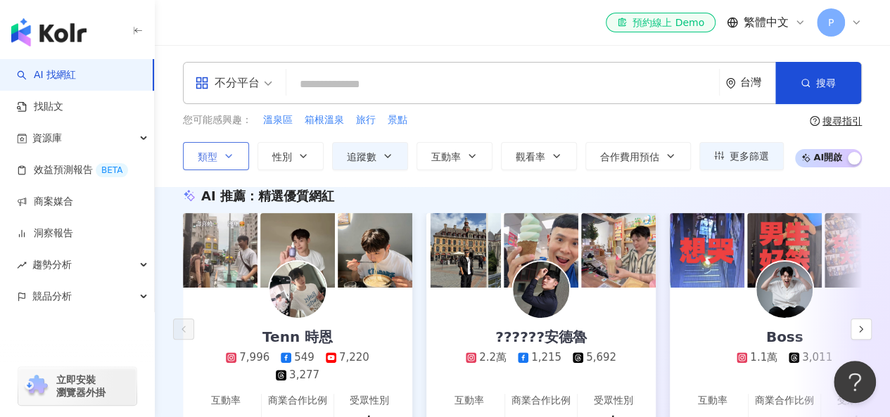
click at [228, 160] on icon "button" at bounding box center [228, 156] width 11 height 11
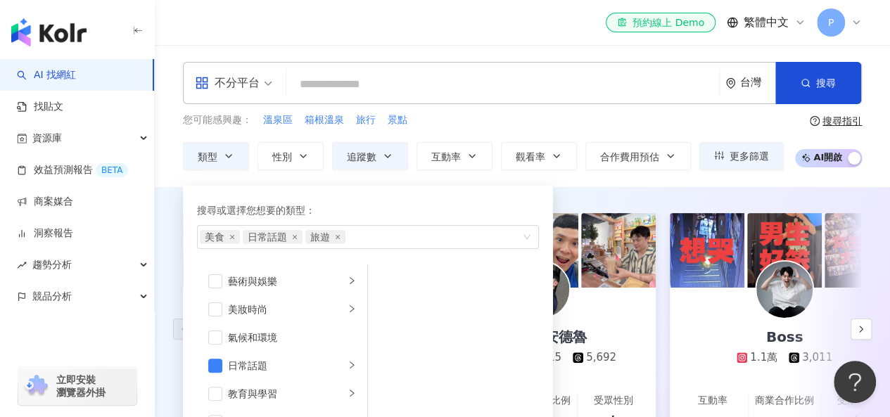
click at [501, 113] on div "您可能感興趣： 溫泉區 [GEOGRAPHIC_DATA] 旅行 景點" at bounding box center [483, 120] width 601 height 15
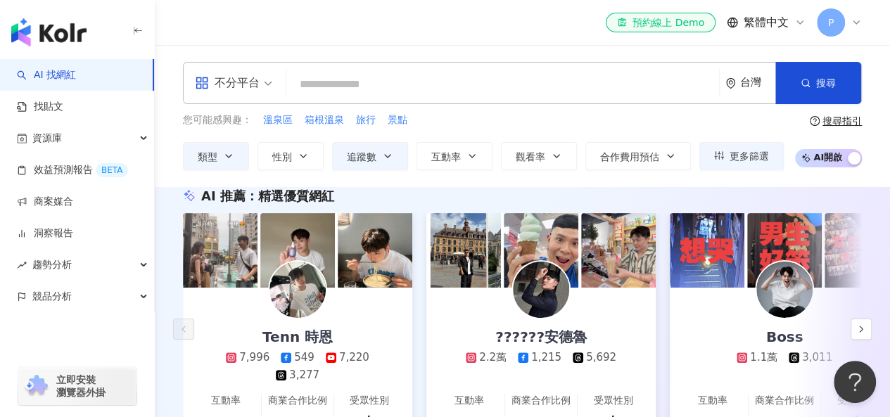
click at [809, 161] on span "AI 開啟 AI 關閉" at bounding box center [828, 158] width 67 height 18
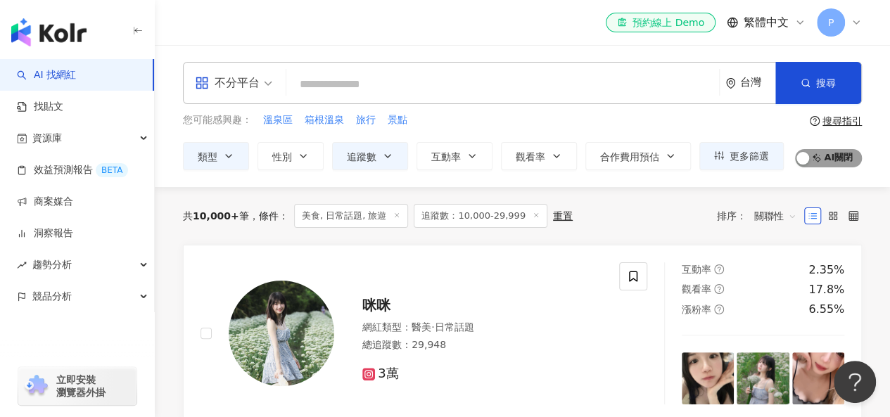
click at [833, 158] on span "AI 開啟 AI 關閉" at bounding box center [828, 158] width 67 height 18
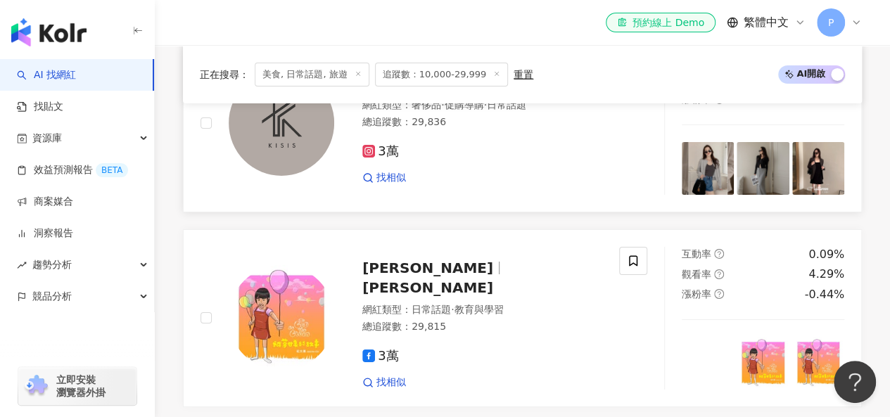
scroll to position [2511, 0]
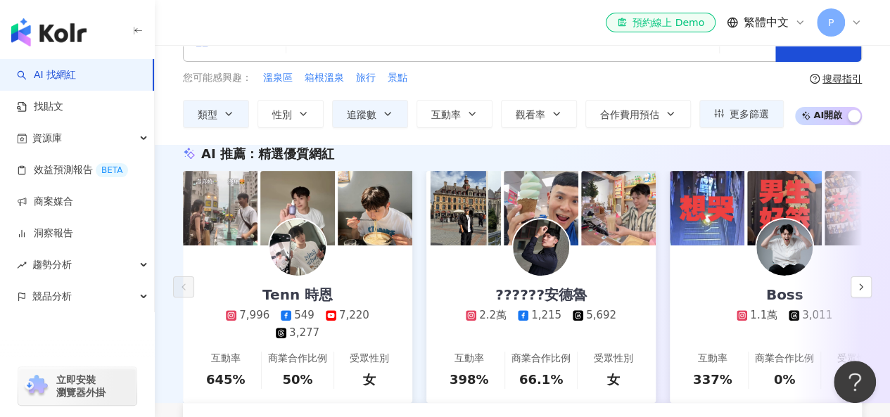
scroll to position [0, 0]
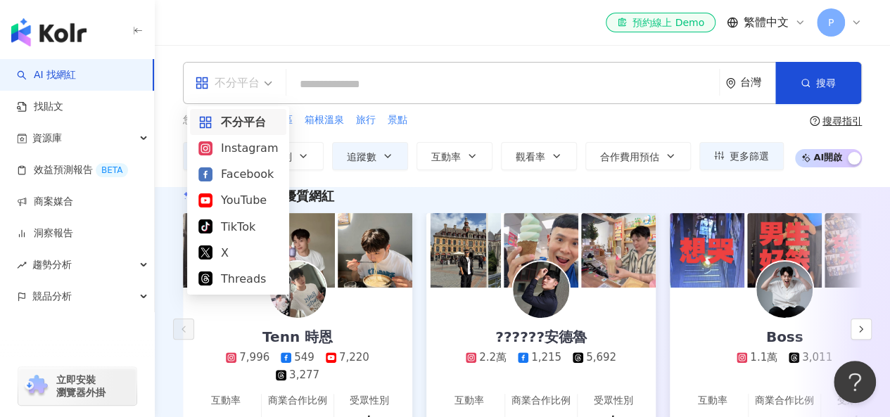
click at [264, 84] on span "不分平台" at bounding box center [233, 83] width 77 height 23
click at [245, 151] on div "Instagram" at bounding box center [238, 148] width 80 height 18
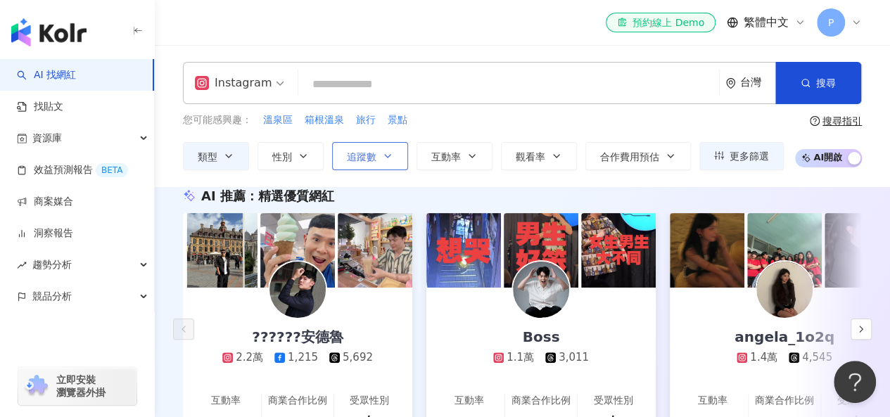
click at [310, 155] on button "性別" at bounding box center [291, 156] width 66 height 28
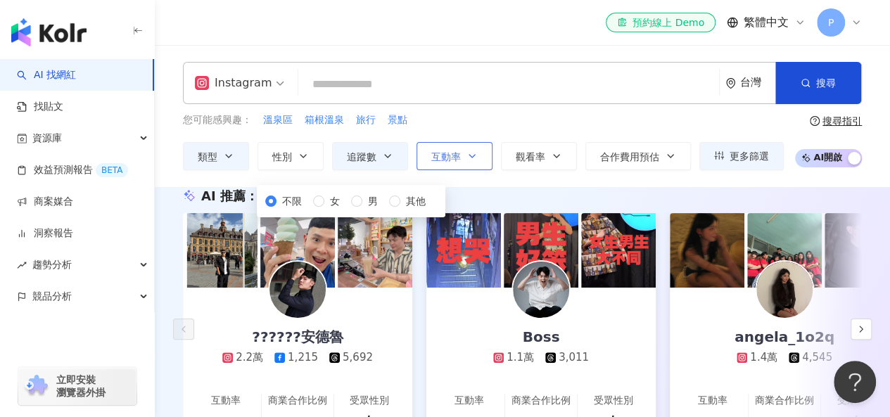
click at [467, 158] on icon "button" at bounding box center [472, 156] width 11 height 11
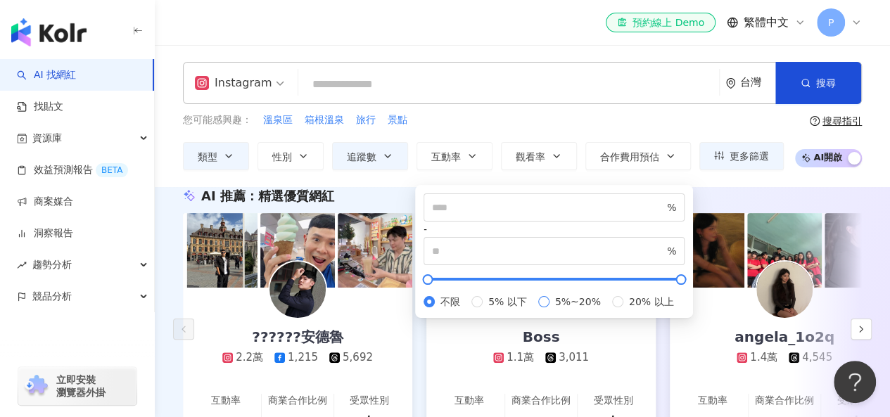
type input "*"
type input "**"
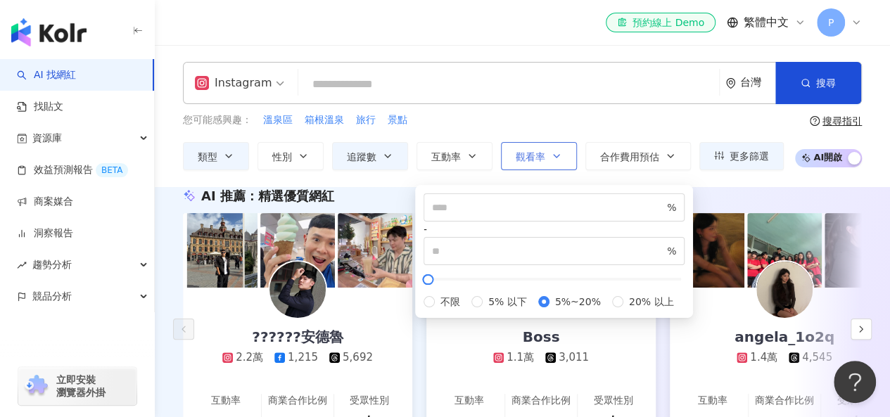
click at [551, 156] on icon "button" at bounding box center [556, 156] width 11 height 11
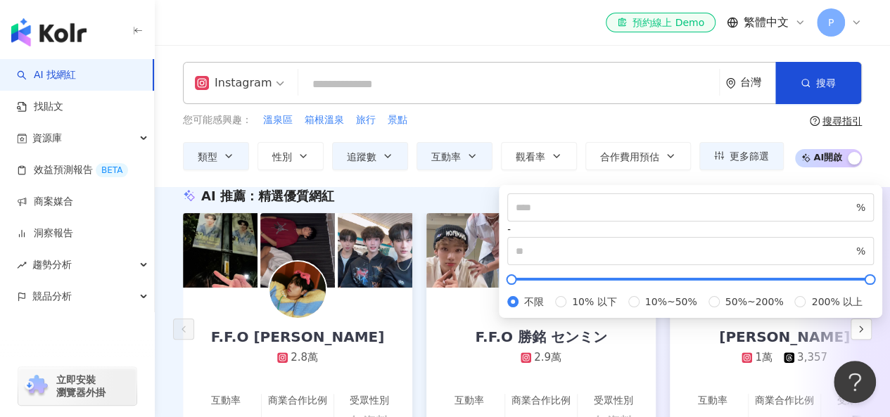
click at [445, 184] on div "Instagram 台灣 搜尋 您可能感興趣： 溫泉區 箱根溫泉 旅行 景點 類型 性別 追蹤數 互動率 觀看率 合作費用預估 更多篩選 ***** - **…" at bounding box center [522, 116] width 735 height 142
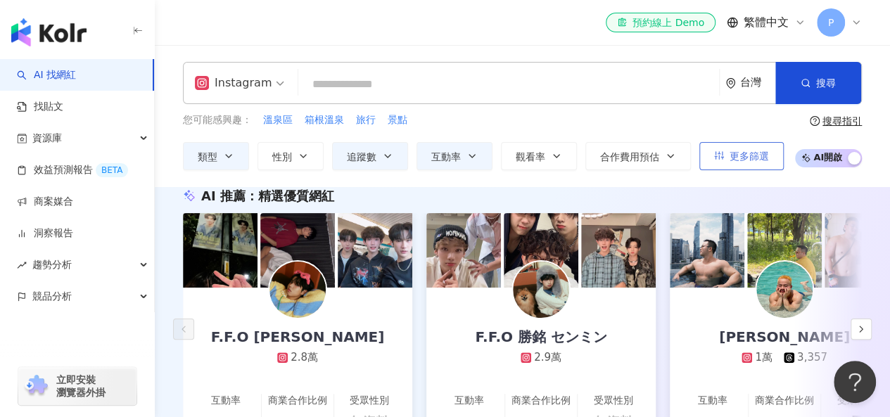
click at [735, 159] on span "更多篩選" at bounding box center [749, 156] width 39 height 11
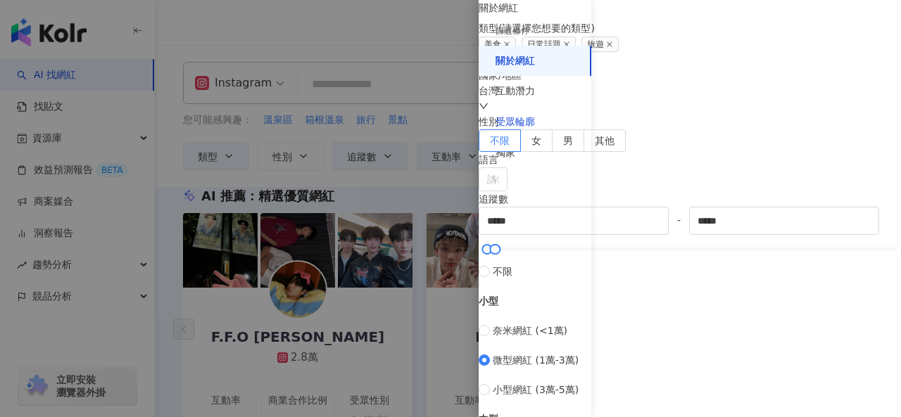
click at [524, 125] on div "受眾輪廓" at bounding box center [514, 122] width 39 height 14
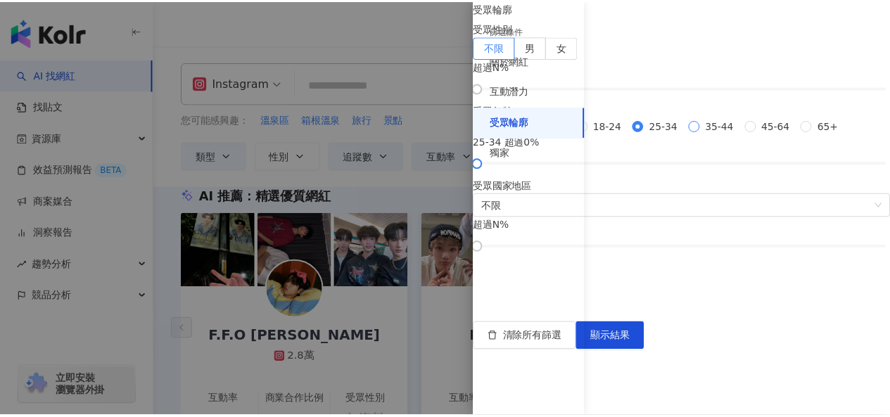
scroll to position [70, 0]
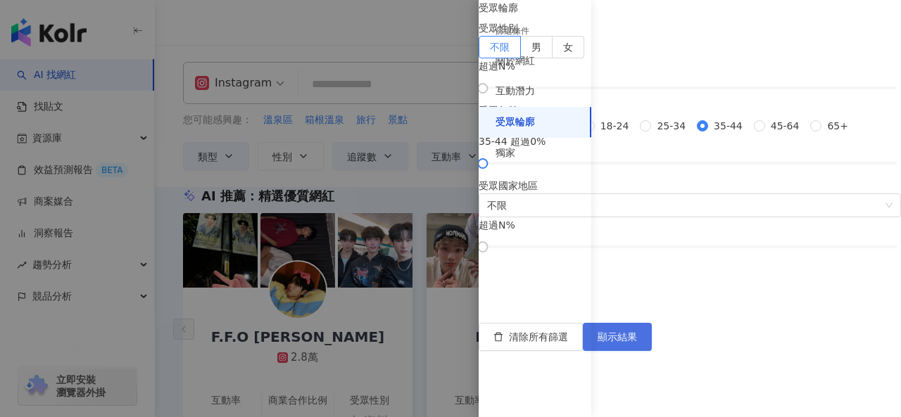
click at [652, 351] on button "顯示結果" at bounding box center [617, 337] width 69 height 28
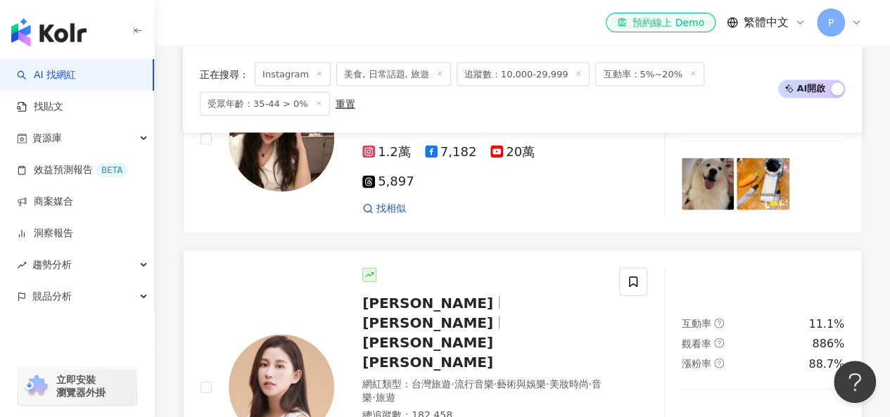
scroll to position [1478, 0]
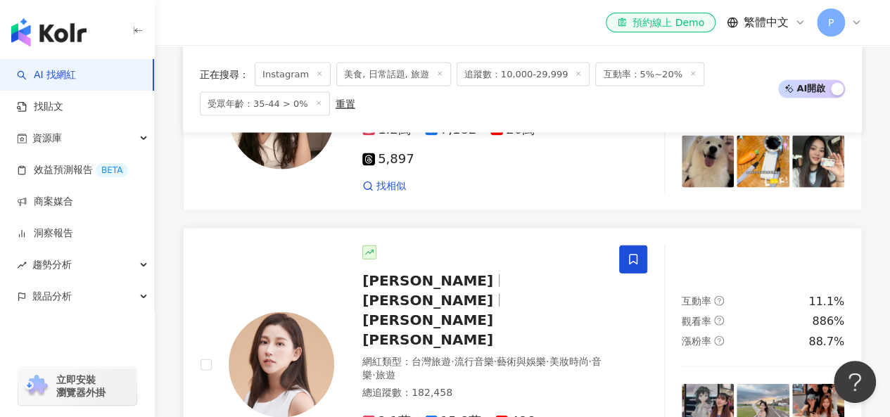
click at [631, 254] on icon at bounding box center [633, 259] width 8 height 11
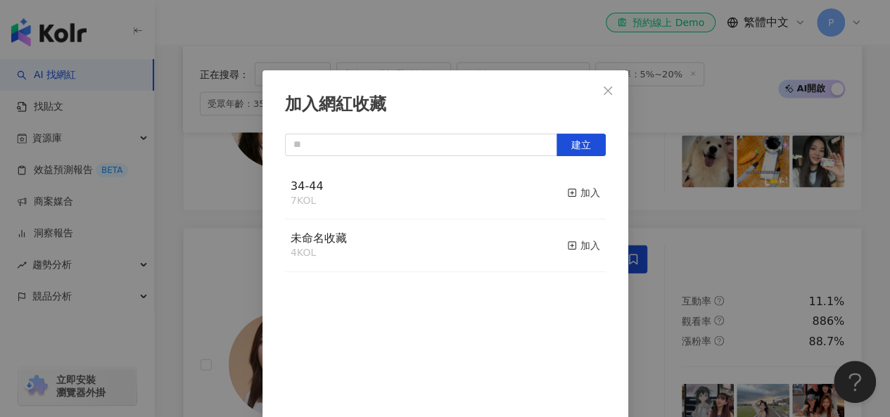
scroll to position [20, 0]
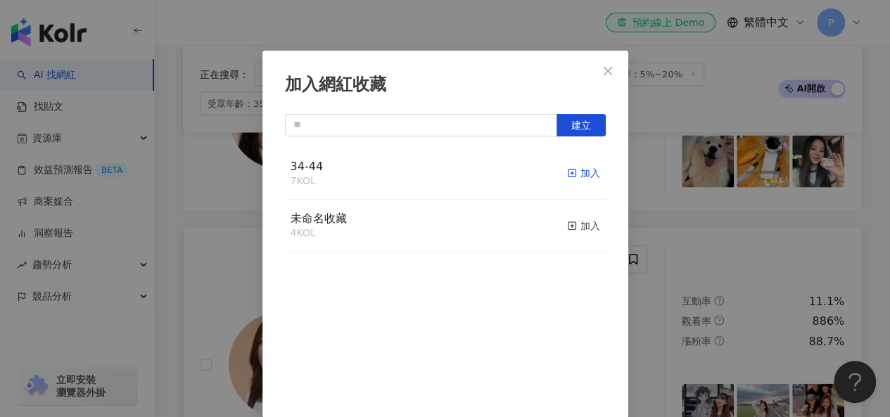
click at [567, 175] on icon "button" at bounding box center [572, 173] width 10 height 10
click at [703, 167] on div "加入網紅收藏 建立 34-44 8 KOL 已加入 未命名收藏 4 KOL 加入" at bounding box center [445, 208] width 890 height 417
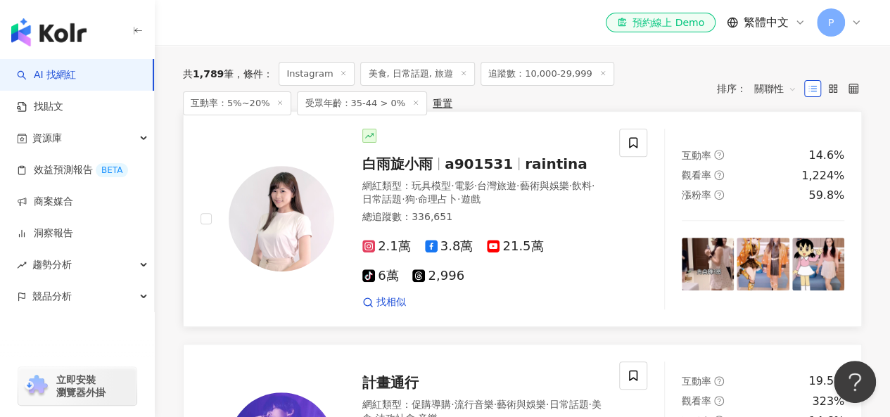
scroll to position [211, 0]
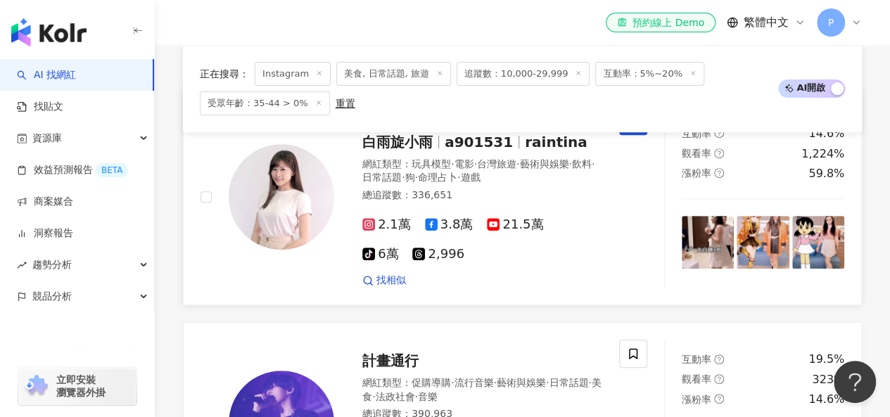
click at [631, 127] on icon at bounding box center [633, 121] width 13 height 13
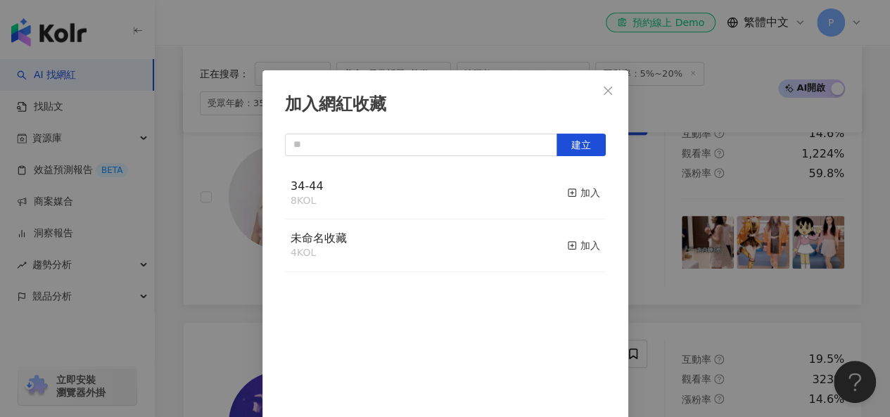
scroll to position [20, 0]
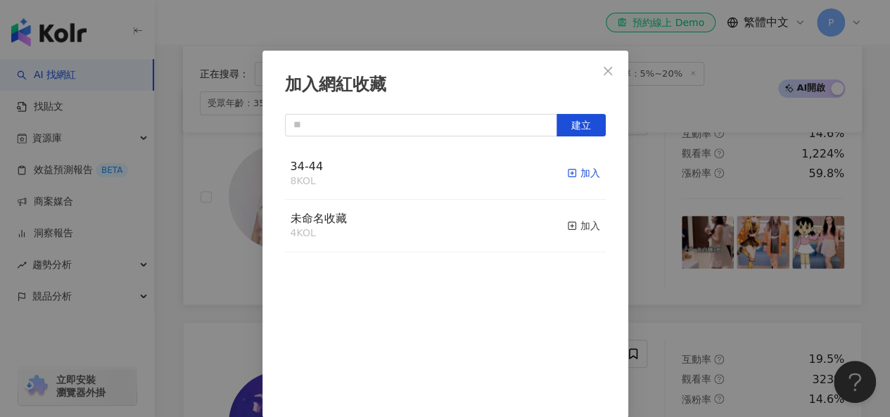
click at [567, 176] on div "加入" at bounding box center [583, 172] width 33 height 15
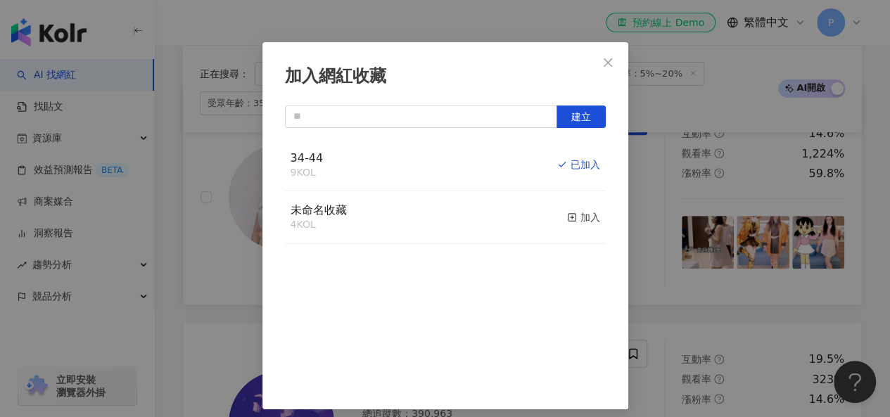
scroll to position [37, 0]
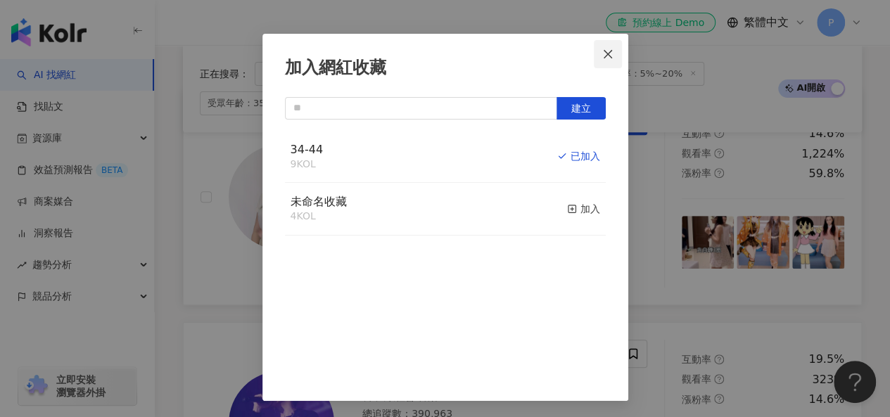
click at [604, 54] on icon "close" at bounding box center [608, 53] width 8 height 8
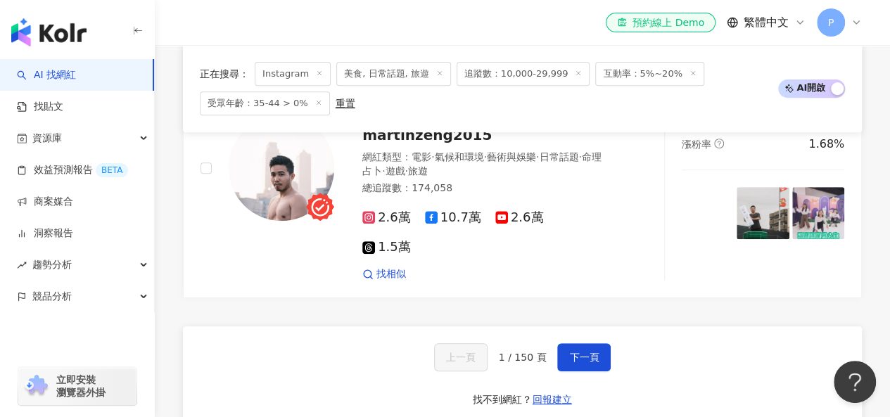
scroll to position [2815, 0]
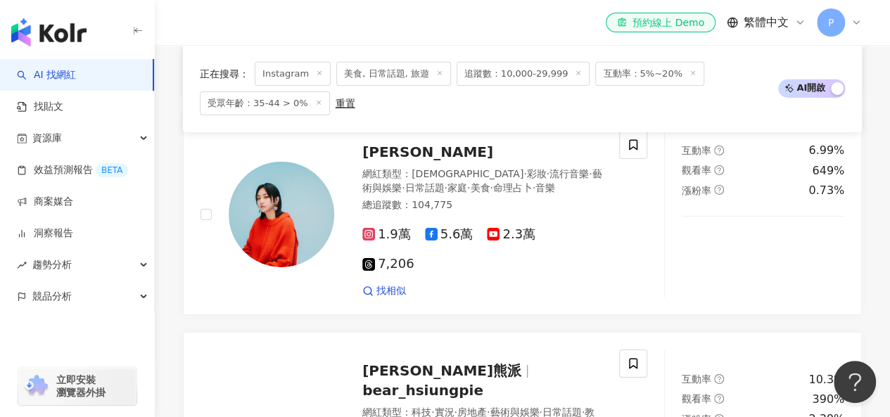
scroll to position [2199, 0]
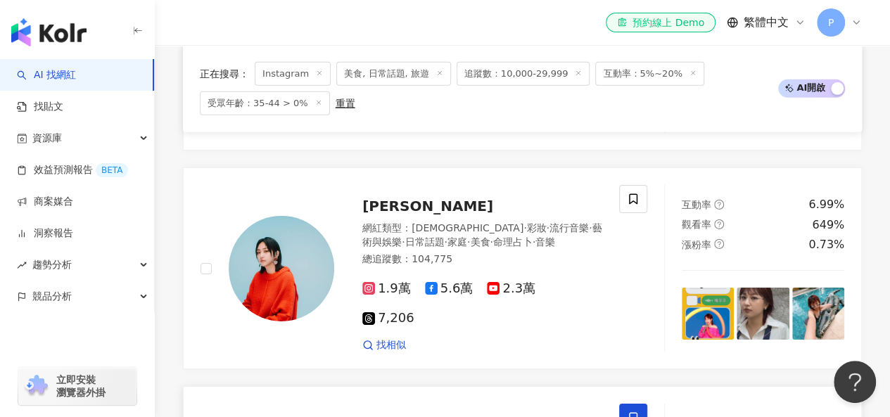
click at [636, 413] on icon at bounding box center [633, 418] width 8 height 11
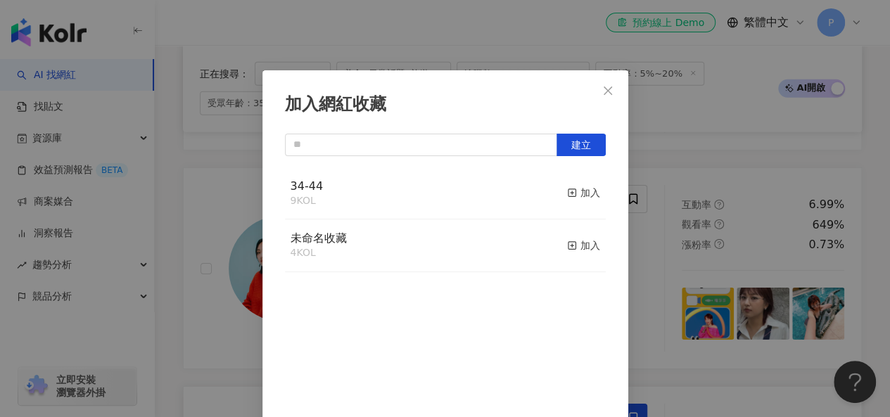
scroll to position [20, 0]
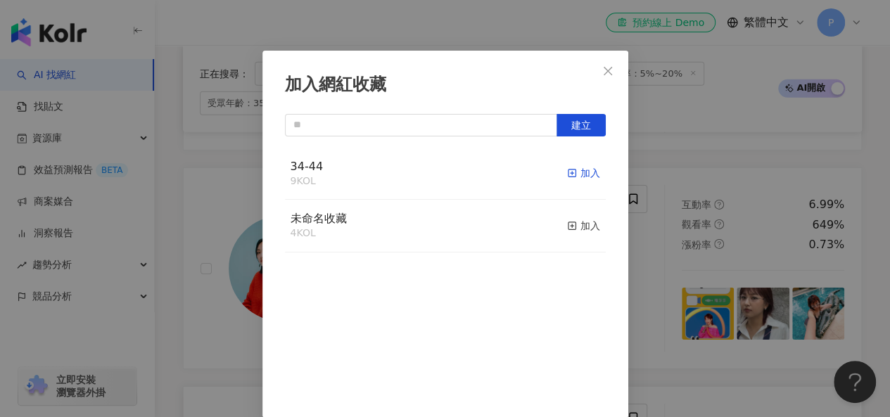
click at [568, 171] on div "加入" at bounding box center [583, 172] width 33 height 15
click at [604, 74] on icon "close" at bounding box center [608, 70] width 8 height 8
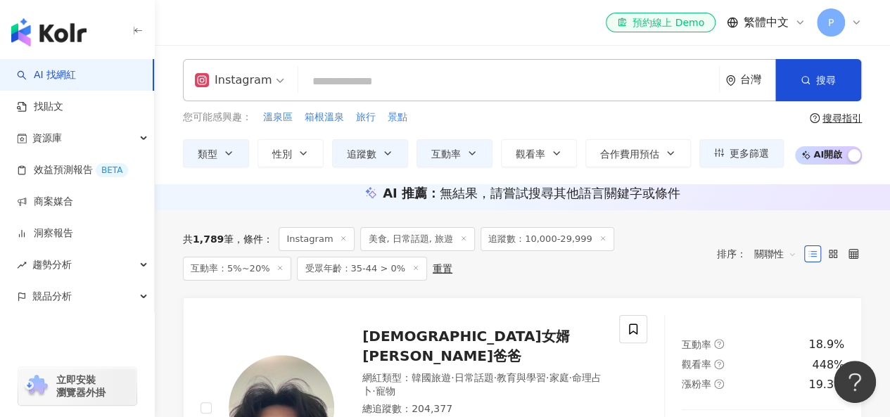
scroll to position [0, 0]
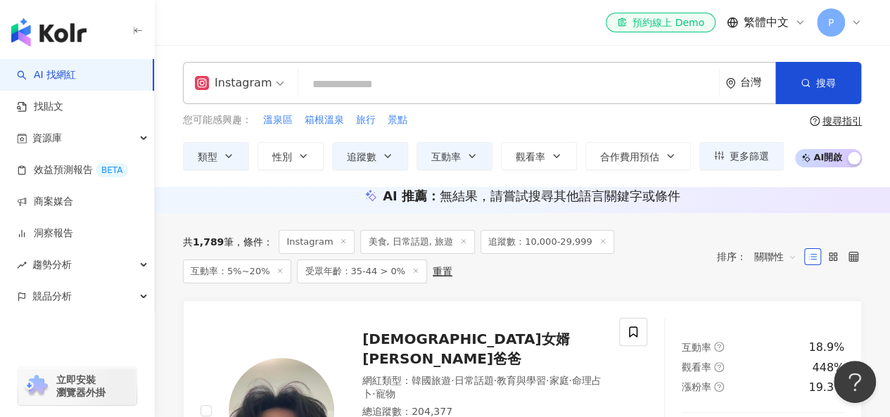
click at [405, 81] on input "search" at bounding box center [509, 84] width 410 height 27
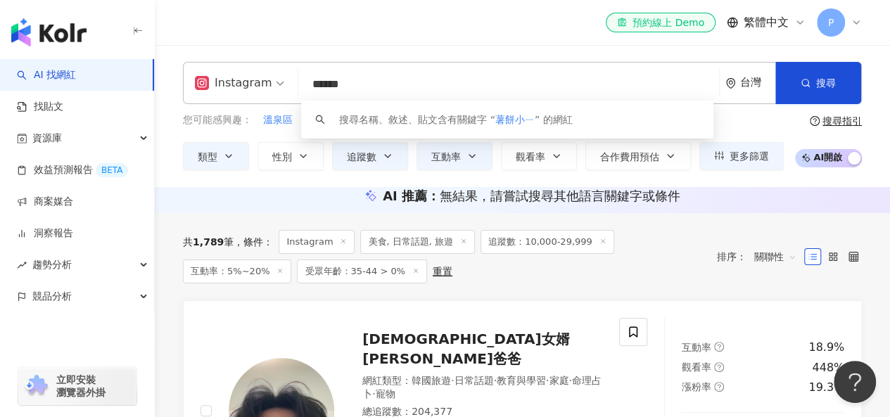
type input "****"
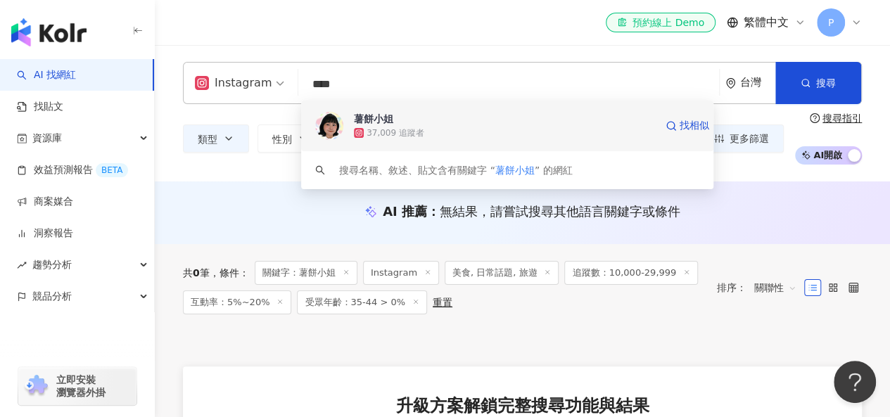
click at [453, 125] on span "薯餅小姐" at bounding box center [504, 119] width 301 height 14
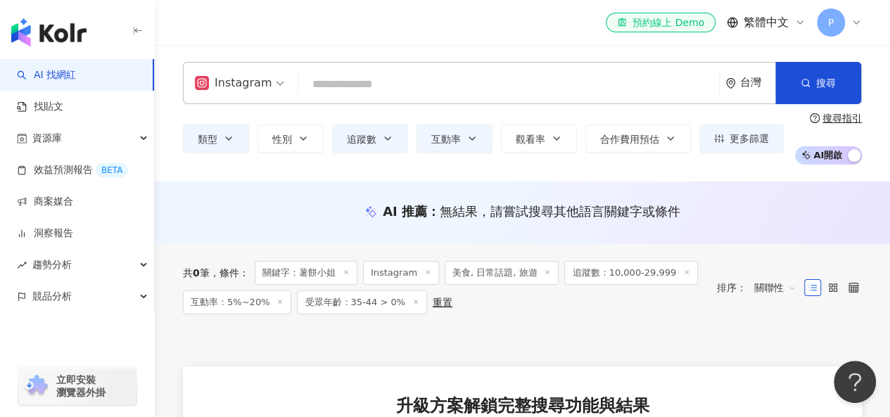
click at [348, 80] on input "search" at bounding box center [509, 84] width 410 height 27
click at [276, 76] on span "Instagram" at bounding box center [239, 83] width 89 height 23
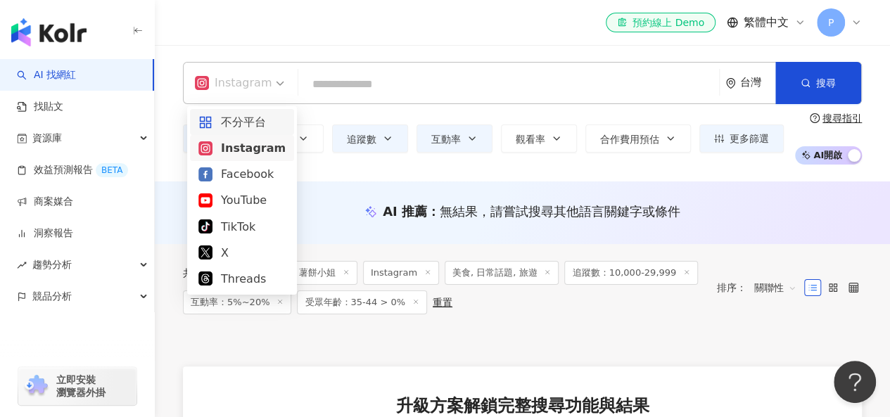
click at [265, 124] on div "不分平台" at bounding box center [241, 122] width 87 height 18
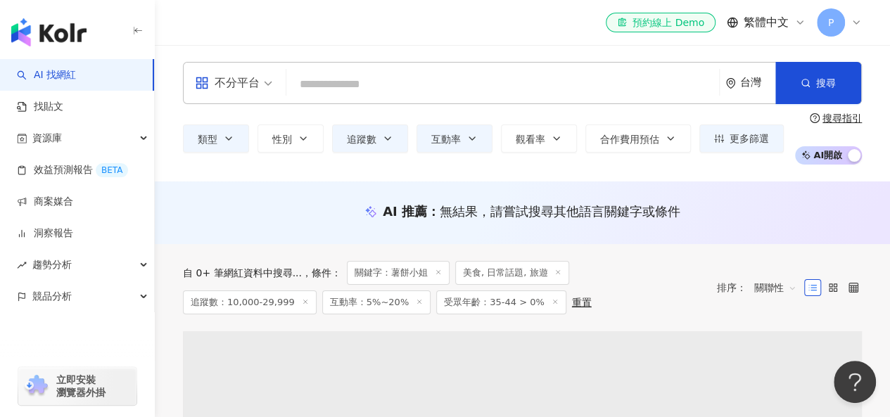
click at [355, 80] on input "search" at bounding box center [503, 84] width 422 height 27
paste input "*******"
type input "*******"
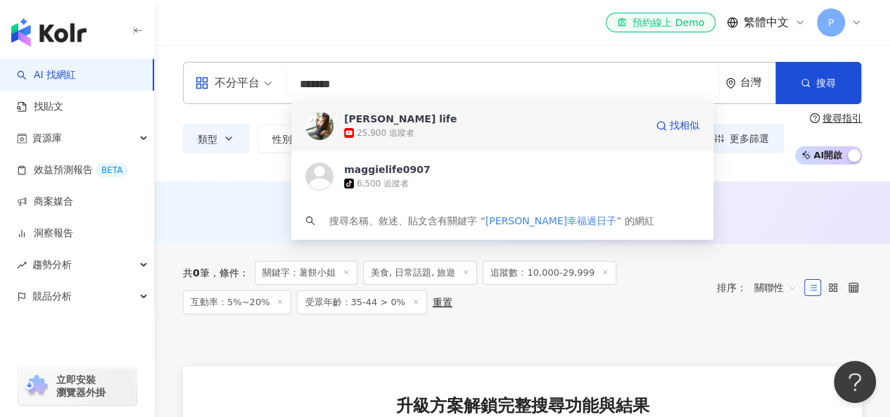
click at [398, 123] on div "Maggie's life" at bounding box center [400, 119] width 113 height 14
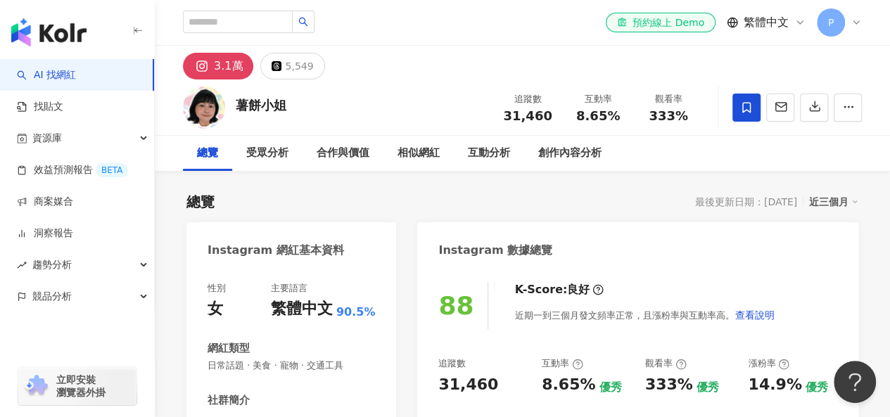
scroll to position [2, 0]
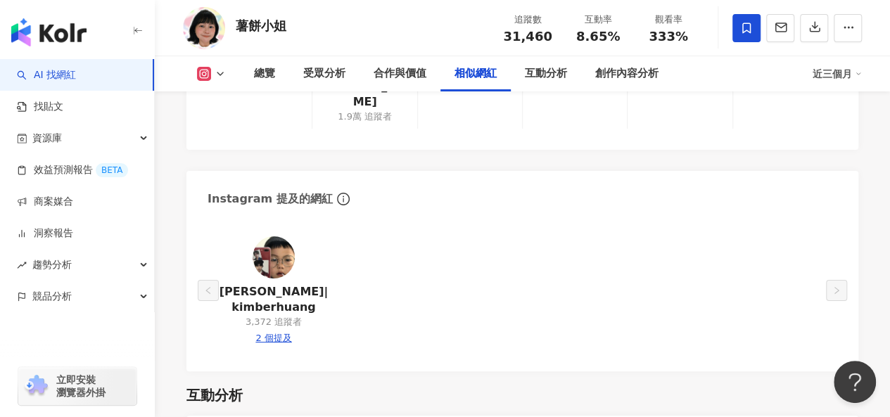
scroll to position [2395, 0]
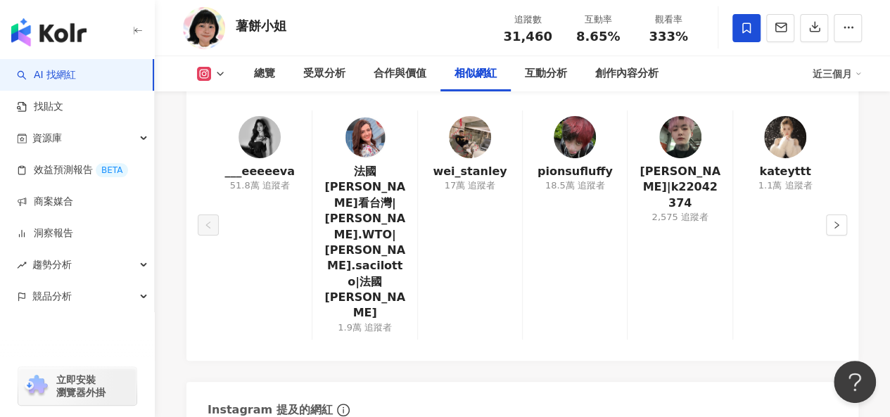
click at [510, 275] on div "AI Instagram 相似網紅 ___eeeeeva 51.8萬 追蹤者 法國[PERSON_NAME]看台灣|[PERSON_NAME].WTO|[PE…" at bounding box center [523, 317] width 672 height 532
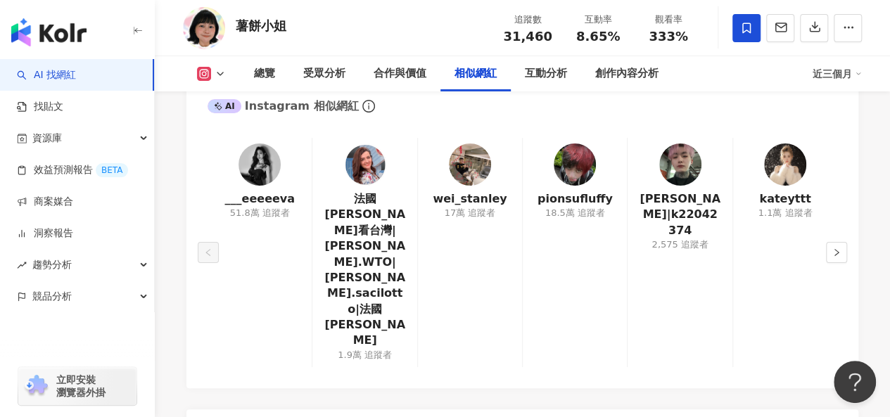
scroll to position [2325, 0]
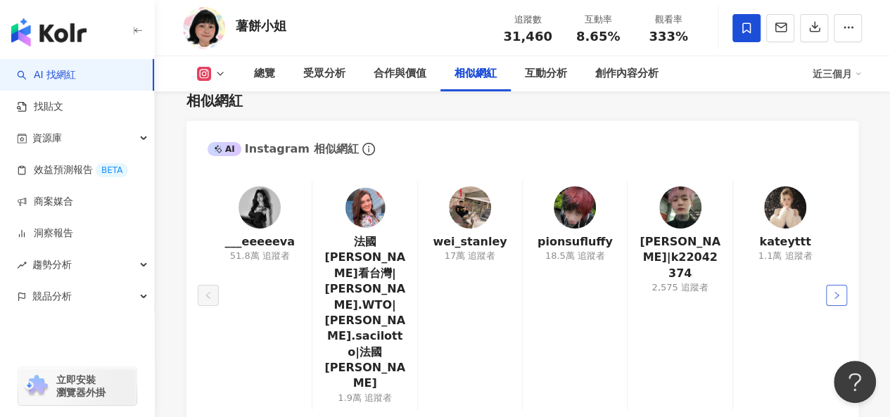
click at [839, 292] on icon "right" at bounding box center [837, 295] width 4 height 7
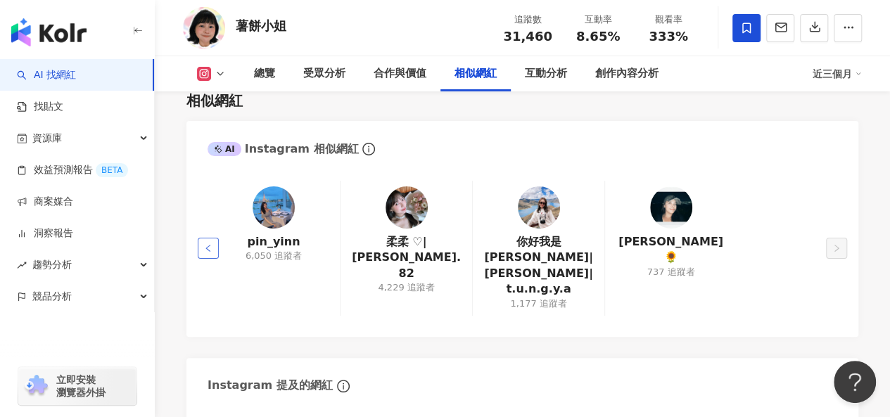
click at [210, 244] on icon "left" at bounding box center [208, 248] width 8 height 8
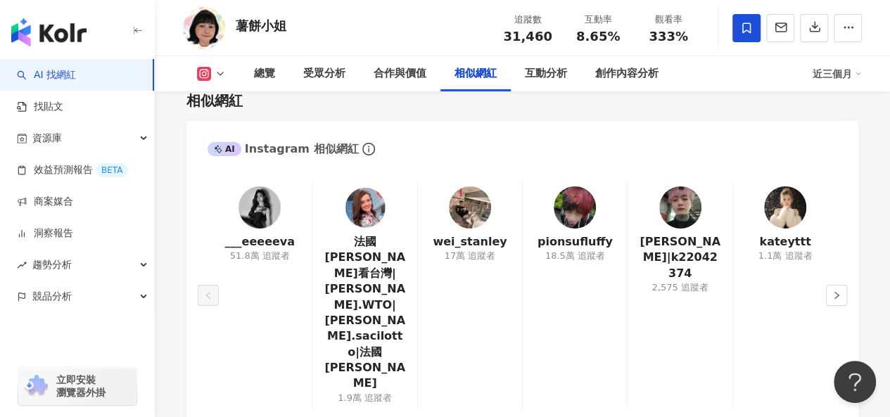
click at [210, 226] on div "___eeeeeva 51.8萬 追蹤者" at bounding box center [260, 295] width 104 height 229
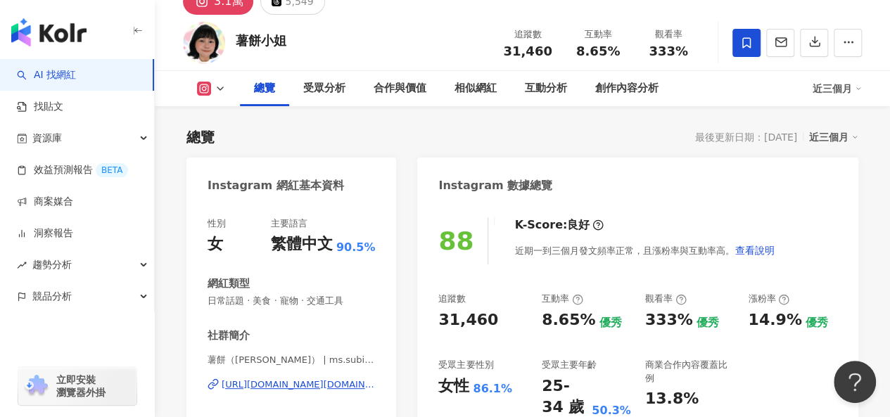
scroll to position [20, 0]
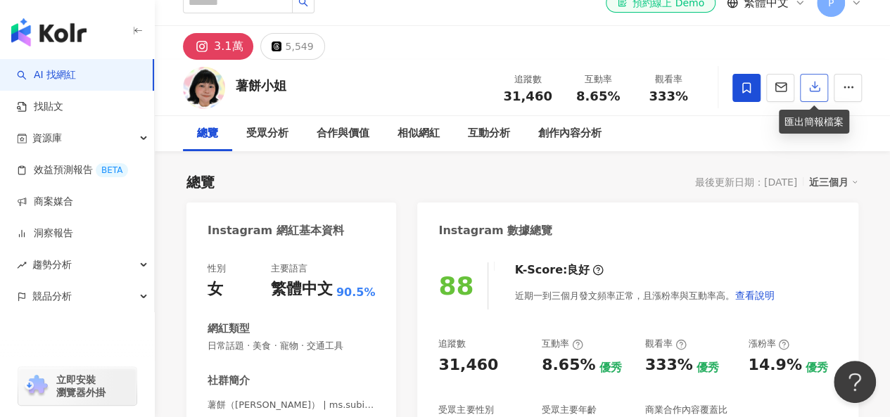
click at [815, 86] on icon "button" at bounding box center [815, 87] width 10 height 10
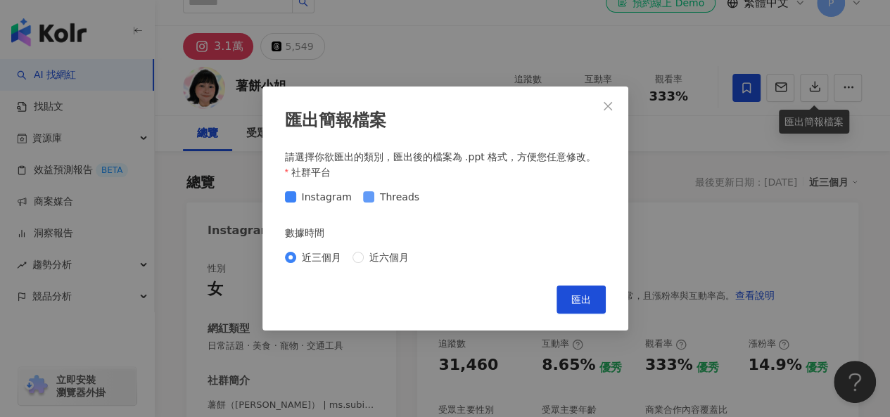
click at [370, 201] on span at bounding box center [368, 196] width 11 height 11
click at [579, 292] on button "匯出" at bounding box center [581, 300] width 49 height 28
click at [683, 147] on div "匯出簡報檔案 請選擇你欲匯出的類別，匯出後的檔案為 .ppt 格式，方便您任意修改。 社群平台 Instagram Threads 數據時間 近三個月 近六個…" at bounding box center [445, 208] width 890 height 417
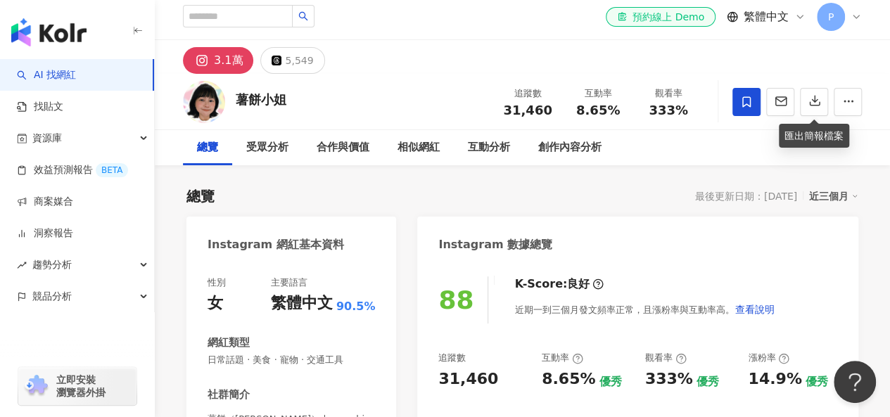
scroll to position [0, 0]
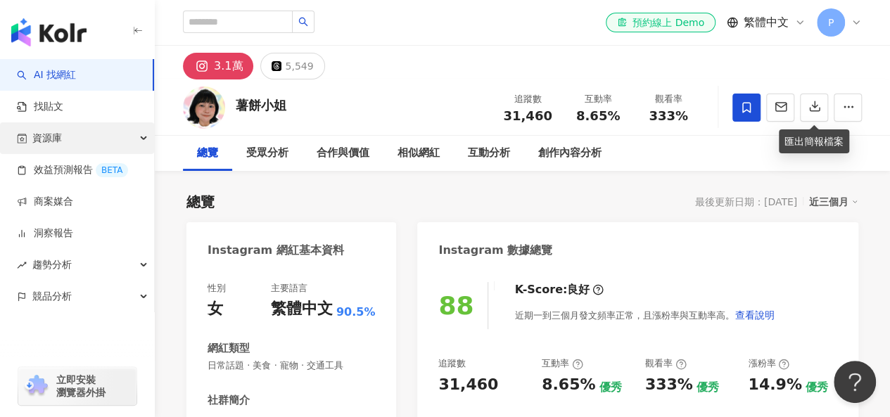
click at [123, 139] on div "資源庫" at bounding box center [77, 138] width 154 height 32
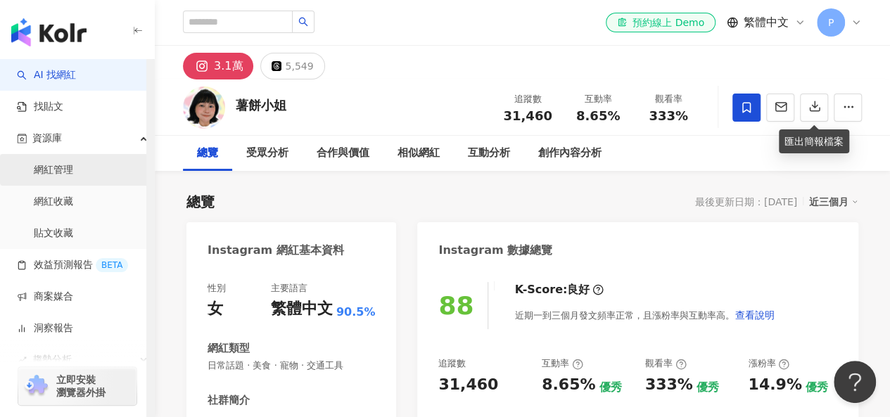
click at [54, 164] on link "網紅管理" at bounding box center [53, 170] width 39 height 14
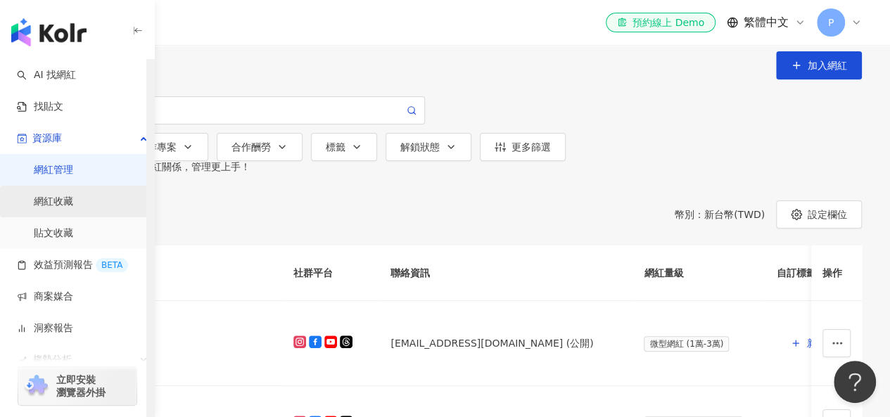
click at [67, 206] on link "網紅收藏" at bounding box center [53, 202] width 39 height 14
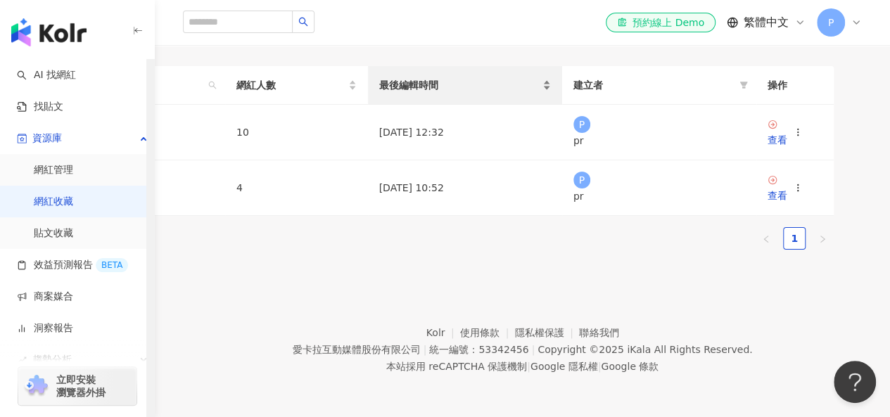
scroll to position [211, 0]
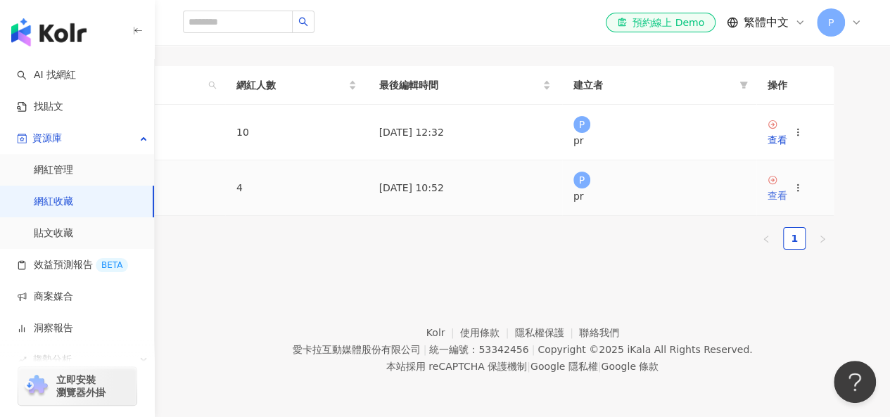
click at [788, 203] on div "查看" at bounding box center [778, 195] width 20 height 15
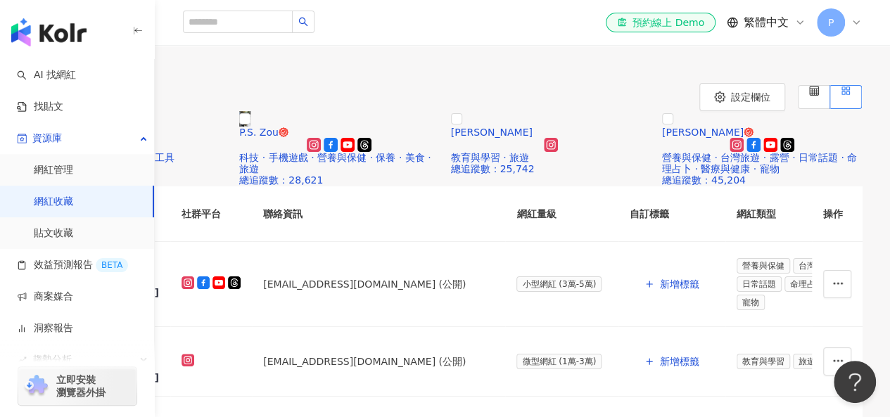
scroll to position [141, 0]
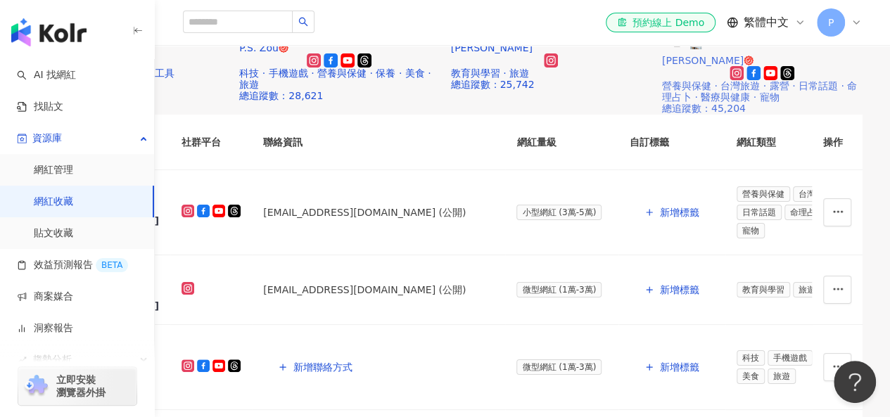
click at [702, 49] on img at bounding box center [695, 41] width 11 height 15
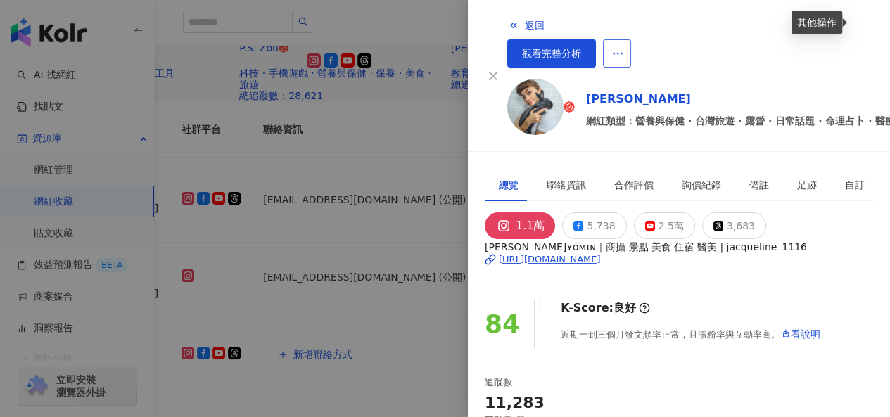
click at [624, 47] on icon "button" at bounding box center [618, 53] width 13 height 13
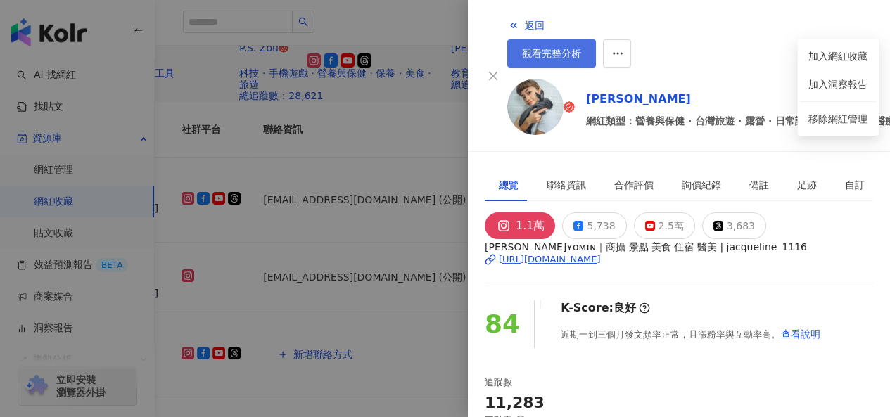
click at [581, 48] on span "觀看完整分析" at bounding box center [551, 53] width 59 height 11
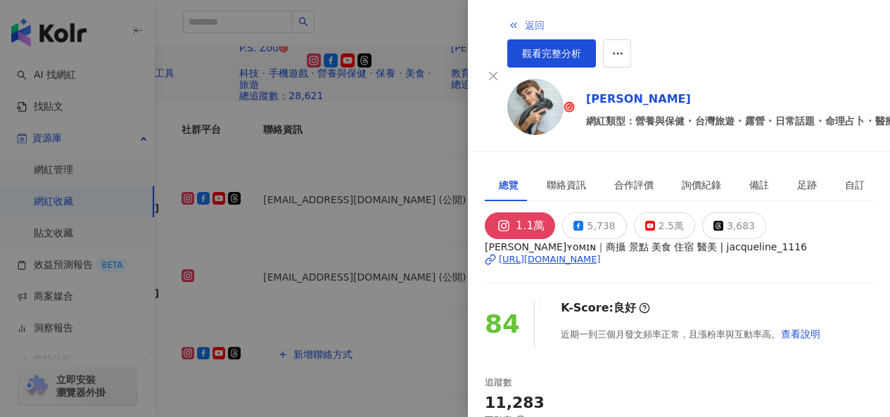
click at [507, 19] on button "返回" at bounding box center [526, 25] width 38 height 28
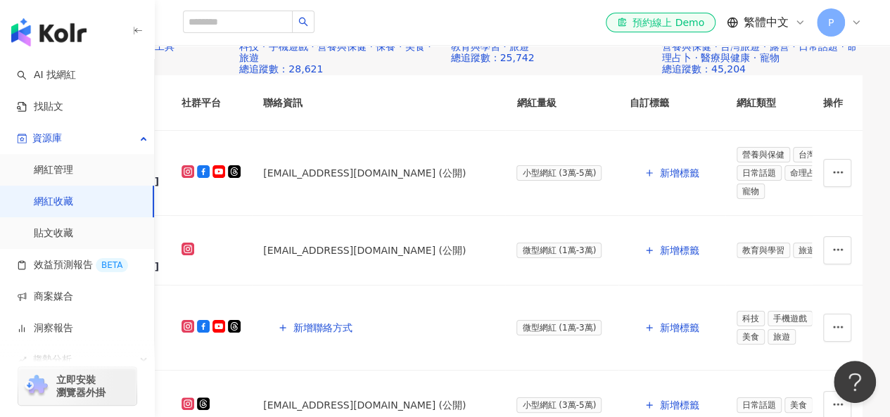
scroll to position [154, 0]
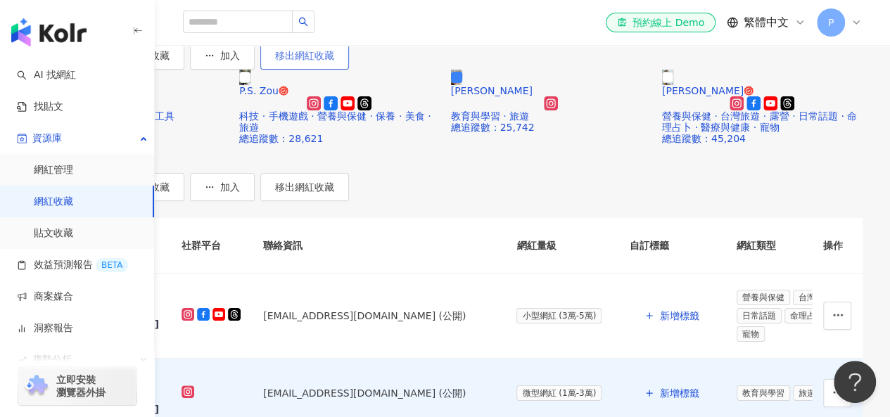
click at [334, 61] on span "移出網紅收藏" at bounding box center [304, 55] width 59 height 11
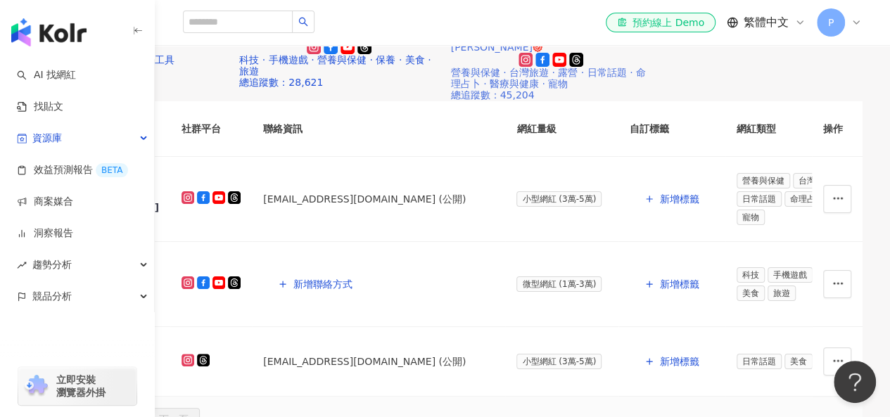
click at [491, 36] on img at bounding box center [484, 27] width 11 height 15
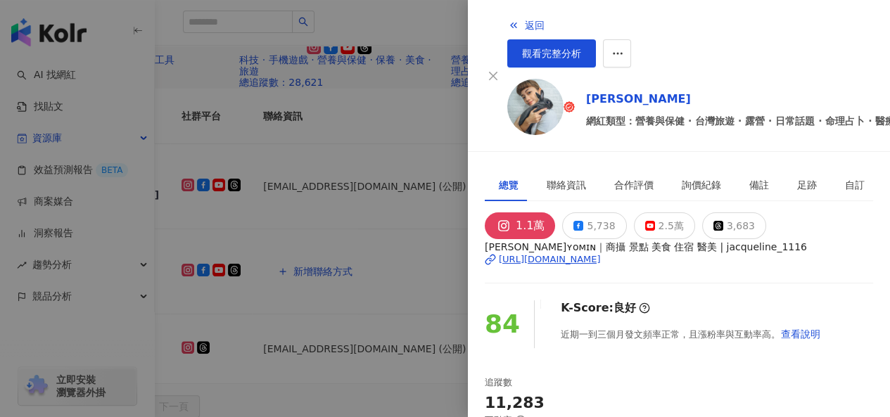
click at [431, 122] on div at bounding box center [445, 208] width 890 height 417
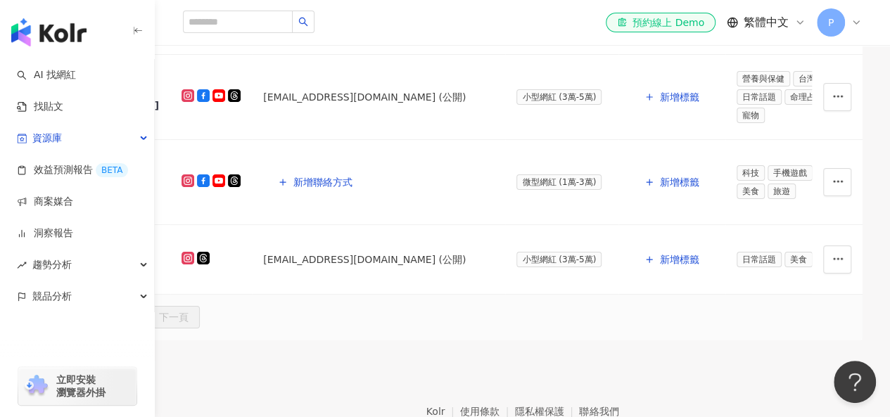
scroll to position [225, 0]
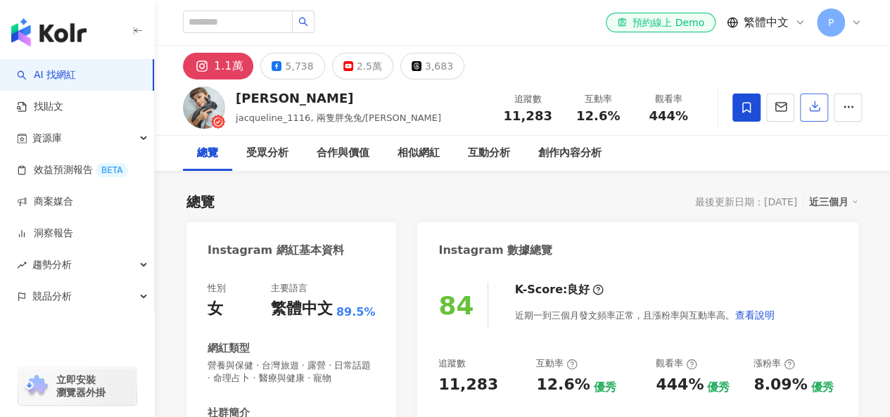
click at [816, 112] on icon "button" at bounding box center [815, 106] width 13 height 13
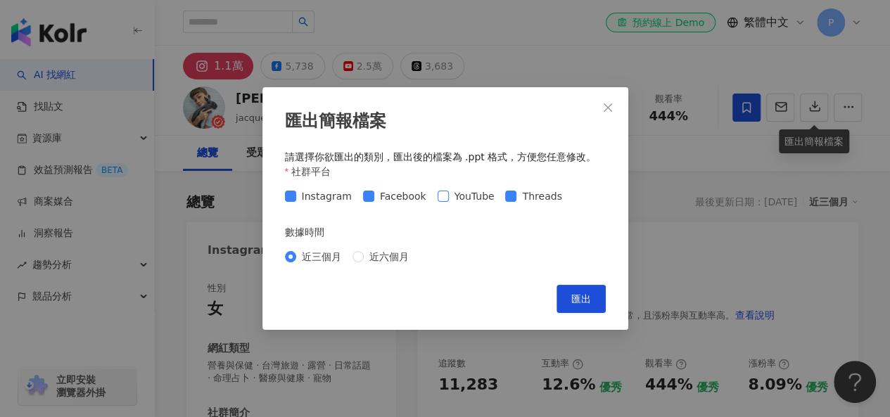
click at [443, 197] on span at bounding box center [443, 196] width 11 height 11
click at [579, 301] on span "匯出" at bounding box center [581, 298] width 20 height 11
click at [571, 301] on span "匯出" at bounding box center [581, 298] width 20 height 11
click at [606, 109] on icon "close" at bounding box center [608, 107] width 8 height 8
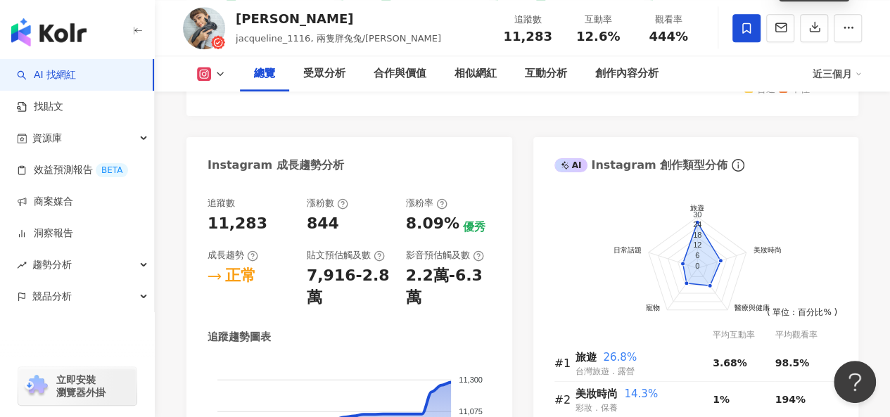
scroll to position [659, 0]
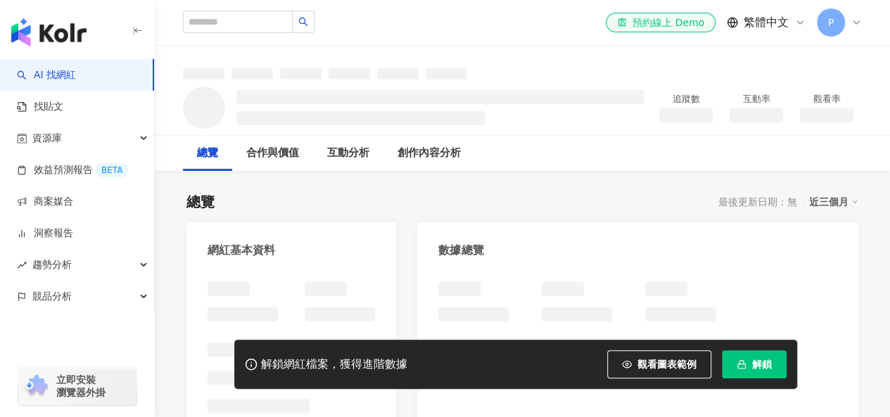
click at [774, 369] on button "解鎖" at bounding box center [754, 364] width 65 height 28
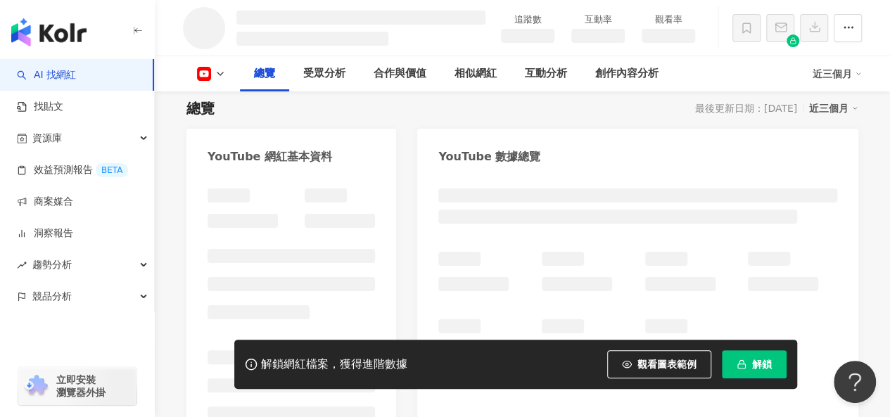
scroll to position [211, 0]
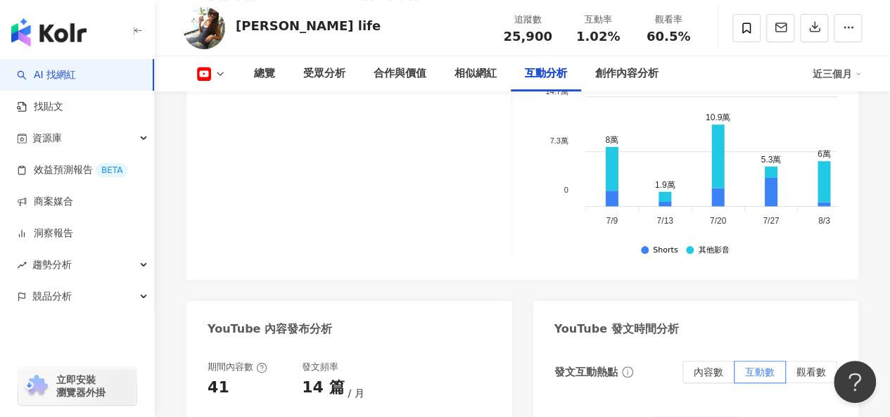
scroll to position [3097, 0]
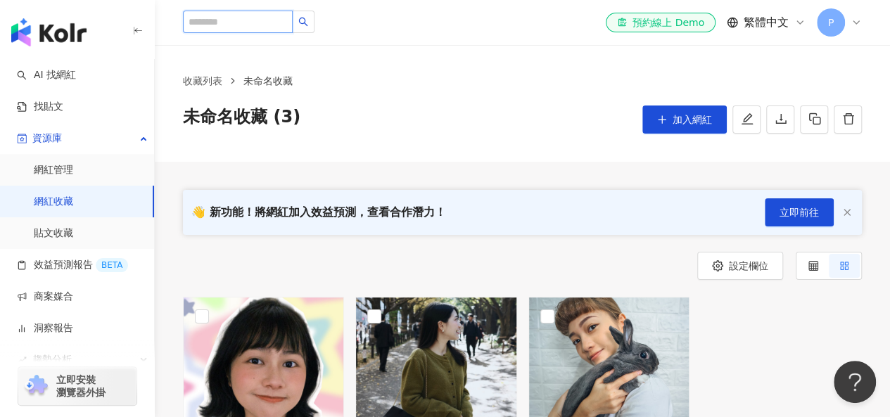
click at [260, 15] on input "search" at bounding box center [238, 22] width 110 height 23
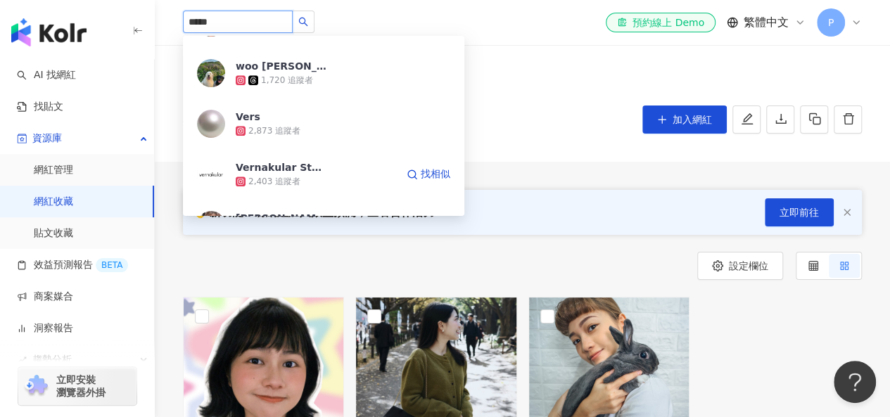
scroll to position [493, 0]
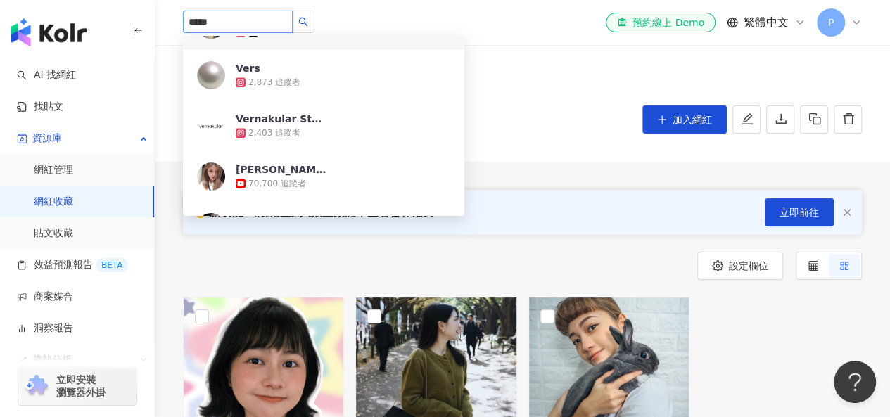
drag, startPoint x: 249, startPoint y: 23, endPoint x: 66, endPoint y: -6, distance: 185.2
click at [66, 0] on html "AI 找網紅 找貼文 資源庫 網紅管理 網紅收藏 貼文收藏 效益預測報告 BETA 商案媒合 洞察報告 趨勢分析 競品分析 立即安裝 瀏覽器外掛 ***** …" at bounding box center [445, 208] width 890 height 417
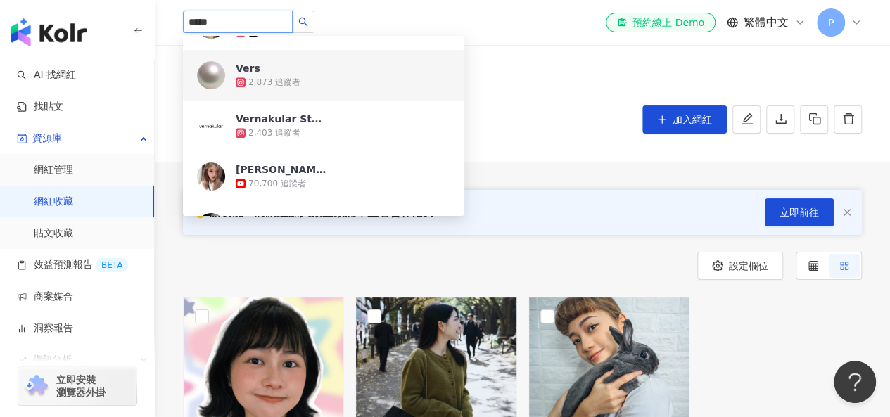
paste input "****"
type input "*********"
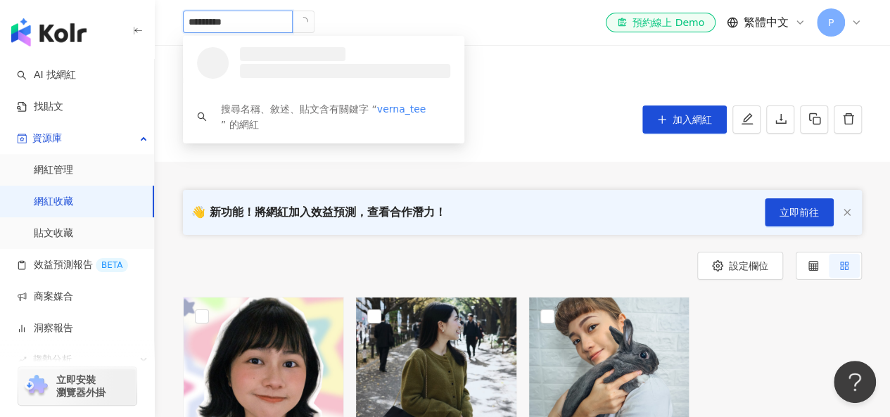
scroll to position [0, 0]
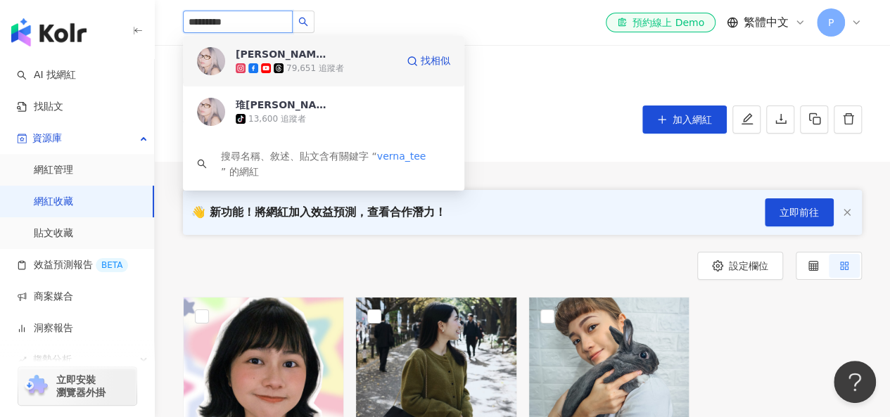
click at [314, 57] on span "[PERSON_NAME]" at bounding box center [281, 54] width 91 height 14
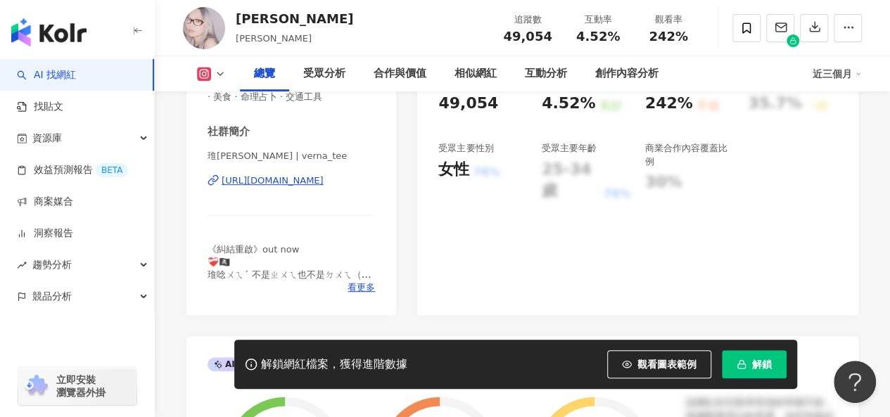
scroll to position [633, 0]
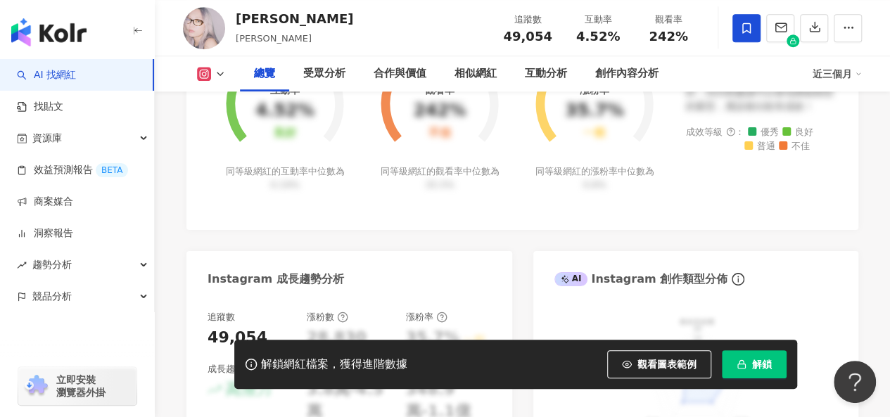
click at [749, 33] on icon at bounding box center [746, 28] width 8 height 11
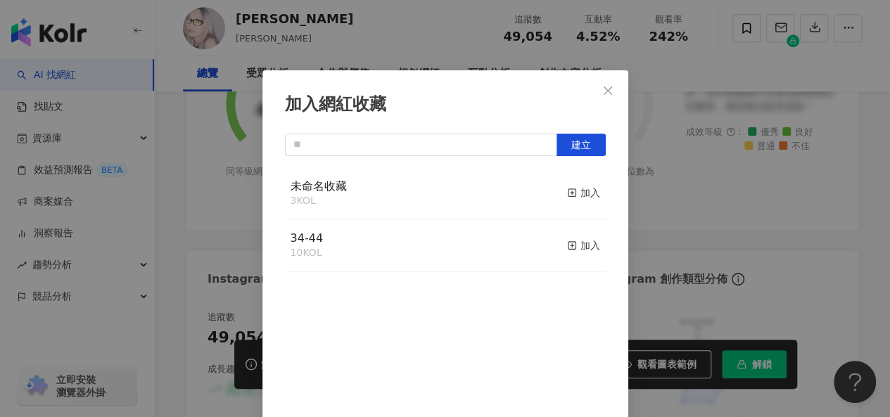
scroll to position [0, 0]
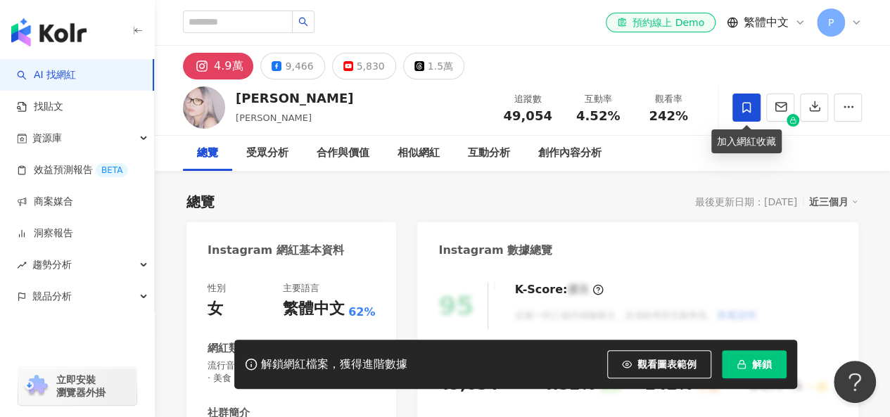
click at [744, 107] on icon at bounding box center [746, 107] width 13 height 13
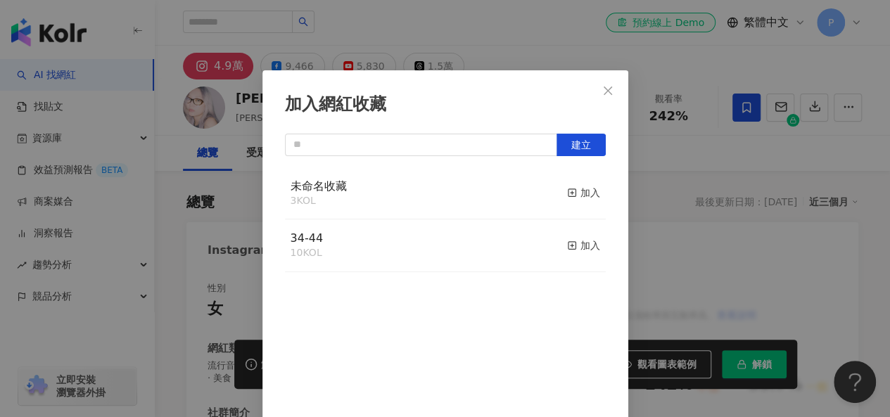
scroll to position [20, 0]
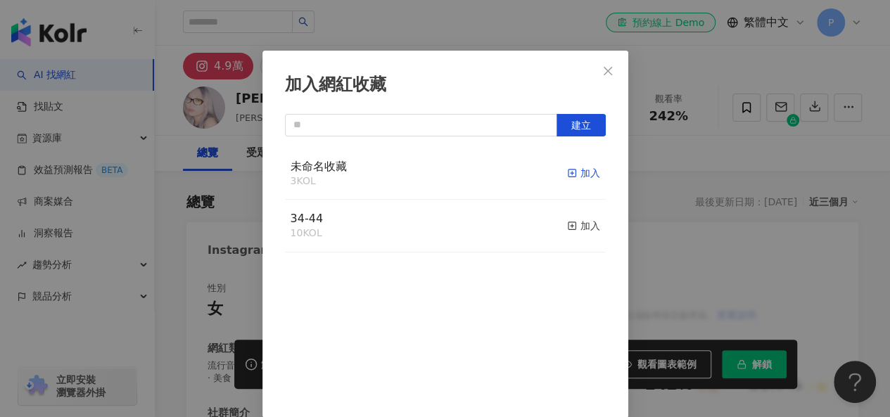
click at [567, 175] on div "加入" at bounding box center [583, 172] width 33 height 15
click at [604, 72] on icon "close" at bounding box center [608, 70] width 8 height 8
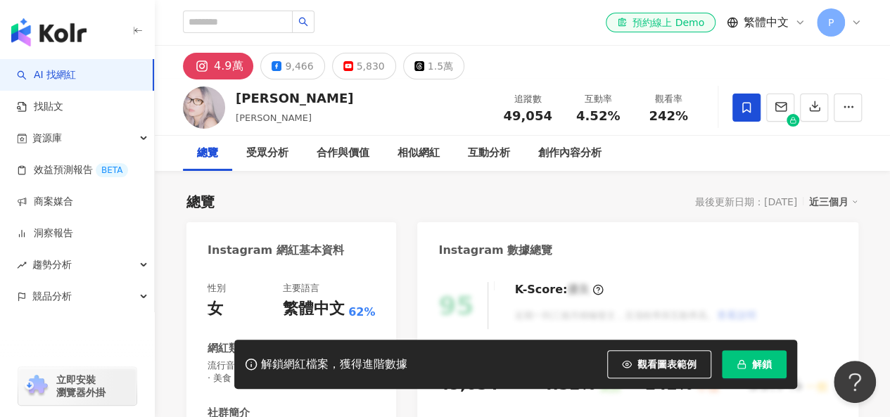
scroll to position [0, 0]
click at [115, 293] on div "競品分析" at bounding box center [77, 297] width 154 height 32
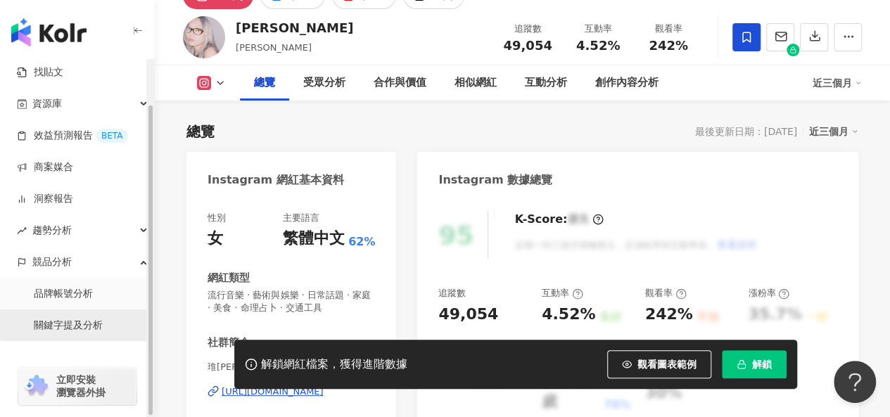
scroll to position [51, 0]
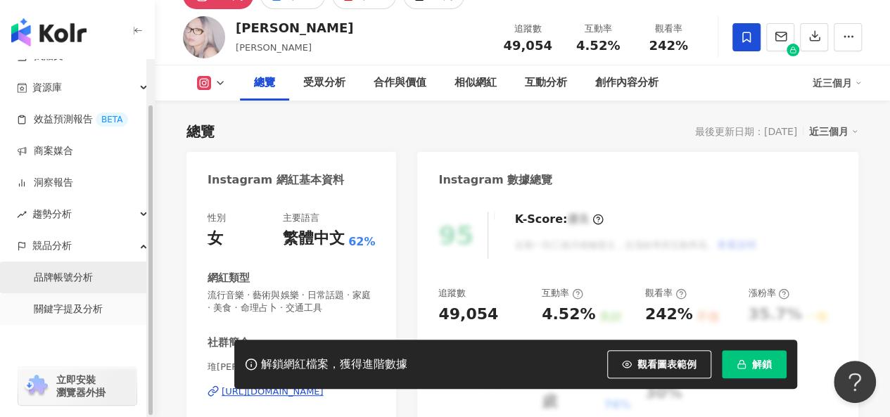
click at [65, 279] on link "品牌帳號分析" at bounding box center [63, 278] width 59 height 14
